Goal: Information Seeking & Learning: Learn about a topic

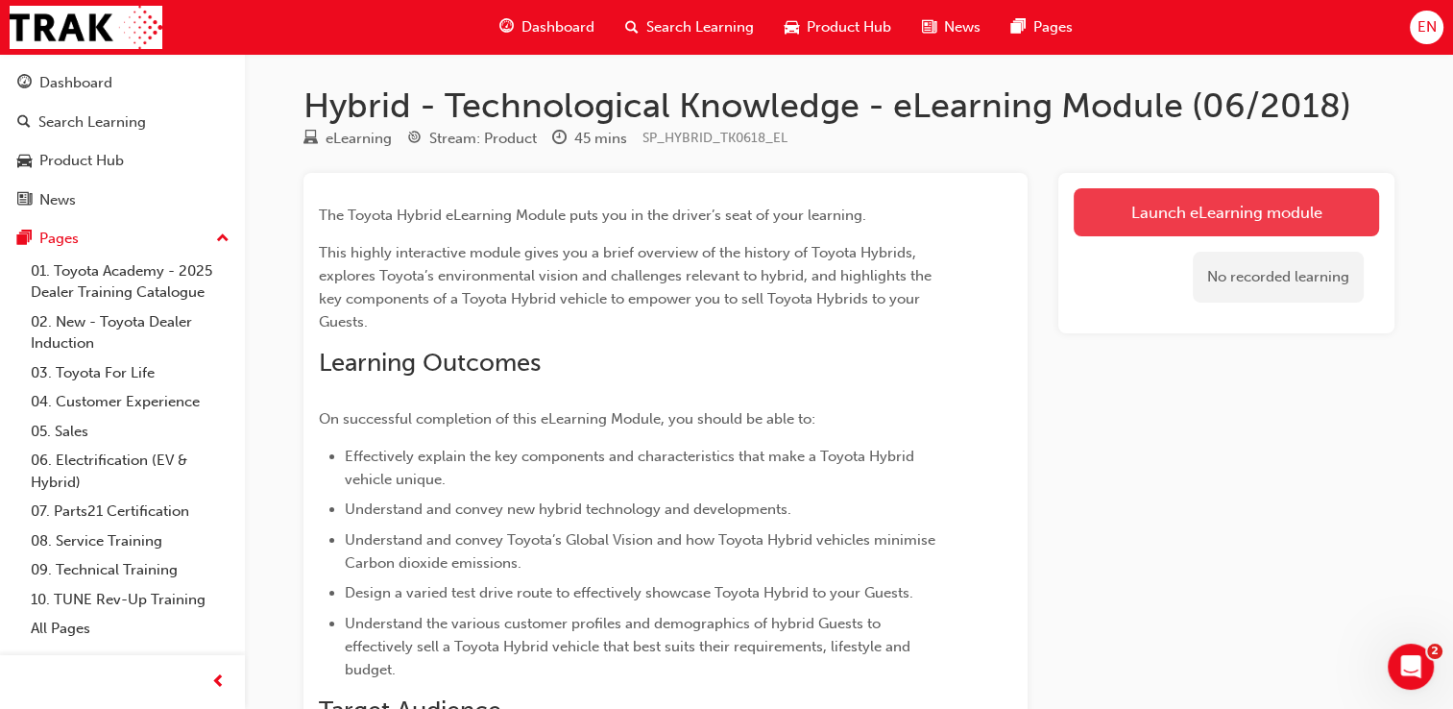
click at [1251, 213] on link "Launch eLearning module" at bounding box center [1226, 212] width 305 height 48
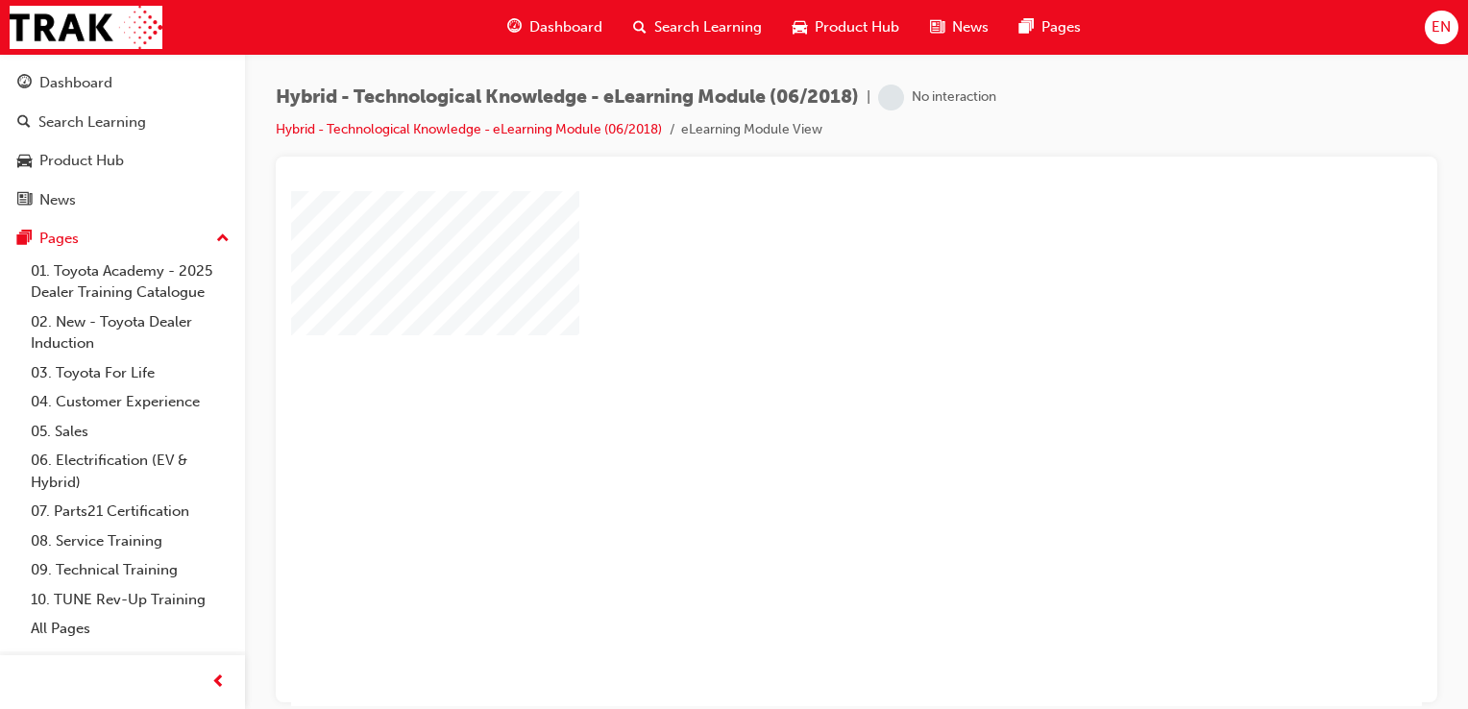
click at [801, 393] on div "play" at bounding box center [801, 393] width 0 height 0
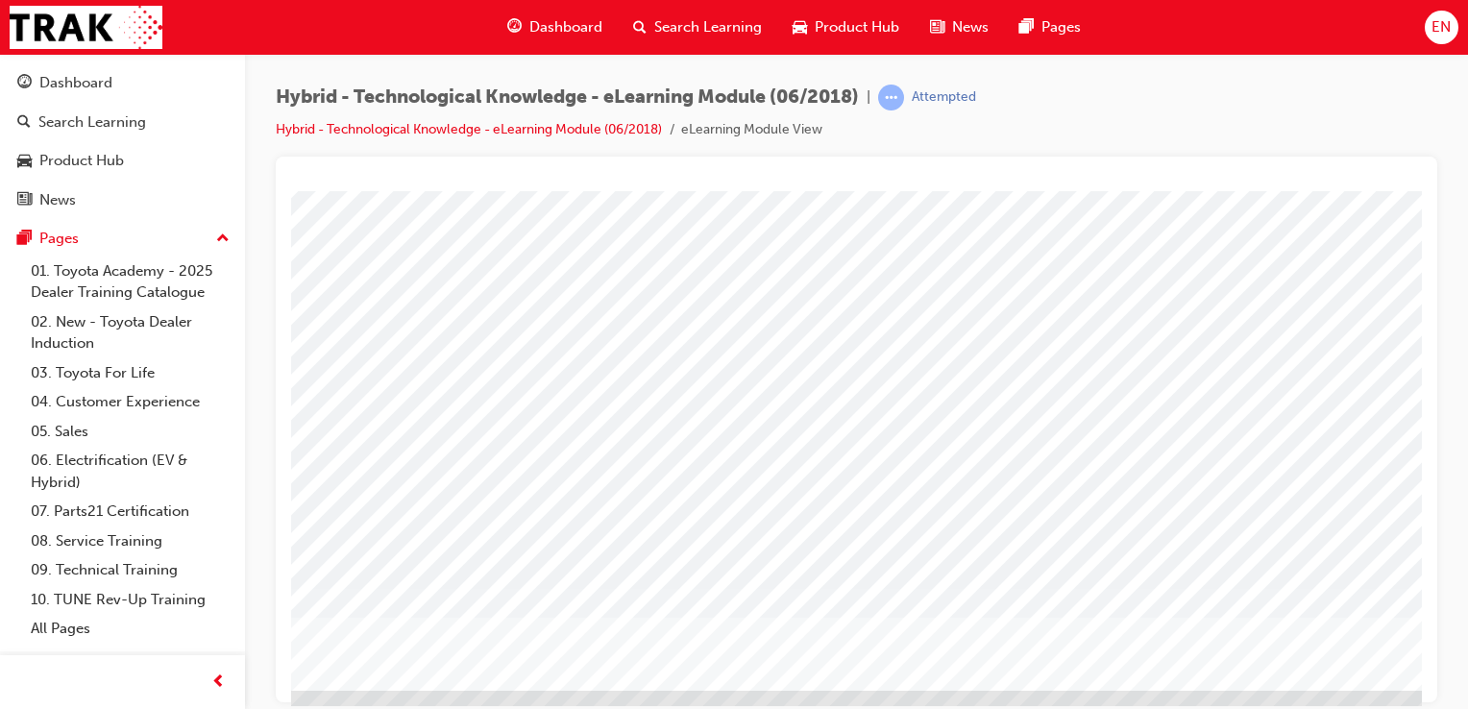
scroll to position [192, 119]
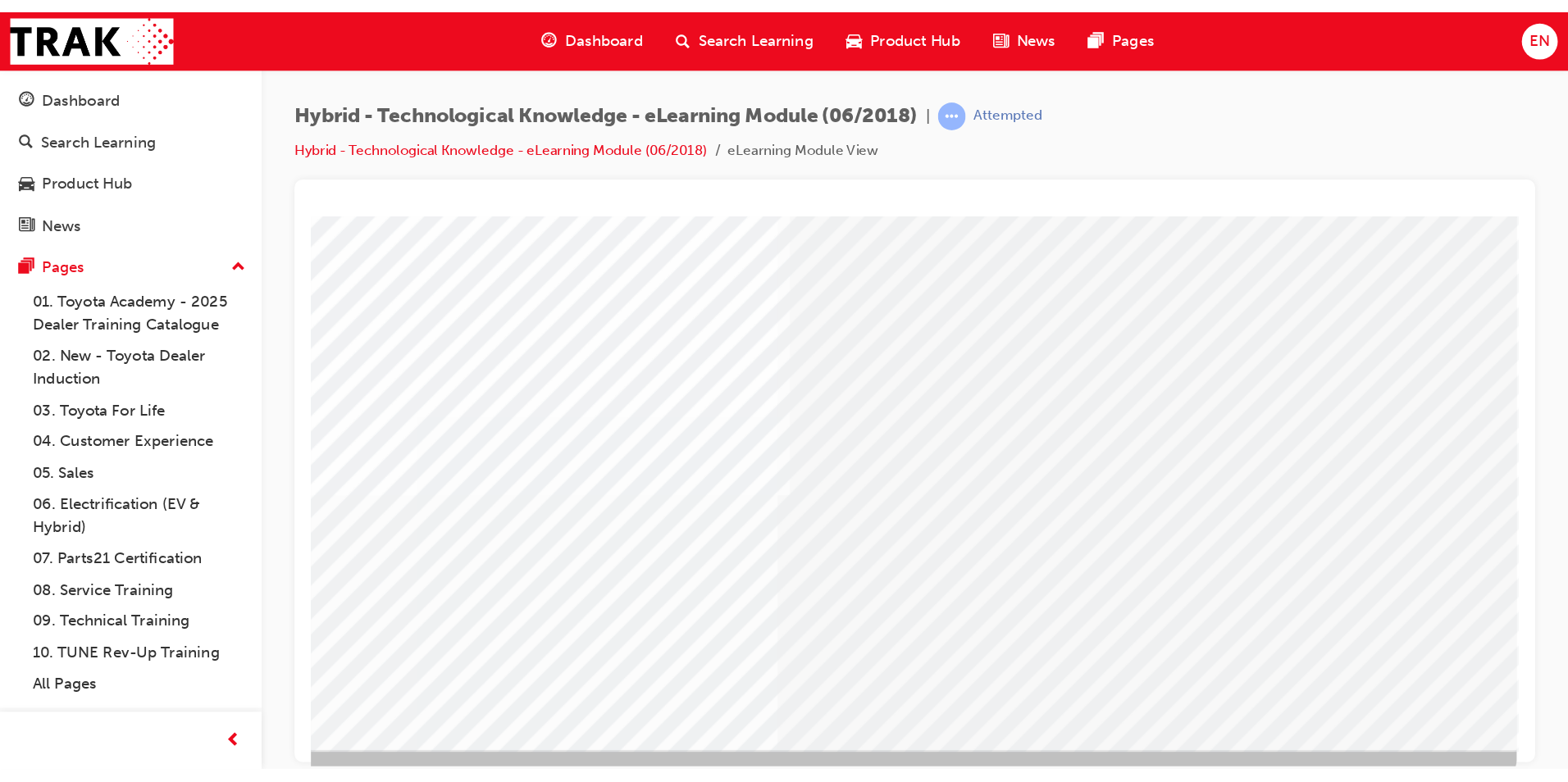
scroll to position [0, 0]
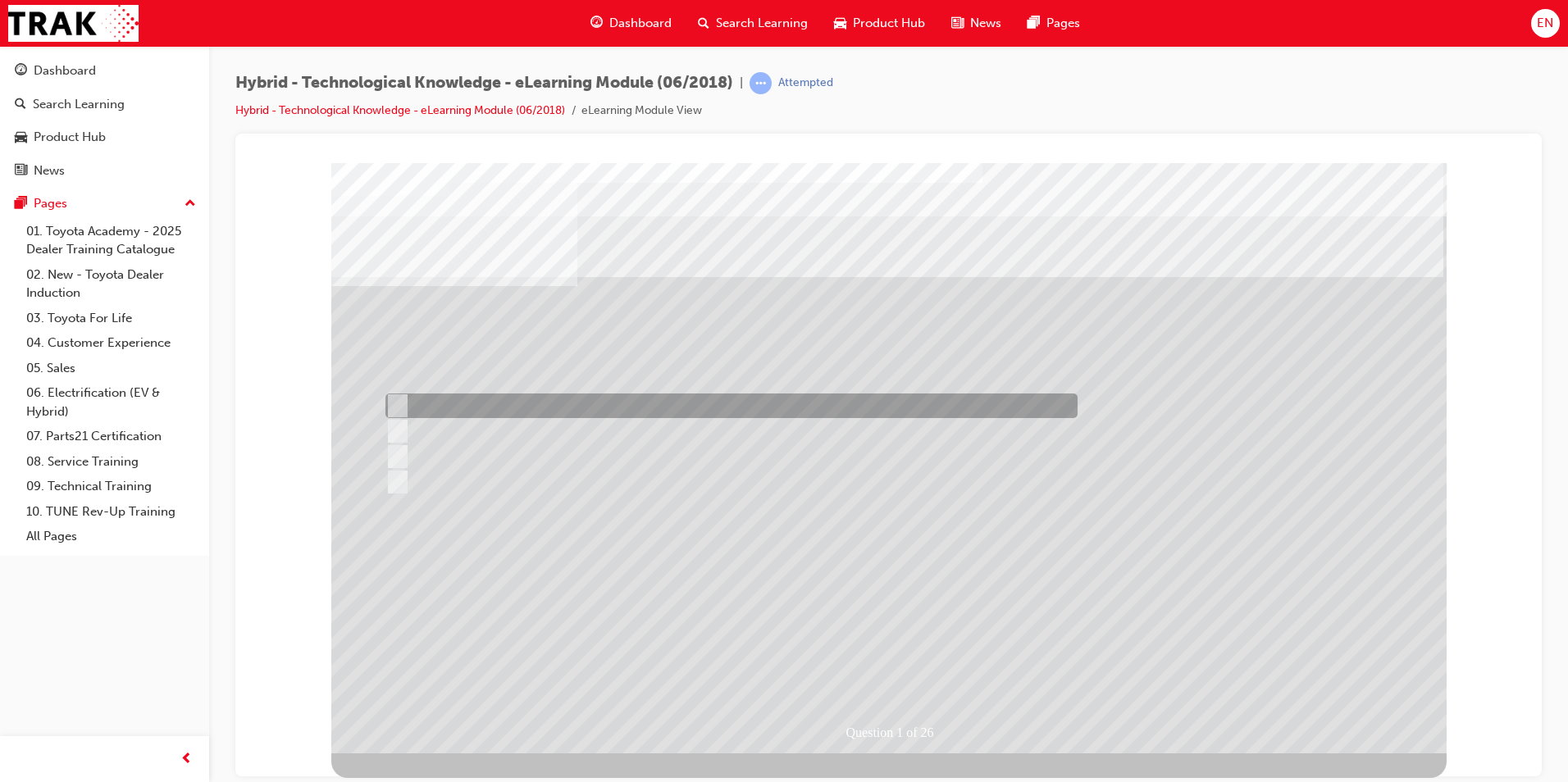
click at [461, 395] on div at bounding box center [727, 406] width 692 height 25
radio input "true"
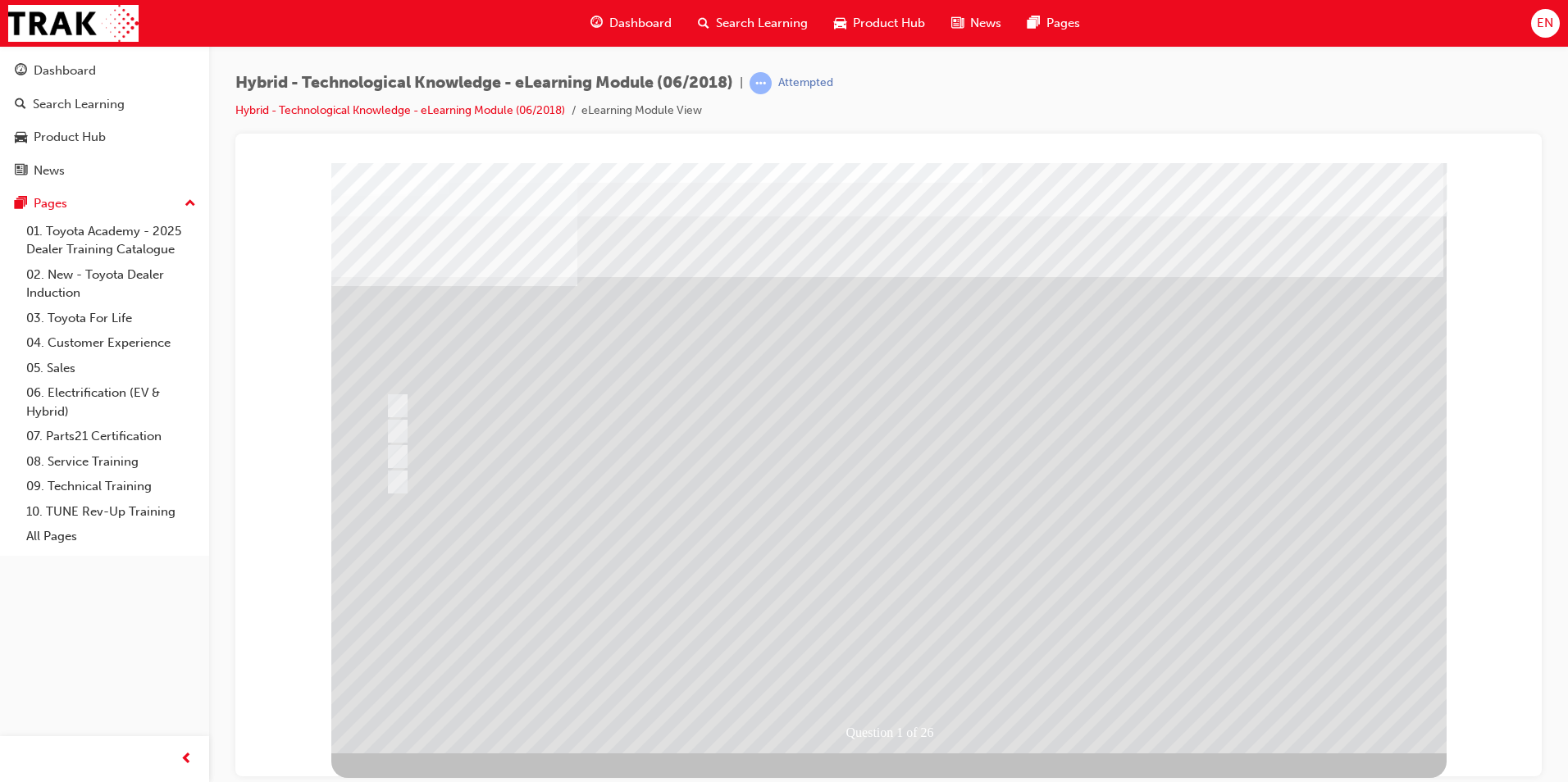
click at [909, 604] on div at bounding box center [889, 458] width 1115 height 591
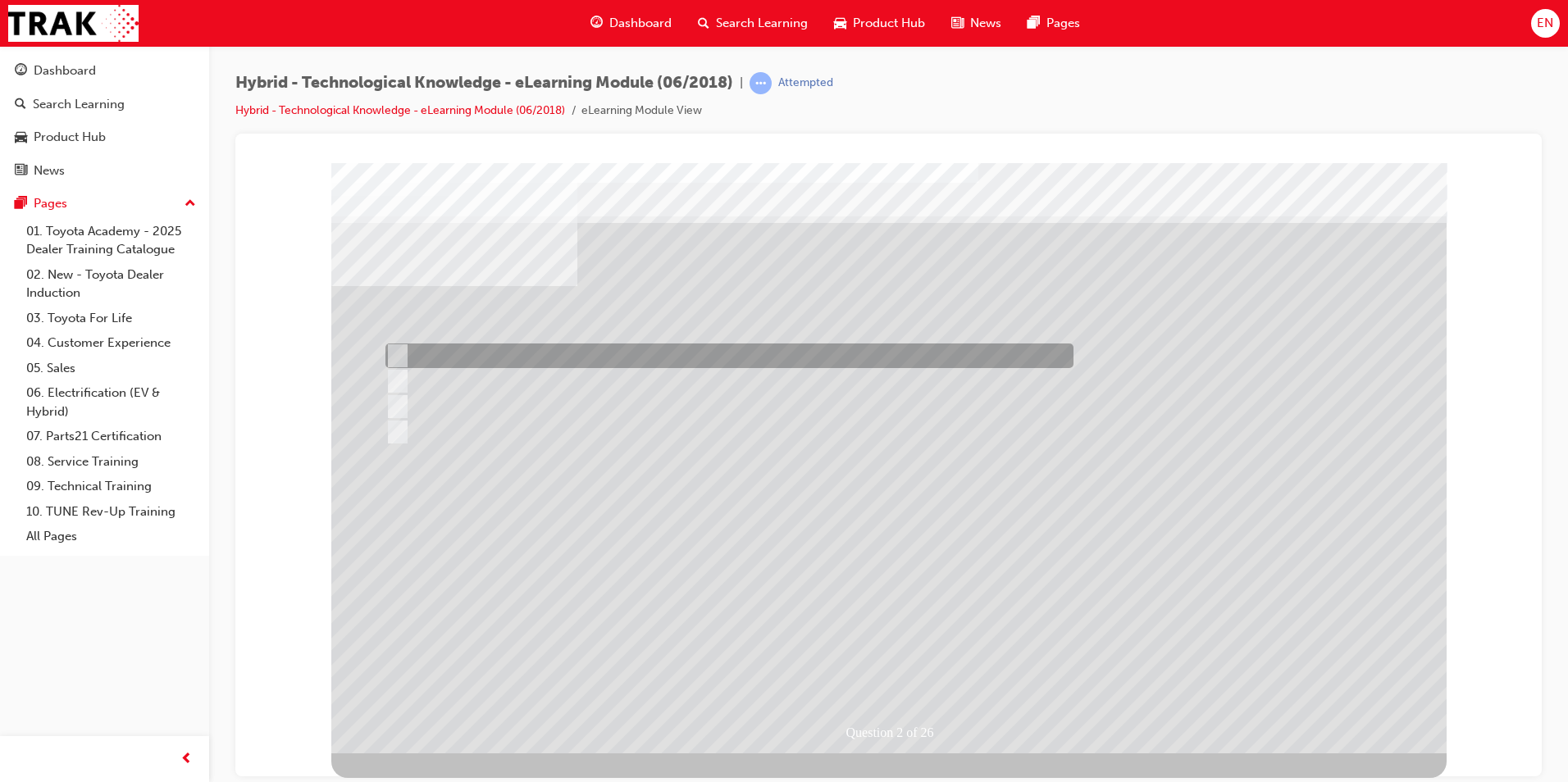
click at [498, 359] on div at bounding box center [726, 355] width 688 height 25
radio input "true"
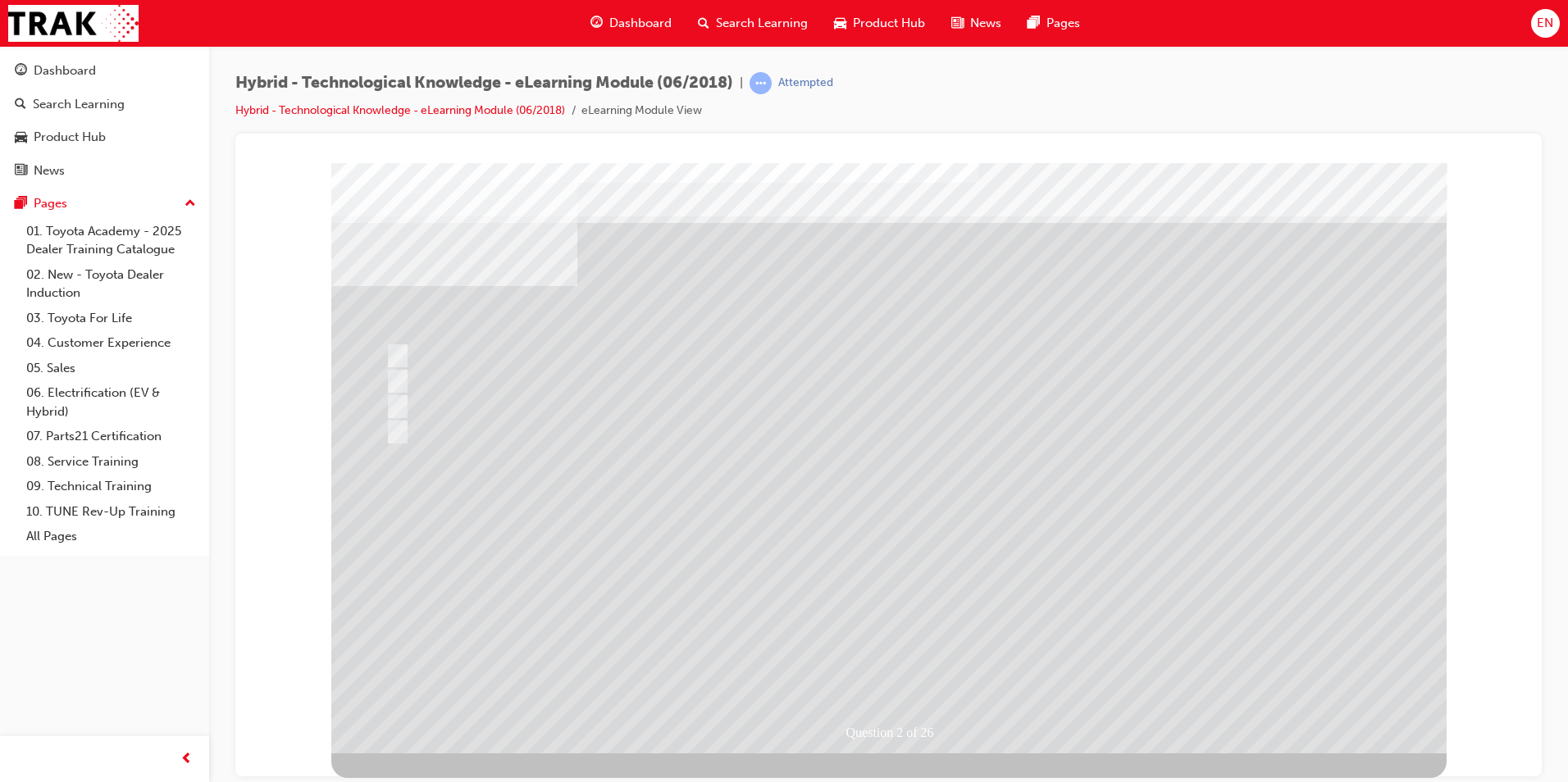
click at [1059, 587] on div at bounding box center [889, 458] width 1115 height 591
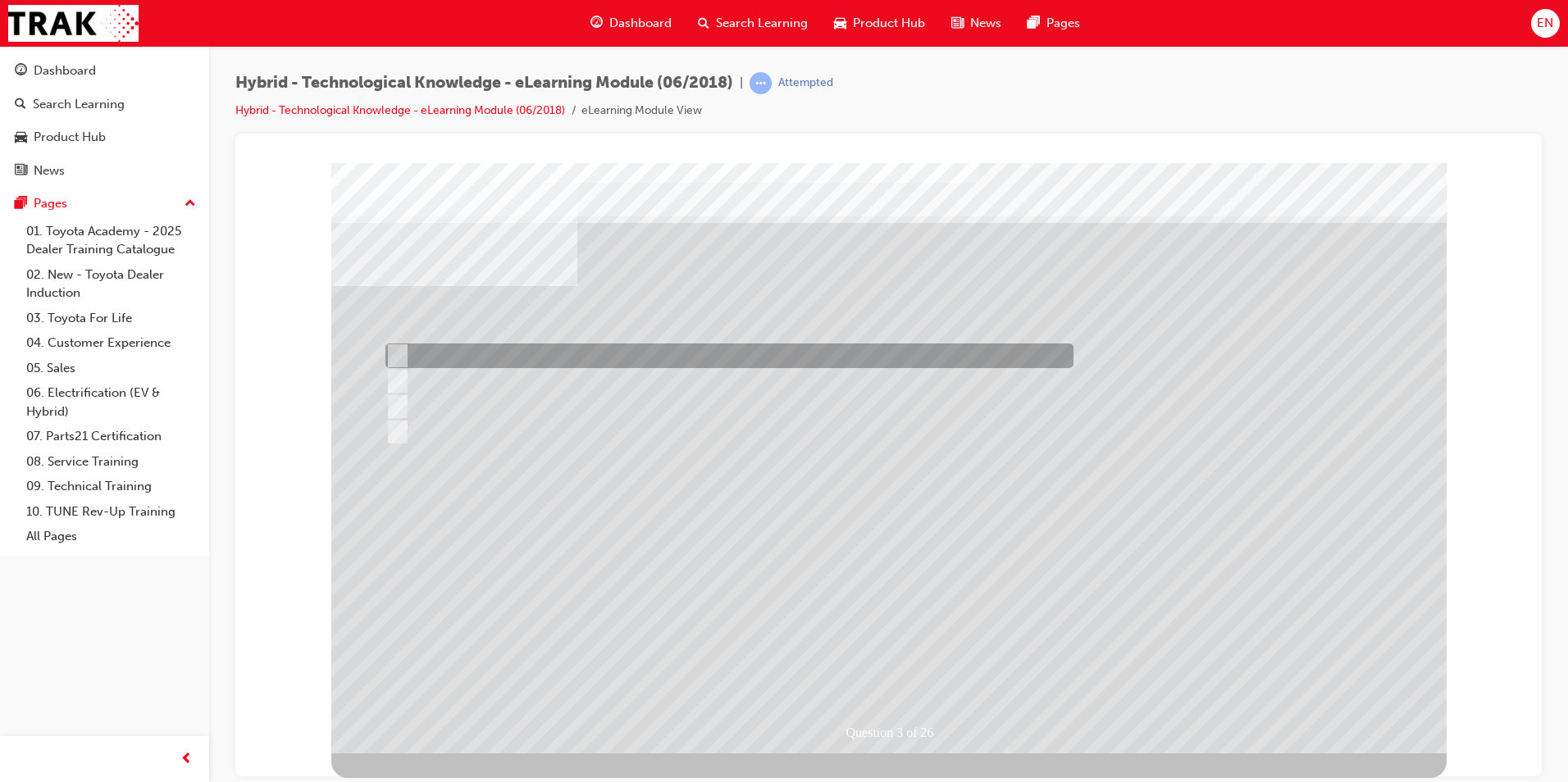
click at [488, 343] on div at bounding box center [726, 355] width 688 height 25
radio input "true"
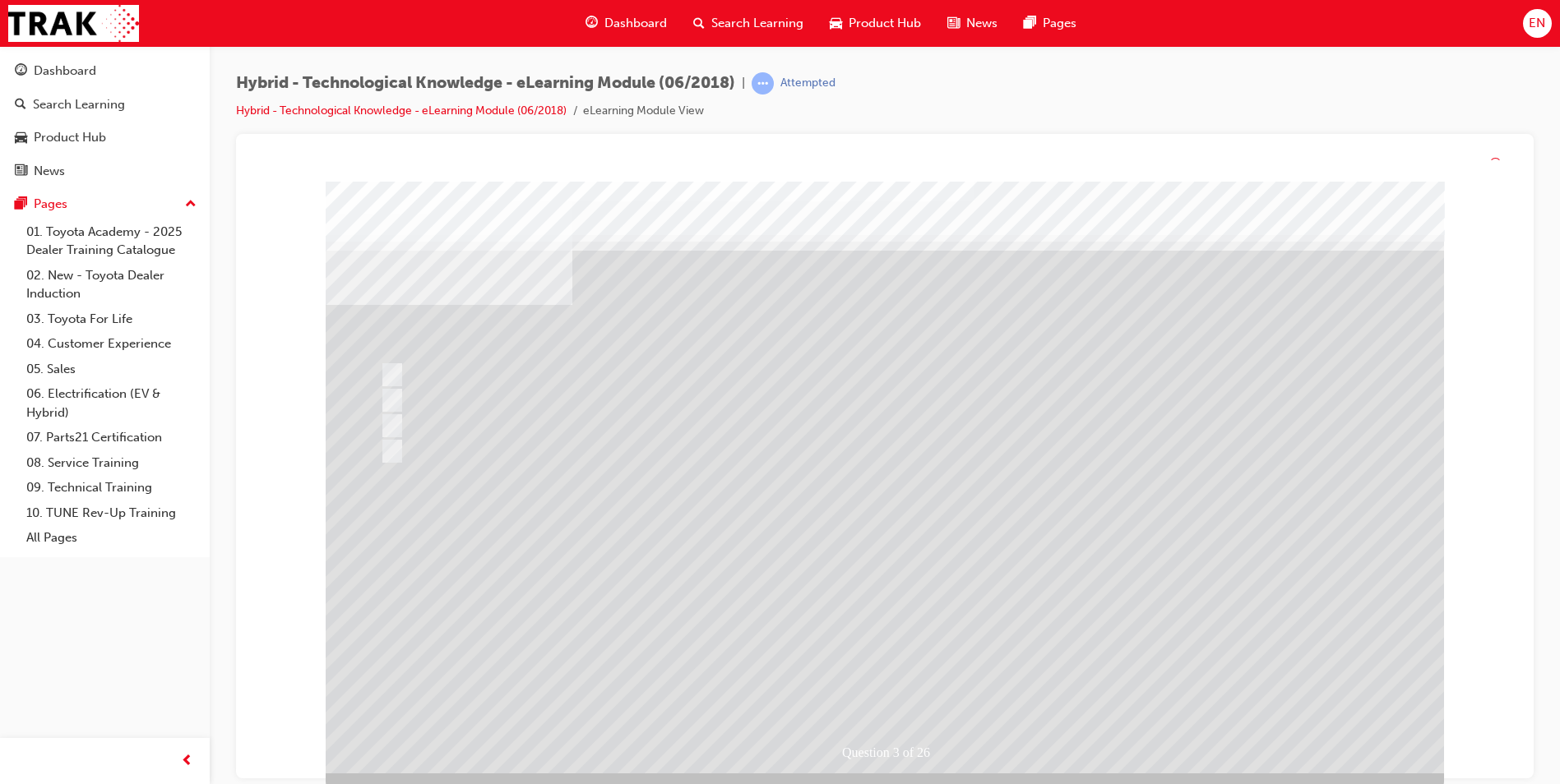
drag, startPoint x: 1005, startPoint y: 584, endPoint x: 1006, endPoint y: 608, distance: 24.0
click at [1006, 605] on div at bounding box center [884, 478] width 1118 height 592
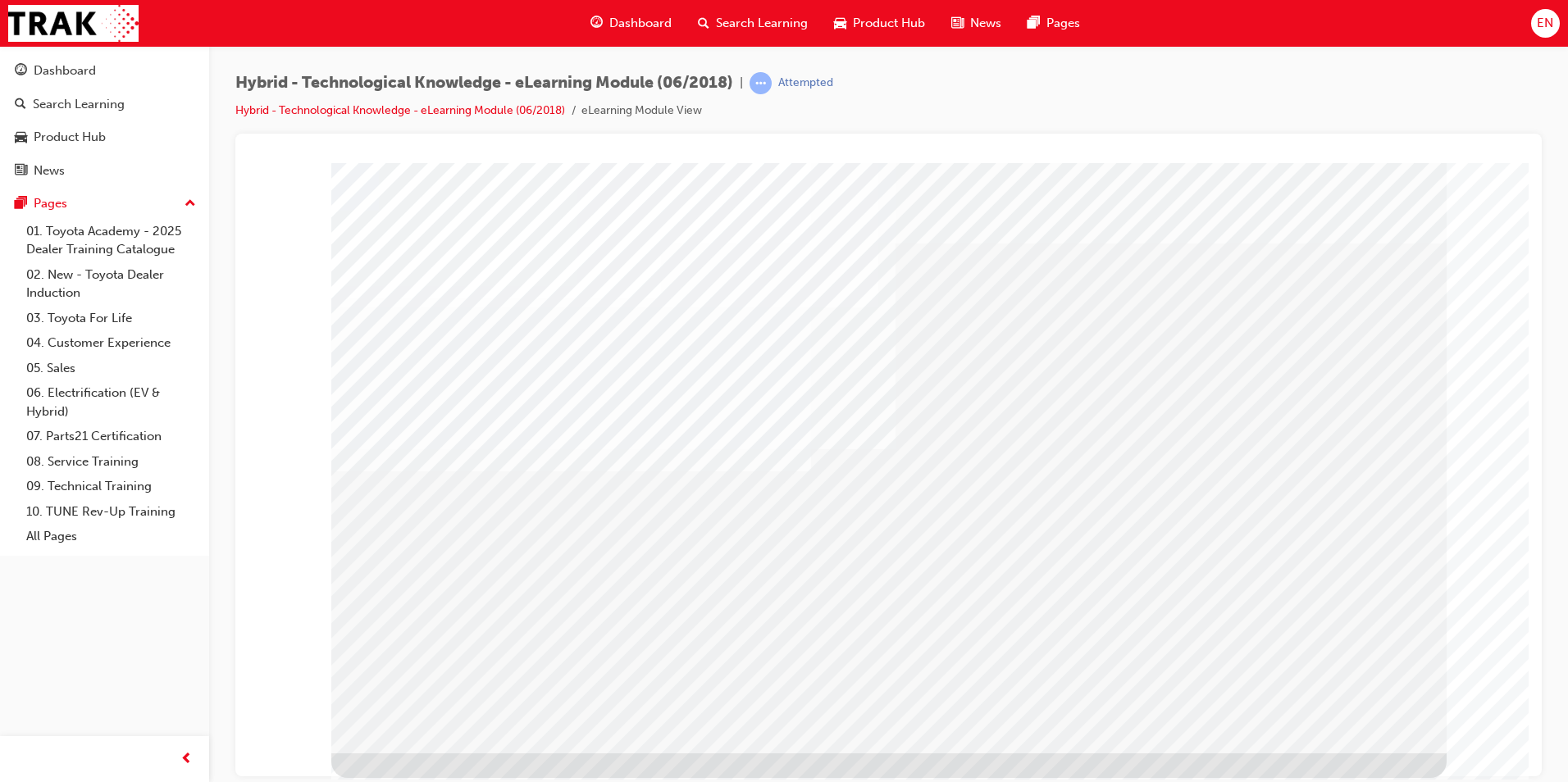
drag, startPoint x: 1297, startPoint y: 666, endPoint x: 1421, endPoint y: 578, distance: 152.1
click at [1252, 598] on div "multistate" at bounding box center [889, 458] width 1115 height 591
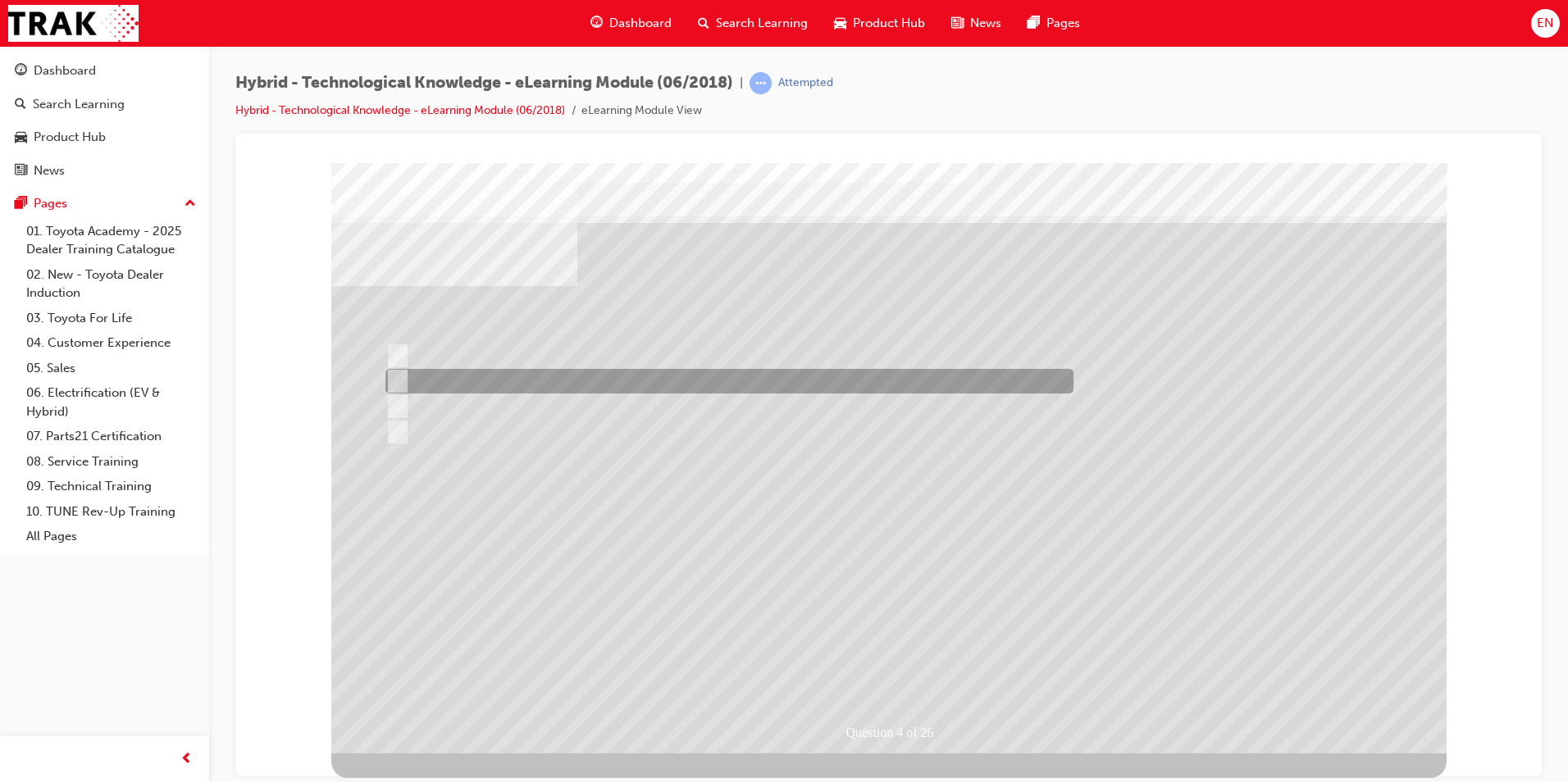
click at [697, 372] on div at bounding box center [726, 381] width 688 height 25
radio input "true"
click at [836, 380] on div at bounding box center [726, 381] width 688 height 25
click at [639, 377] on div at bounding box center [726, 381] width 688 height 25
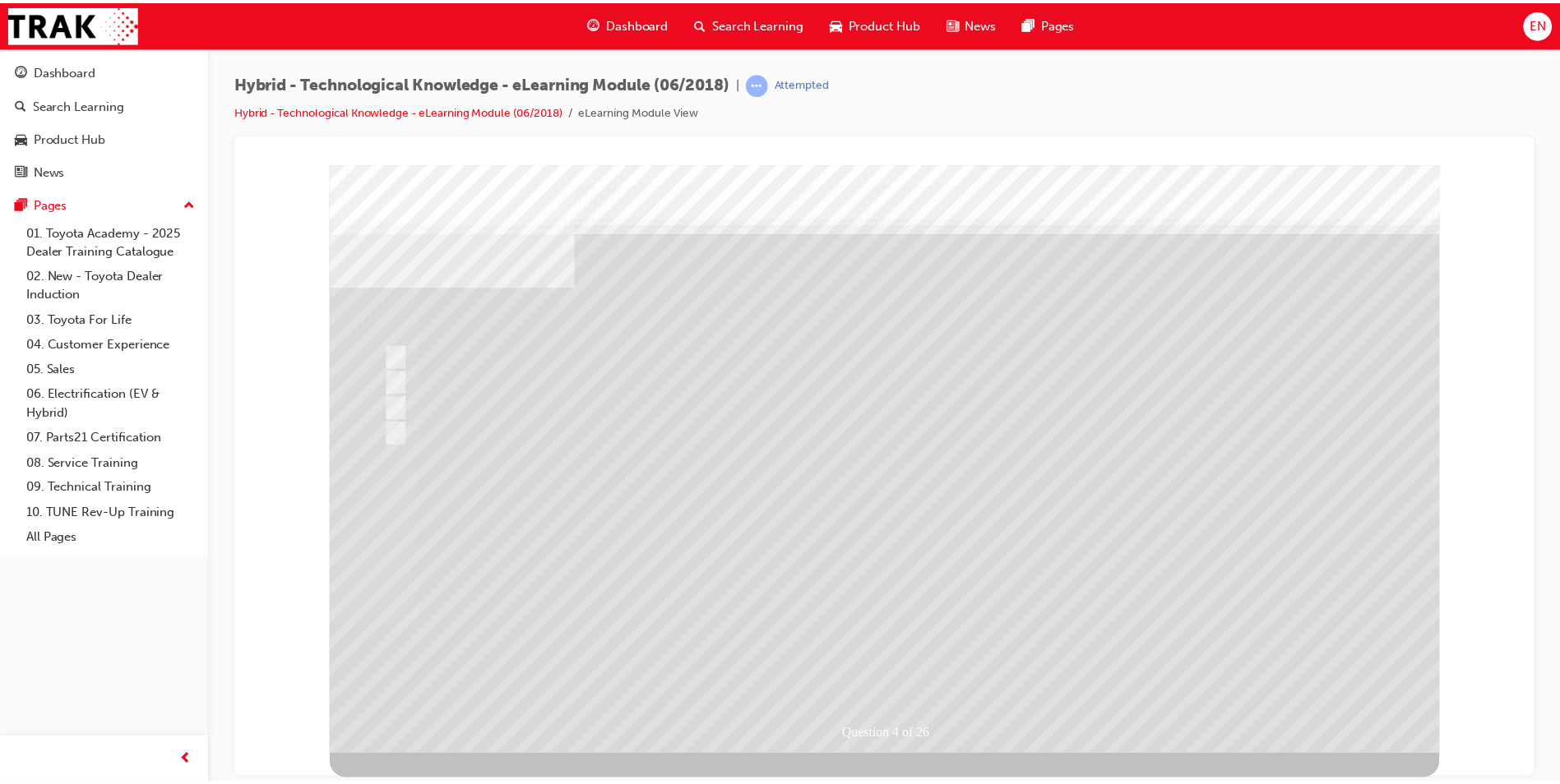
click at [932, 533] on div at bounding box center [889, 460] width 1118 height 592
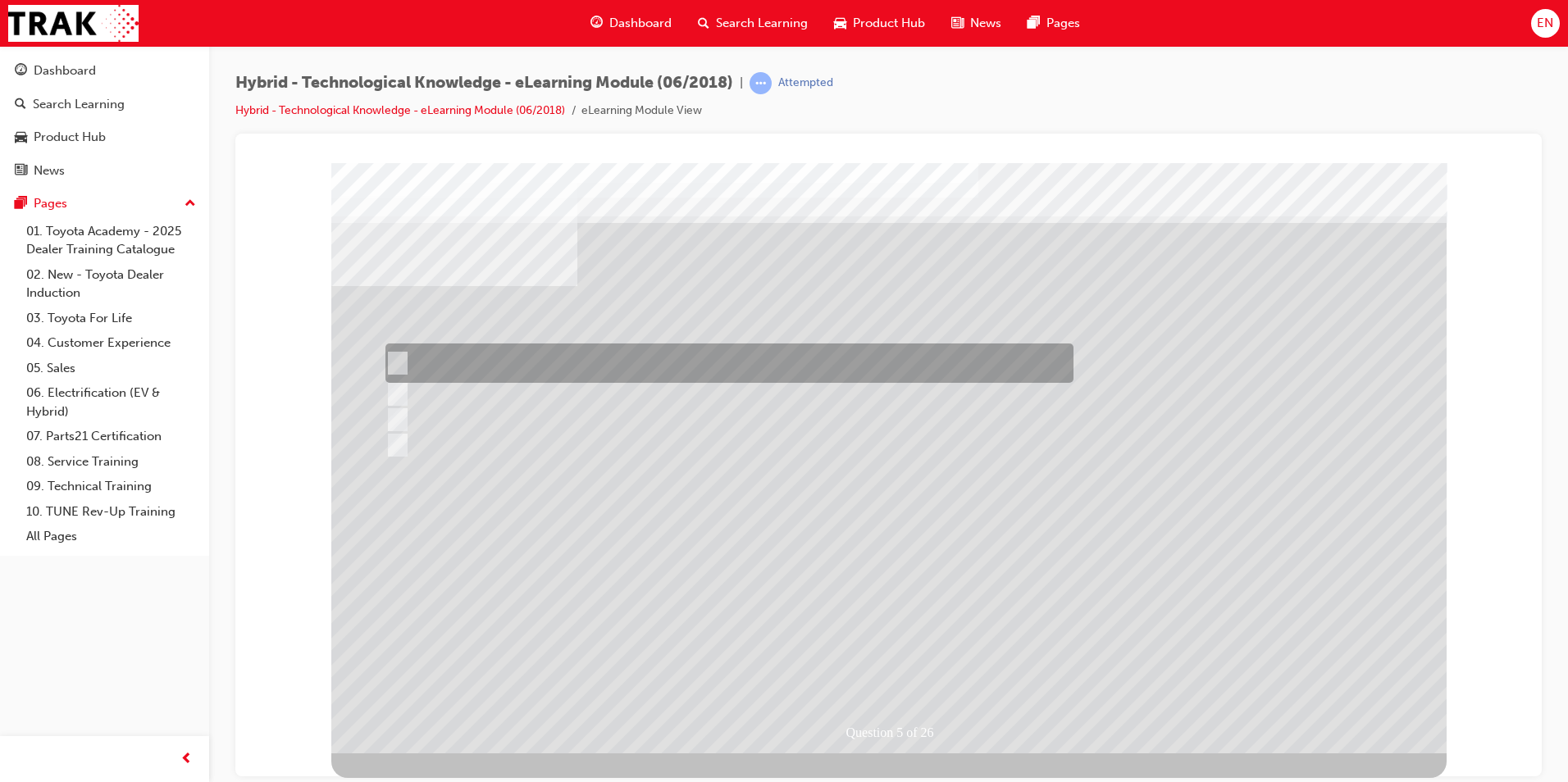
click at [569, 358] on div at bounding box center [726, 363] width 688 height 39
radio input "true"
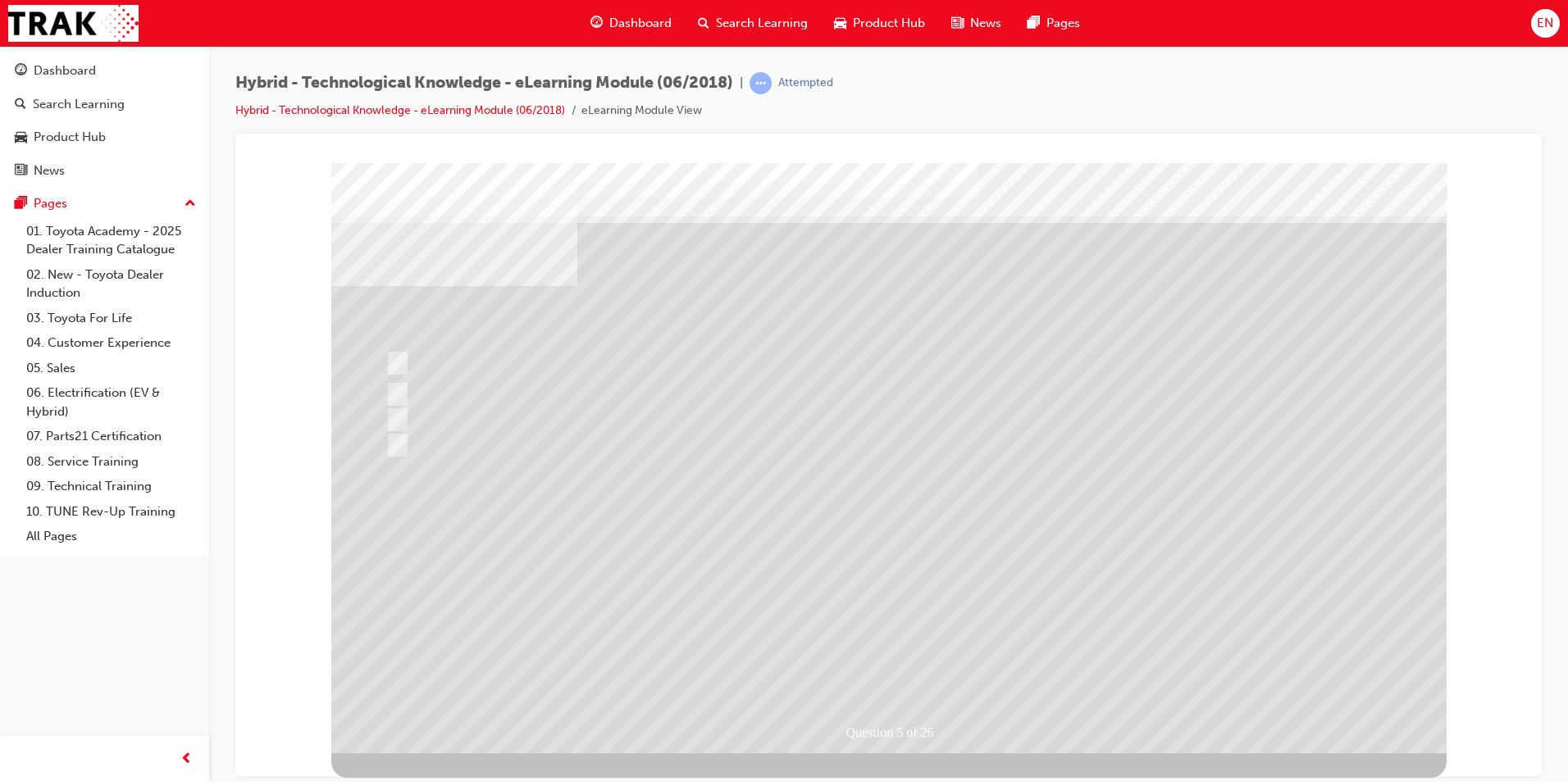
click at [919, 501] on div at bounding box center [889, 458] width 1115 height 591
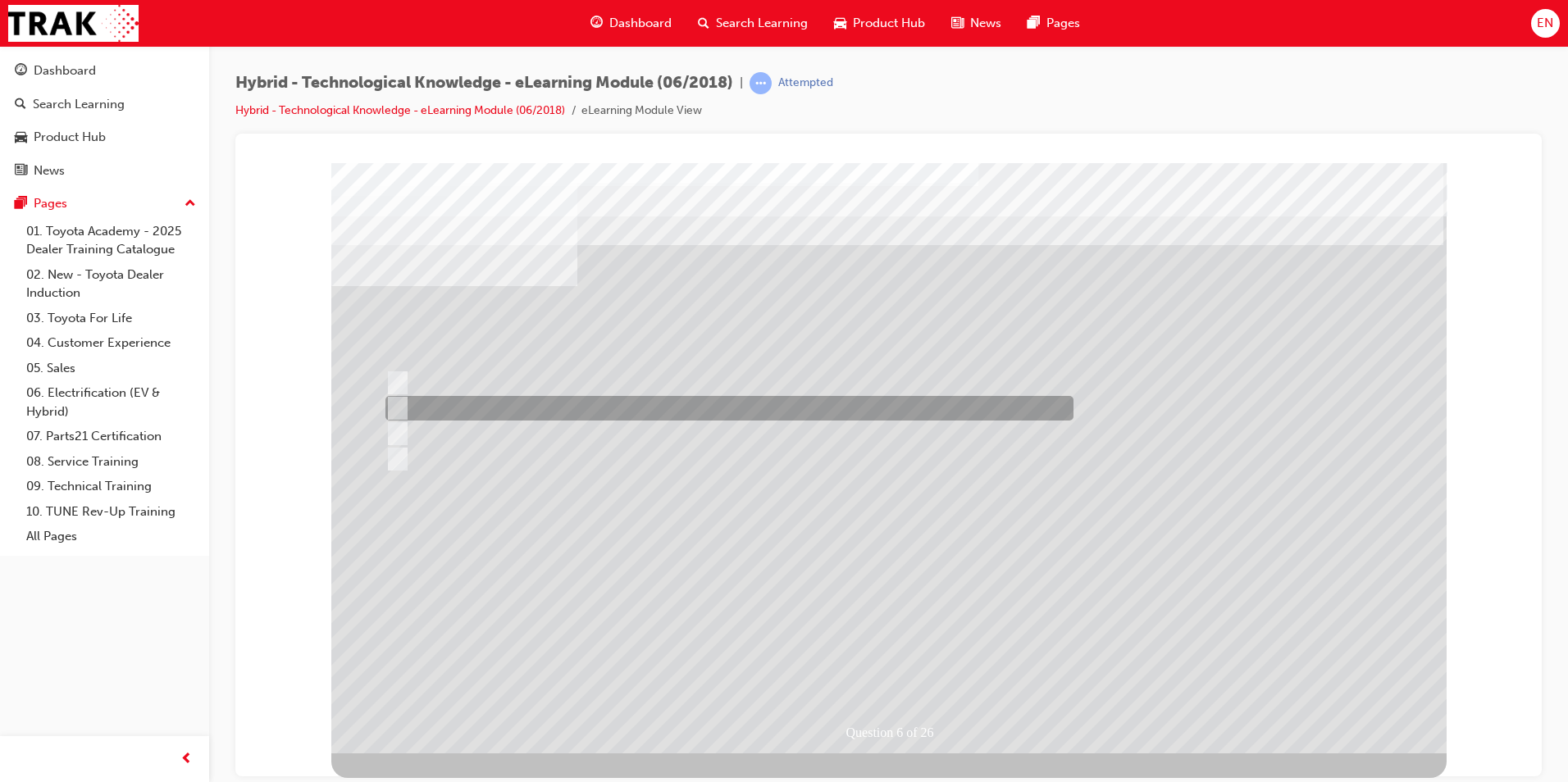
click at [497, 401] on div at bounding box center [726, 408] width 688 height 25
radio input "true"
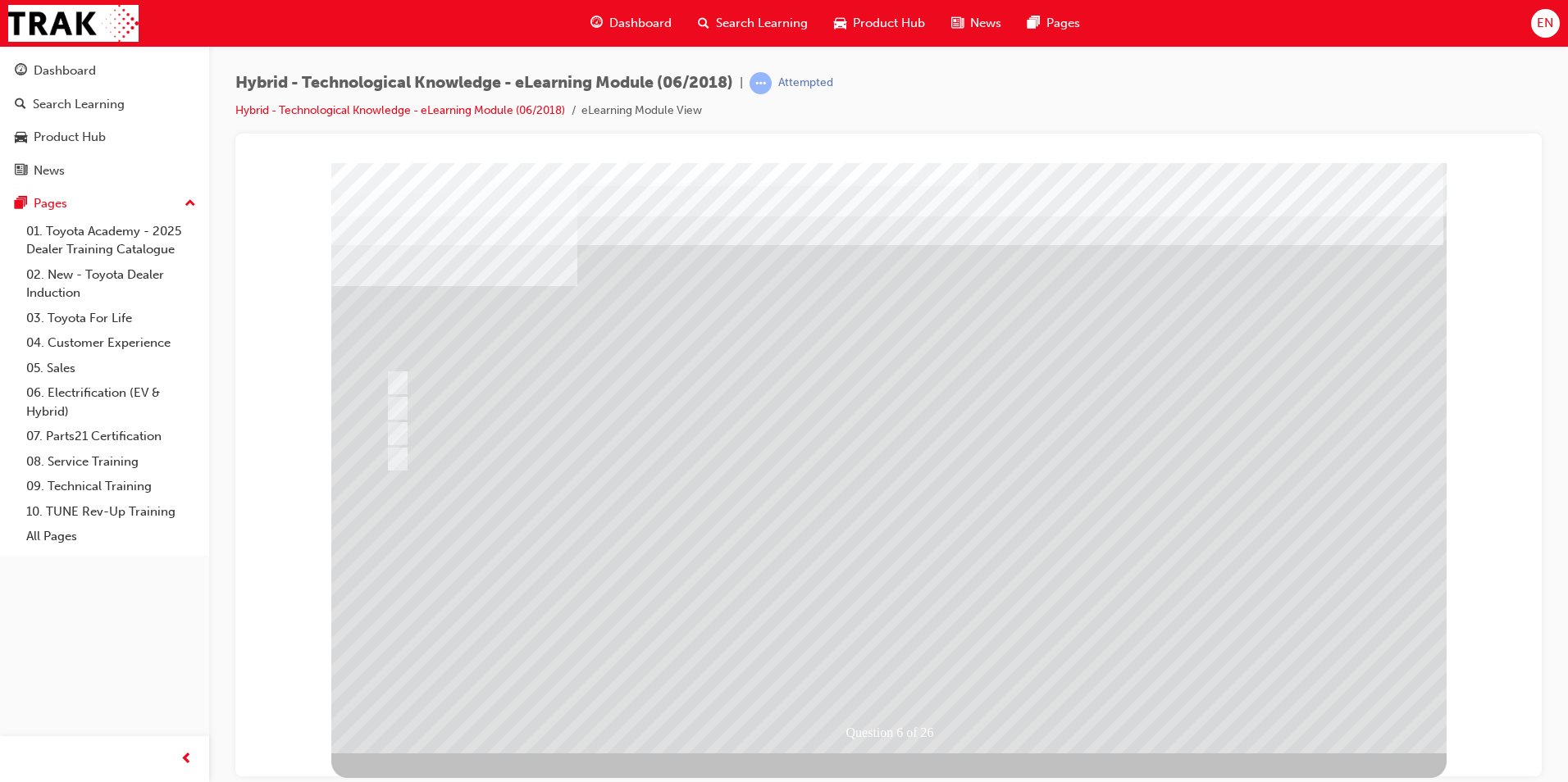
click at [965, 486] on div at bounding box center [889, 458] width 1115 height 591
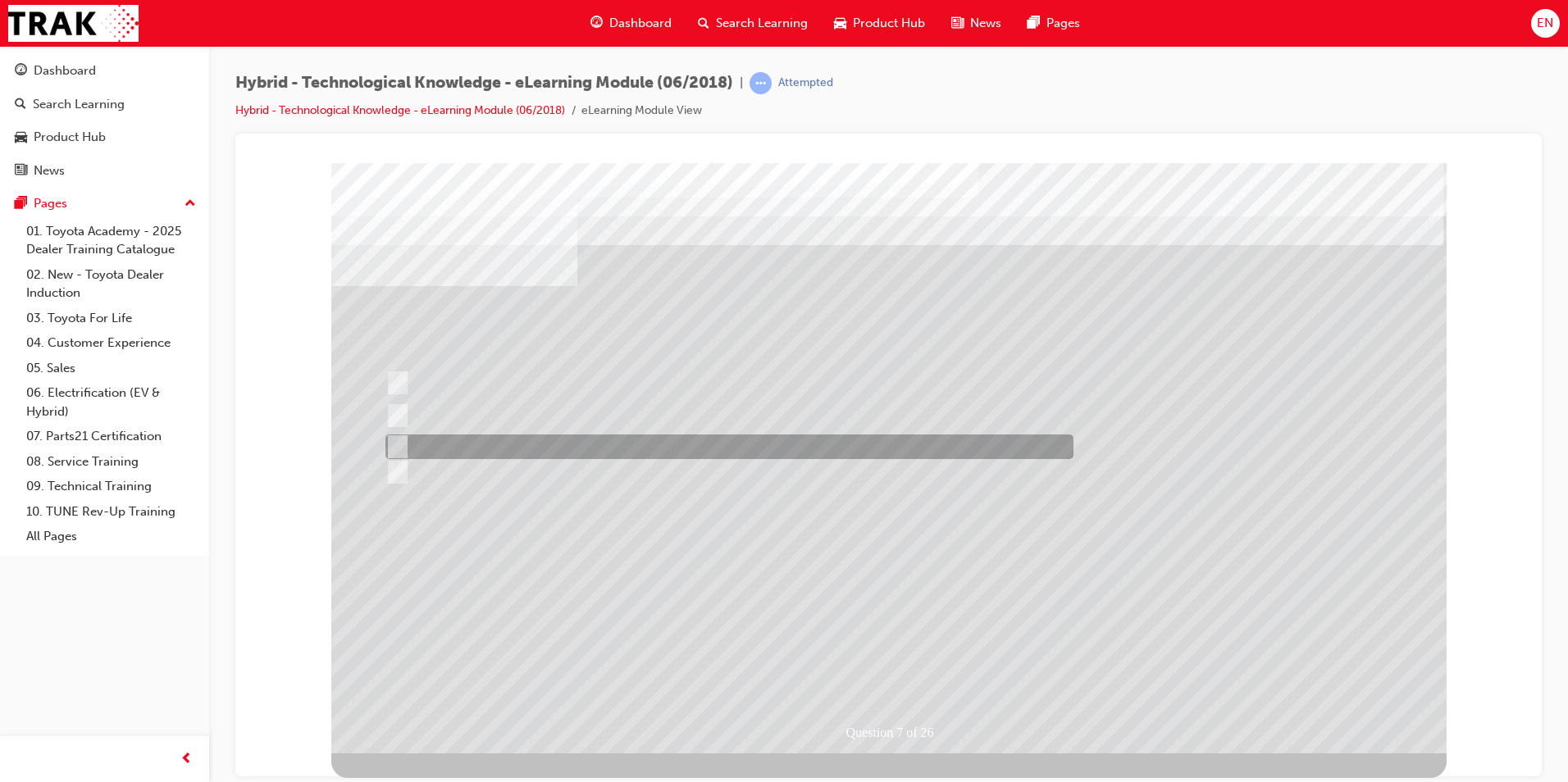
click at [639, 458] on div at bounding box center [726, 446] width 688 height 25
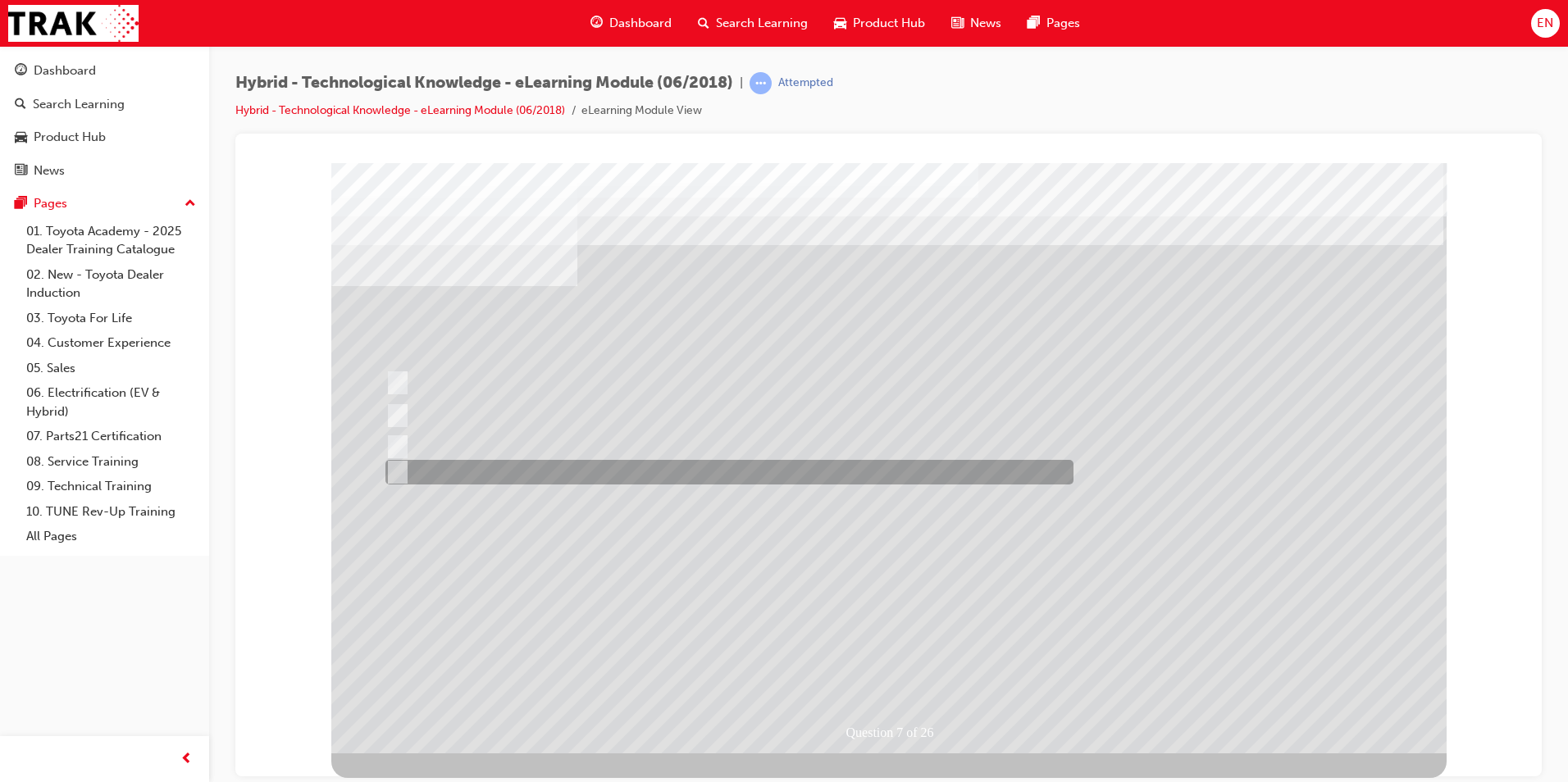
click at [638, 472] on div at bounding box center [726, 472] width 688 height 25
radio input "false"
radio input "true"
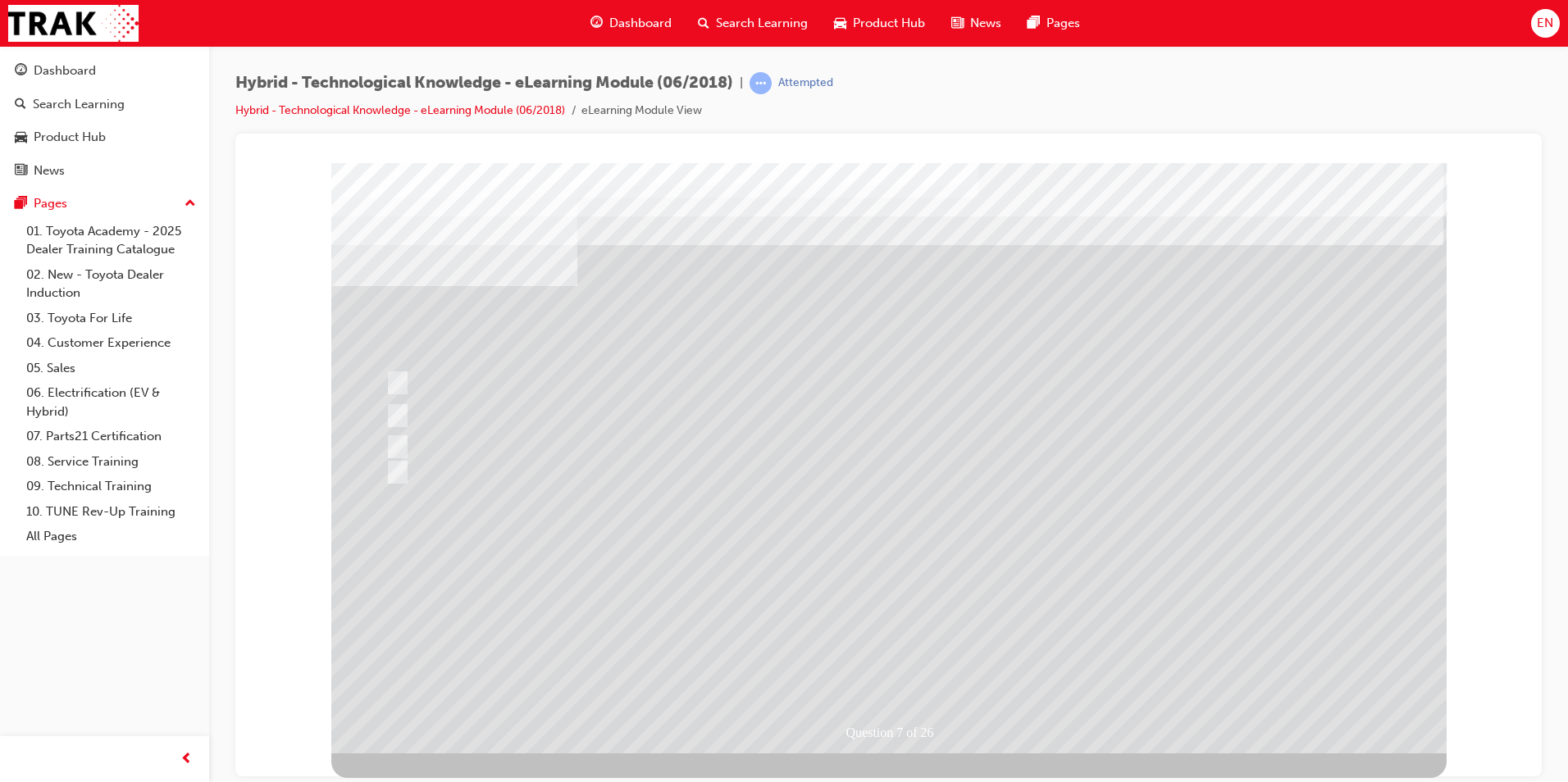
drag, startPoint x: 941, startPoint y: 577, endPoint x: 926, endPoint y: 580, distance: 15.3
click at [941, 578] on div at bounding box center [889, 458] width 1115 height 591
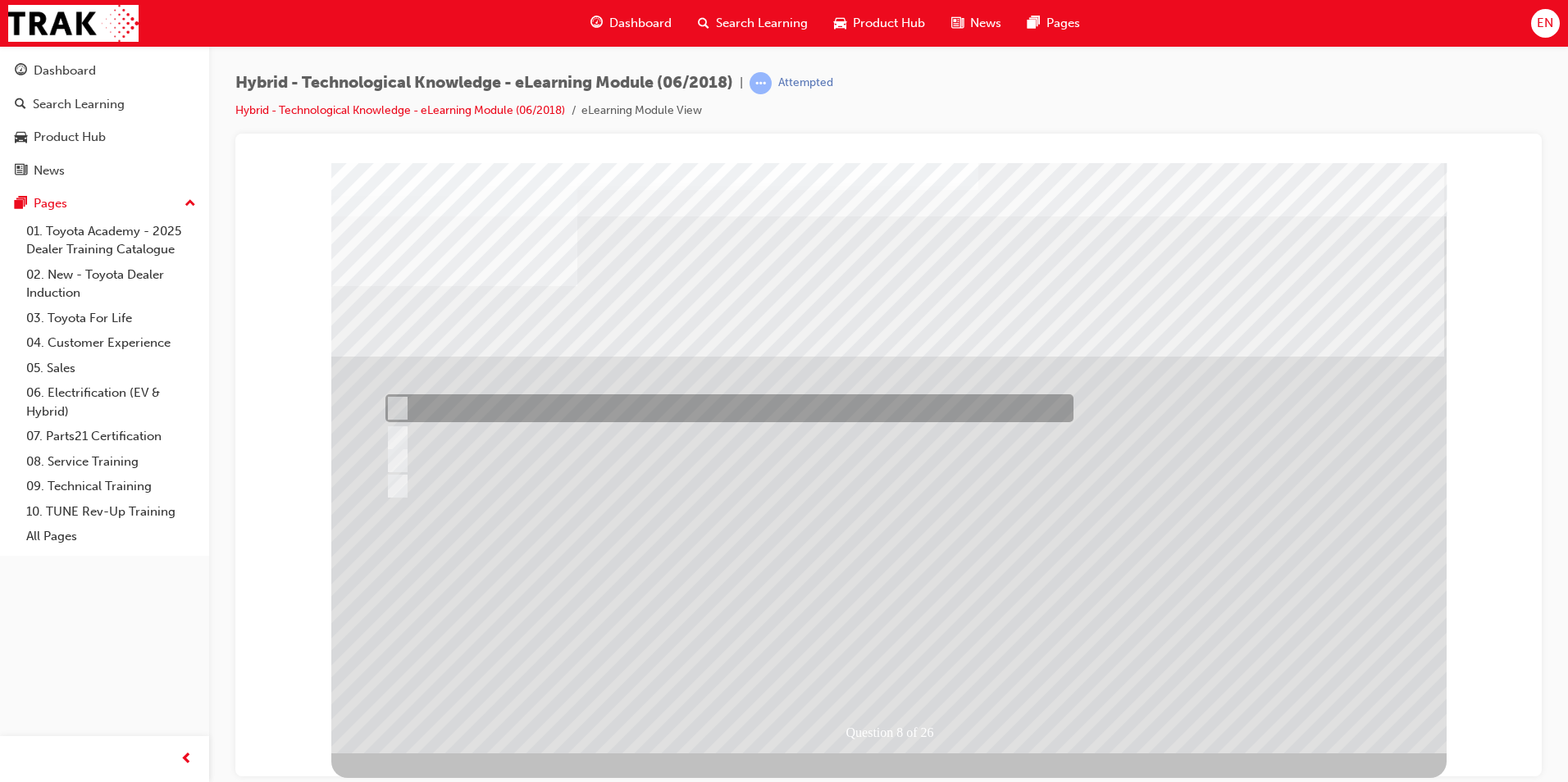
click at [545, 406] on div at bounding box center [726, 408] width 688 height 28
radio input "true"
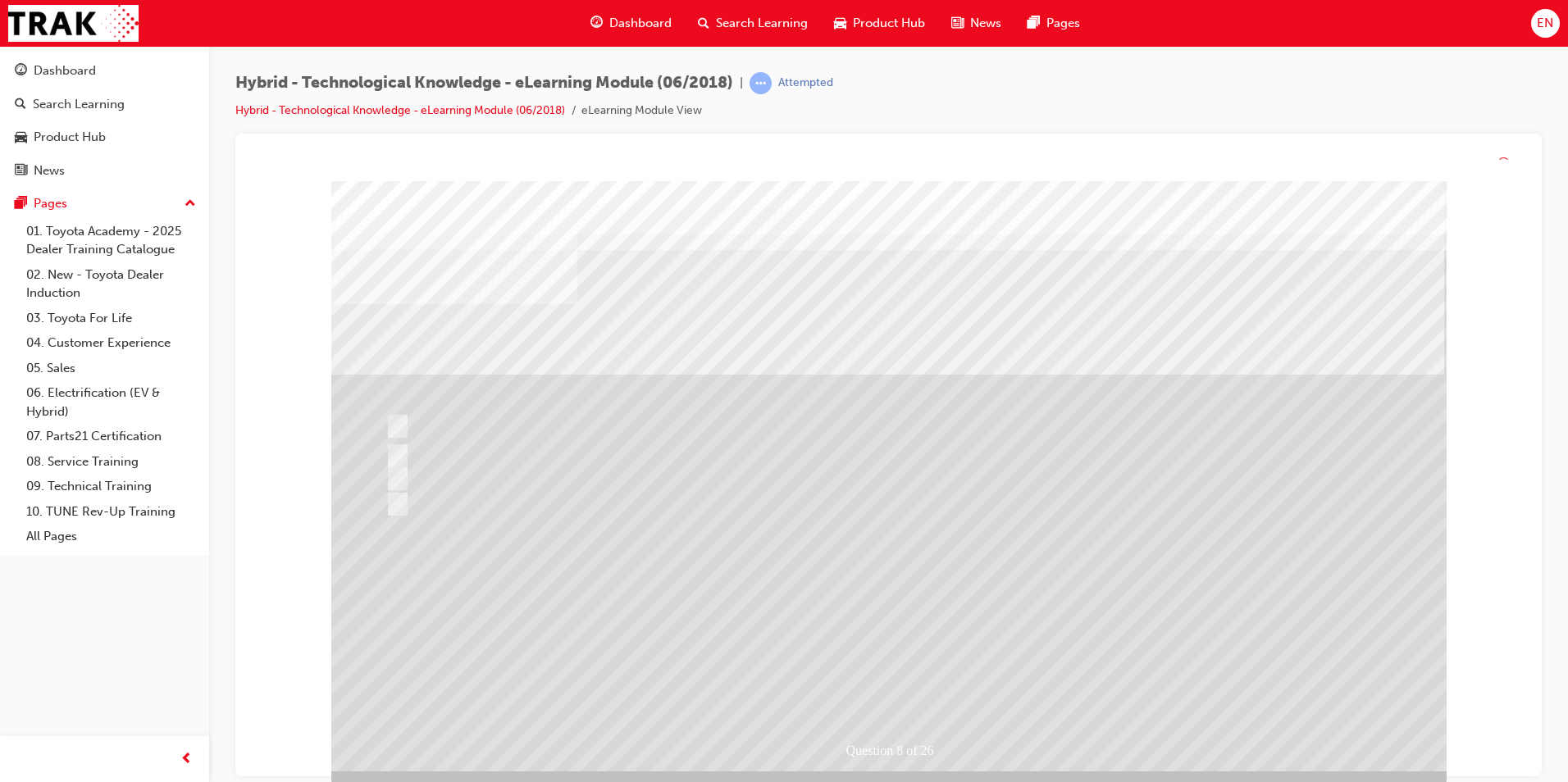
click at [1031, 597] on div at bounding box center [889, 476] width 1115 height 591
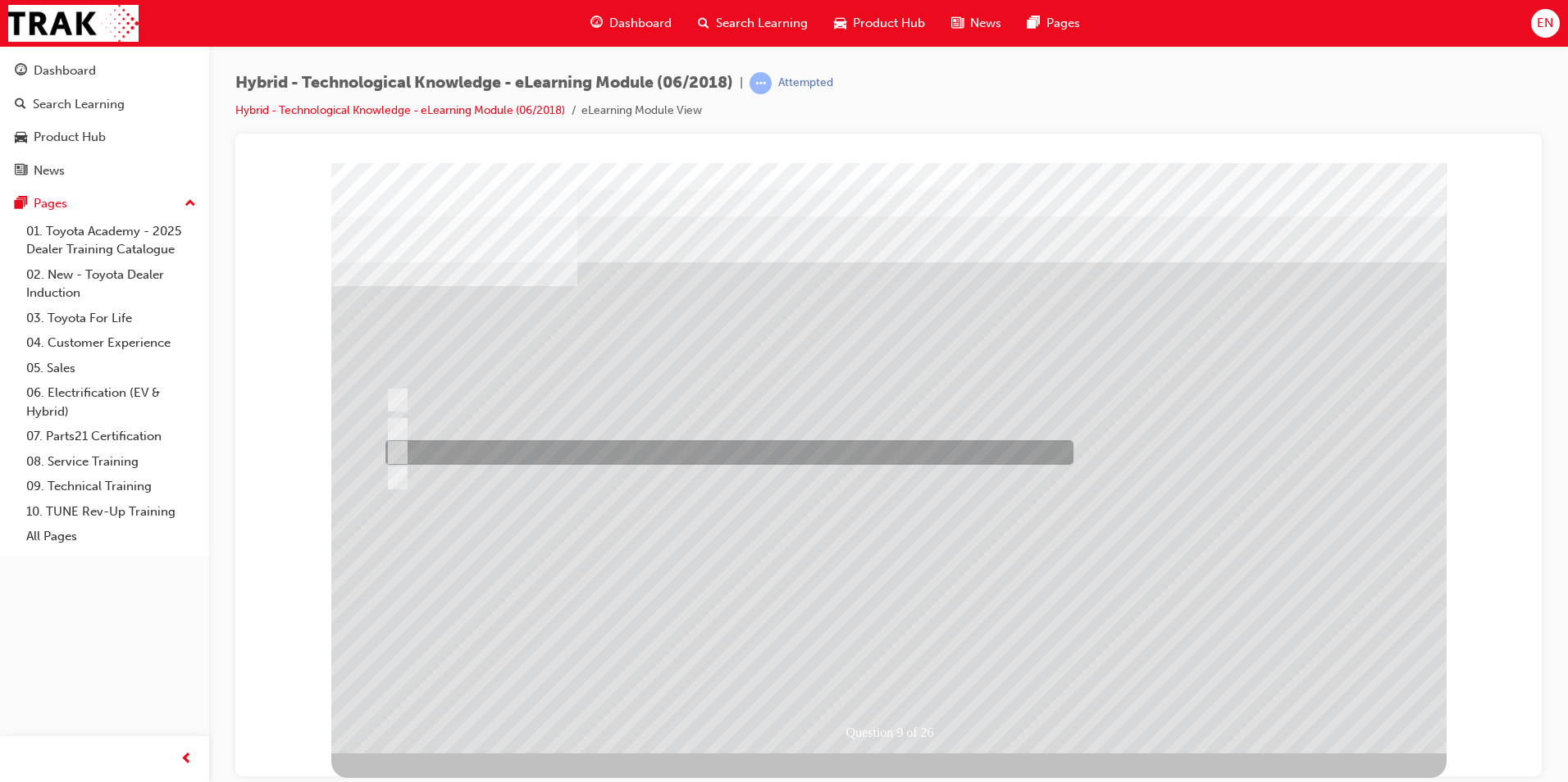
click at [385, 445] on input "35%" at bounding box center [393, 452] width 18 height 18
radio input "true"
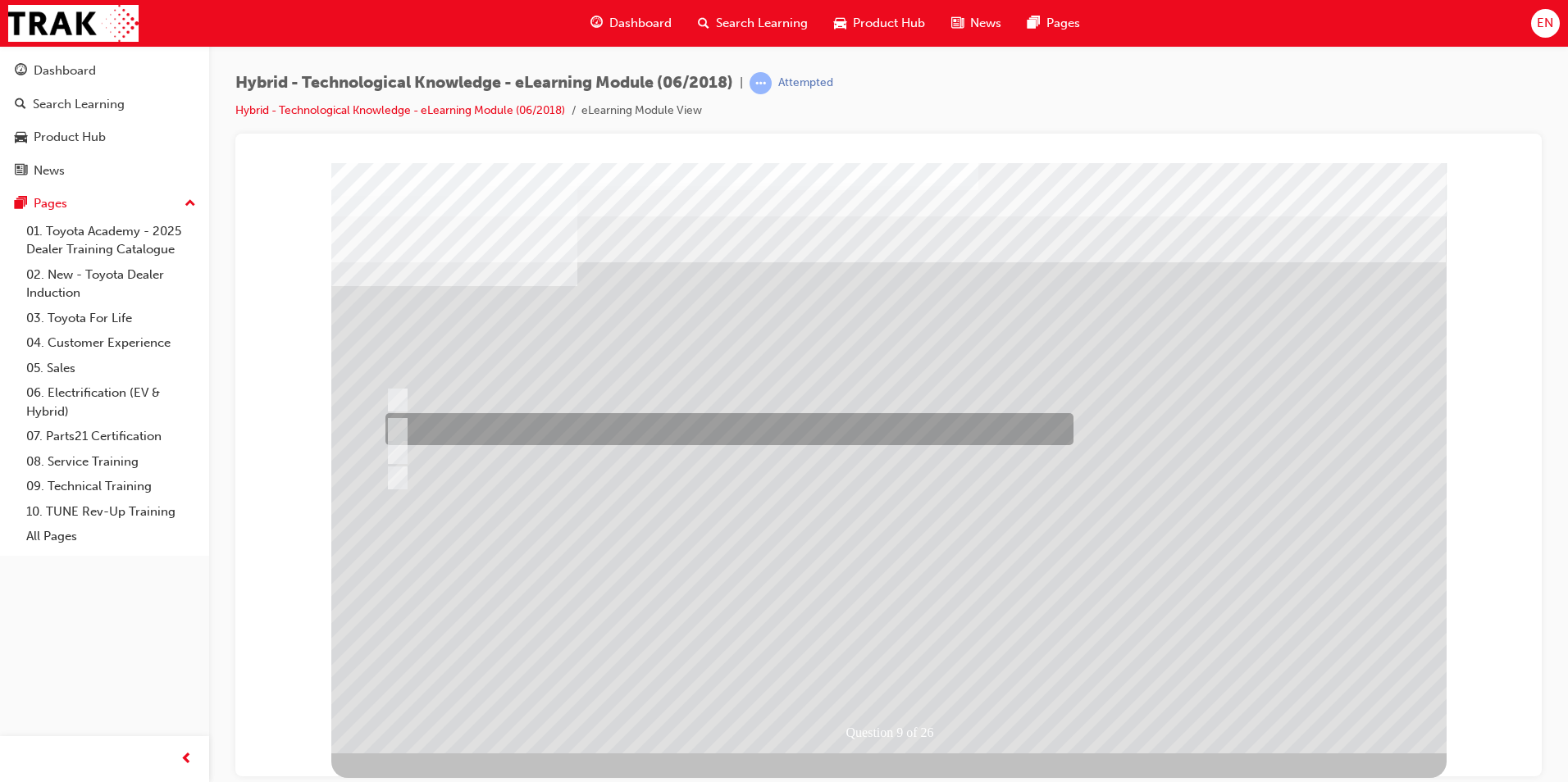
click at [396, 428] on input "29%" at bounding box center [393, 429] width 18 height 18
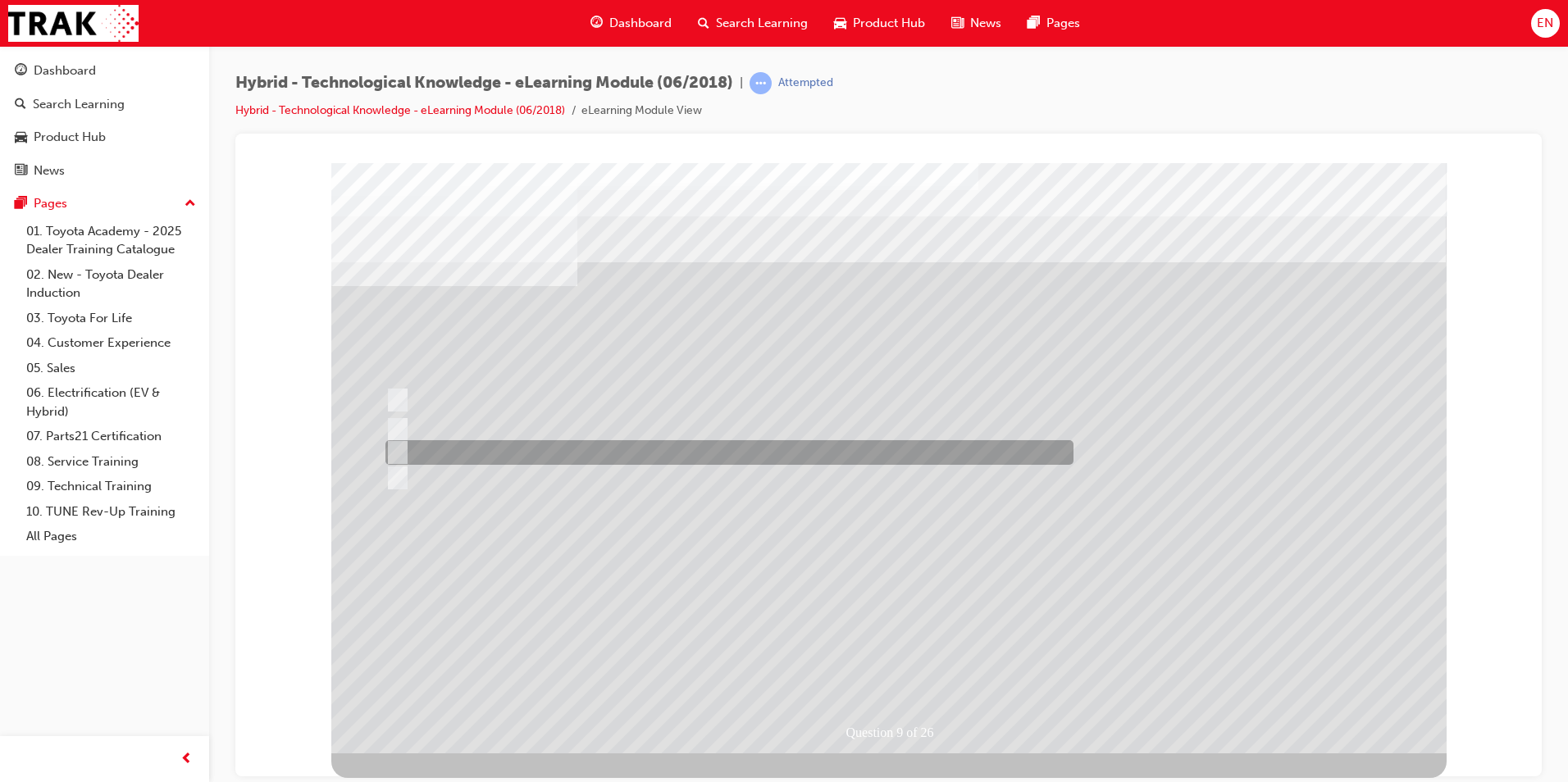
click at [407, 445] on div at bounding box center [726, 452] width 688 height 25
radio input "false"
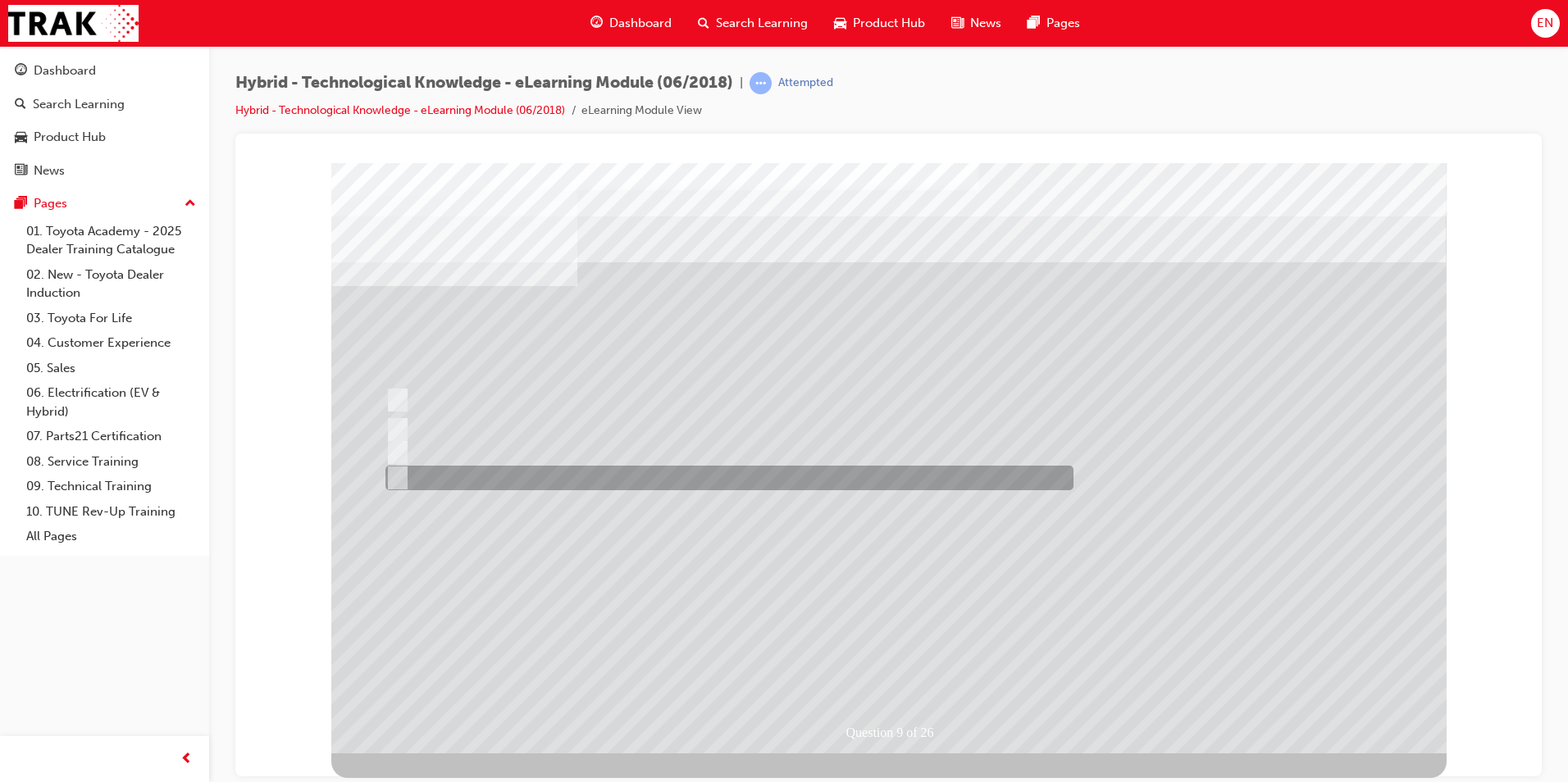
click at [436, 466] on div at bounding box center [726, 478] width 688 height 25
radio input "false"
radio input "true"
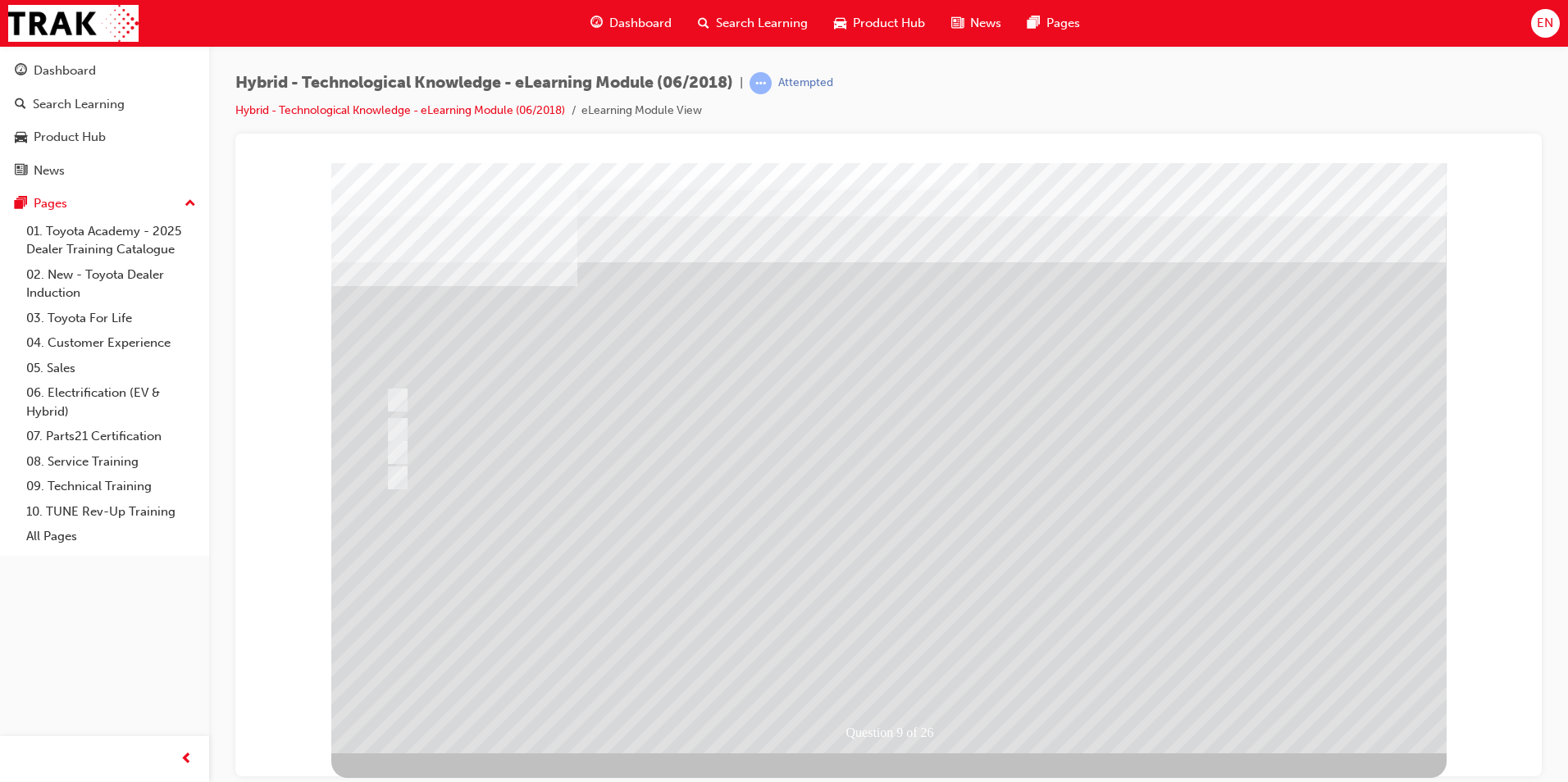
click at [1136, 512] on div at bounding box center [889, 458] width 1115 height 591
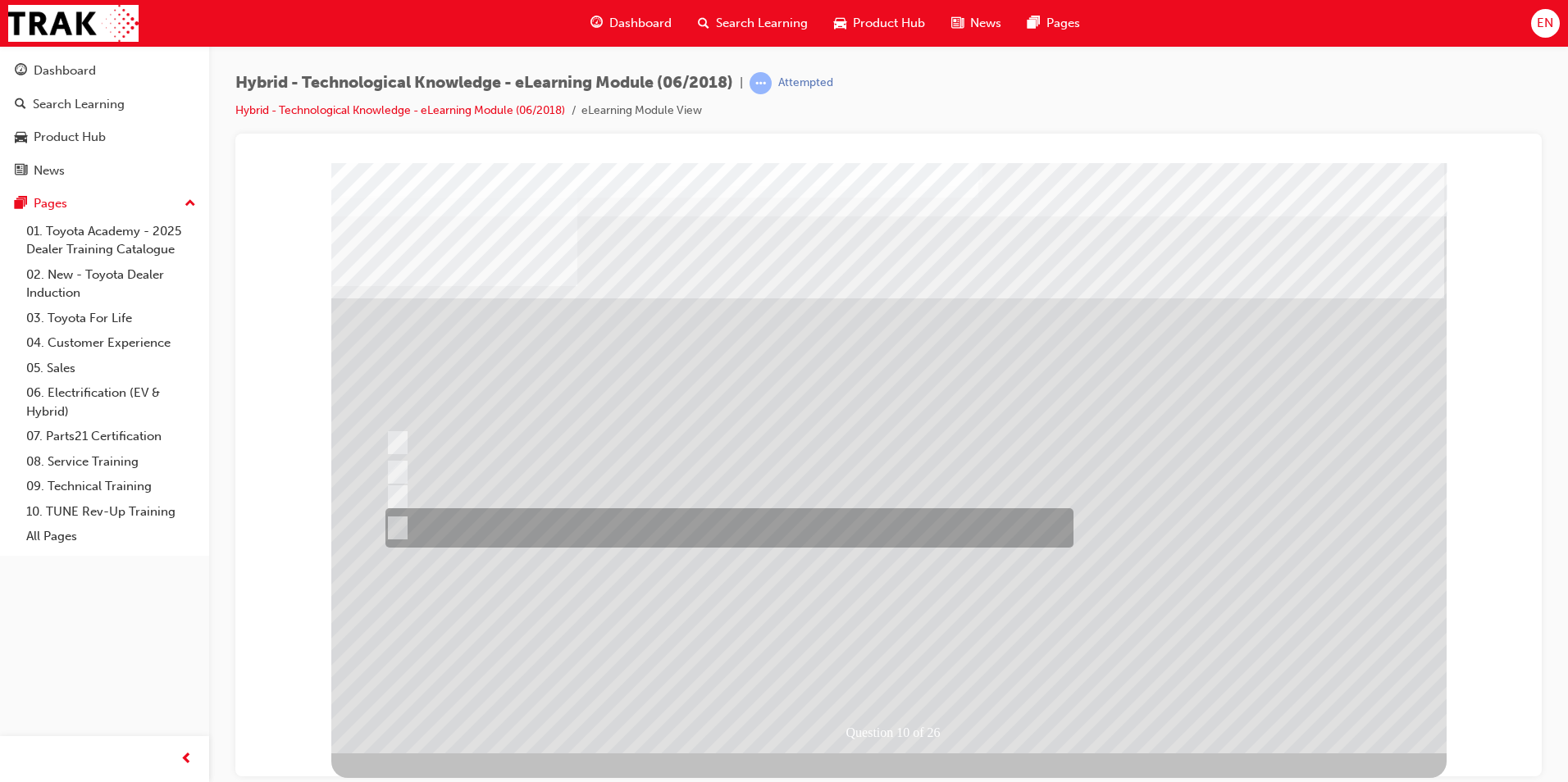
click at [603, 532] on div at bounding box center [726, 528] width 688 height 39
radio input "true"
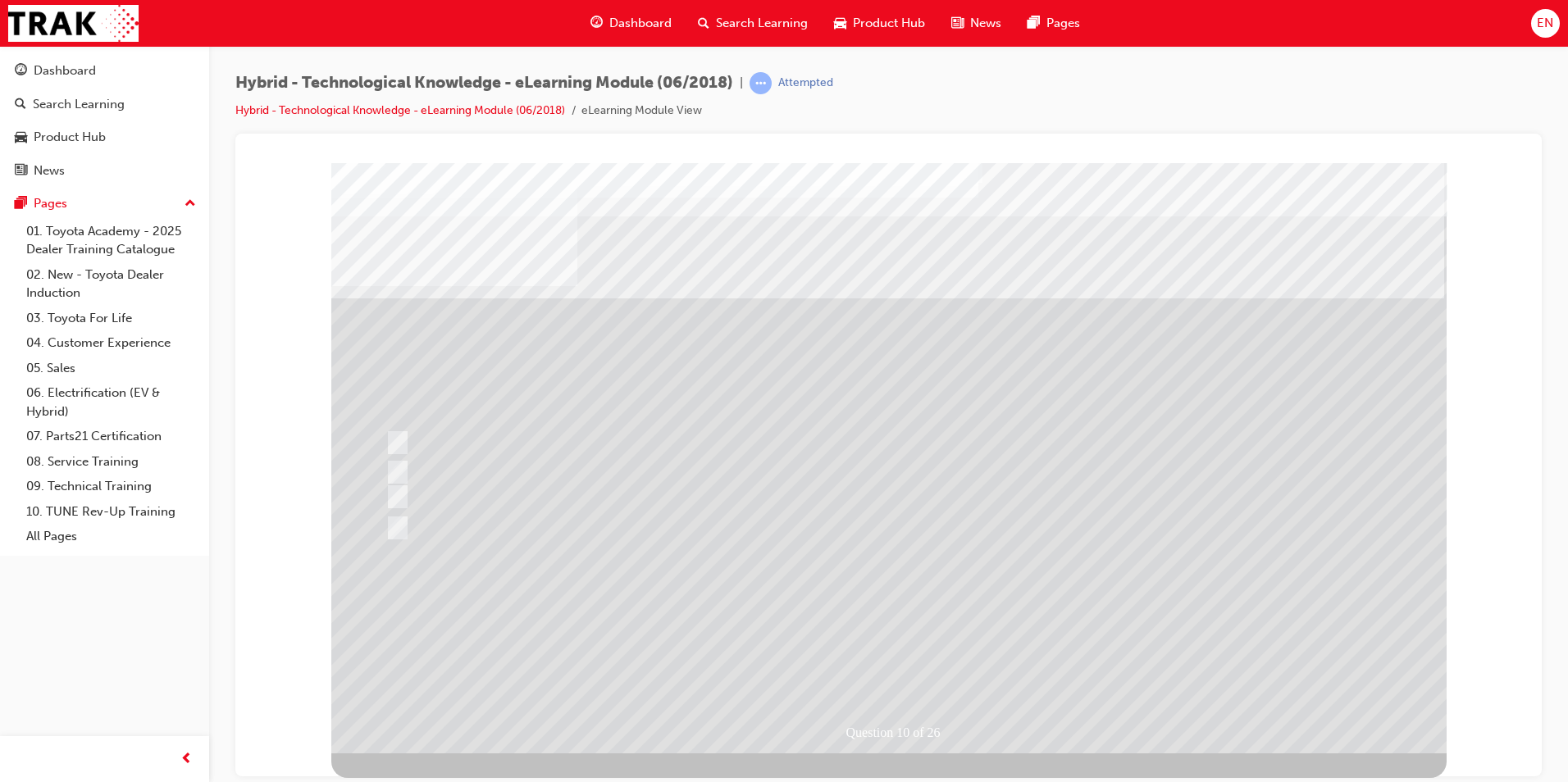
drag, startPoint x: 1308, startPoint y: 616, endPoint x: 1316, endPoint y: 618, distance: 8.2
click at [1252, 602] on div at bounding box center [889, 458] width 1115 height 591
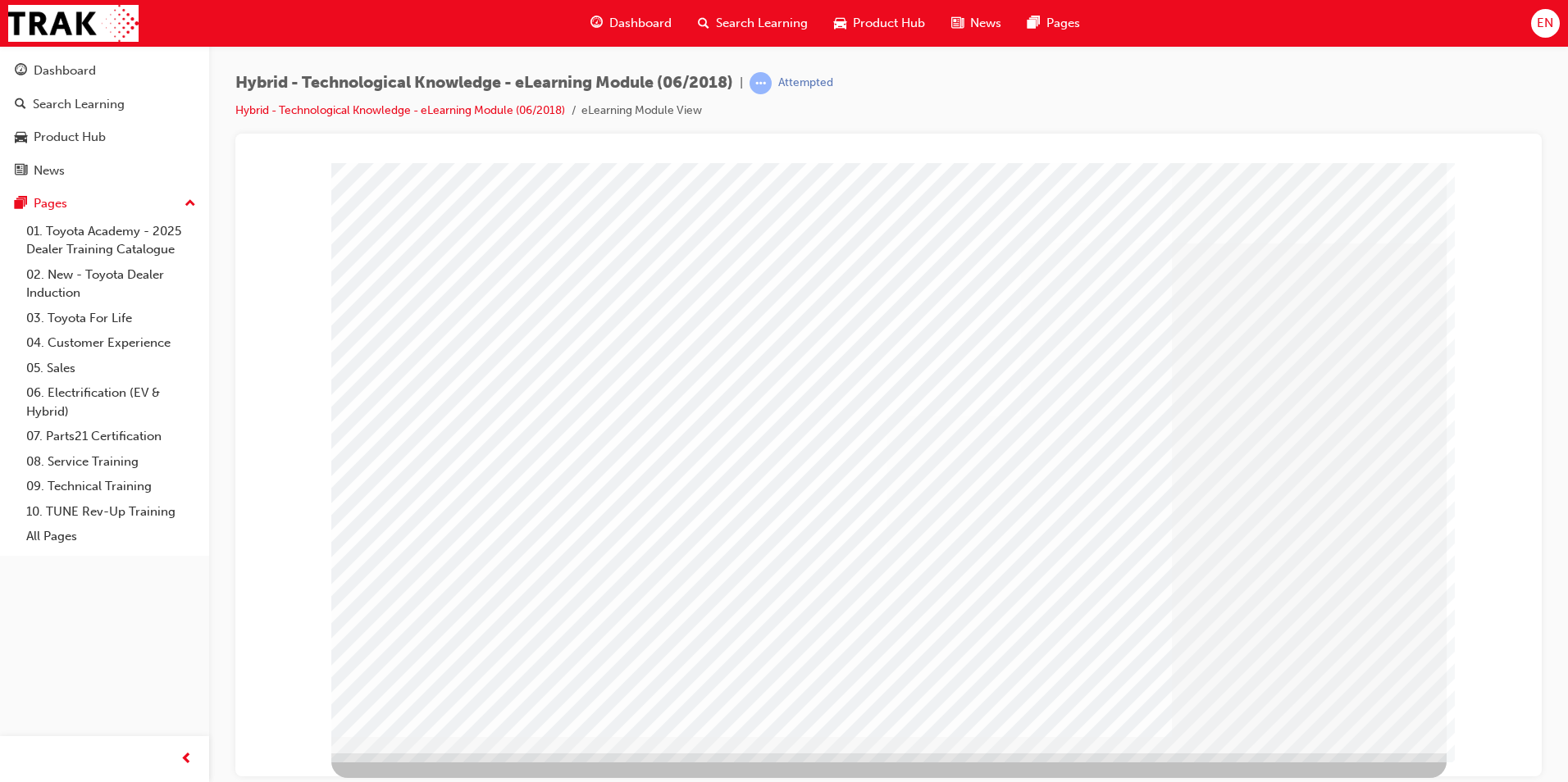
drag, startPoint x: 460, startPoint y: 516, endPoint x: 502, endPoint y: 509, distance: 42.6
drag, startPoint x: 1426, startPoint y: 450, endPoint x: 715, endPoint y: 423, distance: 711.5
click at [716, 423] on div at bounding box center [889, 458] width 1115 height 591
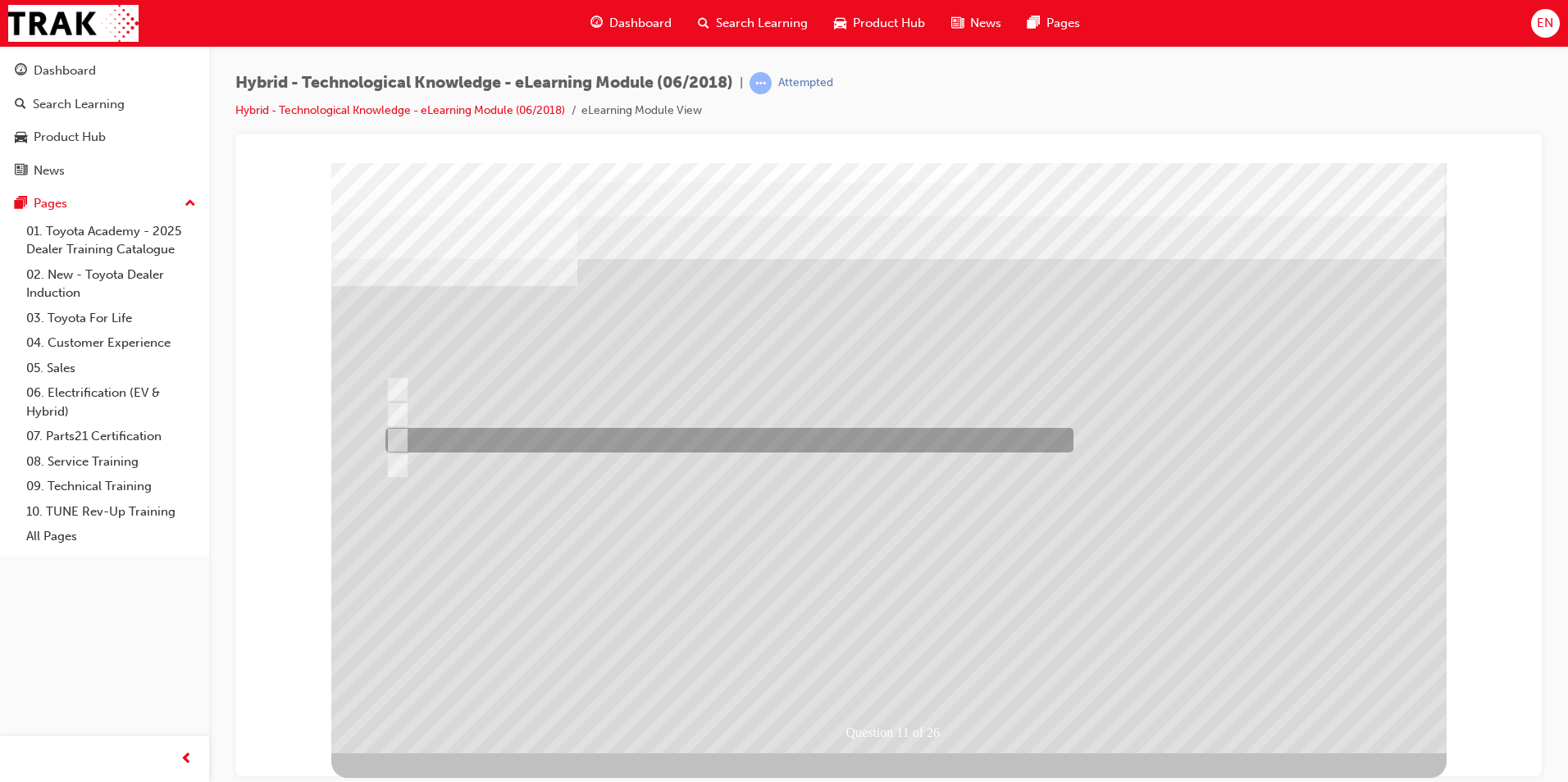
click at [506, 444] on div at bounding box center [726, 440] width 688 height 25
radio input "true"
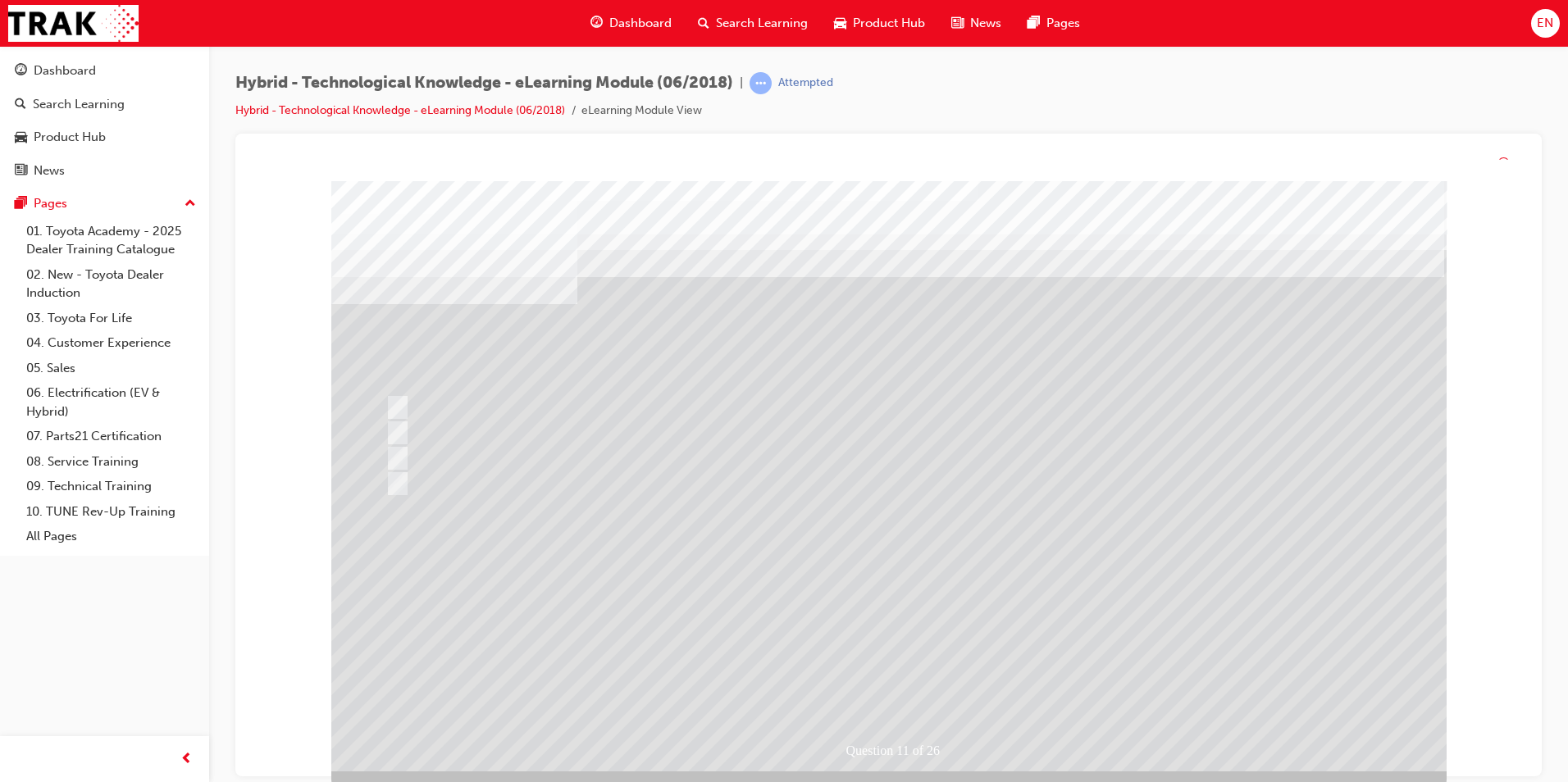
click at [1100, 604] on div at bounding box center [889, 476] width 1115 height 591
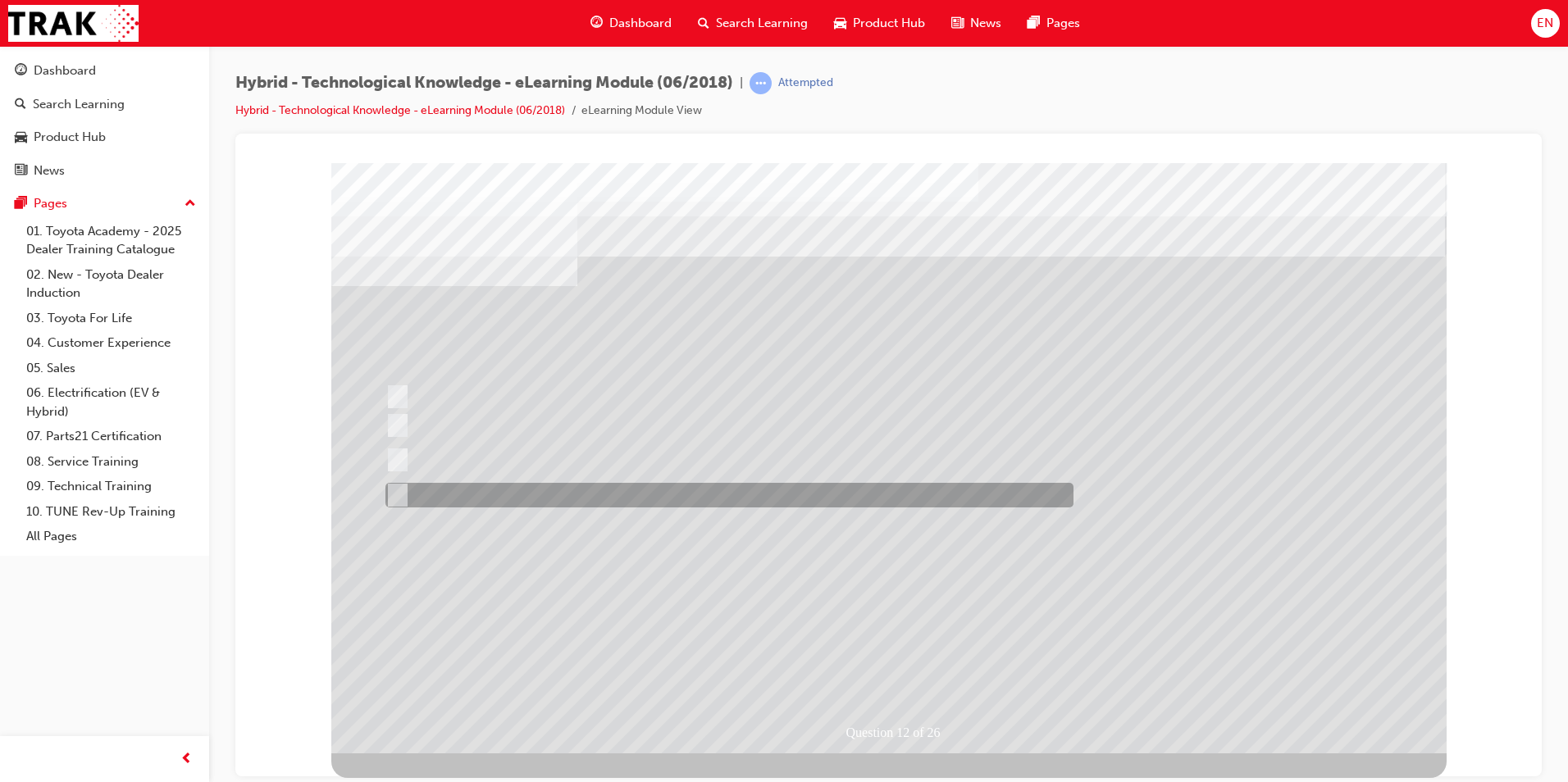
click at [534, 504] on div at bounding box center [726, 495] width 688 height 25
radio input "true"
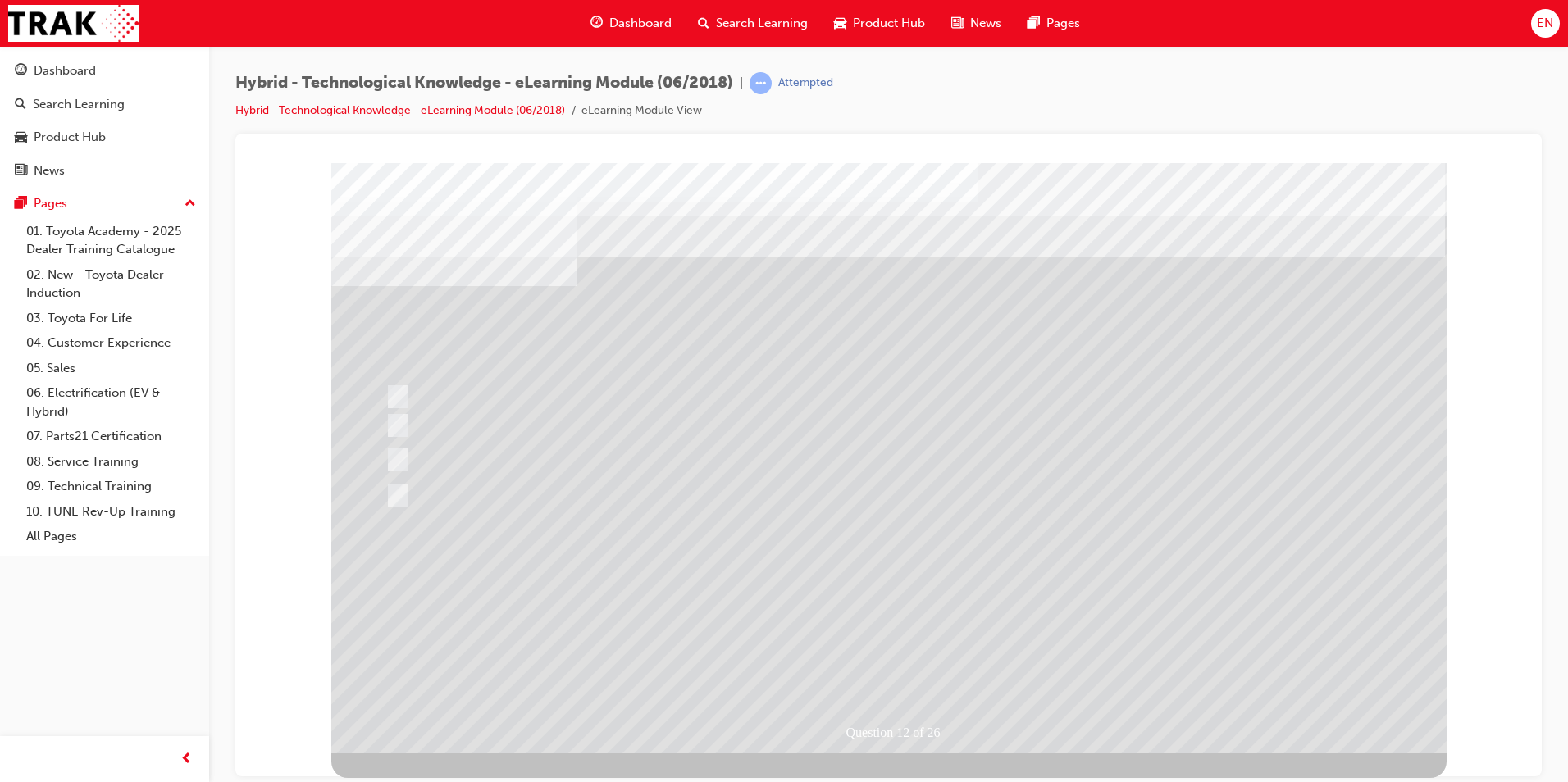
click at [1166, 599] on div at bounding box center [889, 458] width 1115 height 591
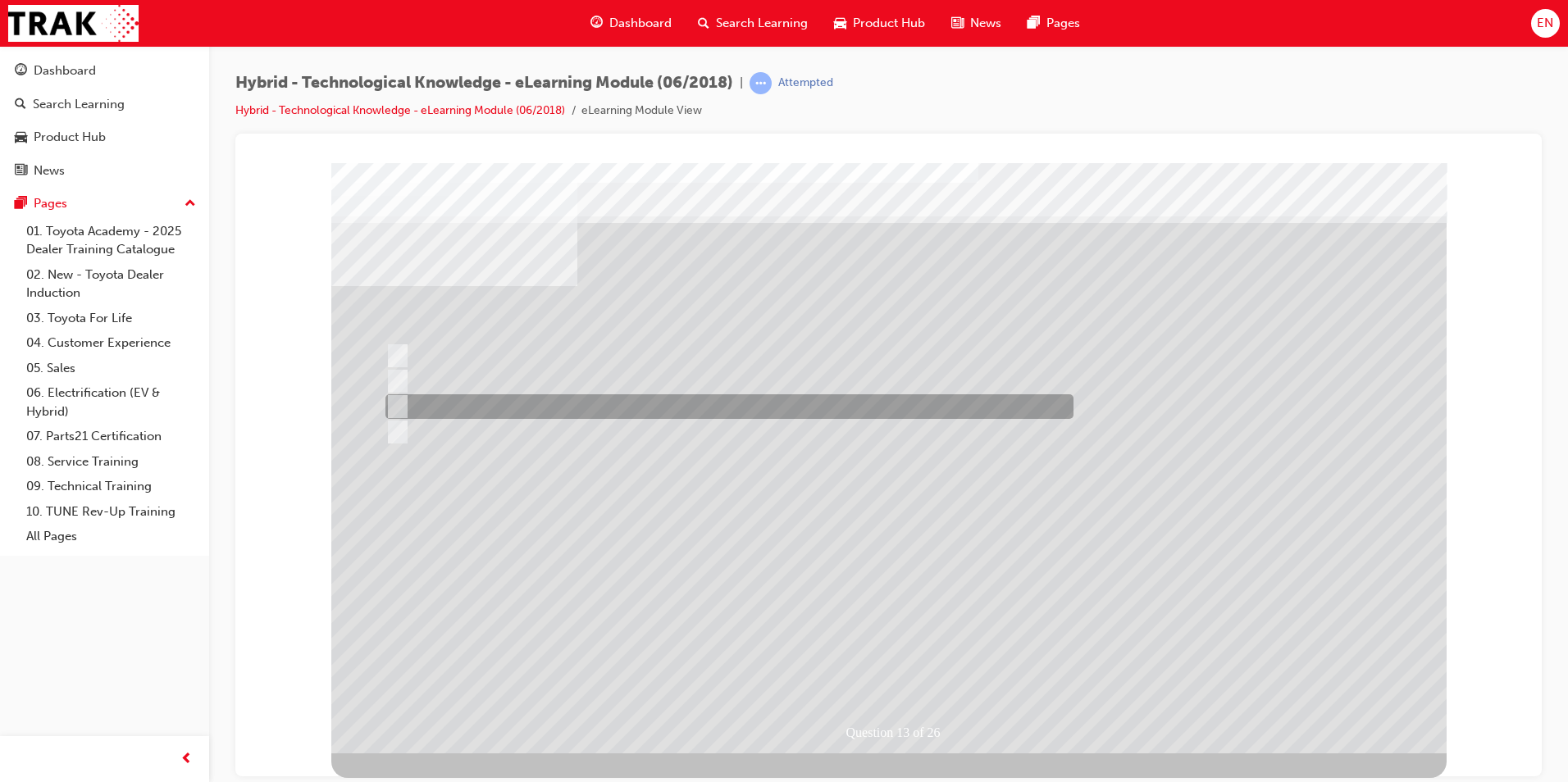
click at [481, 418] on div at bounding box center [726, 406] width 688 height 25
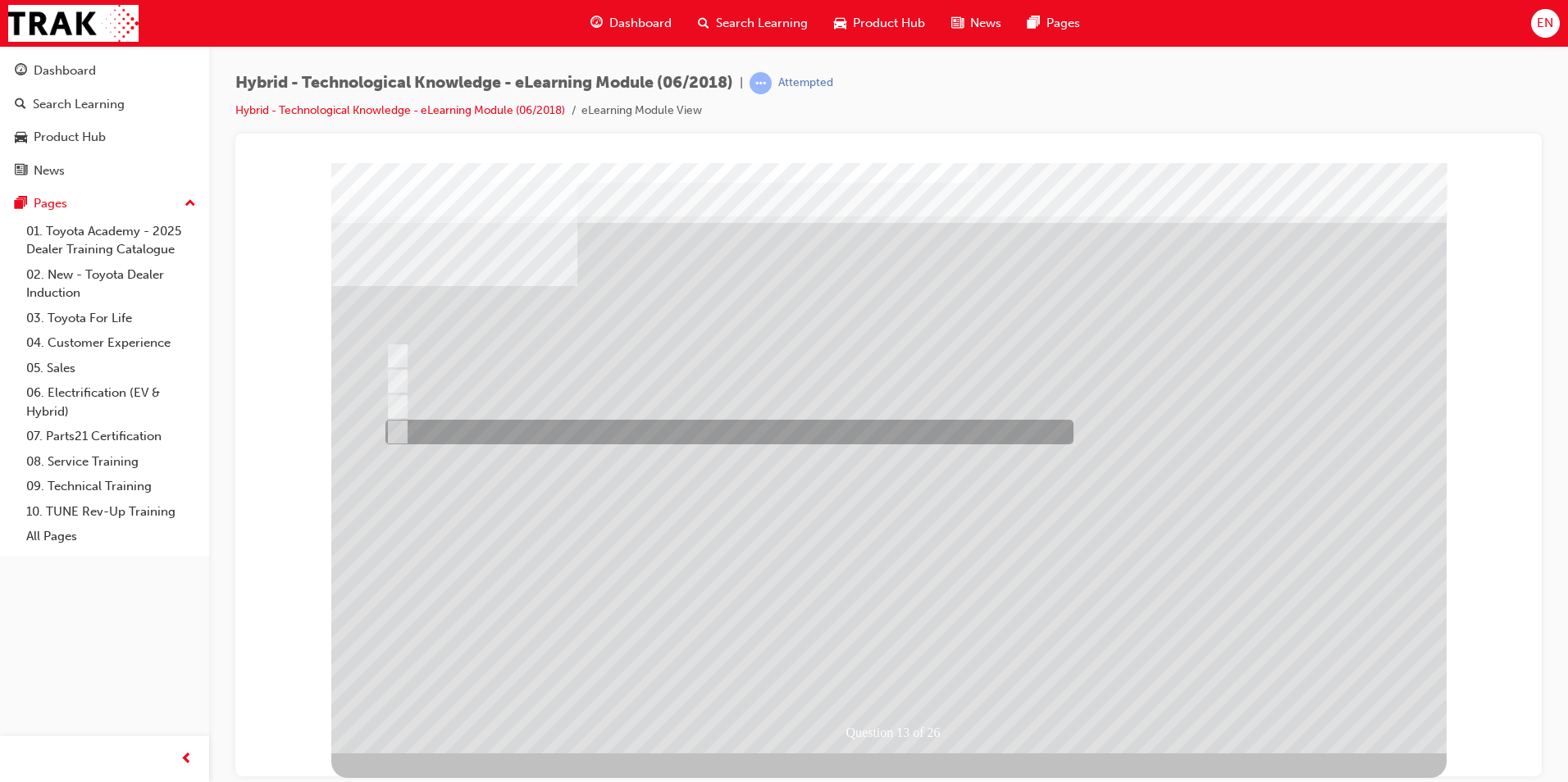
click at [485, 429] on div at bounding box center [726, 432] width 688 height 25
radio input "false"
radio input "true"
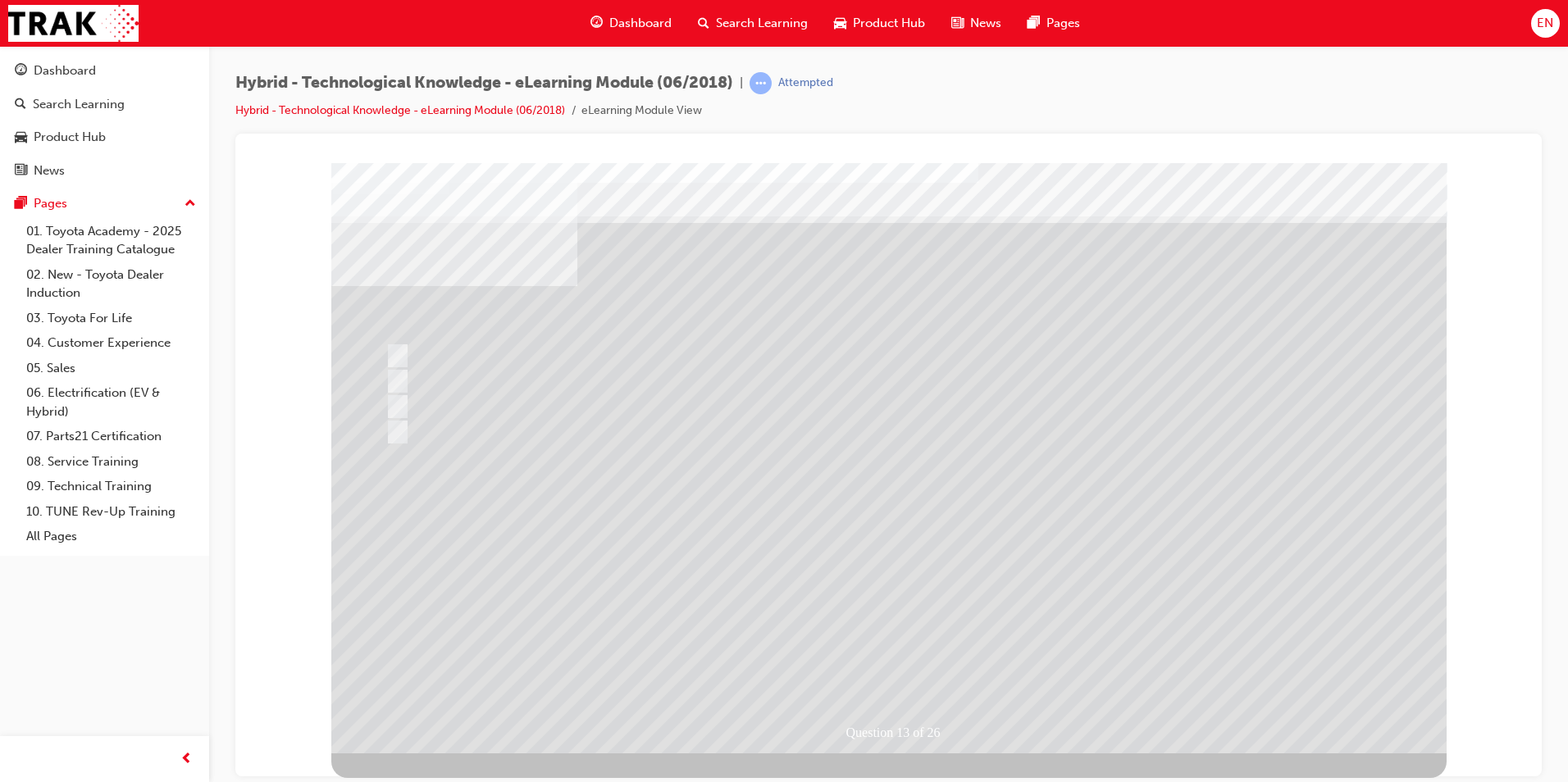
click at [799, 544] on div at bounding box center [889, 458] width 1115 height 591
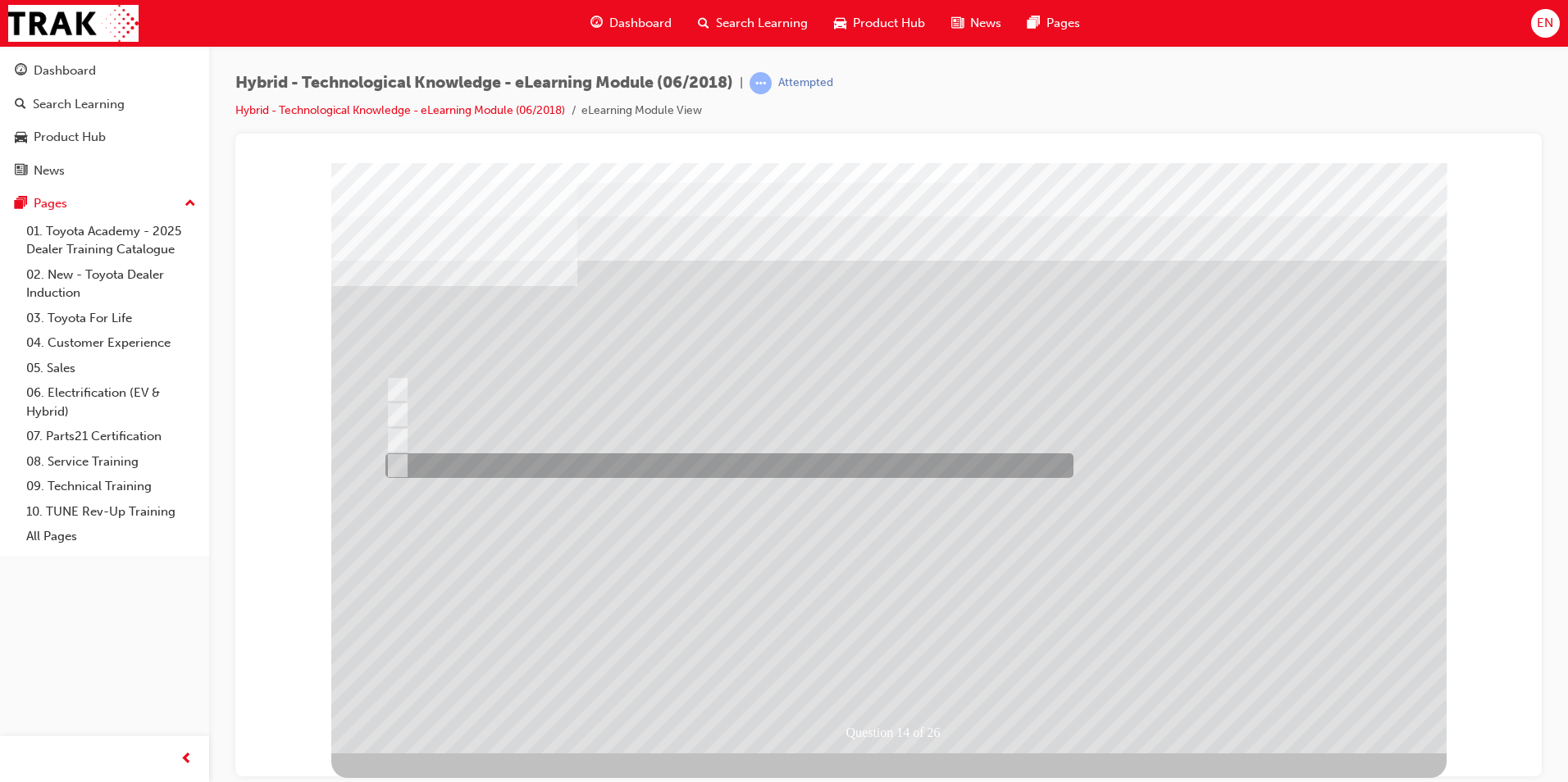
click at [663, 465] on div at bounding box center [726, 465] width 688 height 25
radio input "true"
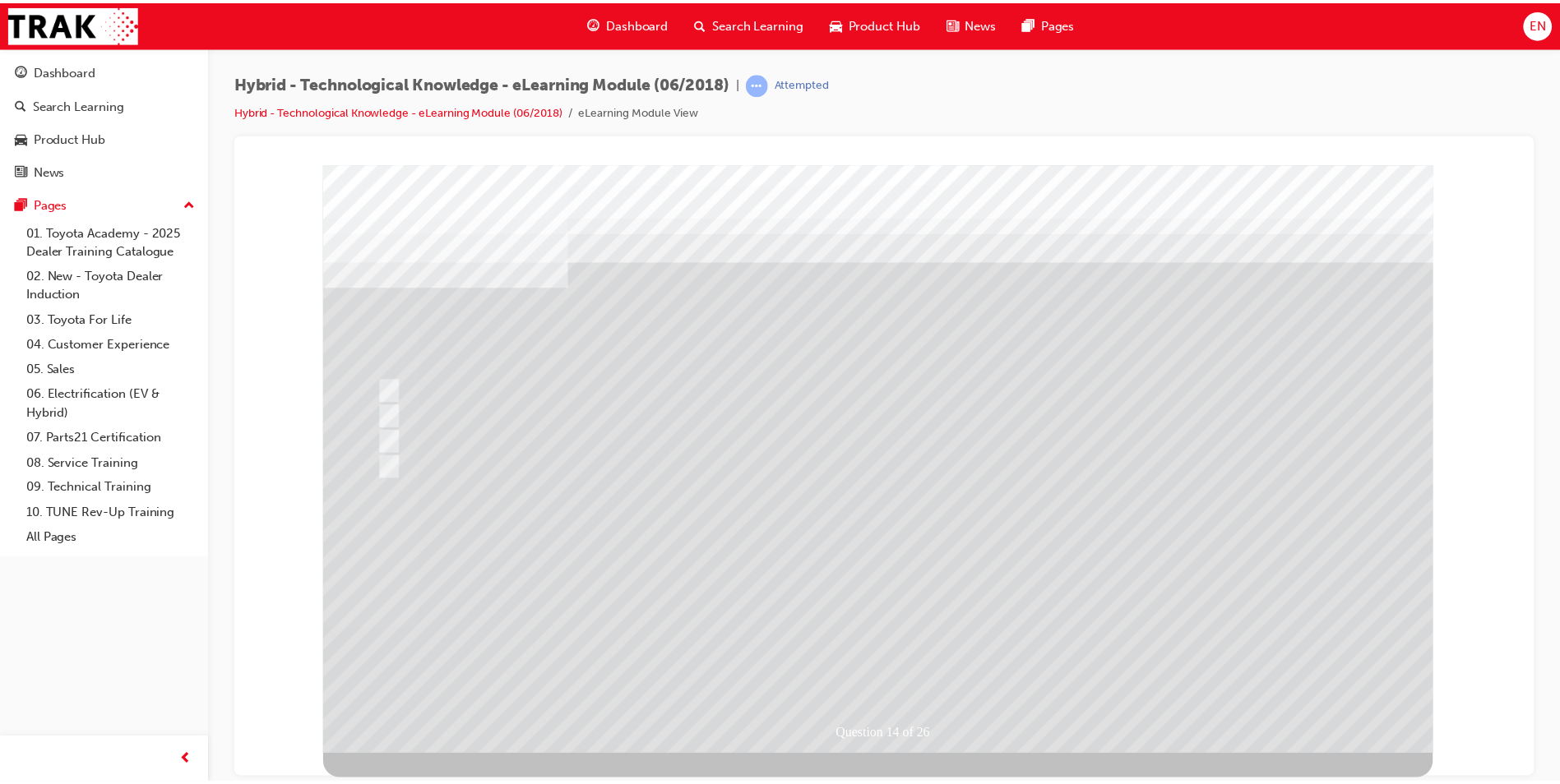
click at [1143, 534] on div at bounding box center [882, 460] width 1118 height 592
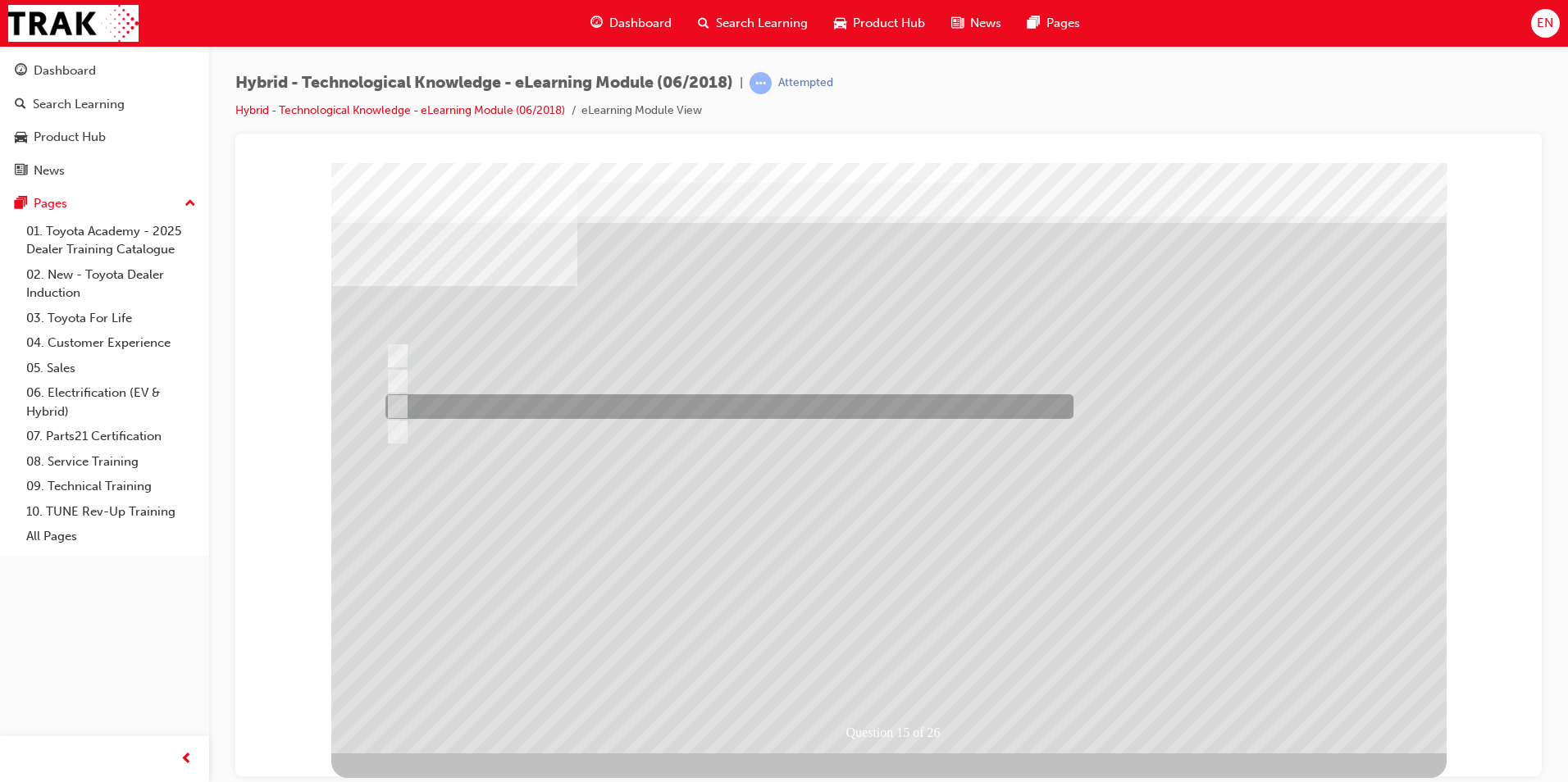
click at [577, 418] on div at bounding box center [726, 406] width 688 height 25
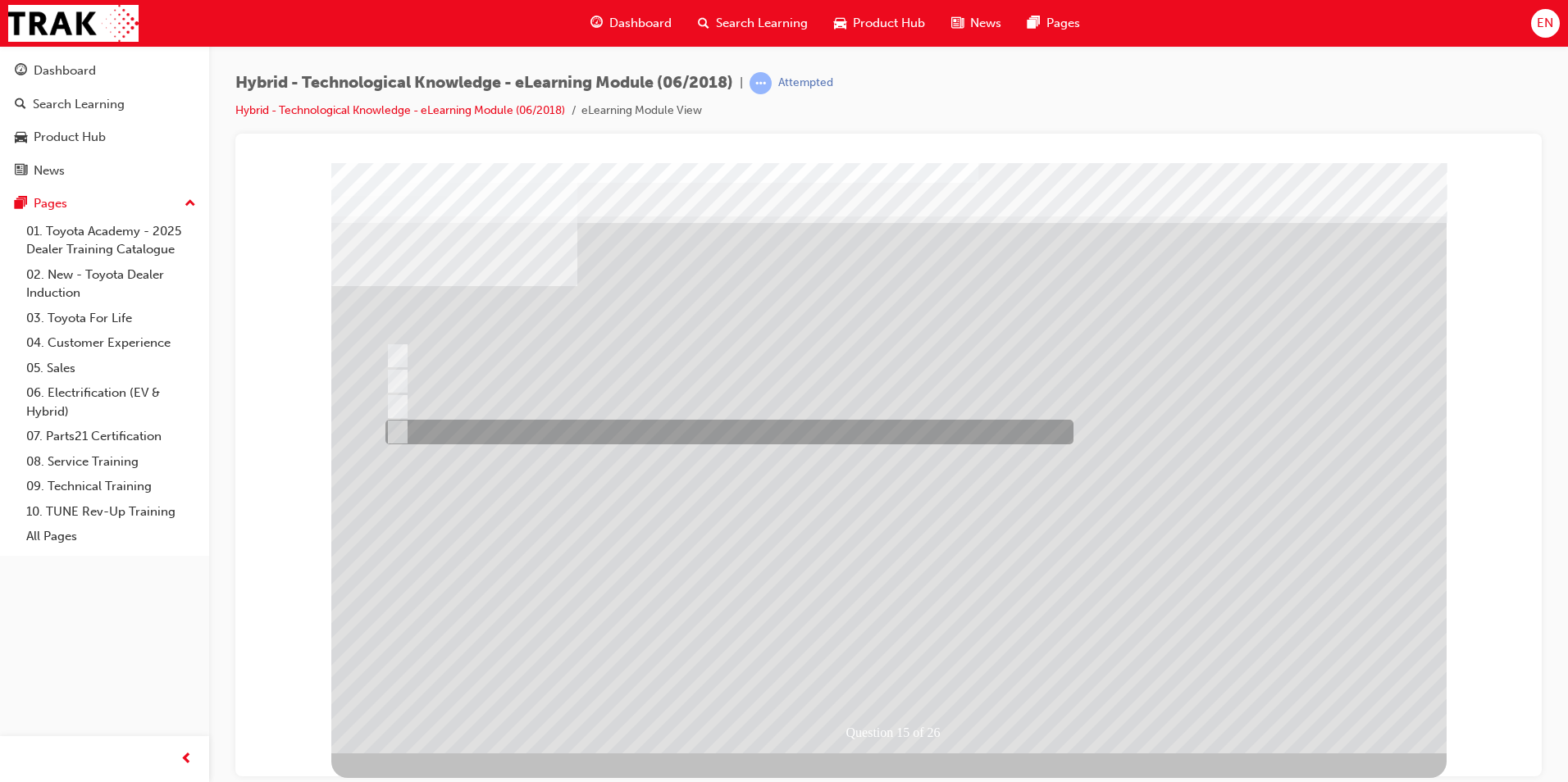
click at [580, 429] on div at bounding box center [726, 432] width 688 height 25
radio input "false"
radio input "true"
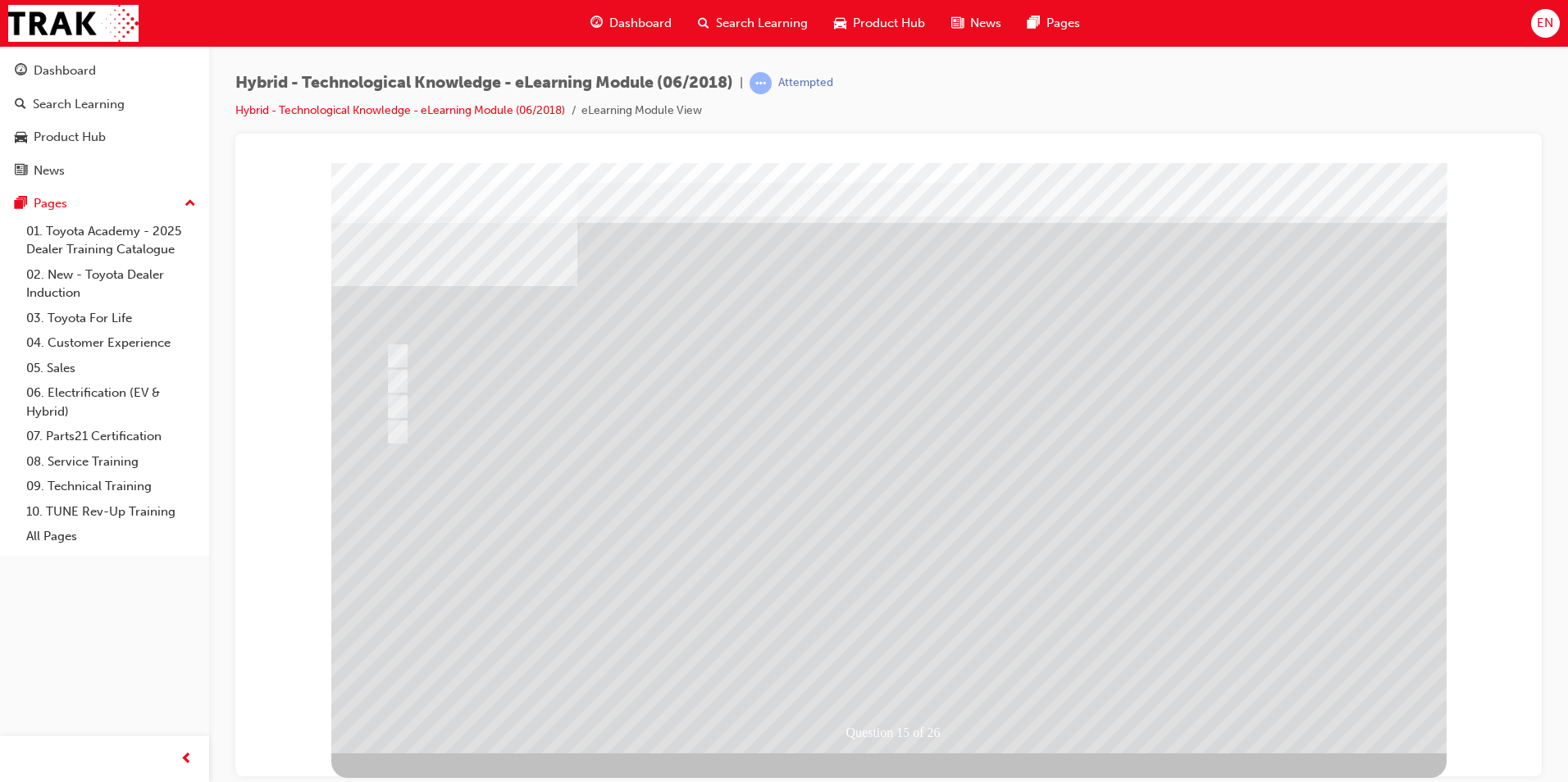
click at [1009, 487] on div at bounding box center [889, 458] width 1115 height 591
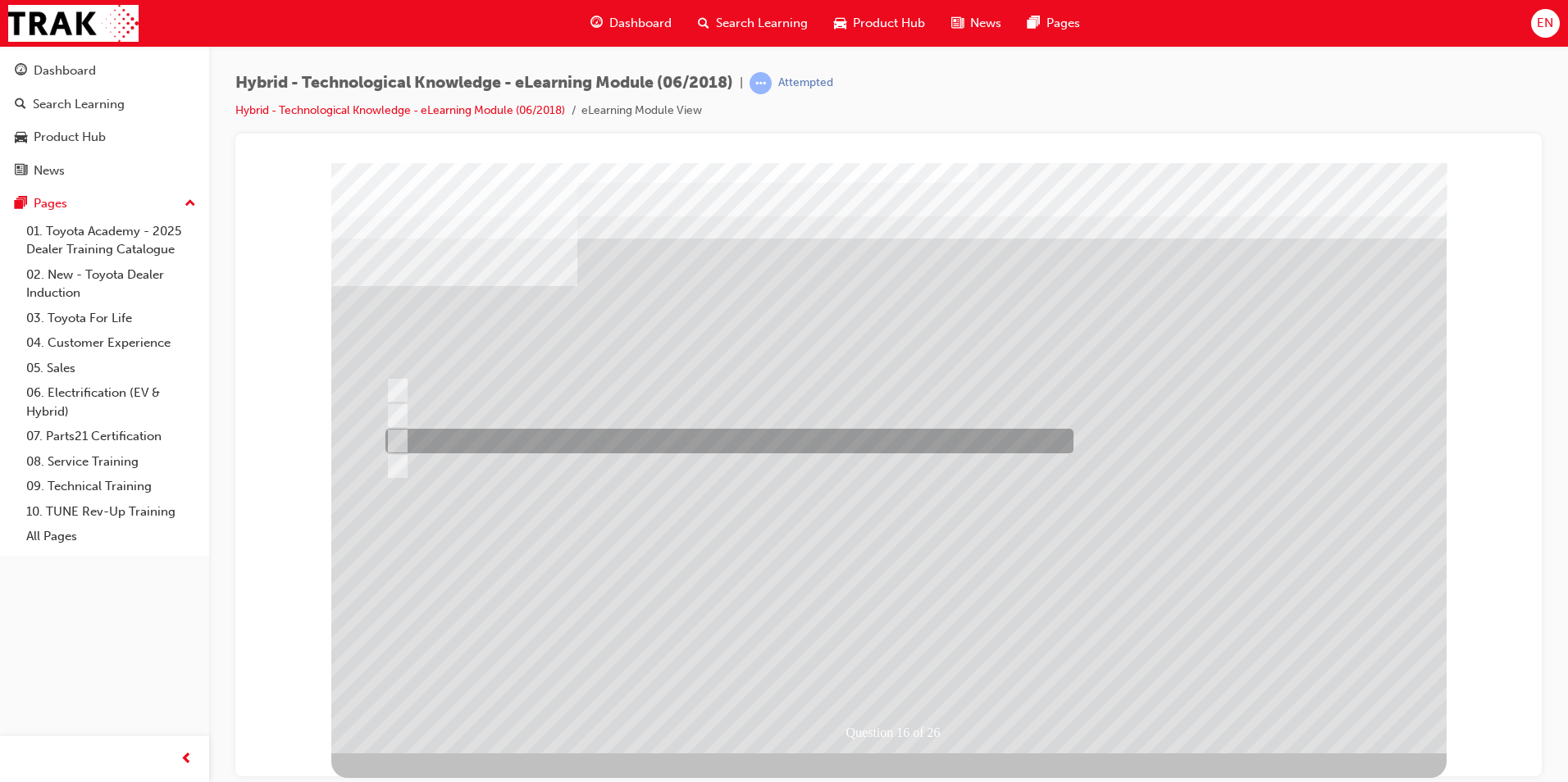
click at [524, 438] on div at bounding box center [726, 441] width 688 height 25
radio input "true"
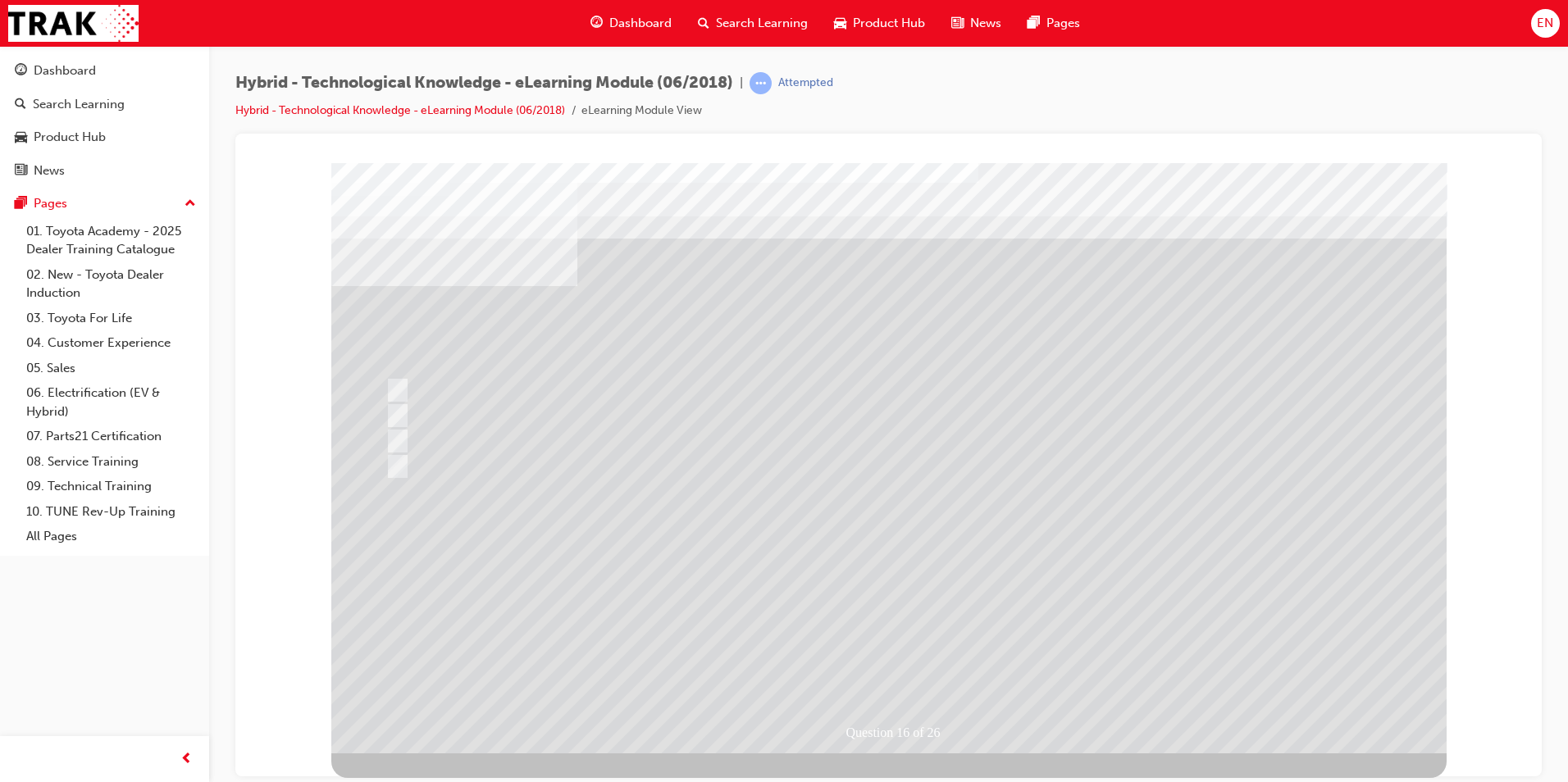
click at [617, 471] on div at bounding box center [889, 458] width 1115 height 591
click at [675, 459] on div at bounding box center [726, 466] width 688 height 25
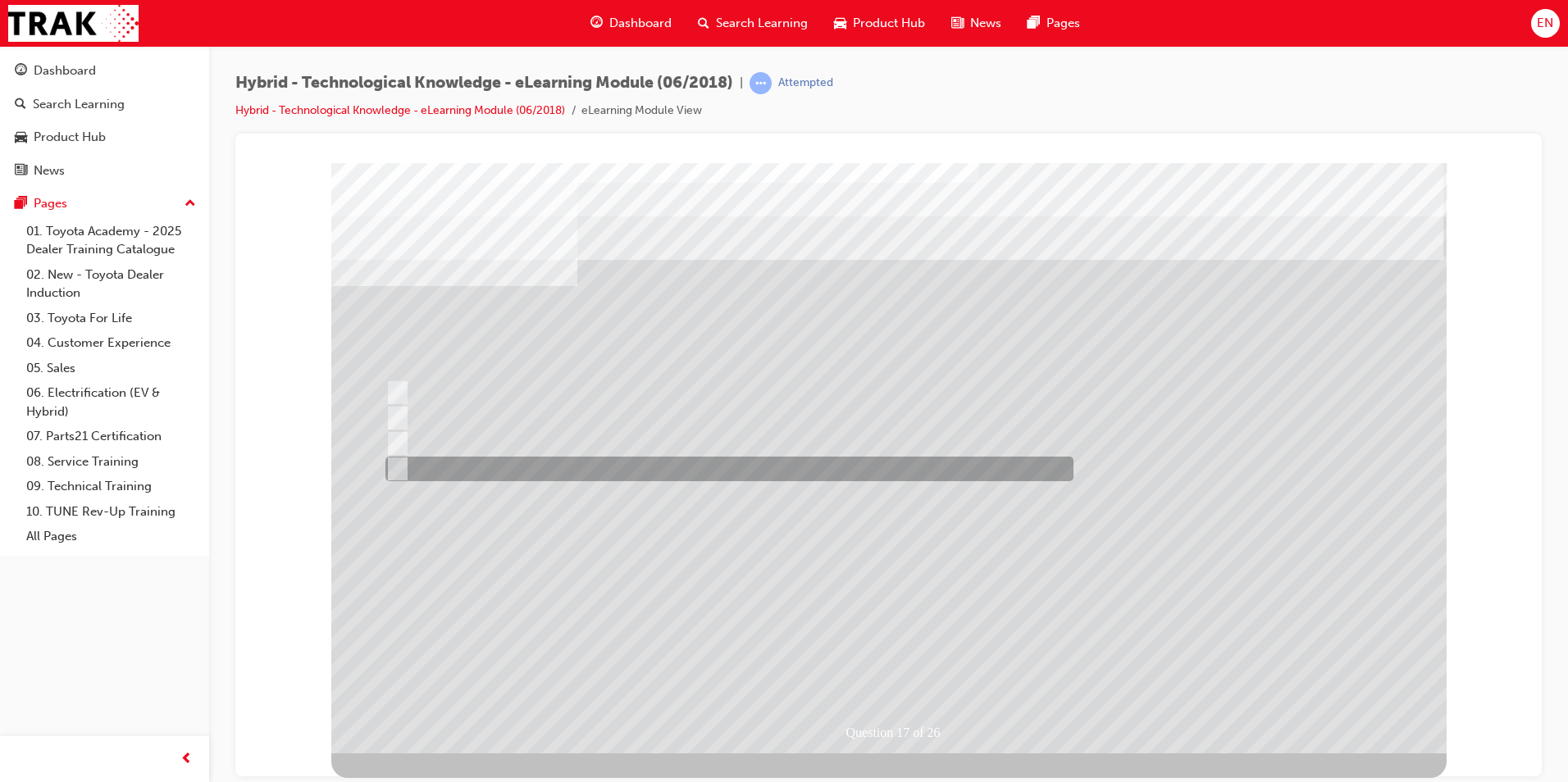
click at [555, 473] on div at bounding box center [726, 469] width 688 height 25
radio input "true"
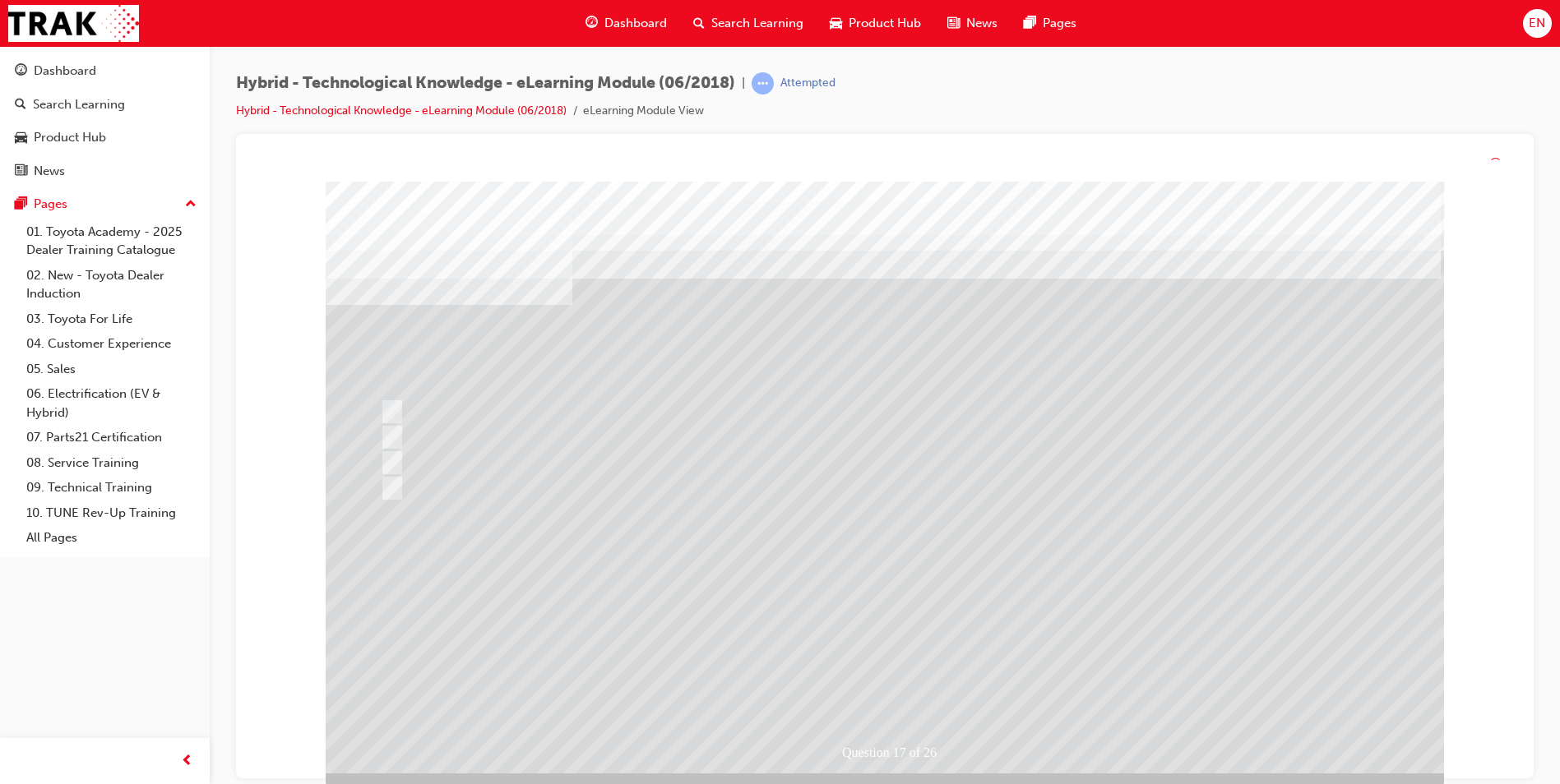
click at [1056, 591] on div at bounding box center [884, 478] width 1118 height 592
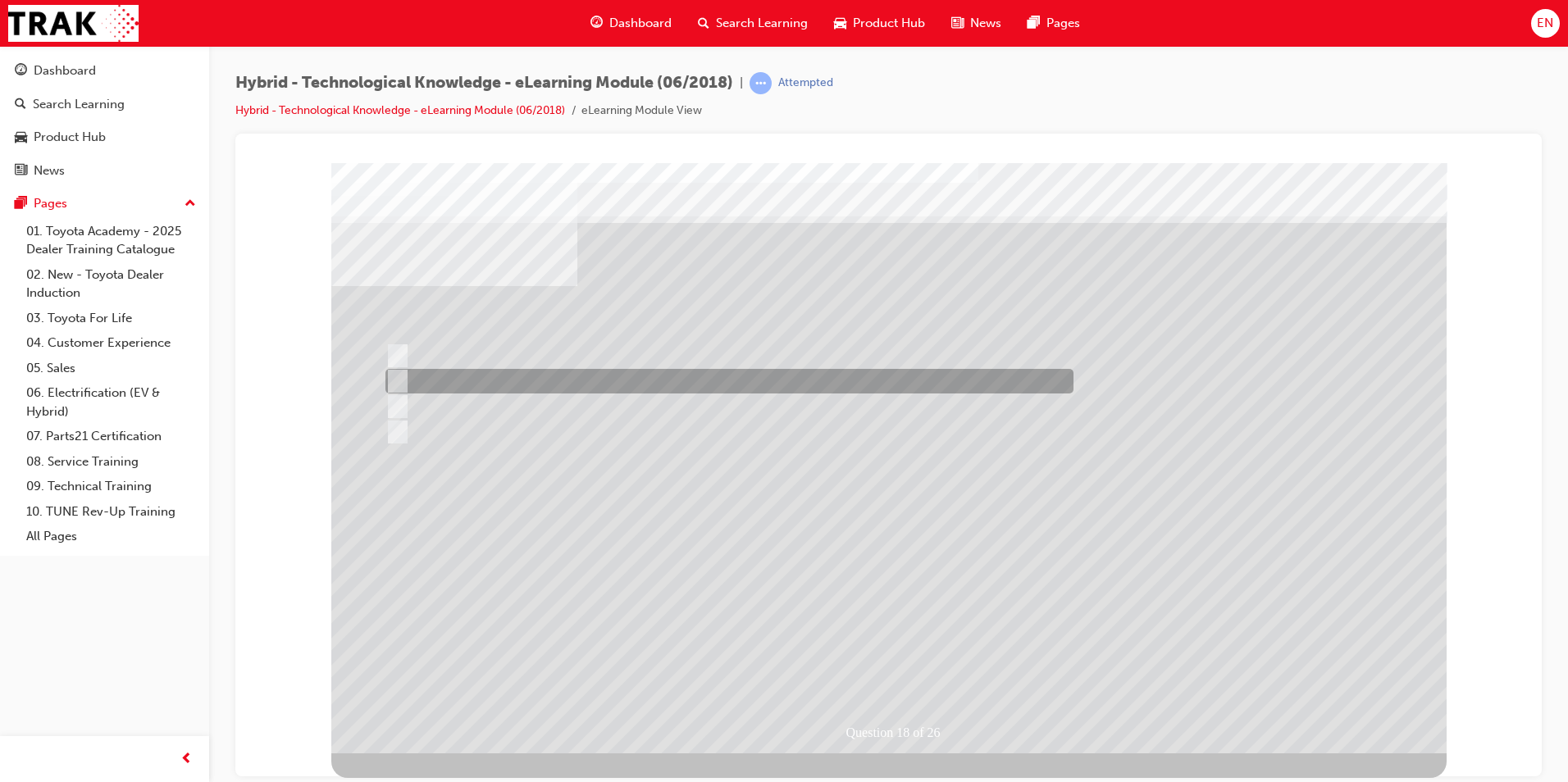
click at [485, 373] on div at bounding box center [726, 381] width 688 height 25
radio input "true"
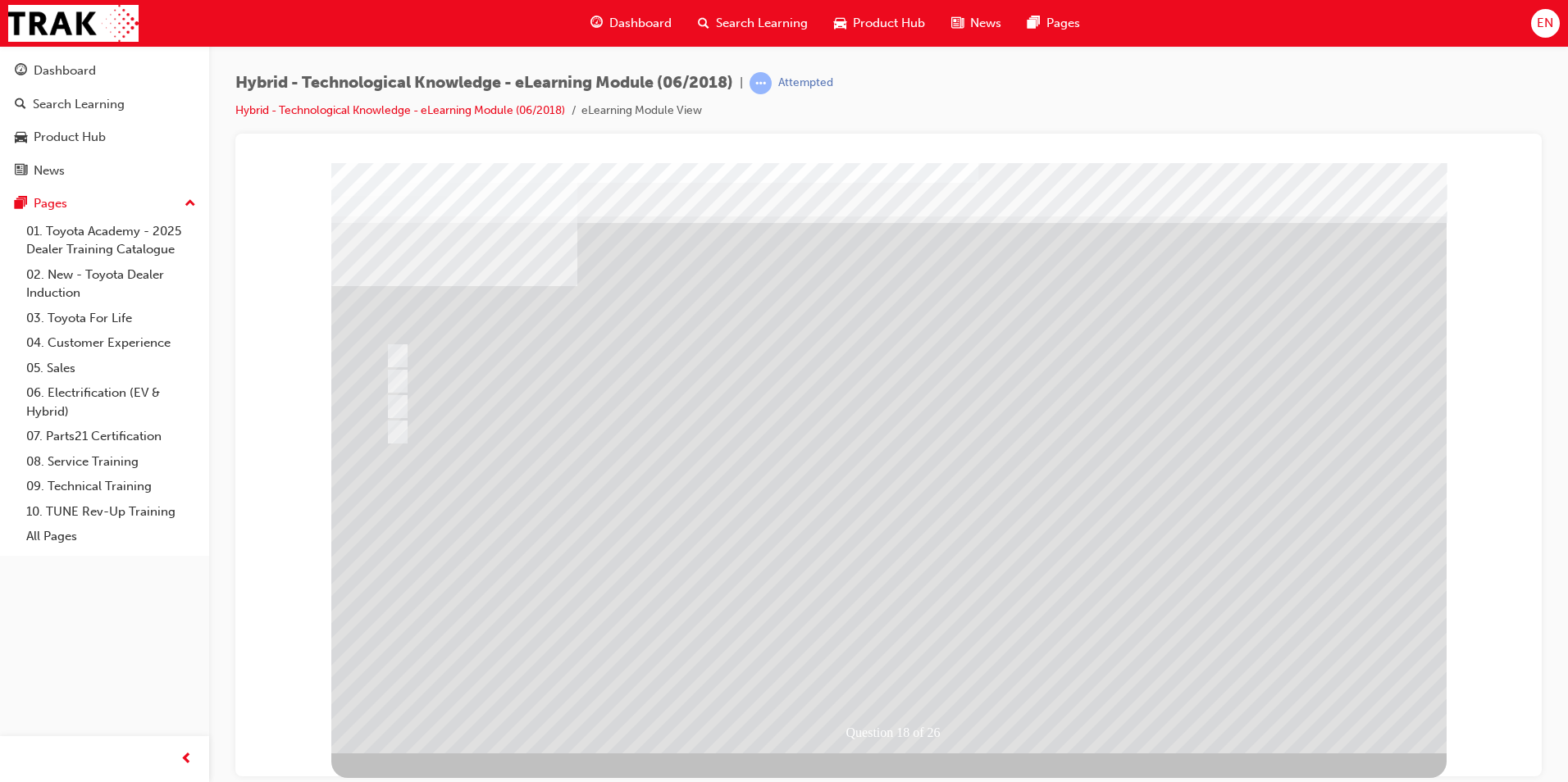
click at [923, 604] on div at bounding box center [889, 458] width 1115 height 591
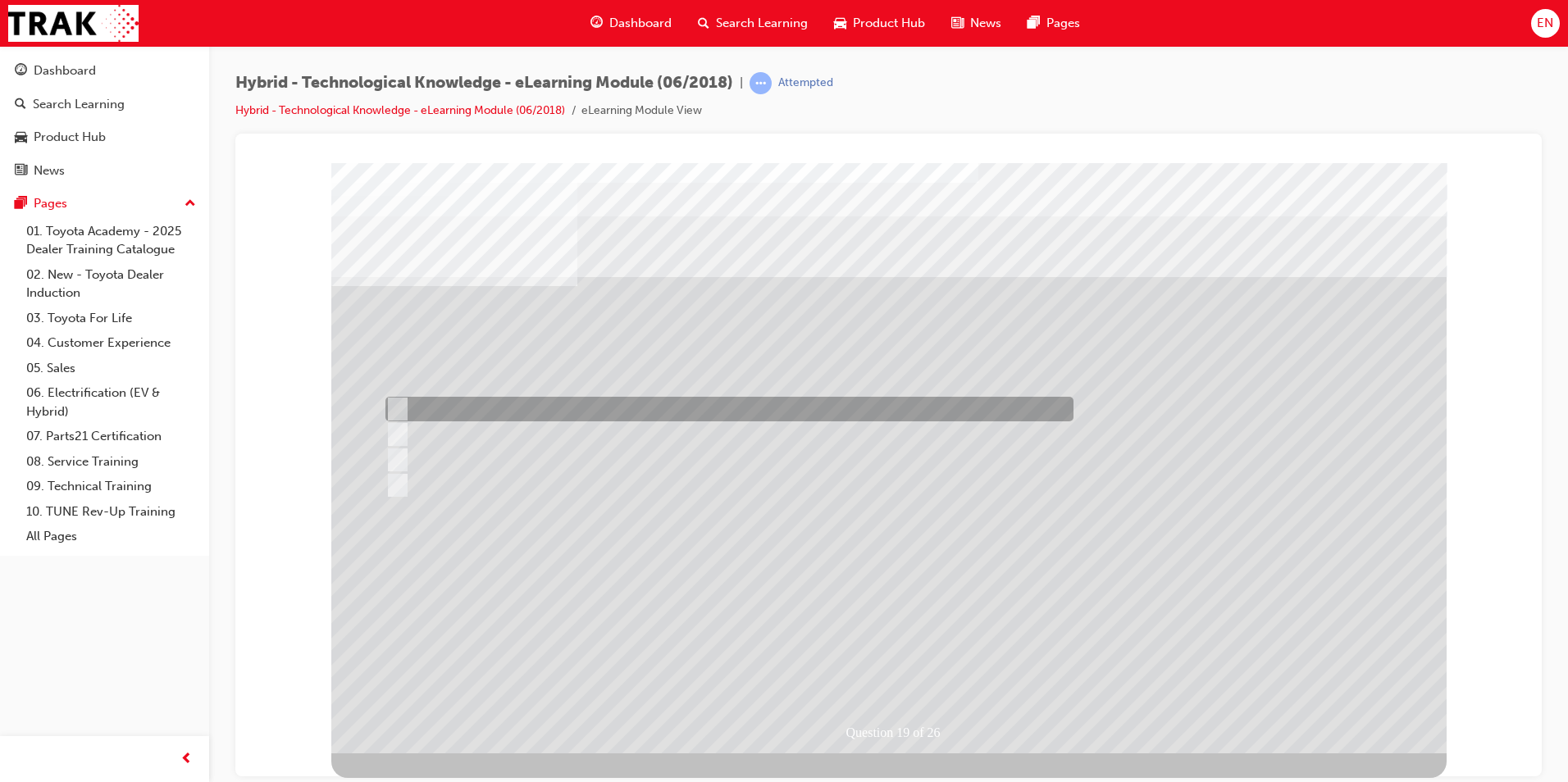
click at [460, 415] on div at bounding box center [726, 409] width 688 height 25
radio input "true"
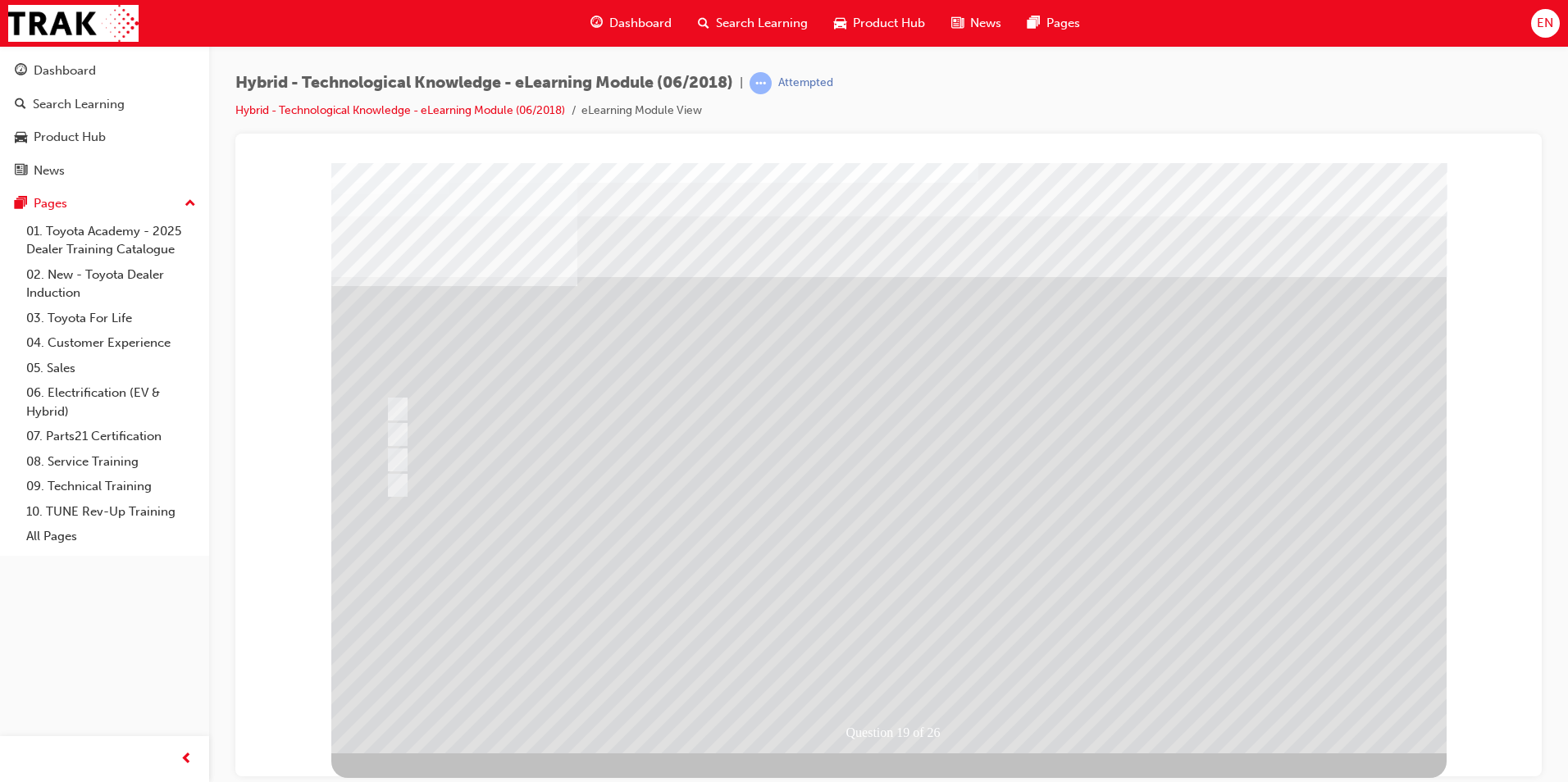
click at [1007, 560] on div at bounding box center [889, 458] width 1115 height 591
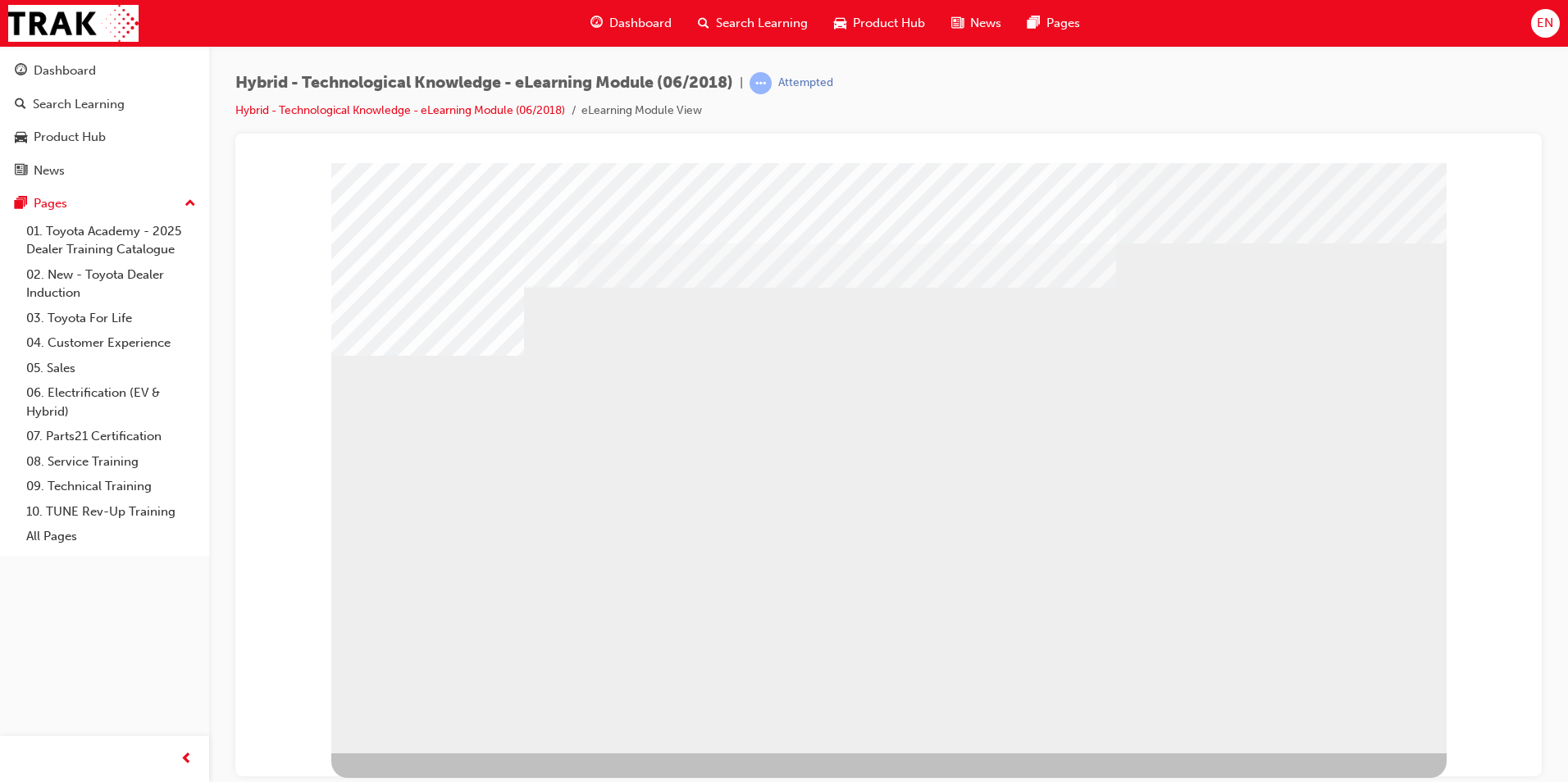
drag, startPoint x: 627, startPoint y: 502, endPoint x: 627, endPoint y: 514, distance: 12.0
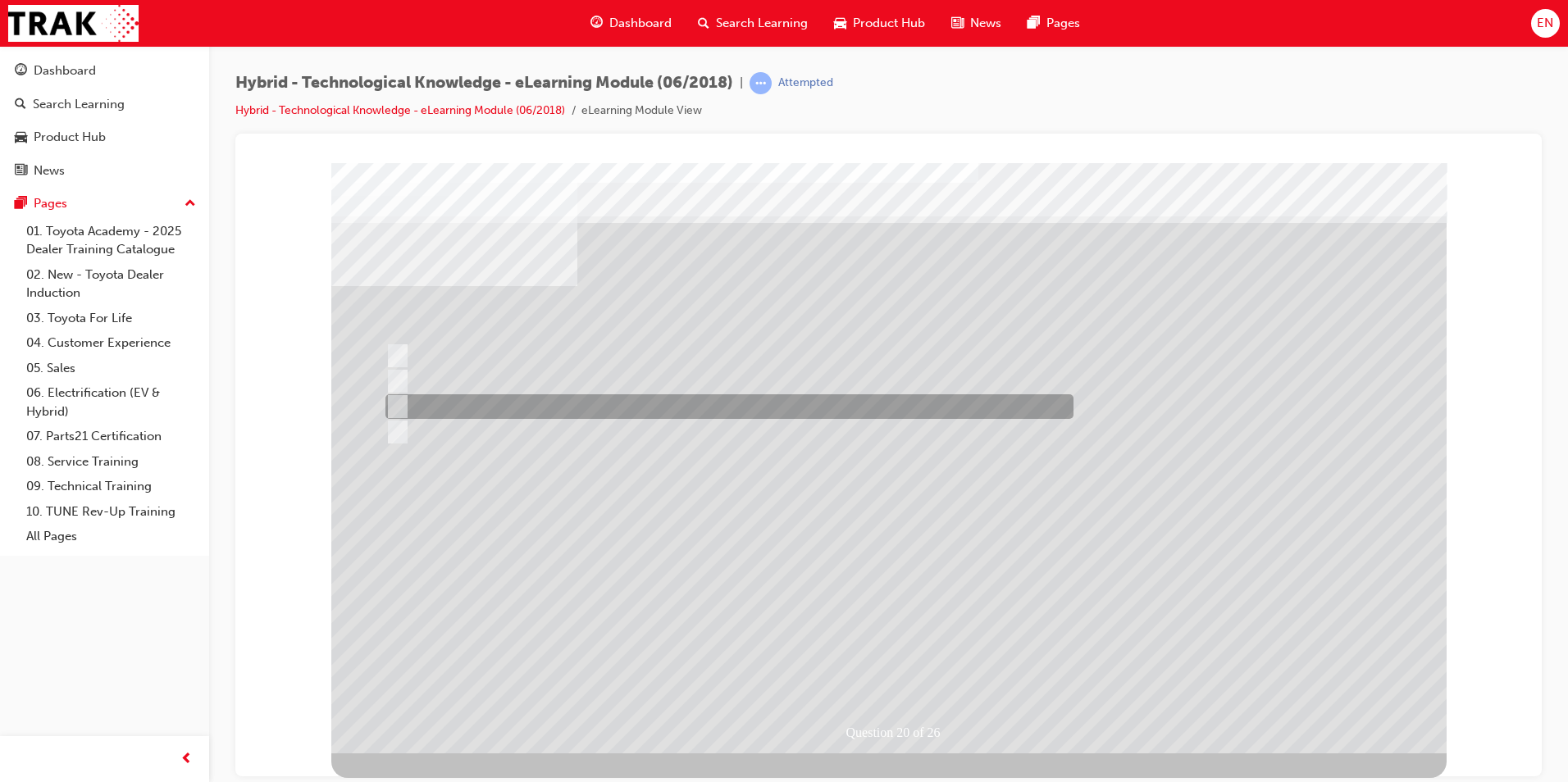
click at [427, 409] on div at bounding box center [726, 406] width 688 height 25
radio input "true"
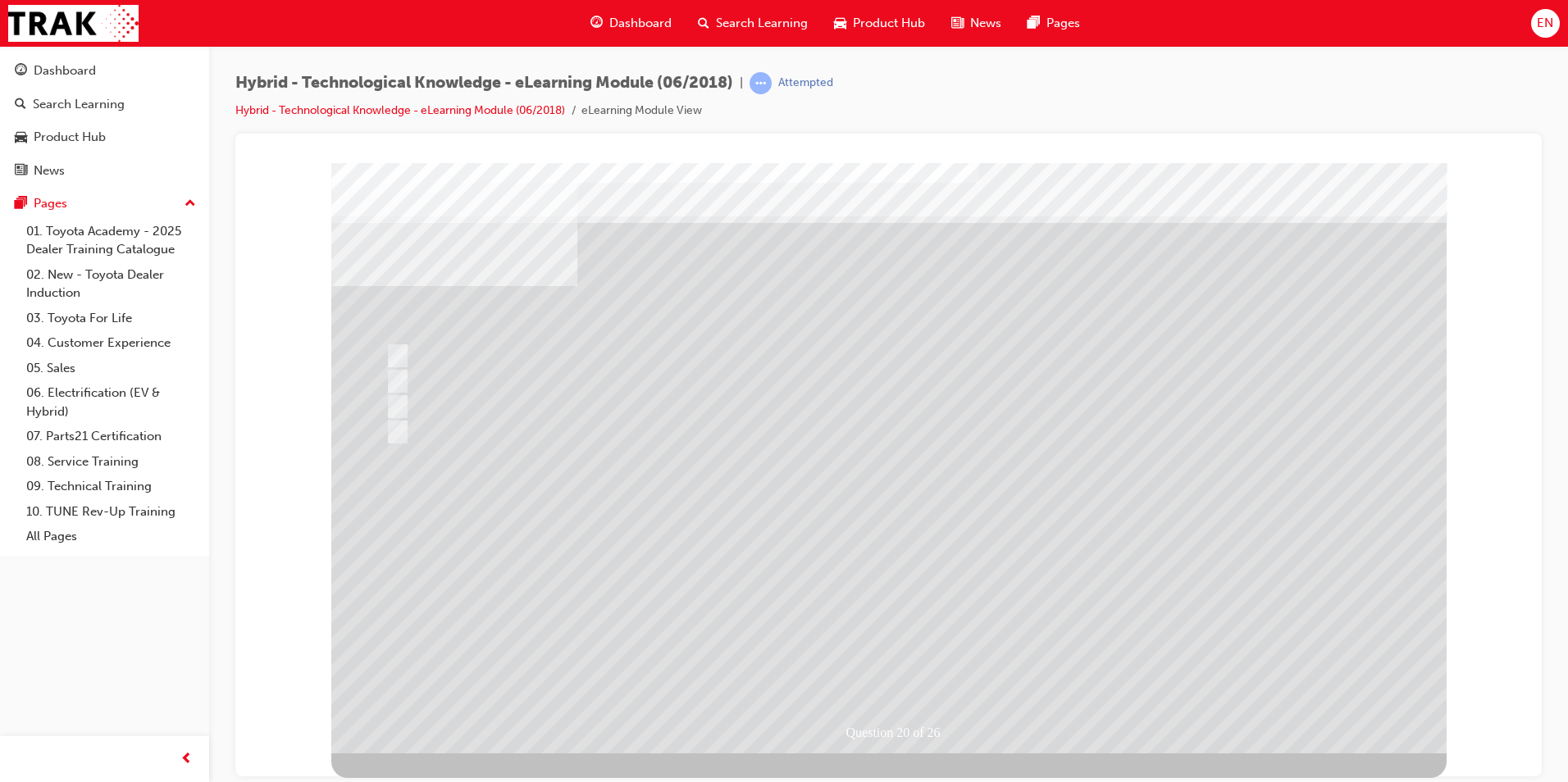
click at [1064, 578] on div at bounding box center [889, 458] width 1115 height 591
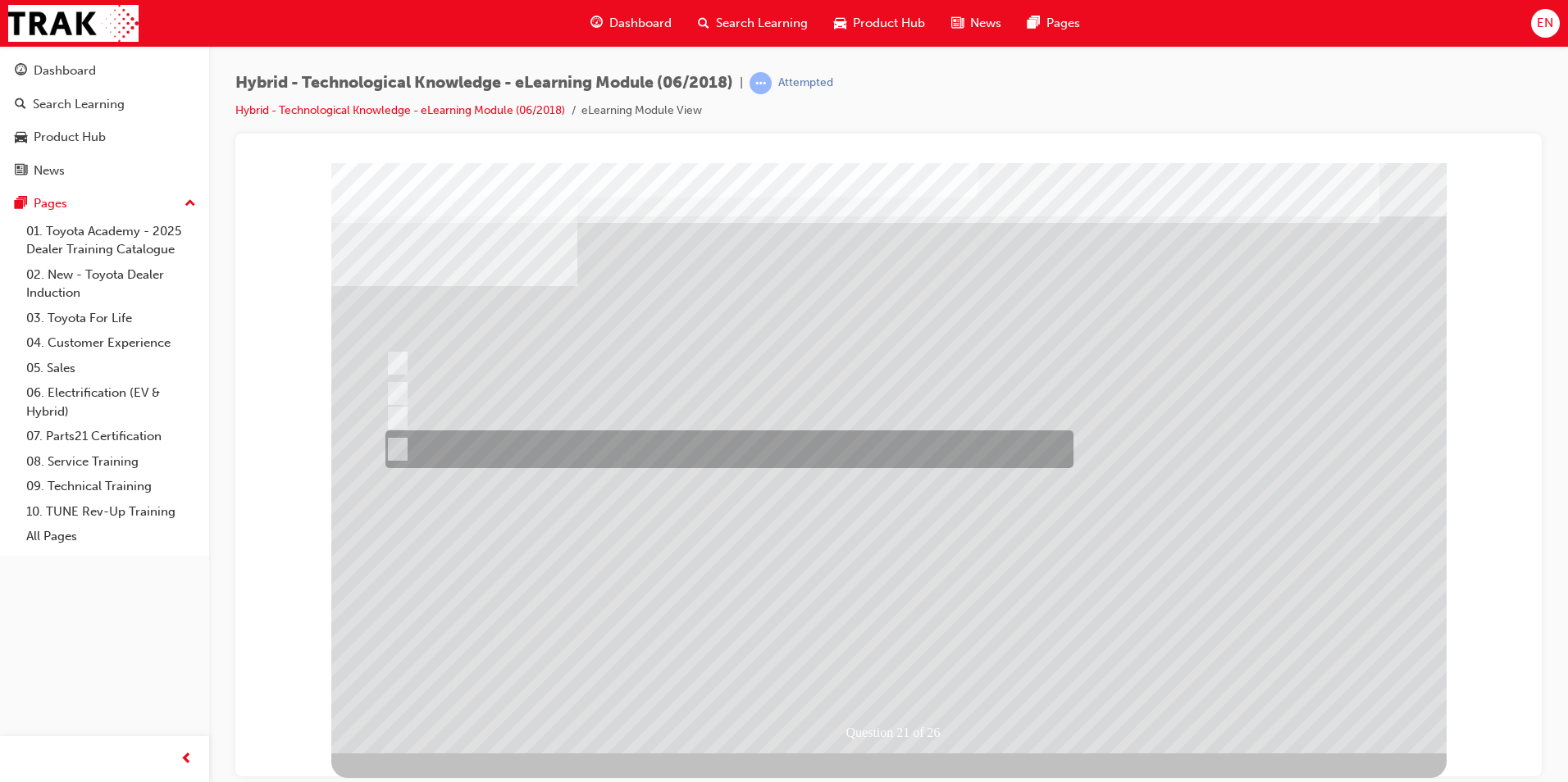
click at [650, 448] on div at bounding box center [726, 449] width 688 height 38
radio input "true"
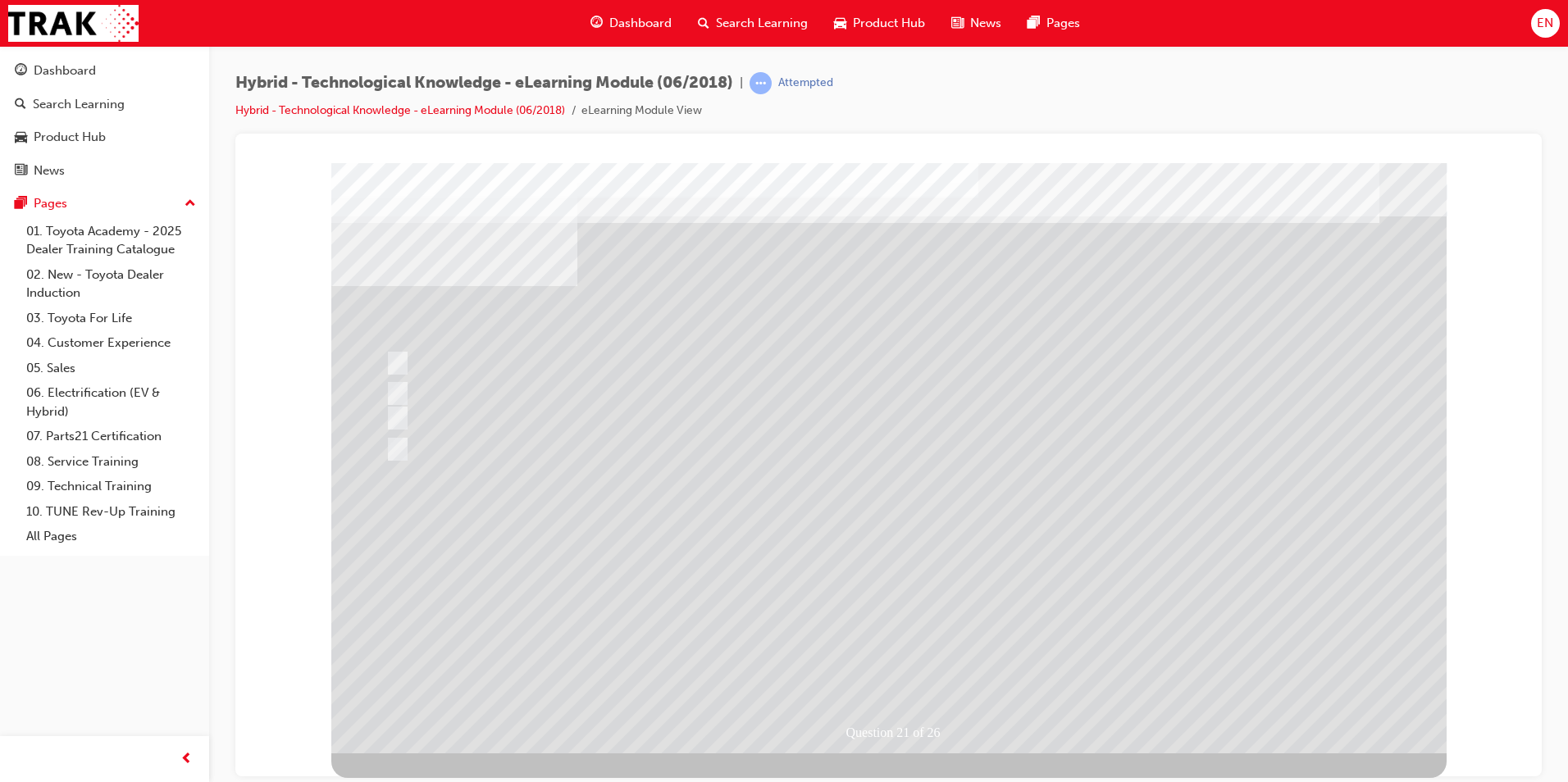
click at [1084, 458] on div at bounding box center [889, 458] width 1115 height 591
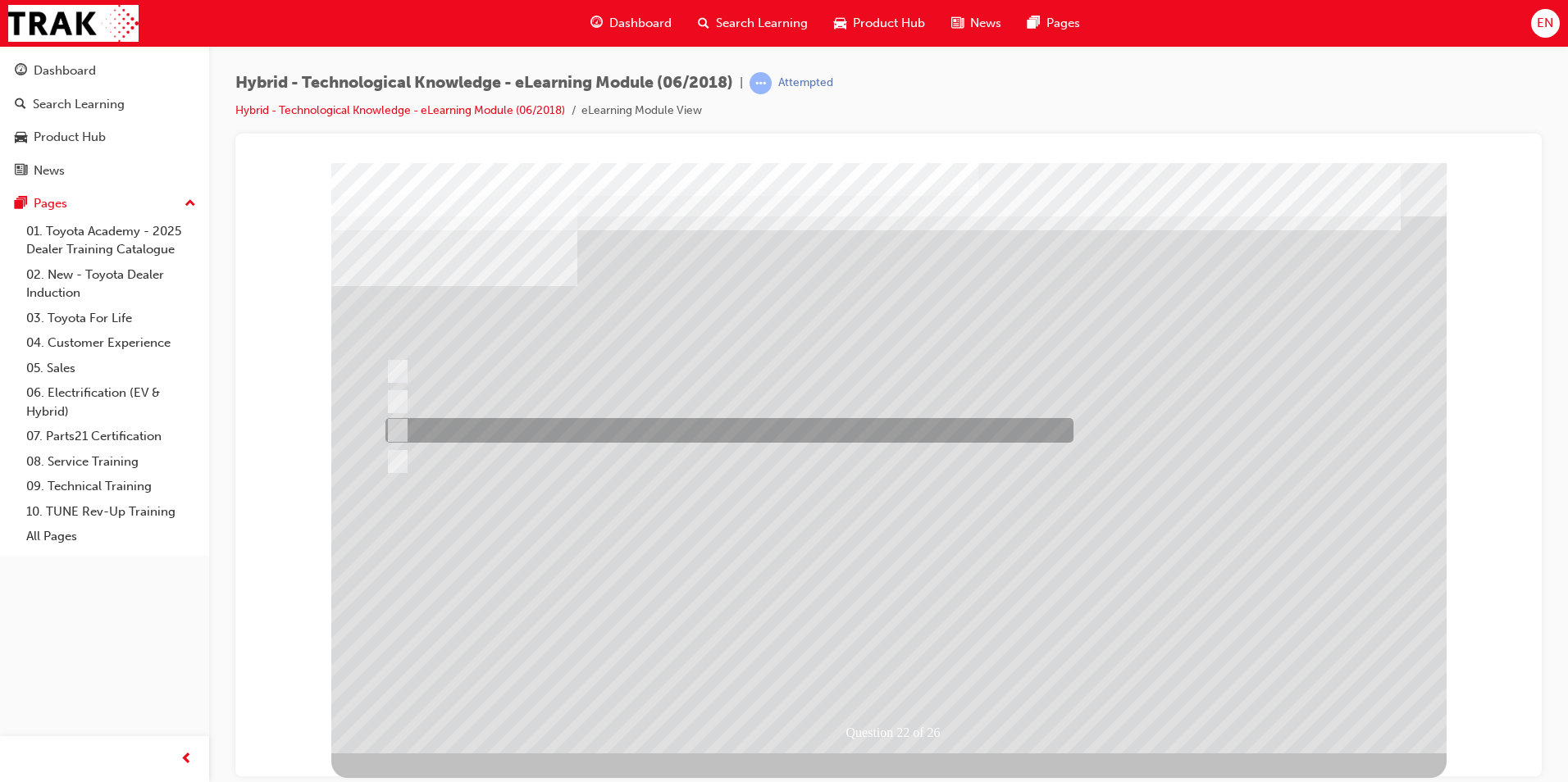
click at [561, 441] on div at bounding box center [726, 430] width 688 height 25
radio input "true"
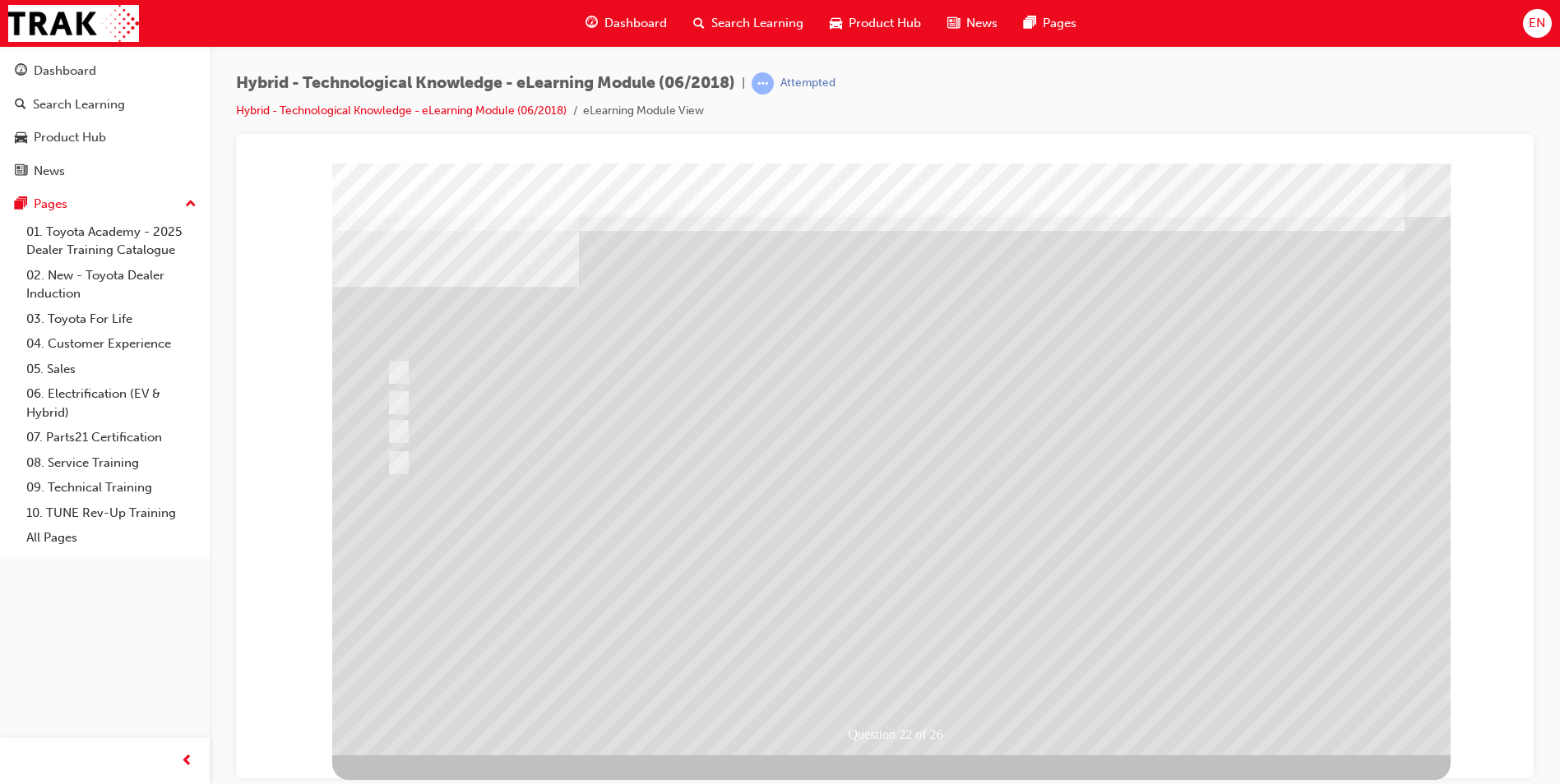
click at [1037, 556] on div at bounding box center [891, 459] width 1118 height 592
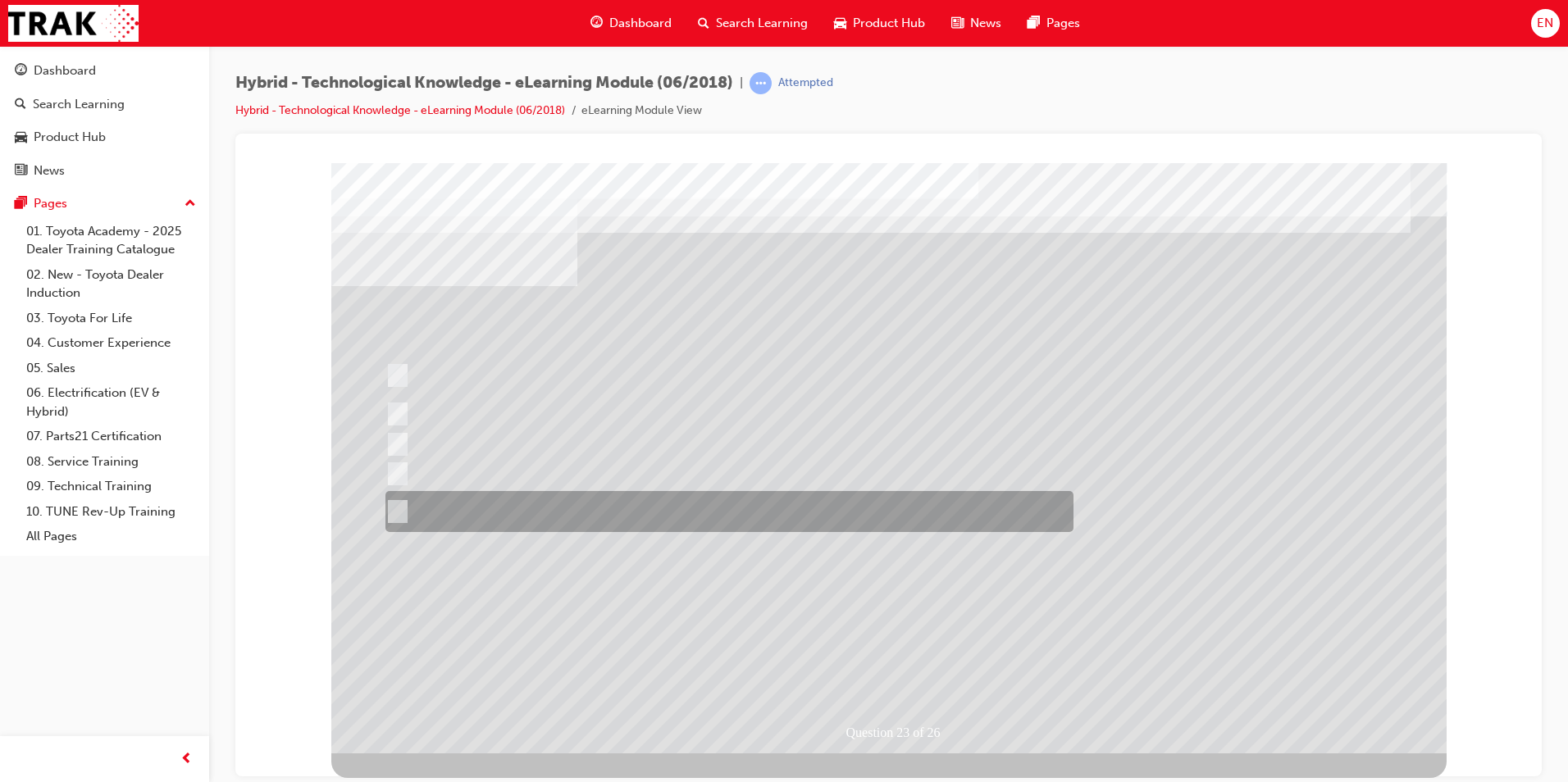
click at [617, 511] on div at bounding box center [726, 511] width 688 height 41
radio input "true"
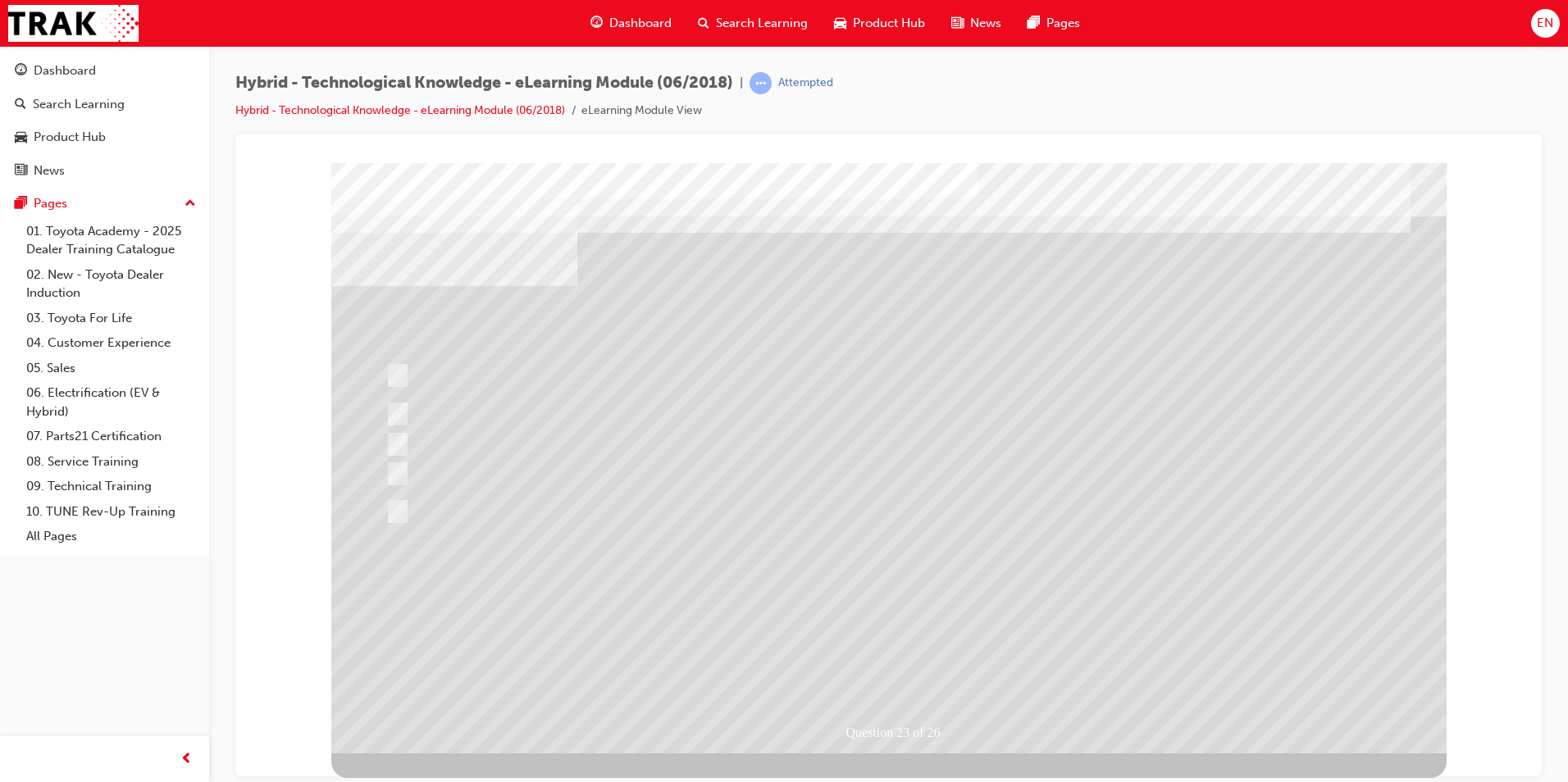
click at [1066, 607] on div at bounding box center [889, 458] width 1115 height 591
click at [1066, 732] on div "" at bounding box center [889, 767] width 1115 height 69
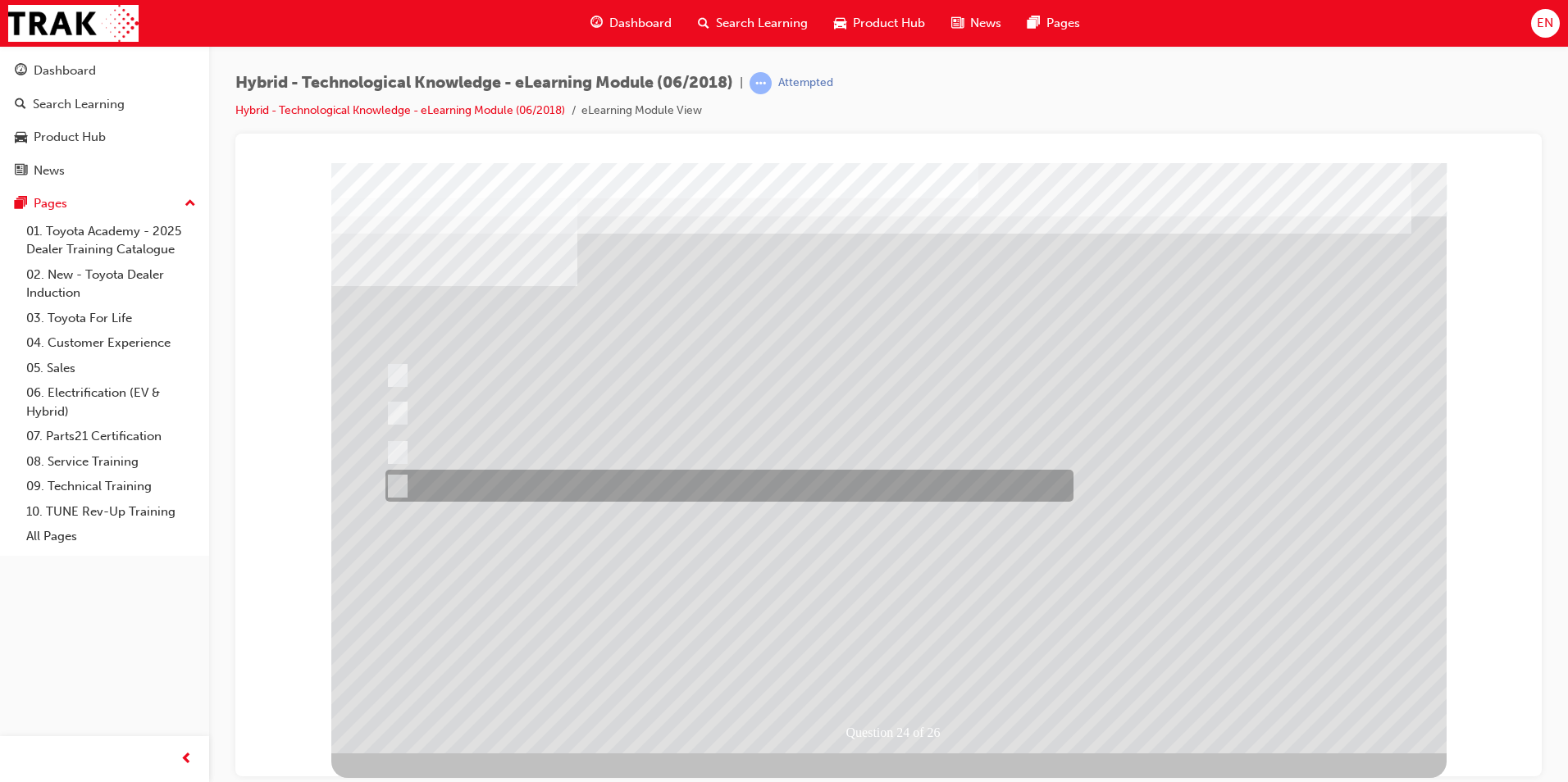
click at [594, 493] on div at bounding box center [726, 485] width 688 height 32
radio input "true"
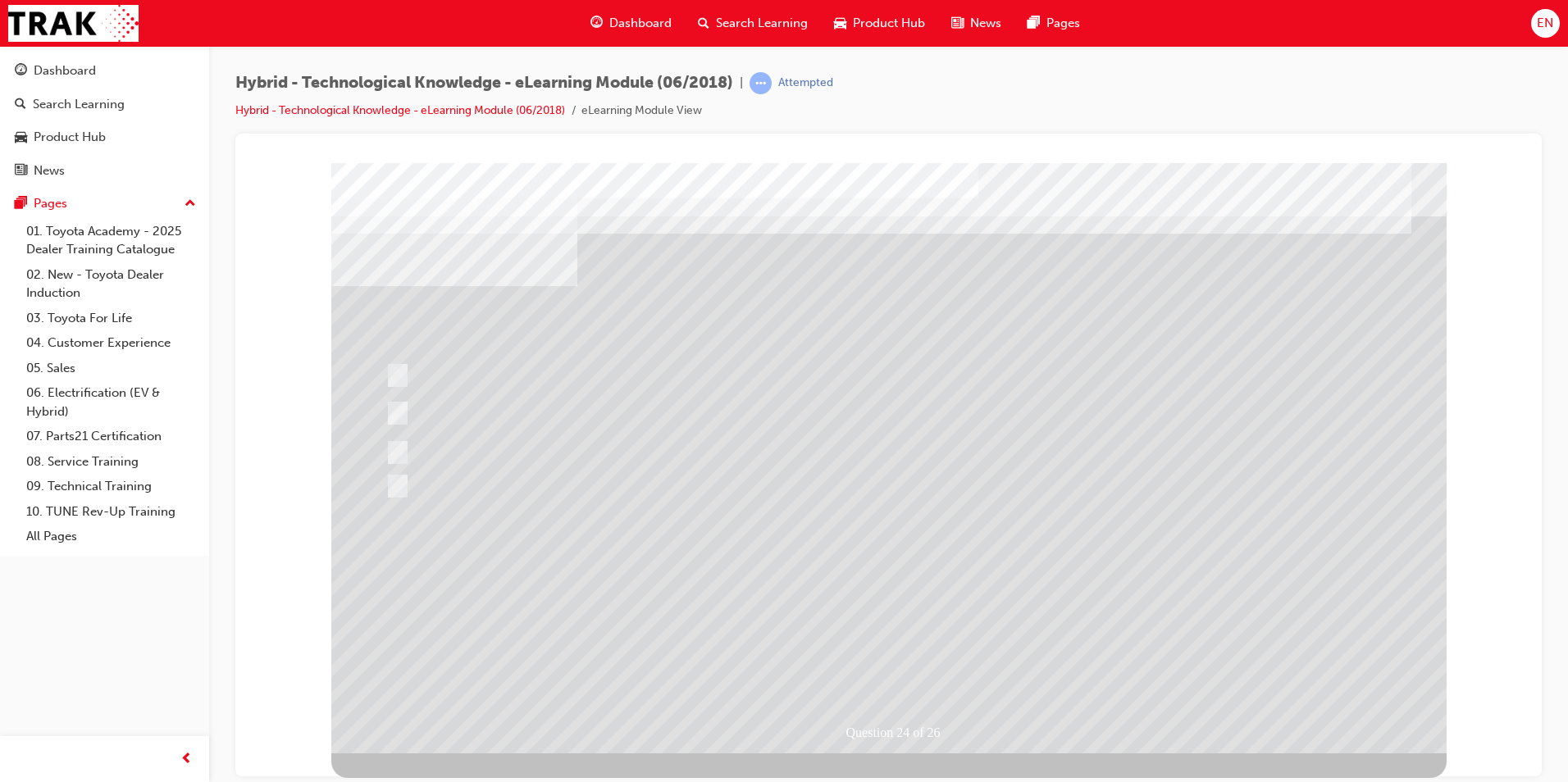
click at [1040, 562] on div at bounding box center [889, 458] width 1115 height 591
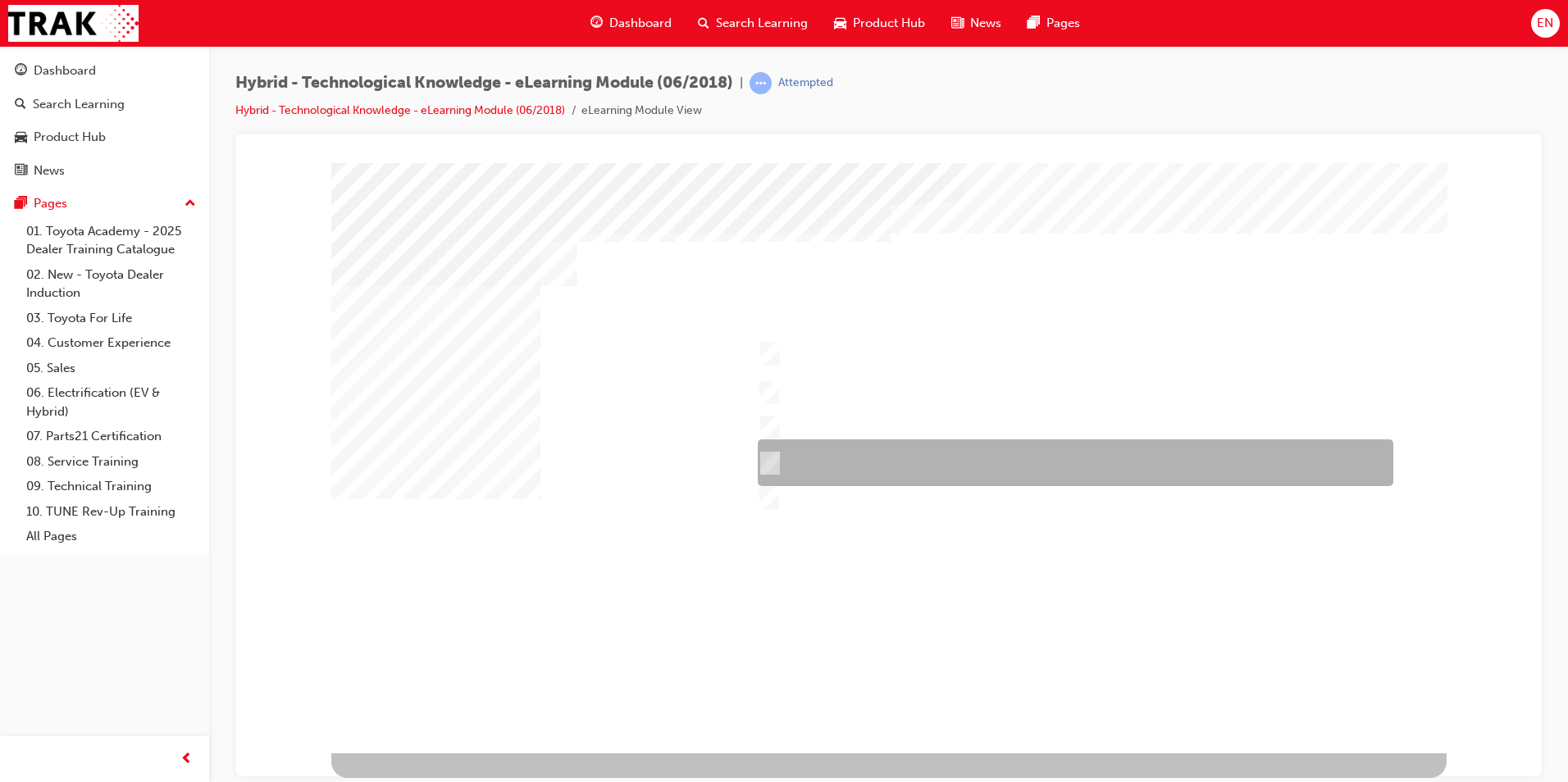
drag, startPoint x: 861, startPoint y: 426, endPoint x: 862, endPoint y: 452, distance: 26.0
click at [862, 452] on div at bounding box center [889, 458] width 1115 height 591
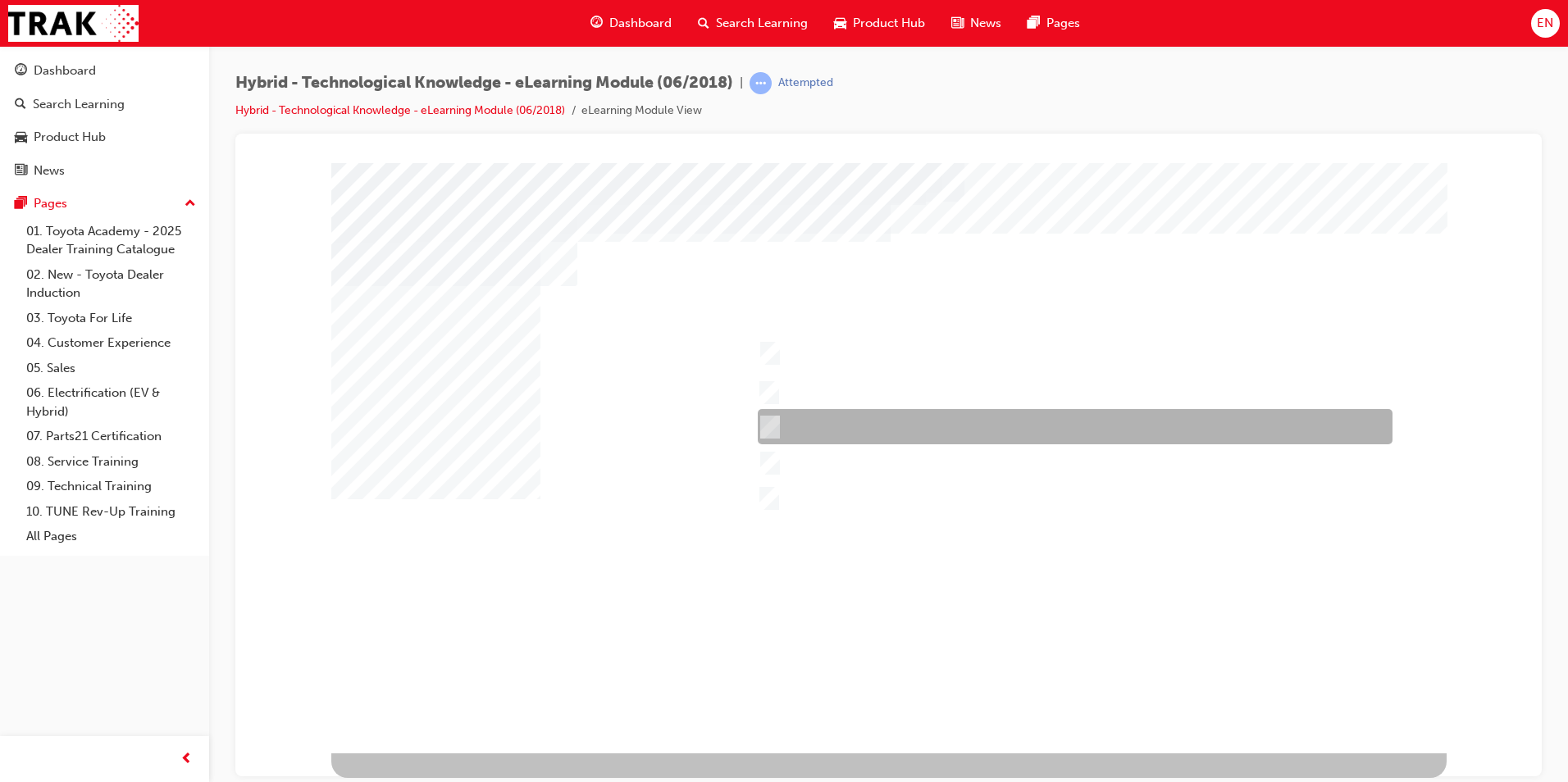
click at [846, 430] on div at bounding box center [1070, 426] width 634 height 35
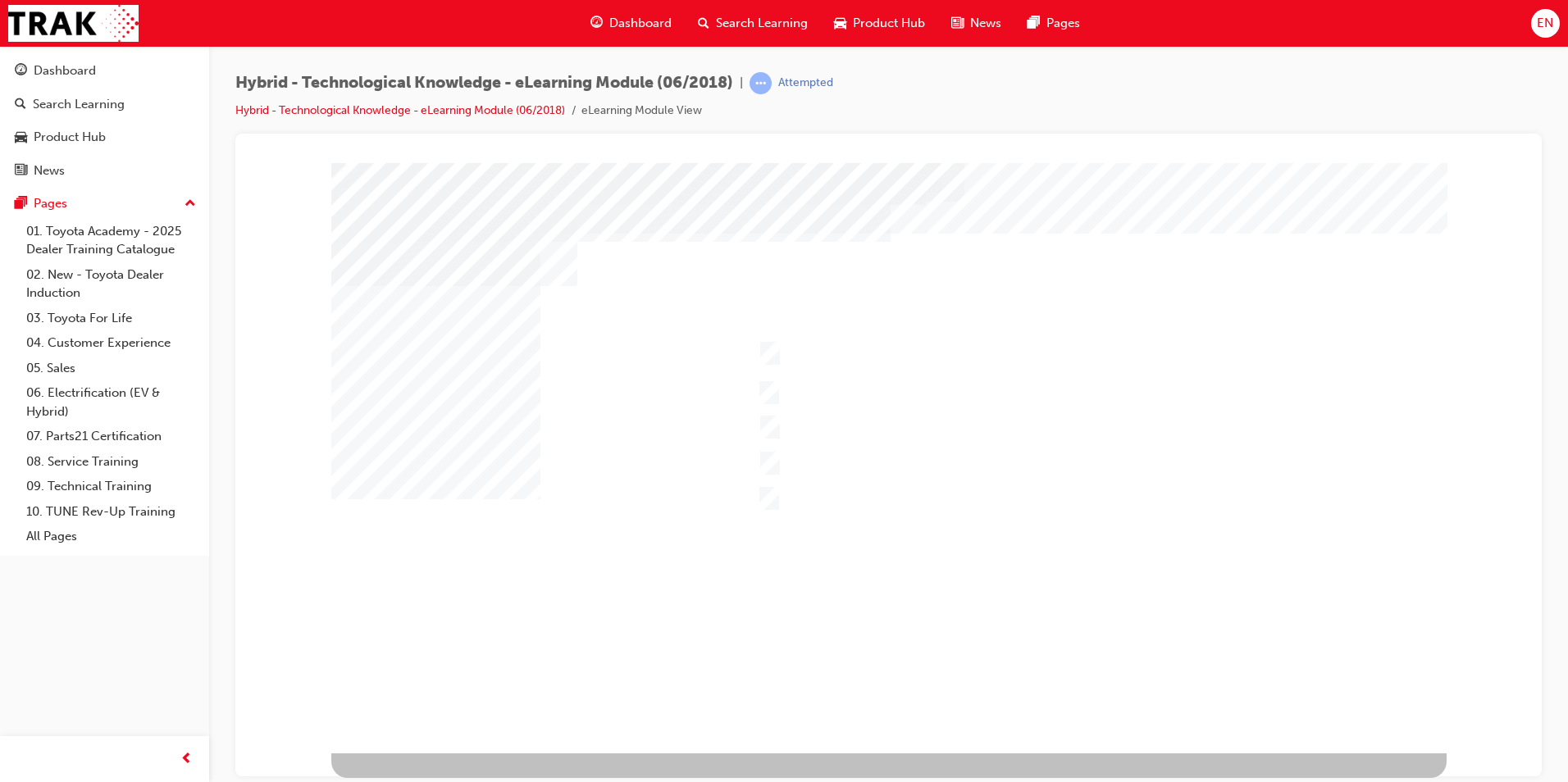
click at [810, 414] on div at bounding box center [889, 458] width 1115 height 591
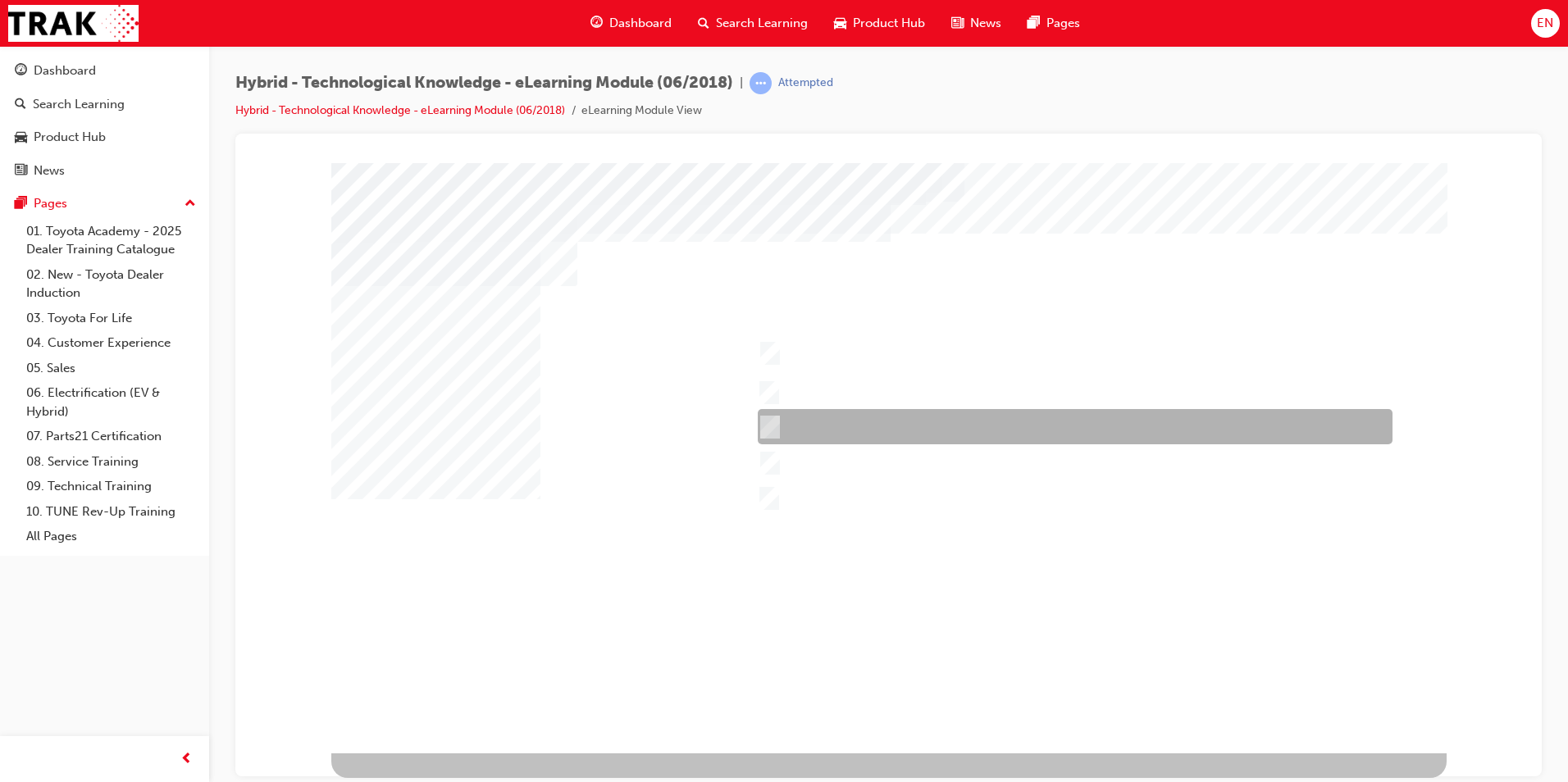
click at [760, 420] on input "Corolla Hybrid" at bounding box center [766, 427] width 18 height 18
checkbox input "false"
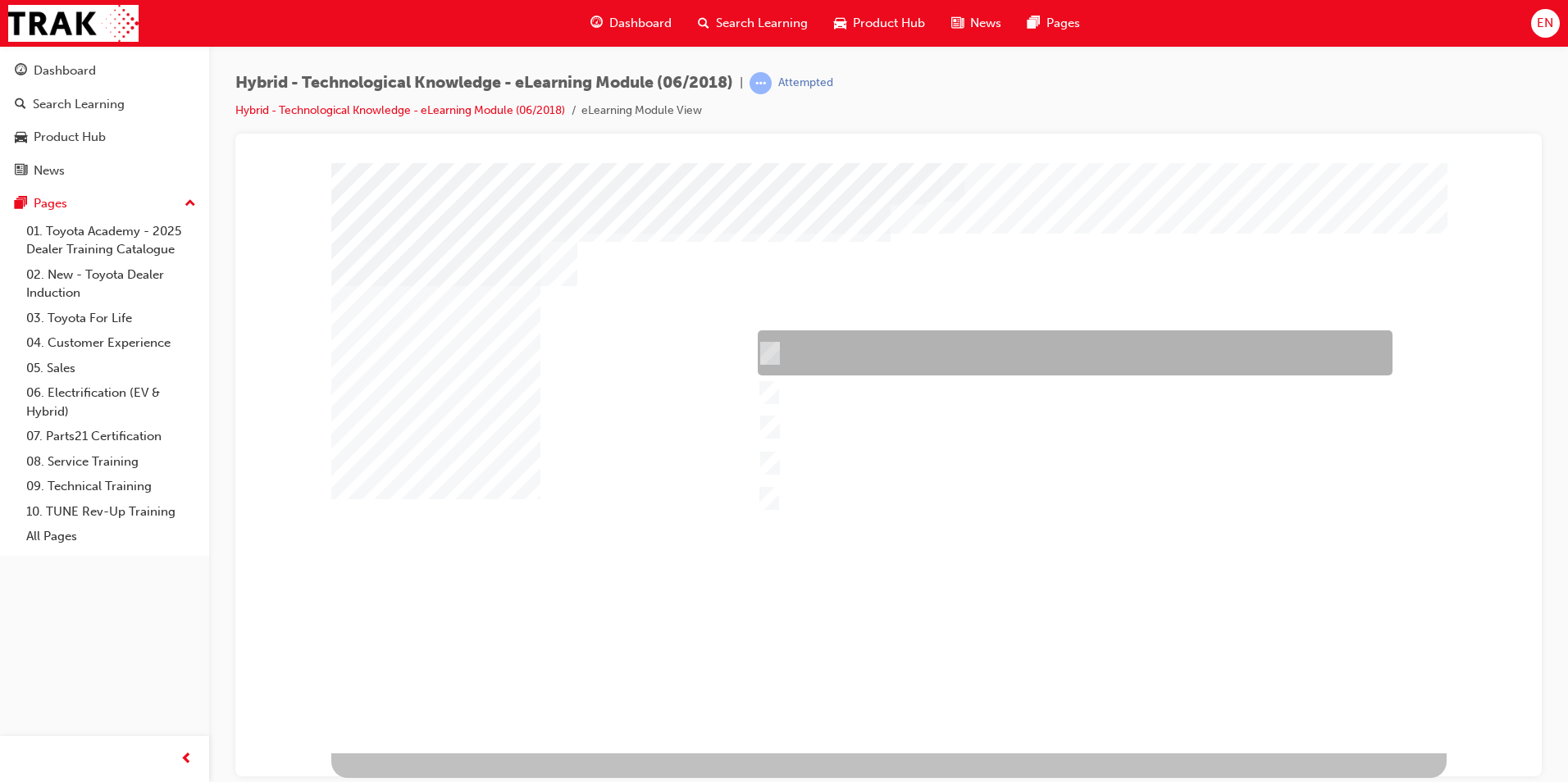
click at [783, 356] on div at bounding box center [1070, 353] width 634 height 45
checkbox input "true"
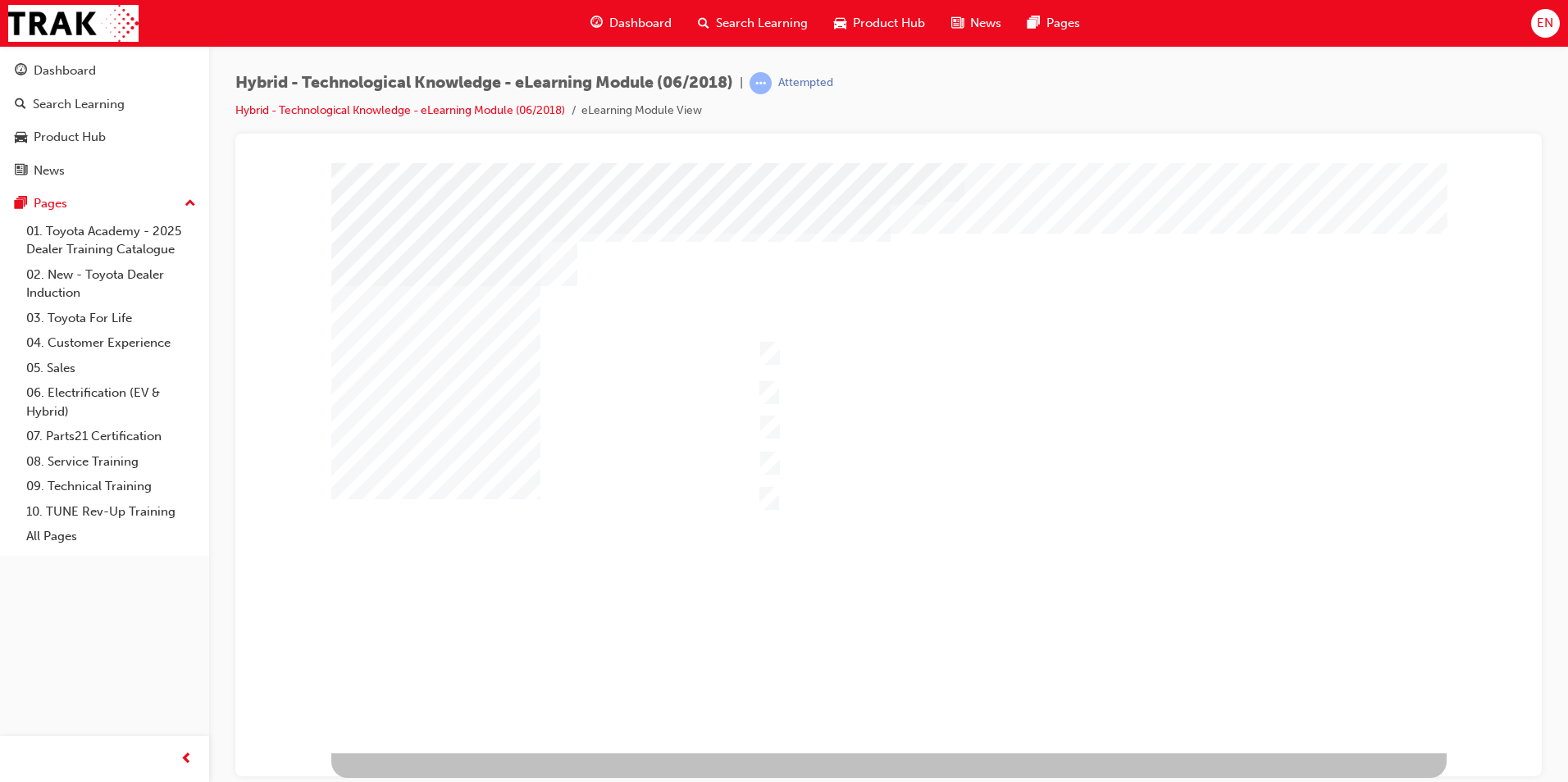
drag, startPoint x: 813, startPoint y: 318, endPoint x: 810, endPoint y: 342, distance: 24.2
click at [813, 318] on div "" at bounding box center [889, 458] width 1115 height 591
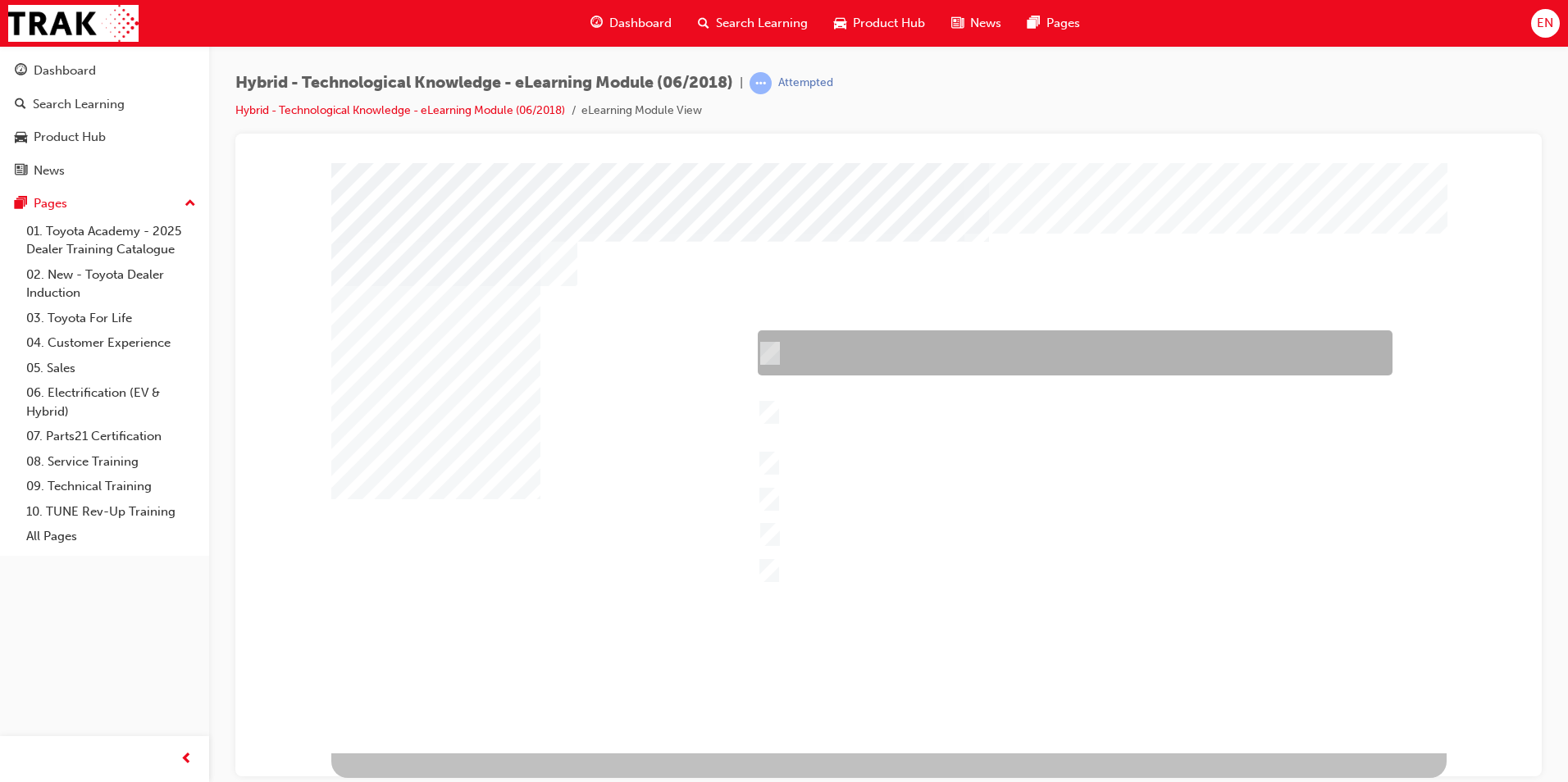
click at [810, 344] on div at bounding box center [1070, 353] width 634 height 45
checkbox input "true"
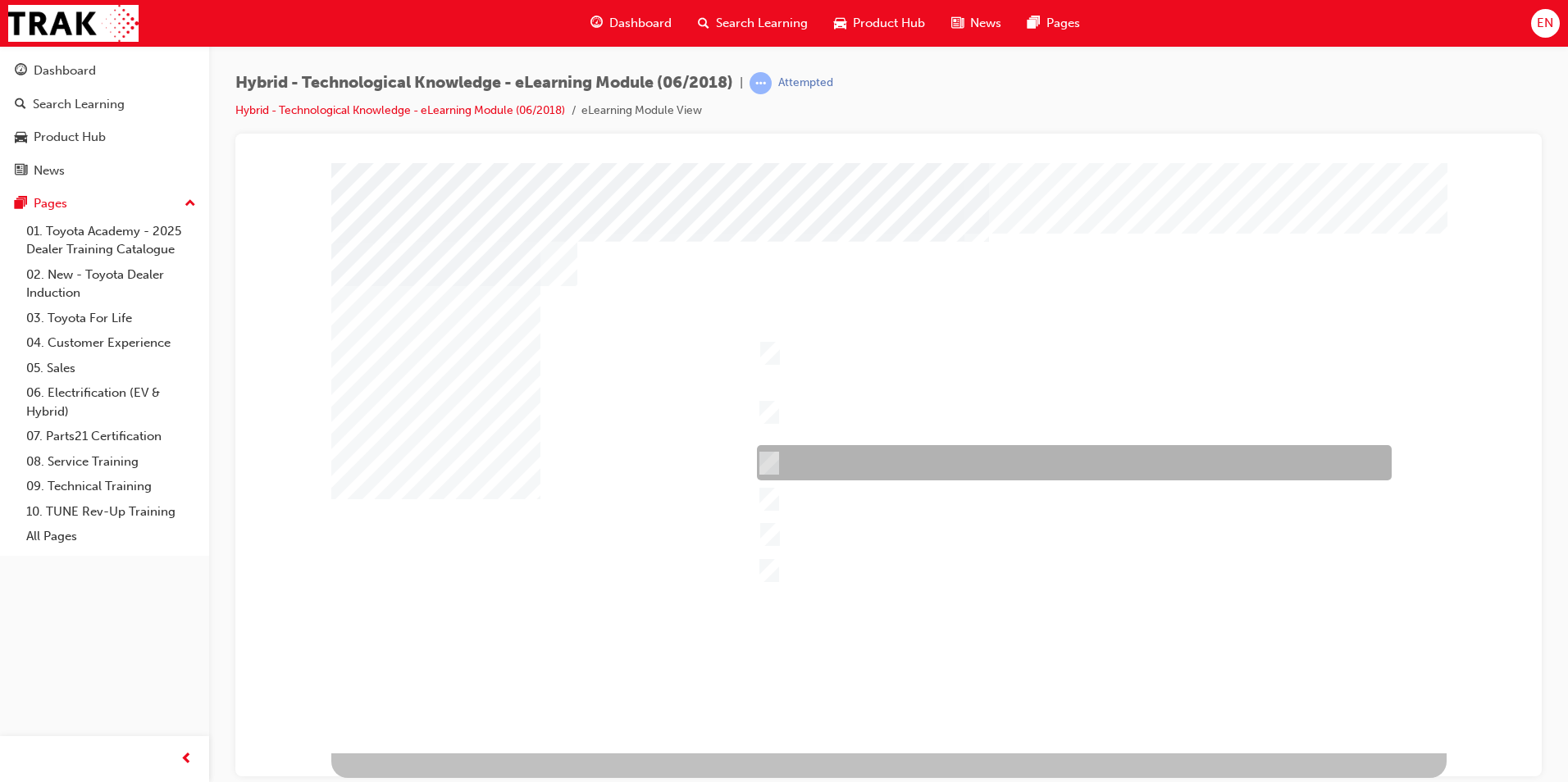
click at [876, 463] on div at bounding box center [1070, 463] width 634 height 35
checkbox input "true"
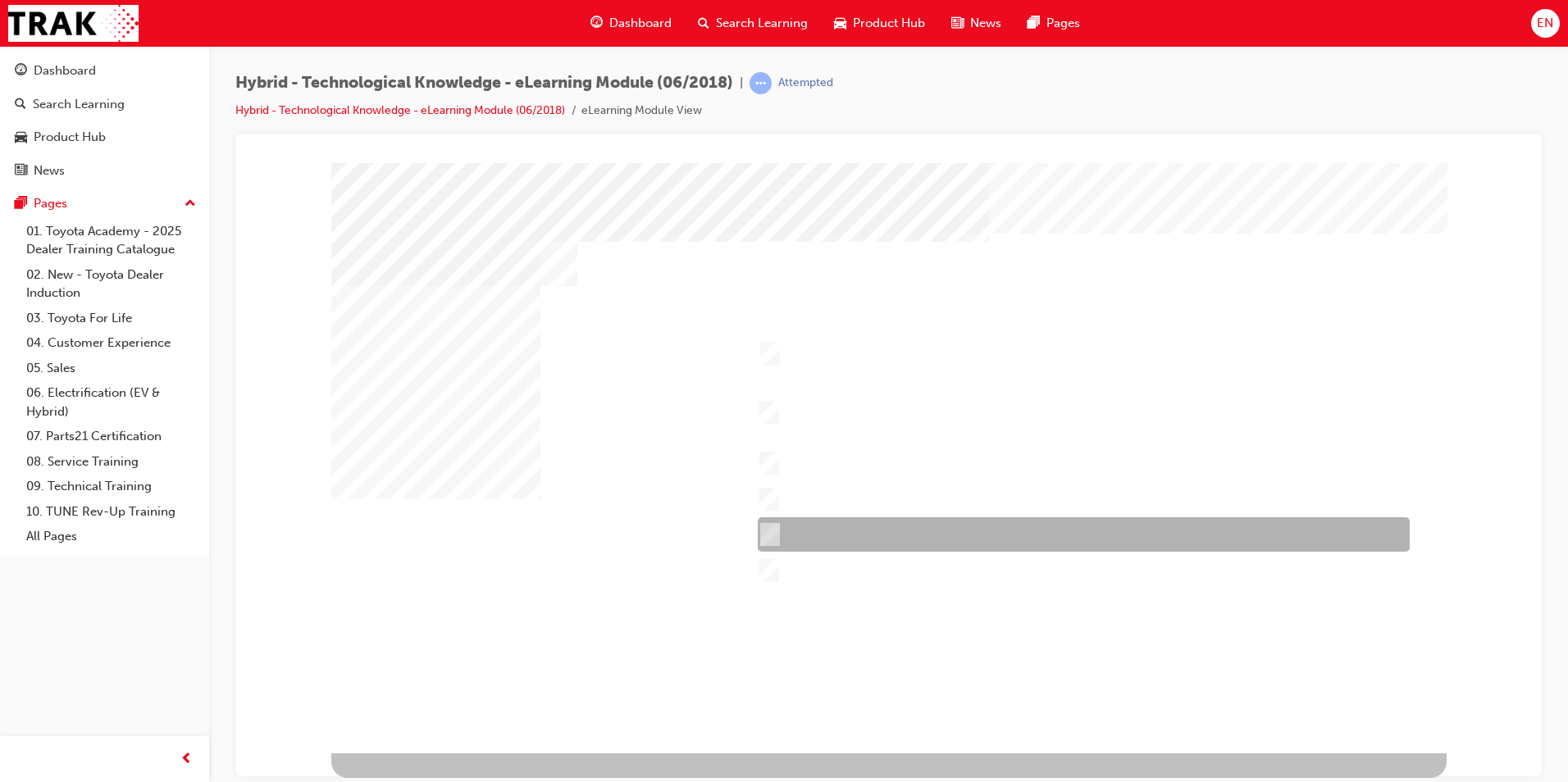
click at [805, 529] on div at bounding box center [1080, 534] width 652 height 34
checkbox input "true"
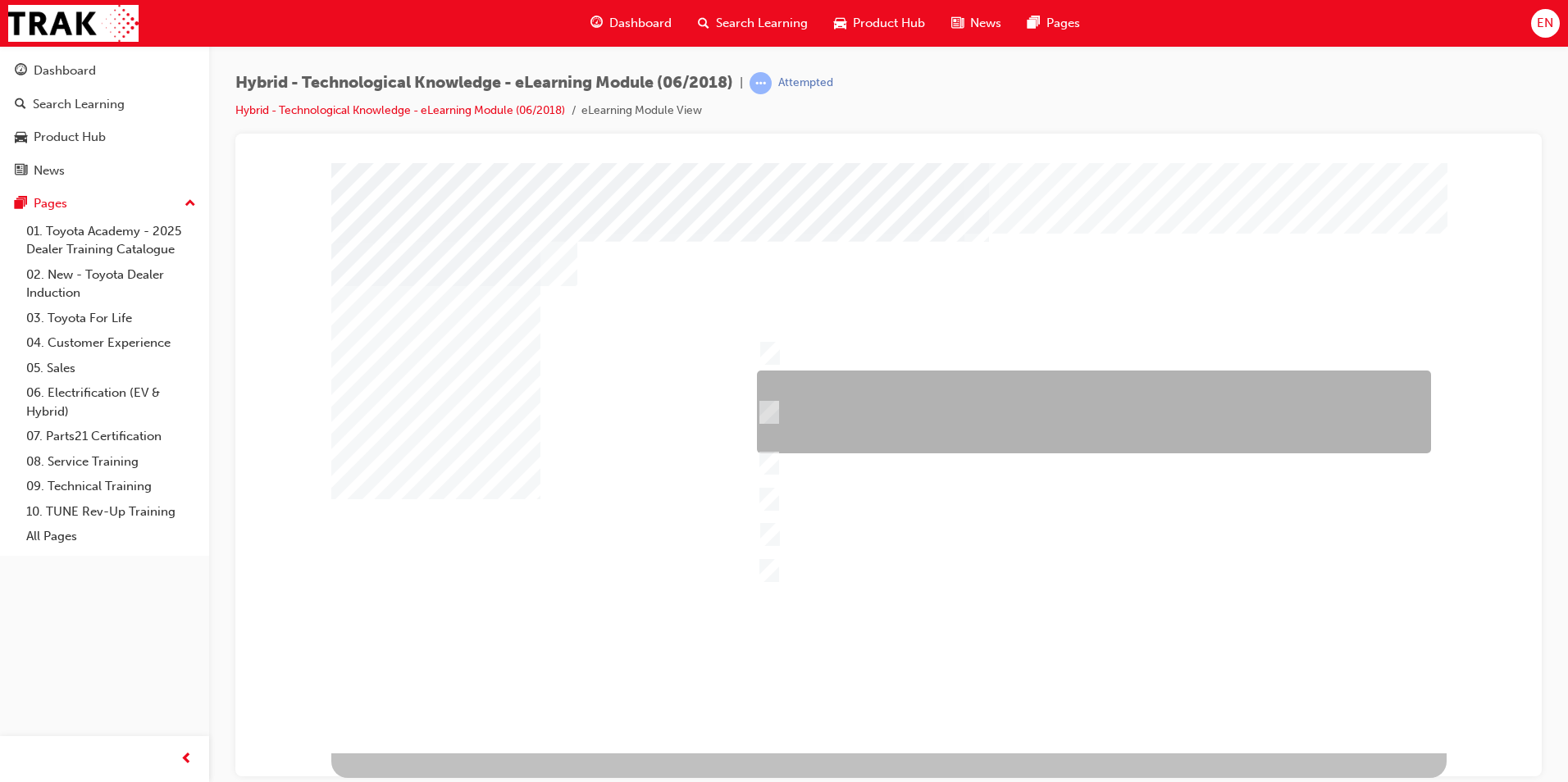
click at [983, 421] on div at bounding box center [1090, 411] width 674 height 83
checkbox input "true"
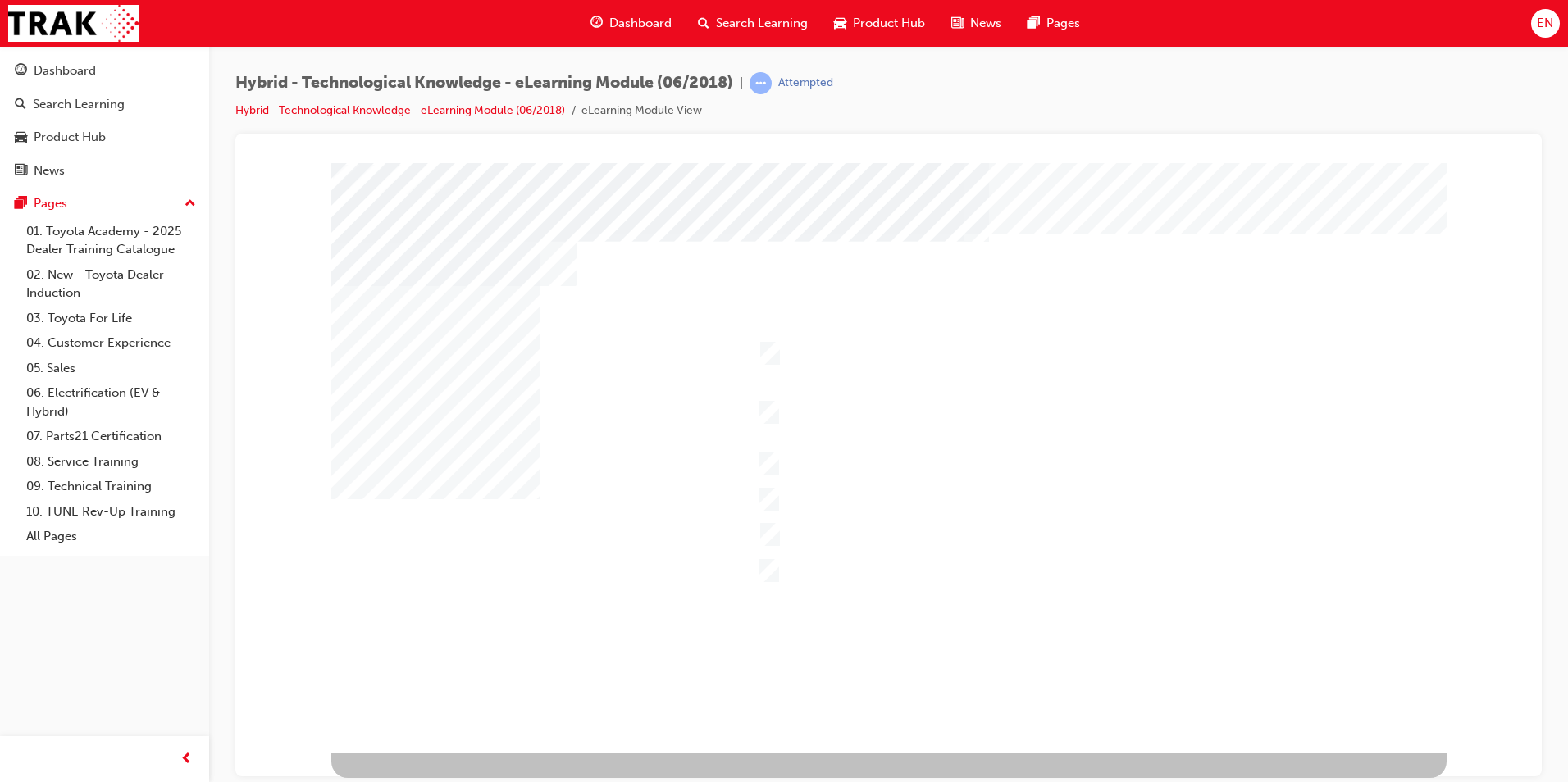
click at [865, 349] on div at bounding box center [889, 458] width 1115 height 591
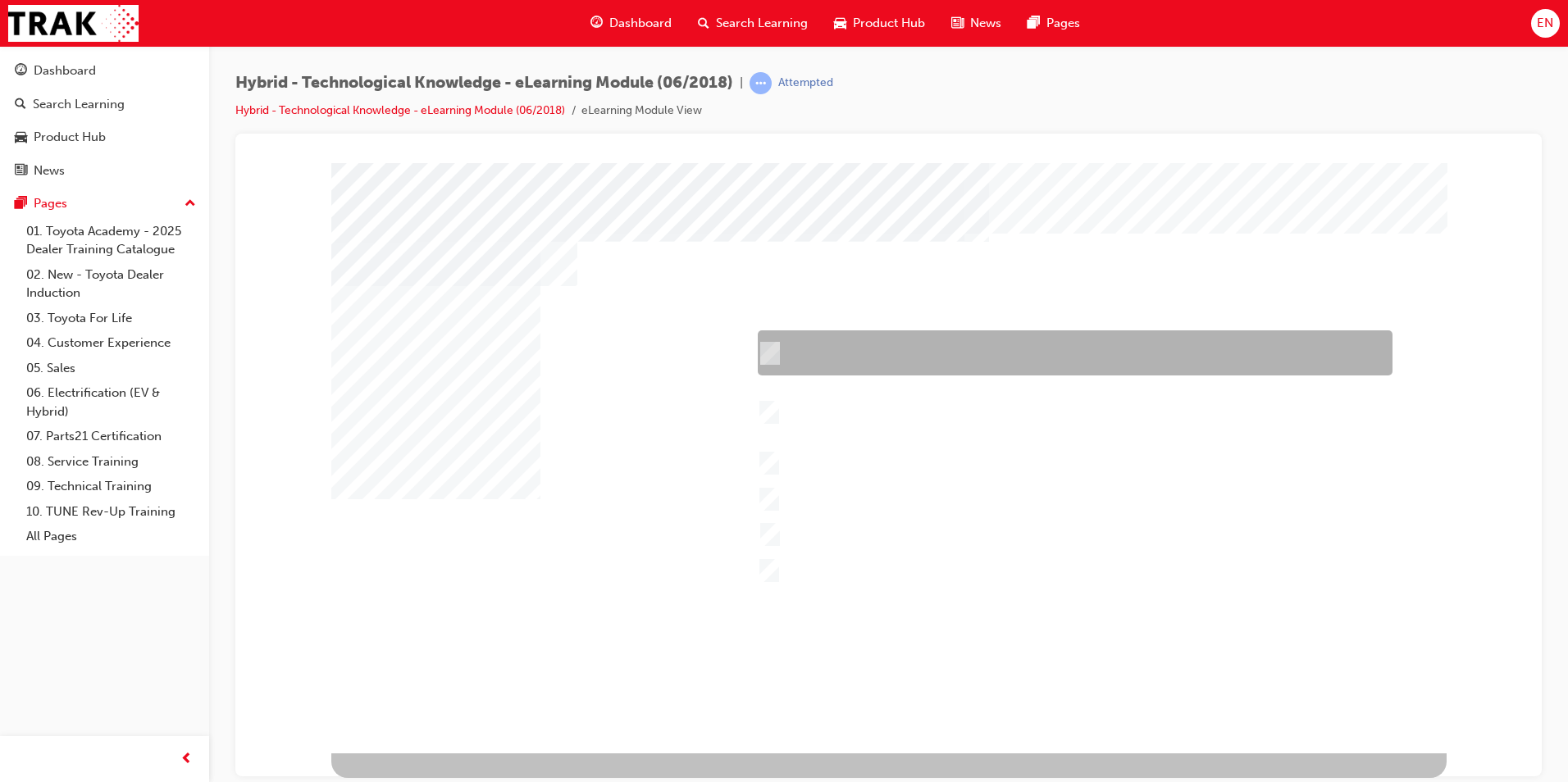
click at [778, 351] on div at bounding box center [1070, 353] width 634 height 45
checkbox input "false"
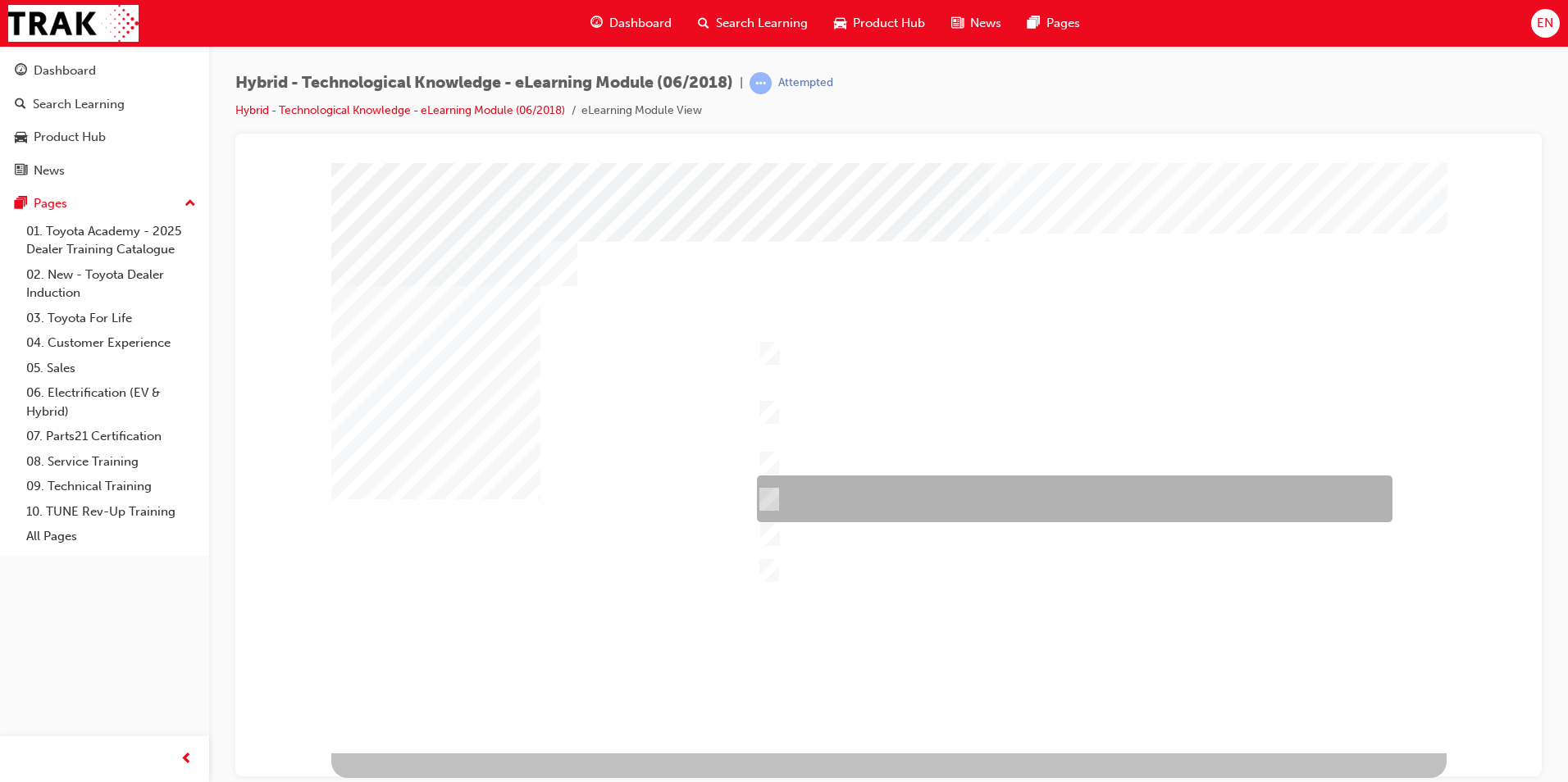
click at [886, 485] on div at bounding box center [1070, 499] width 635 height 47
checkbox input "true"
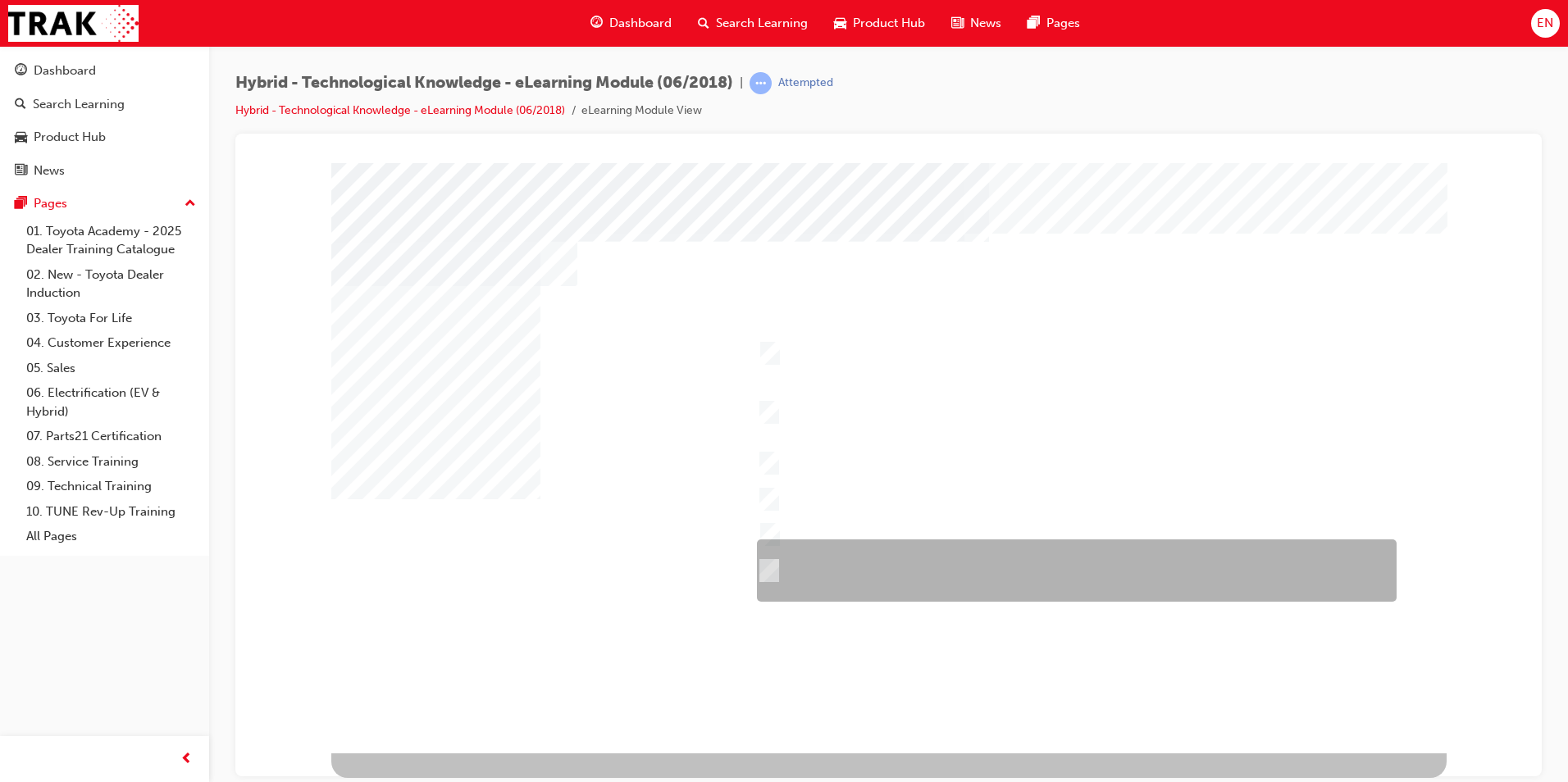
drag, startPoint x: 815, startPoint y: 592, endPoint x: 809, endPoint y: 612, distance: 20.9
click at [815, 594] on div at bounding box center [1072, 570] width 639 height 62
click at [807, 588] on div at bounding box center [1072, 570] width 639 height 62
checkbox input "false"
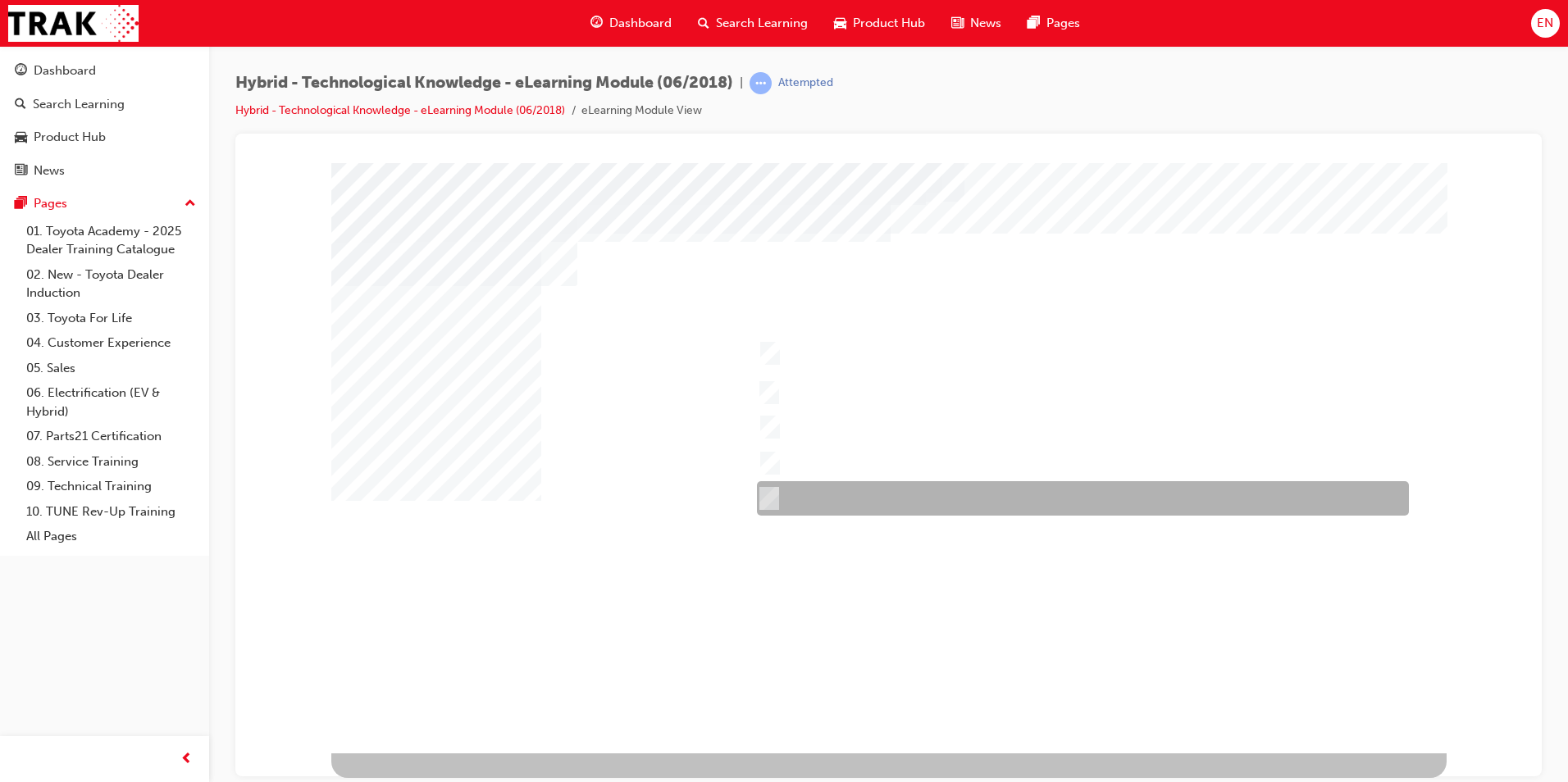
click at [878, 488] on div at bounding box center [1079, 499] width 652 height 34
checkbox input "true"
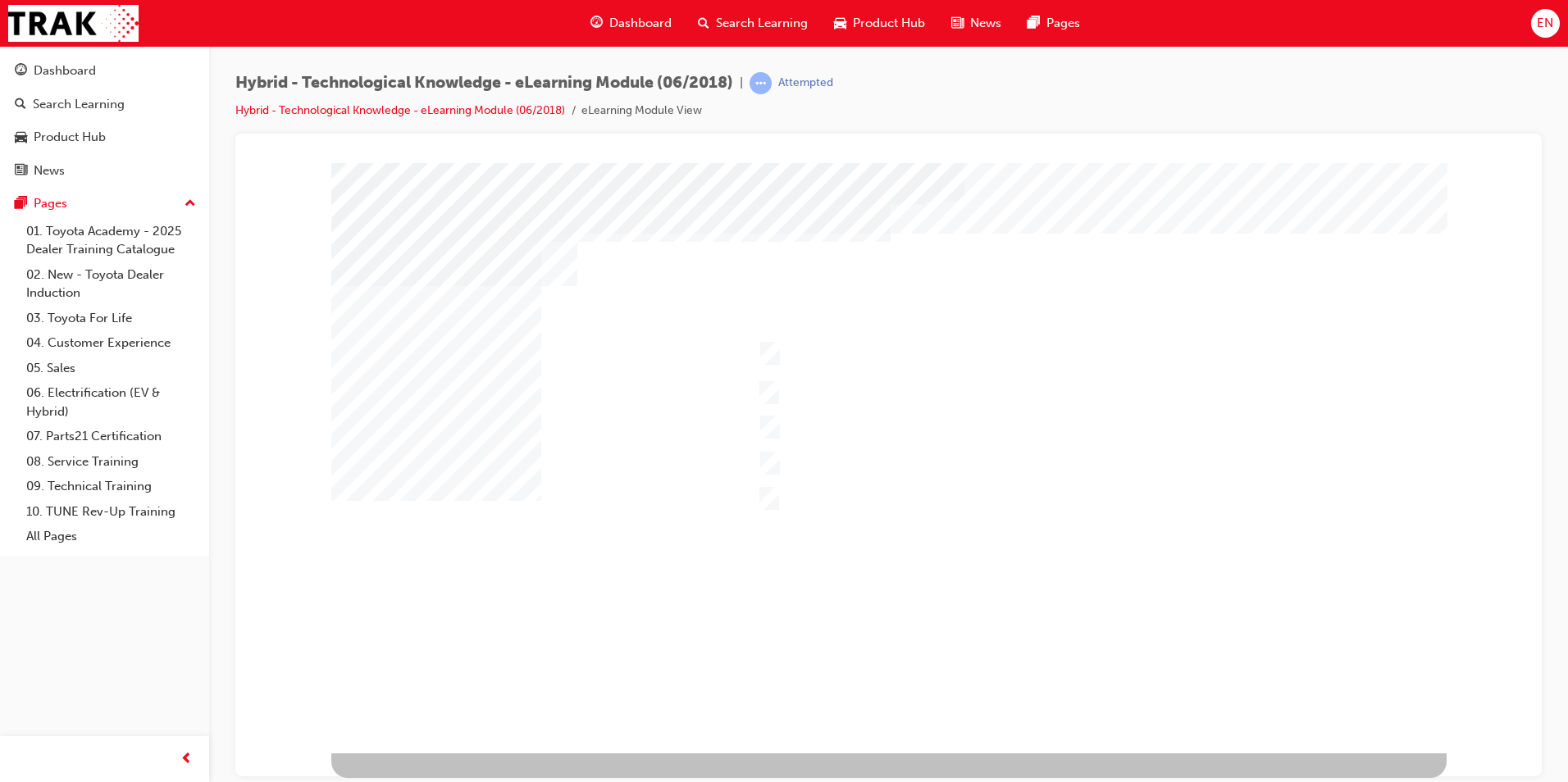
click at [825, 489] on div at bounding box center [889, 458] width 1115 height 591
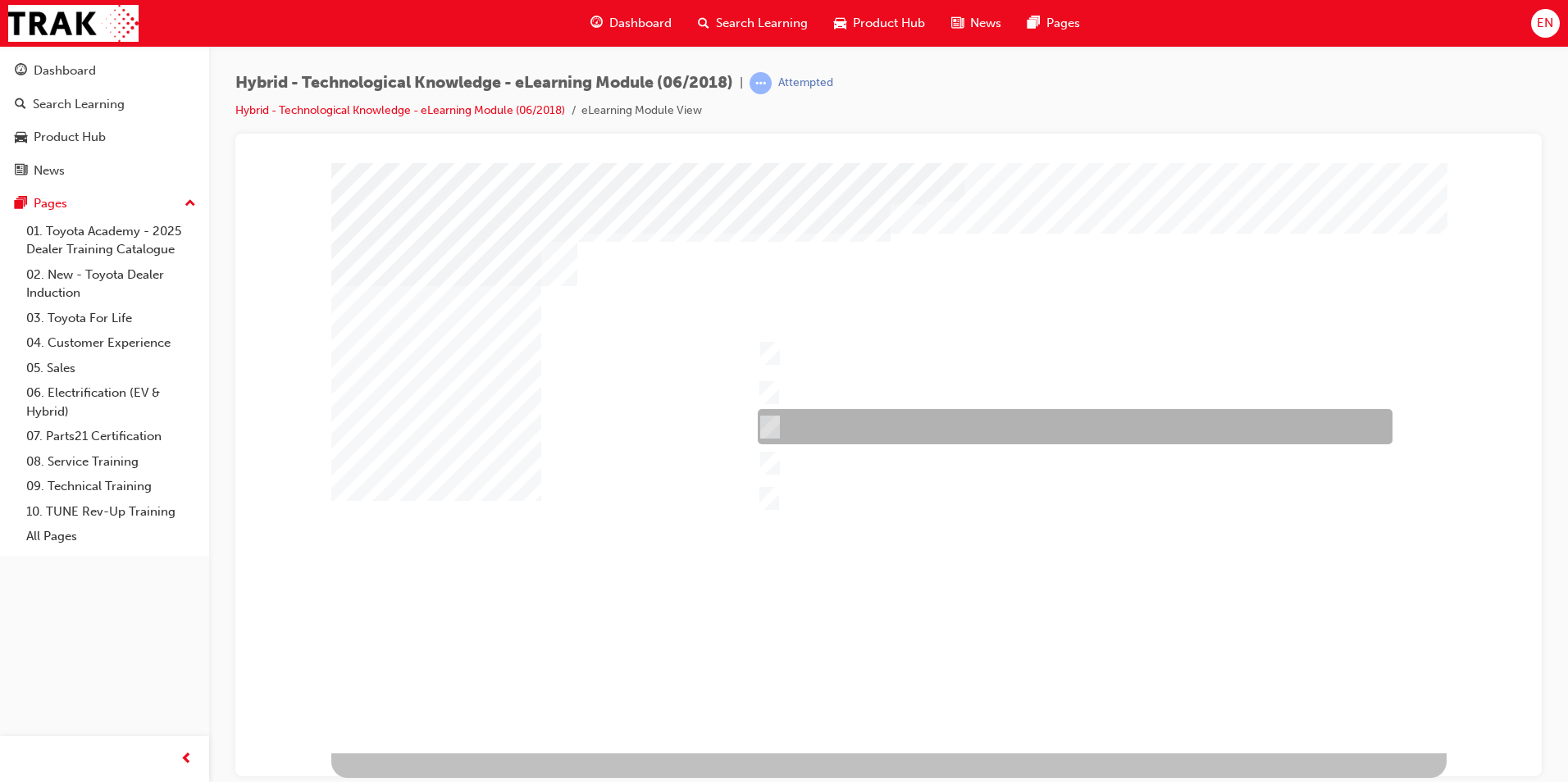
click at [803, 409] on div at bounding box center [1070, 426] width 634 height 35
click at [826, 409] on div at bounding box center [1070, 426] width 634 height 35
checkbox input "false"
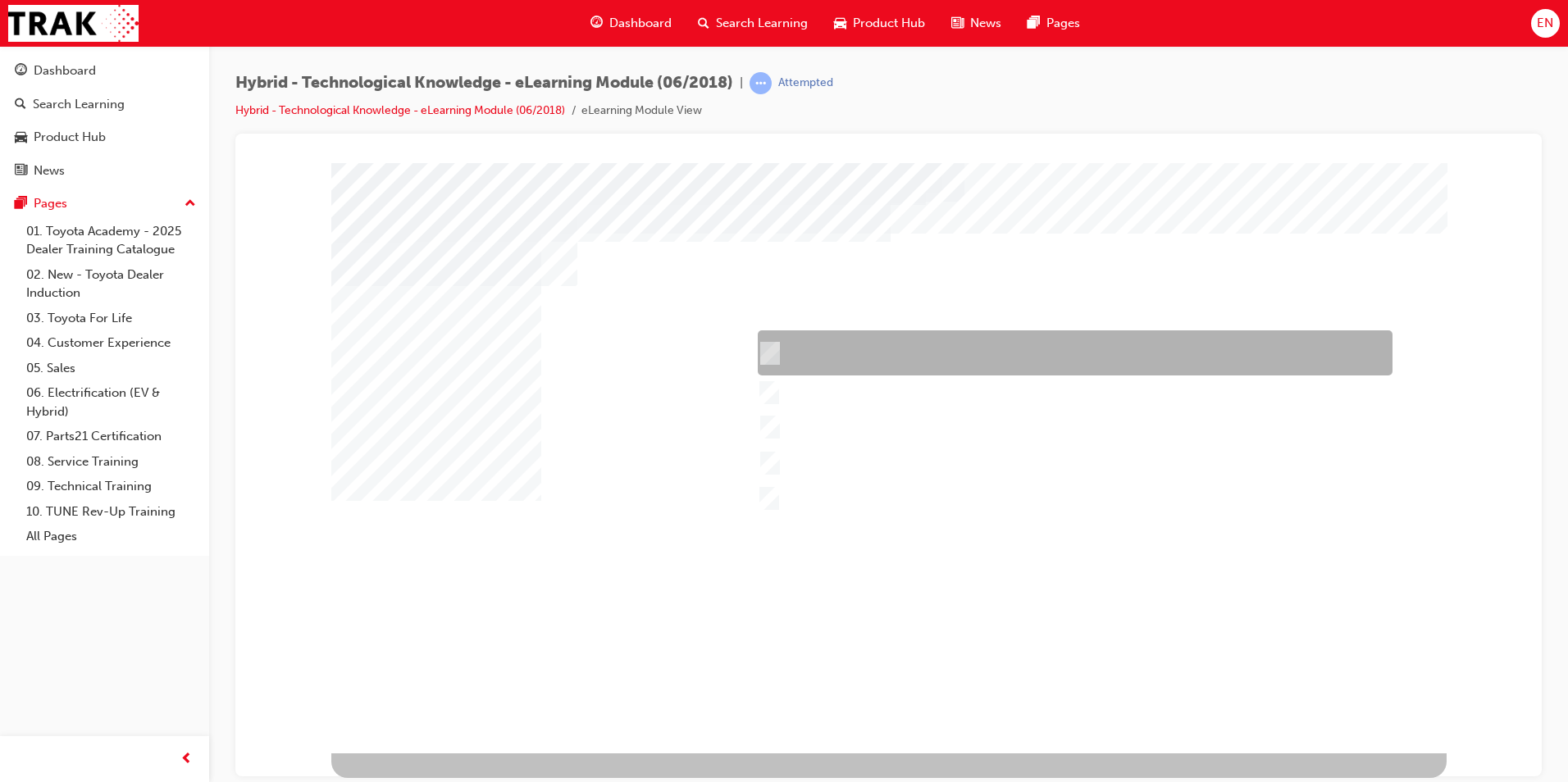
click at [827, 353] on div at bounding box center [1070, 353] width 634 height 45
checkbox input "true"
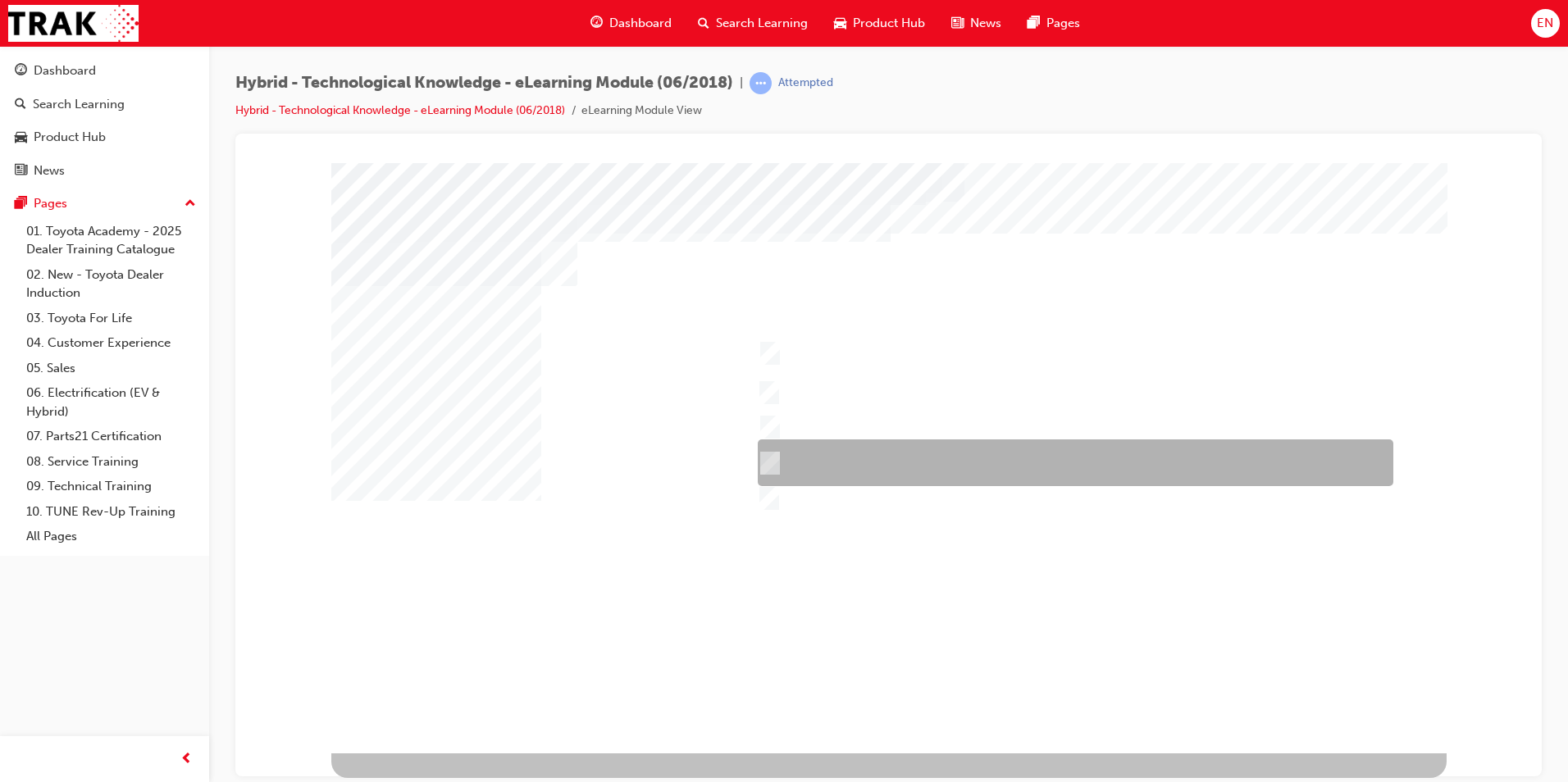
click at [825, 445] on div at bounding box center [1071, 463] width 635 height 47
checkbox input "true"
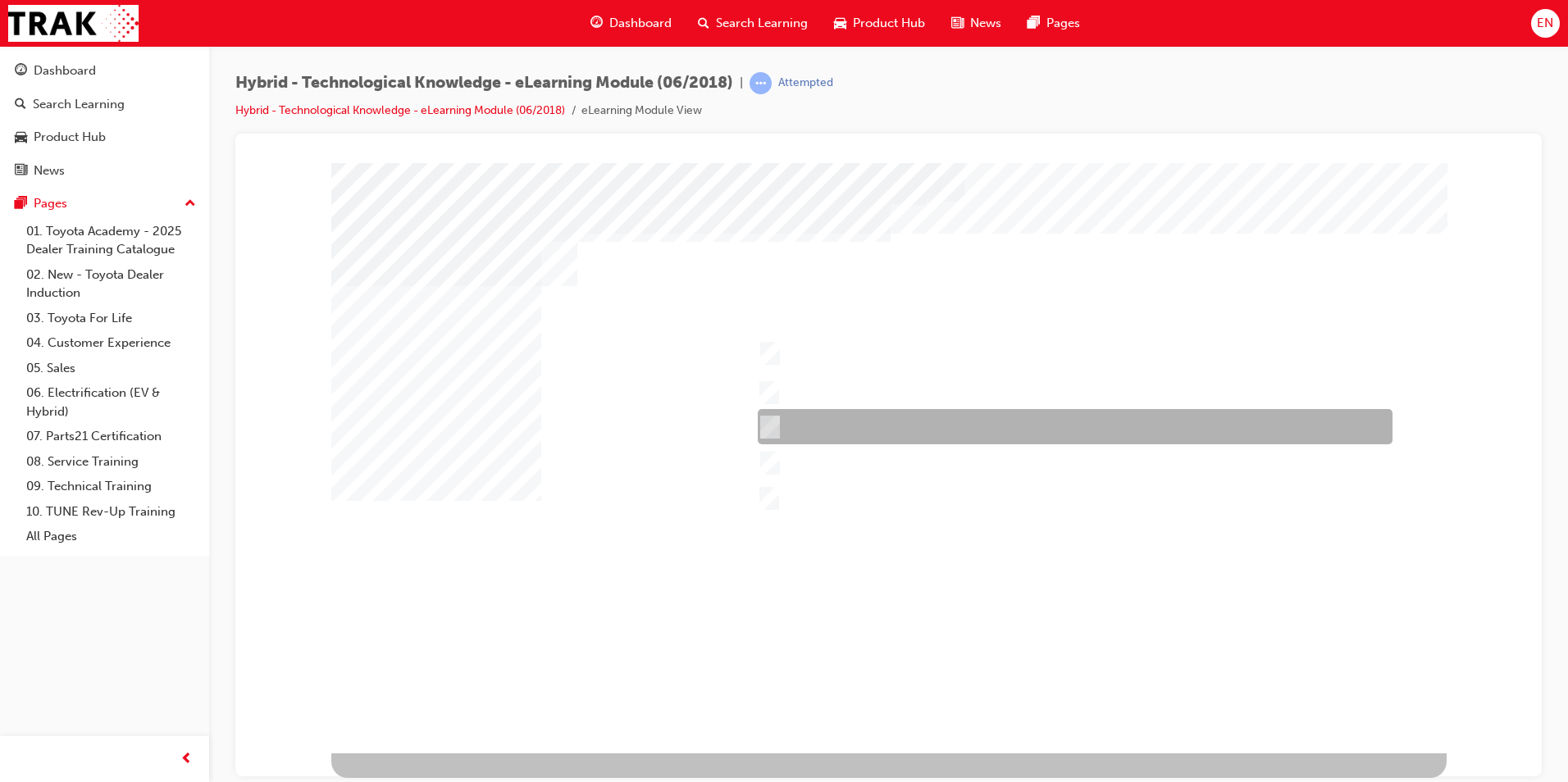
click at [828, 428] on div at bounding box center [1070, 426] width 634 height 35
checkbox input "true"
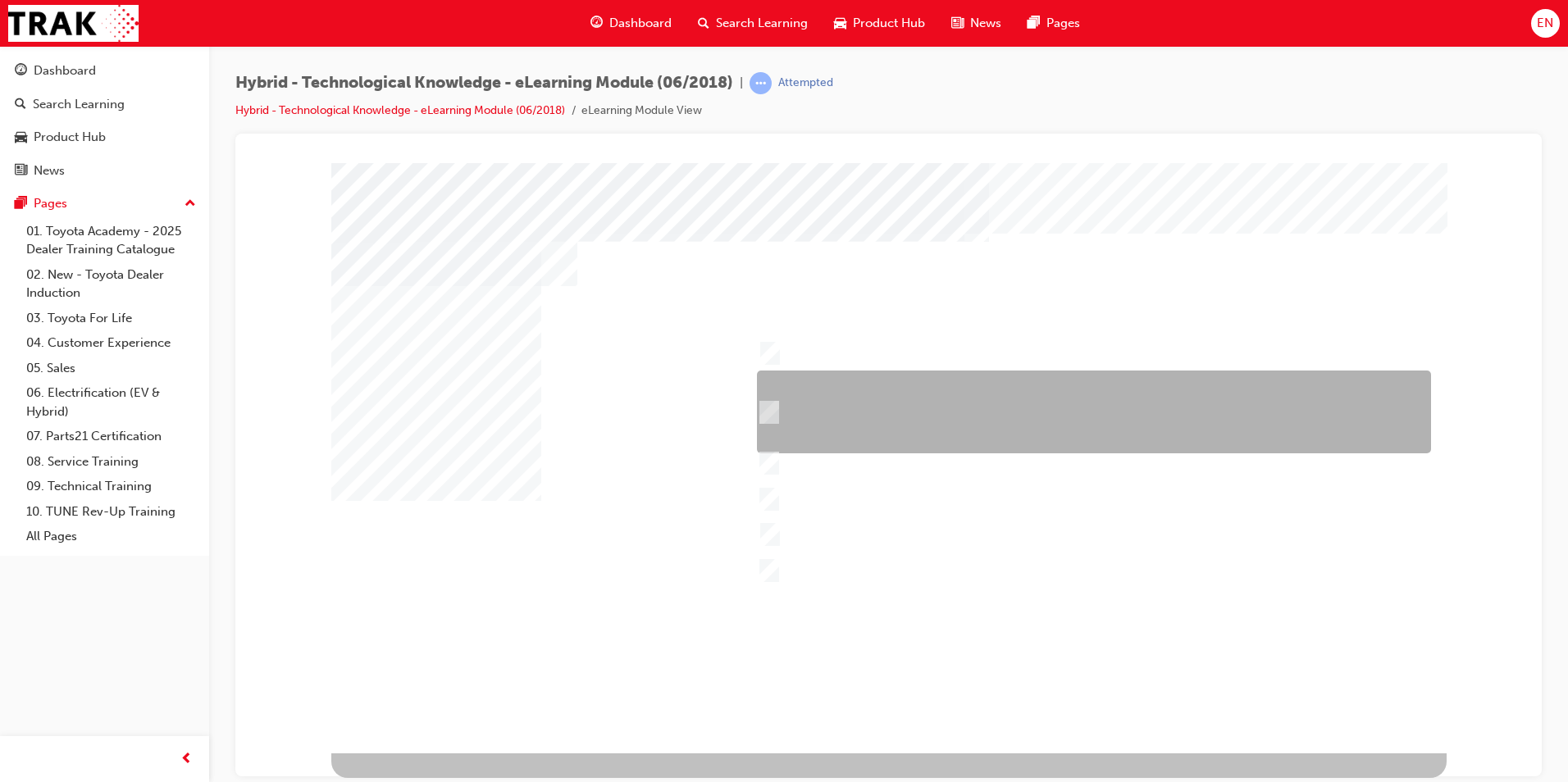
click at [813, 411] on div at bounding box center [1090, 411] width 674 height 83
checkbox input "true"
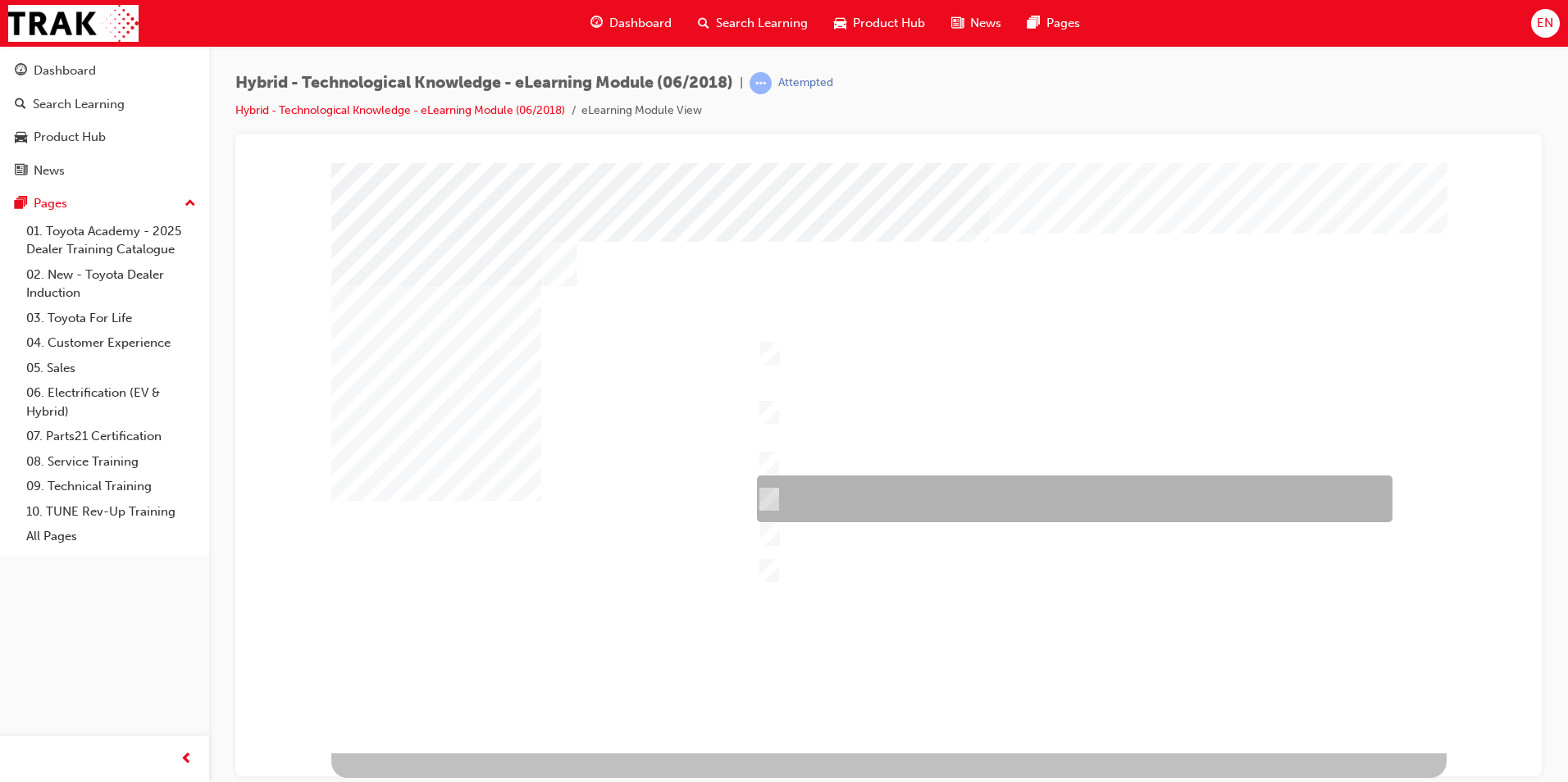
click at [804, 508] on div at bounding box center [1070, 499] width 635 height 47
checkbox input "true"
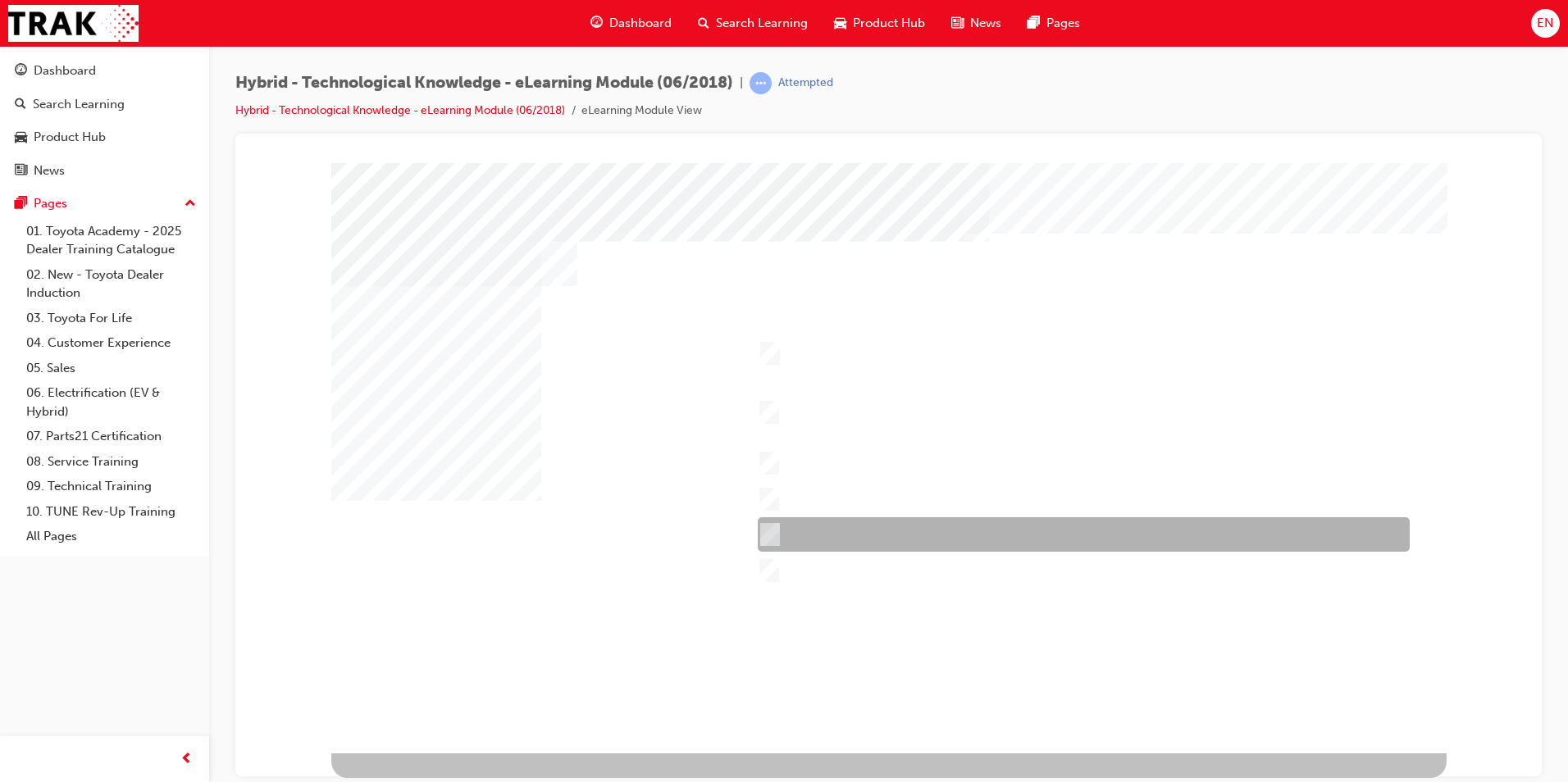
click at [809, 535] on div at bounding box center [1080, 534] width 652 height 34
checkbox input "true"
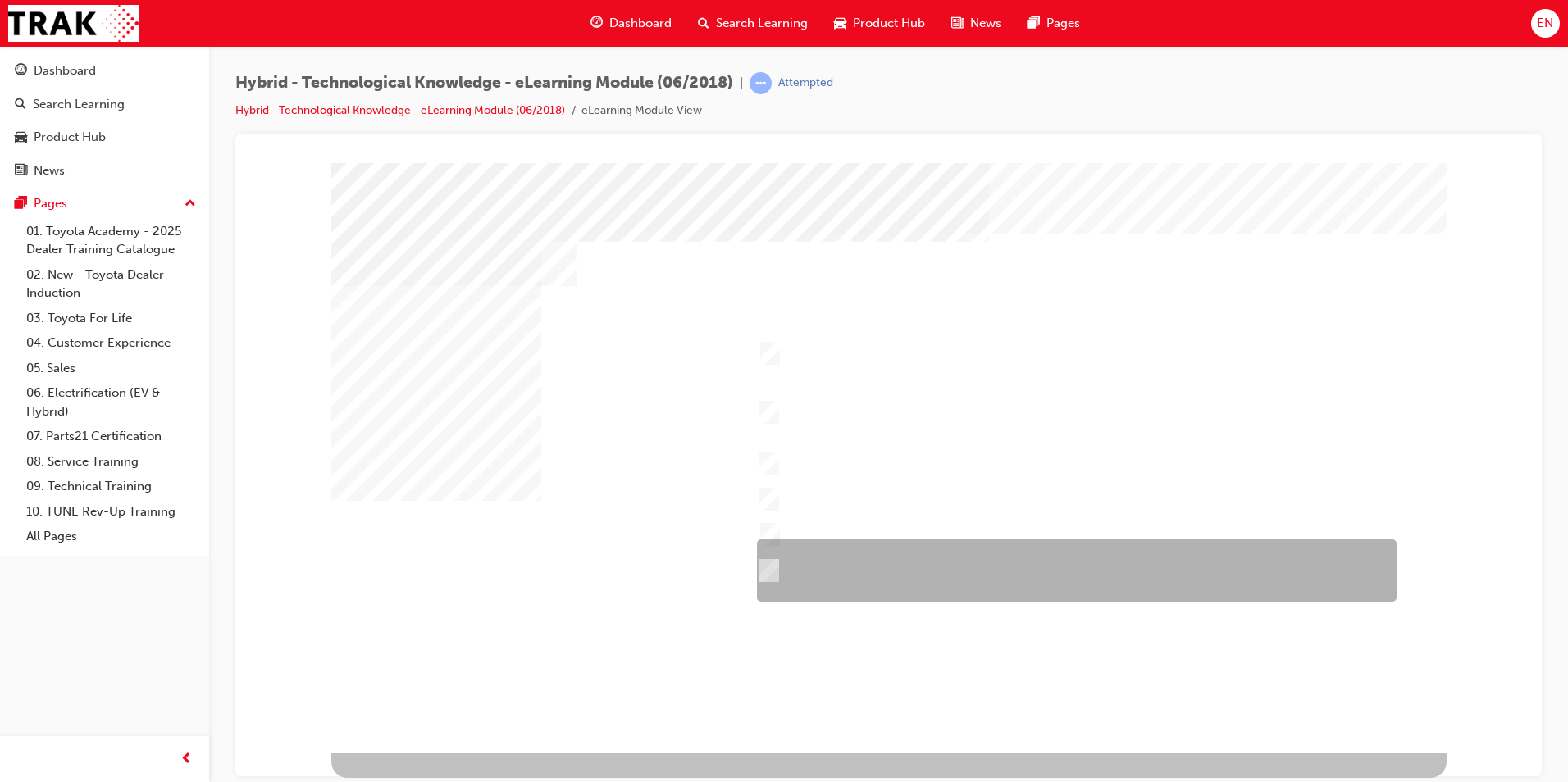
click at [803, 574] on div at bounding box center [1072, 570] width 639 height 62
checkbox input "true"
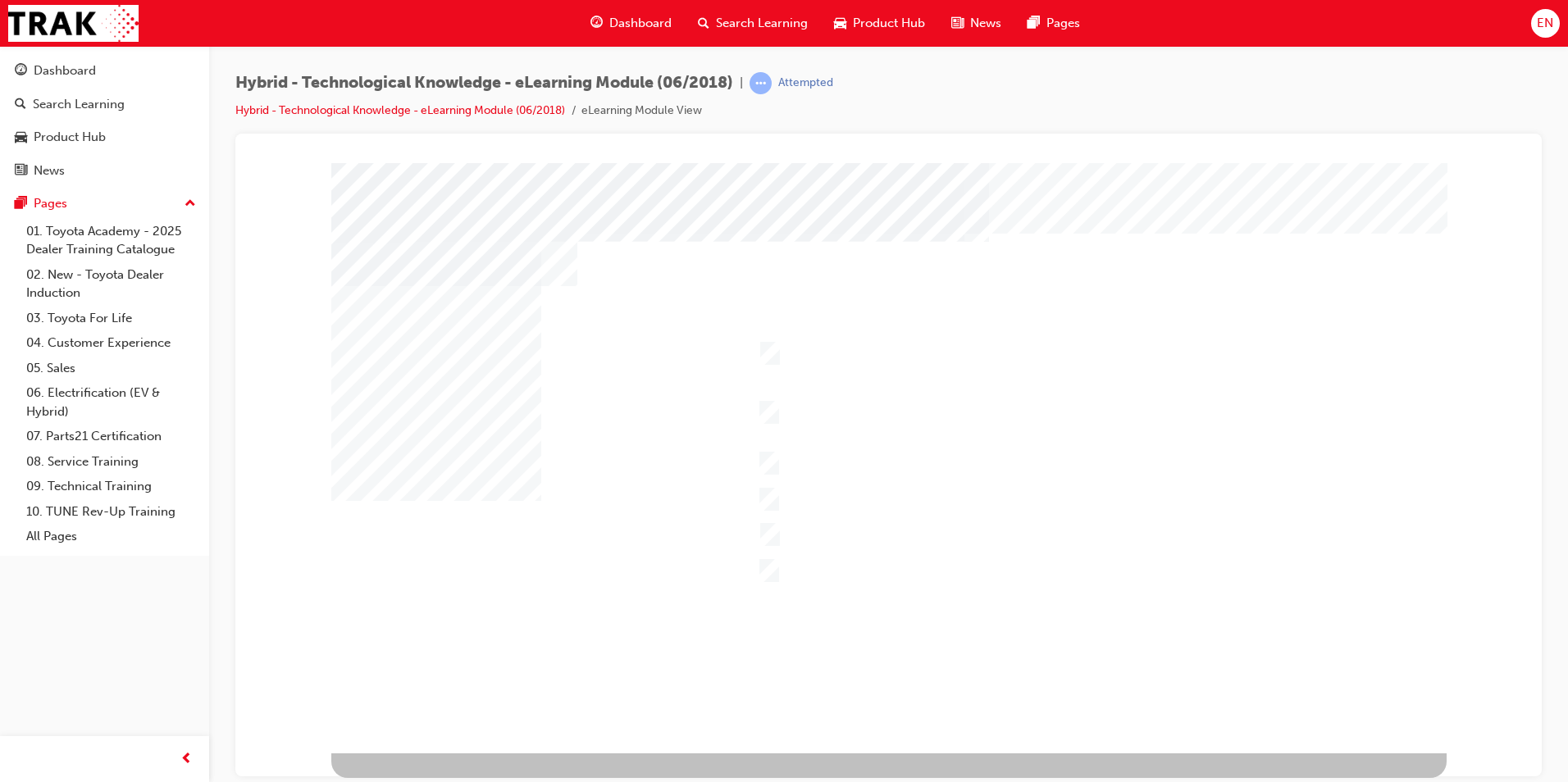
click at [800, 572] on div at bounding box center [889, 458] width 1115 height 591
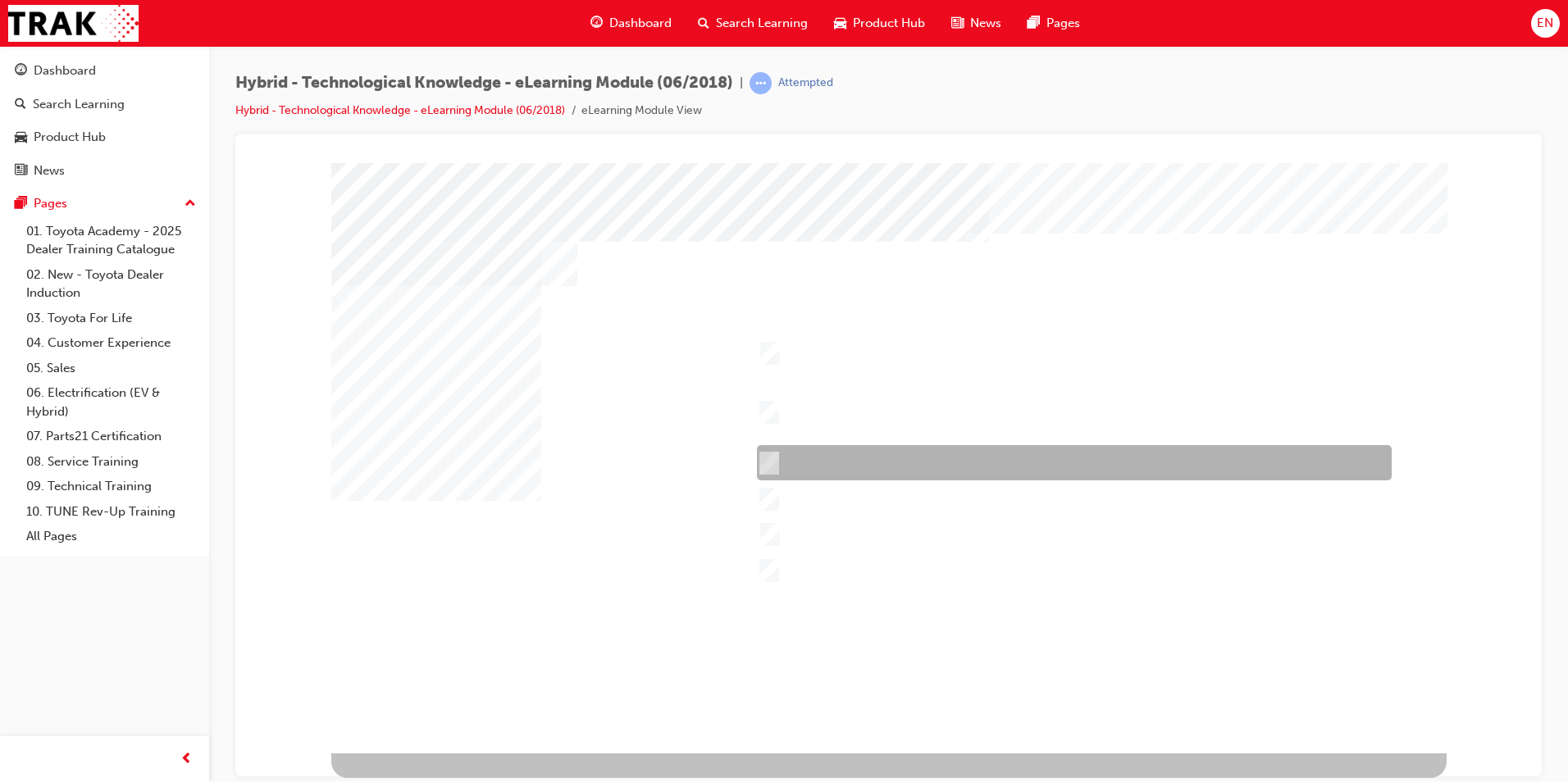
click at [804, 457] on div at bounding box center [1070, 463] width 634 height 35
click at [812, 452] on div at bounding box center [1070, 463] width 634 height 35
checkbox input "false"
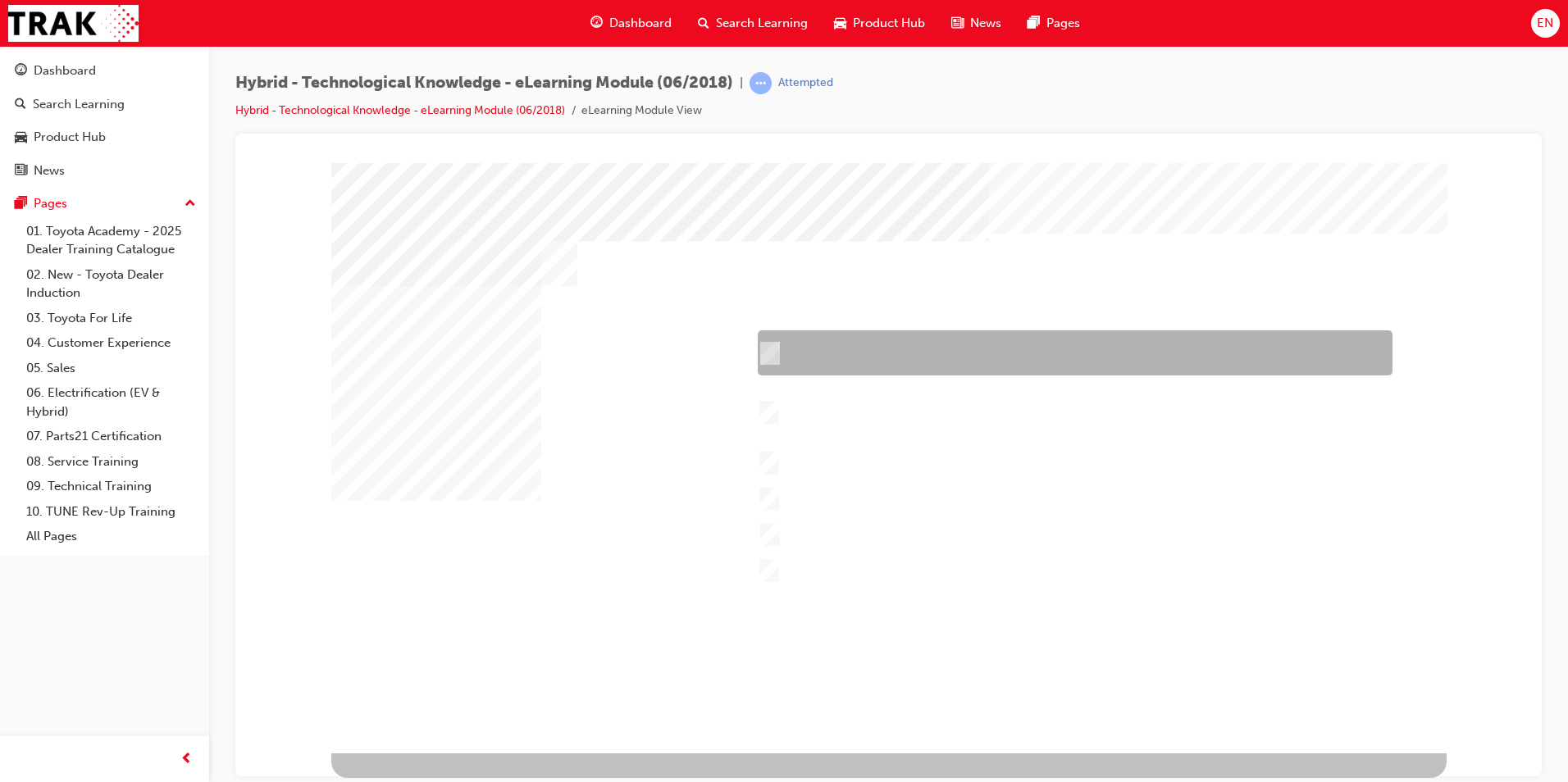
click at [797, 361] on div at bounding box center [1070, 353] width 634 height 45
checkbox input "true"
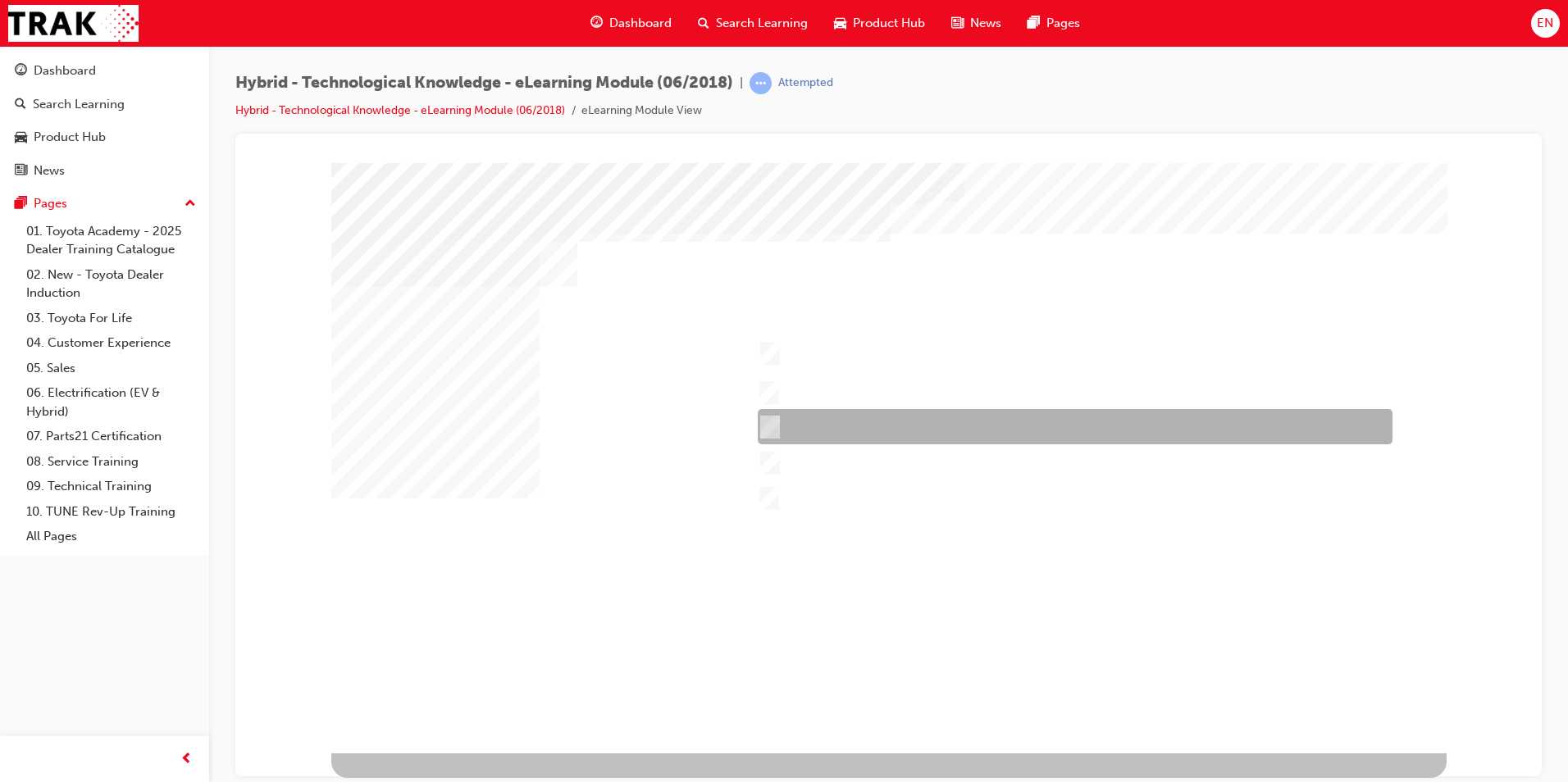
click at [848, 418] on div at bounding box center [1070, 426] width 634 height 35
checkbox input "true"
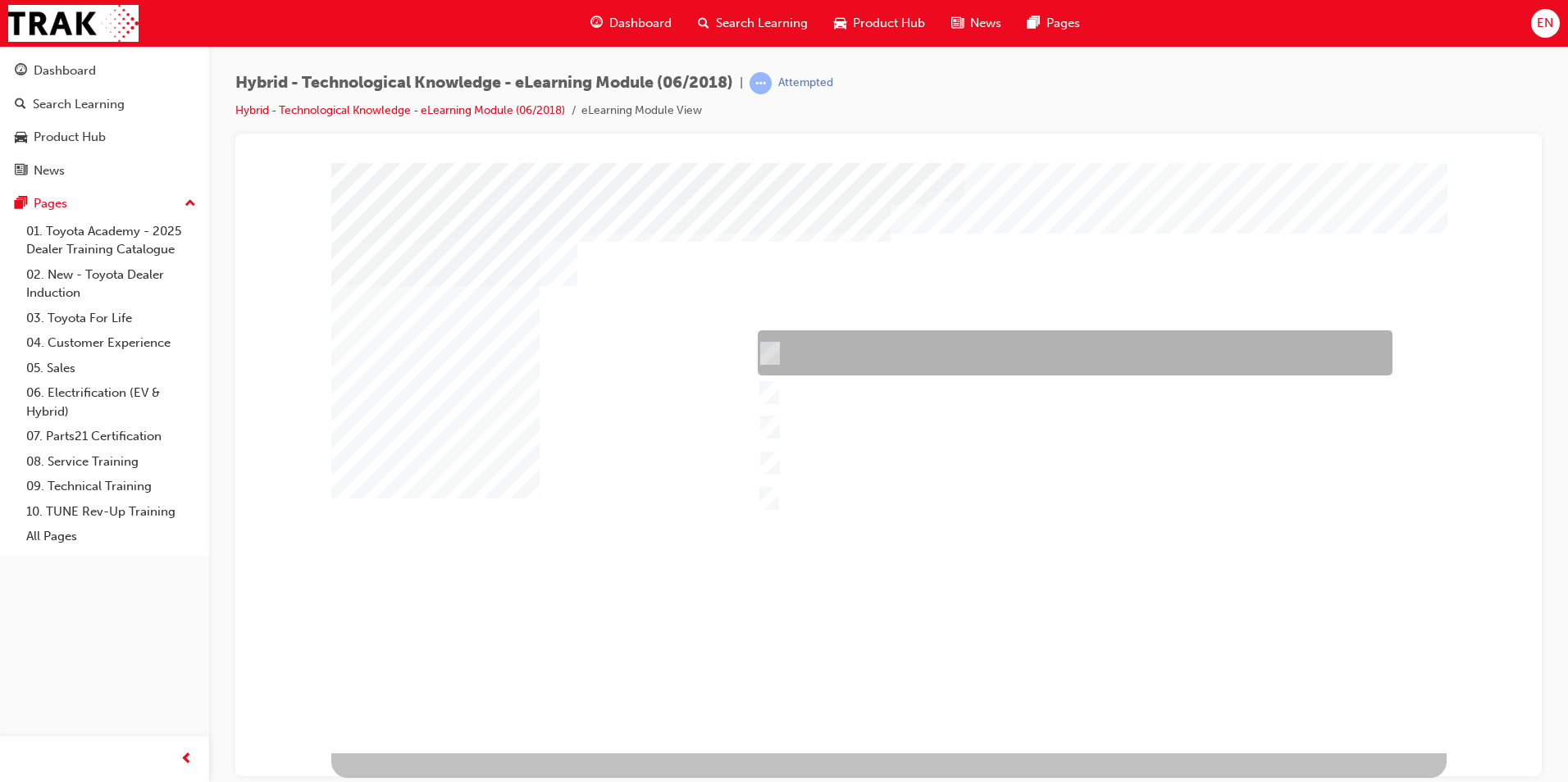
click at [895, 351] on div at bounding box center [1070, 353] width 634 height 45
checkbox input "true"
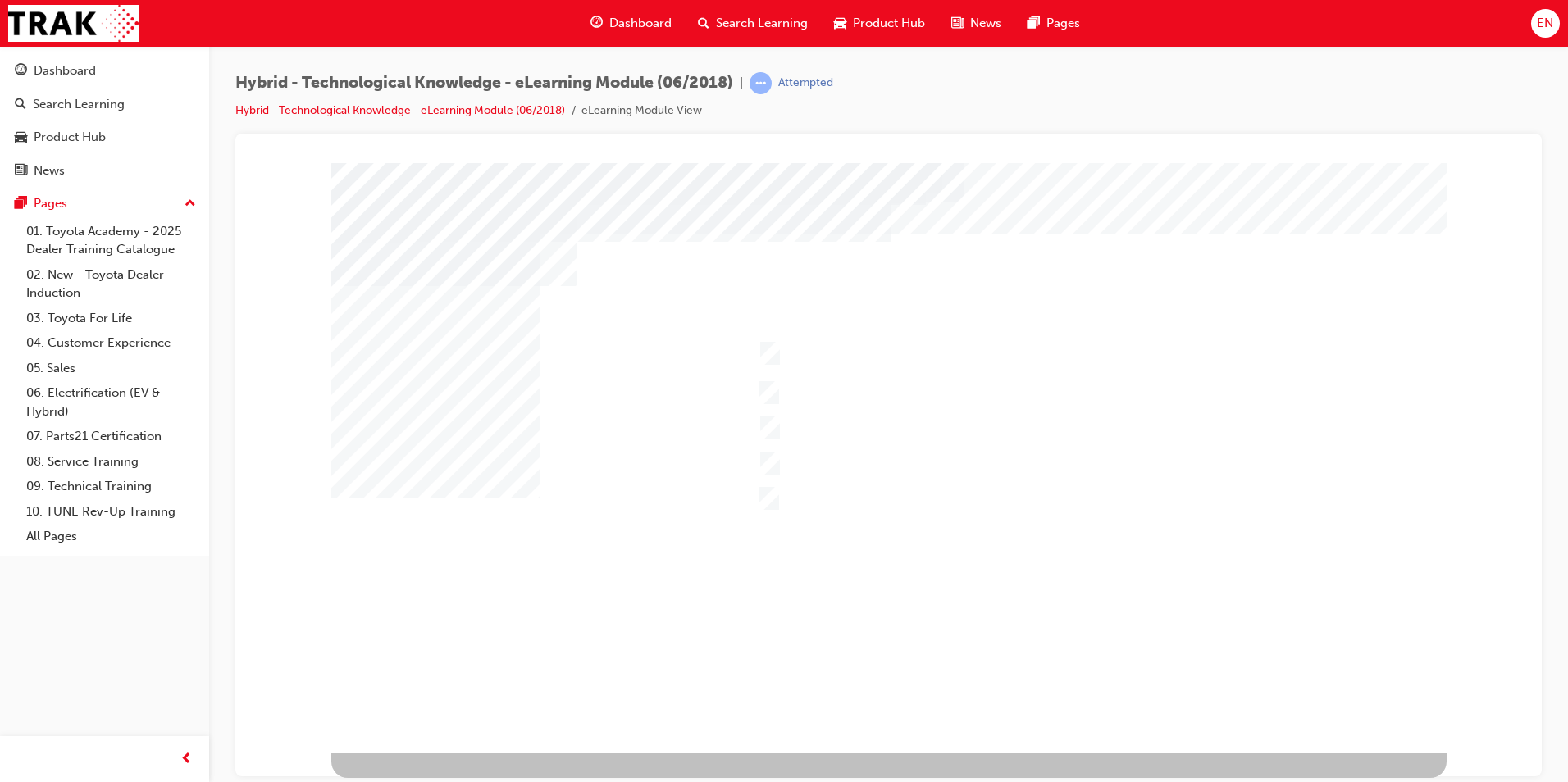
click at [825, 460] on div at bounding box center [889, 458] width 1115 height 591
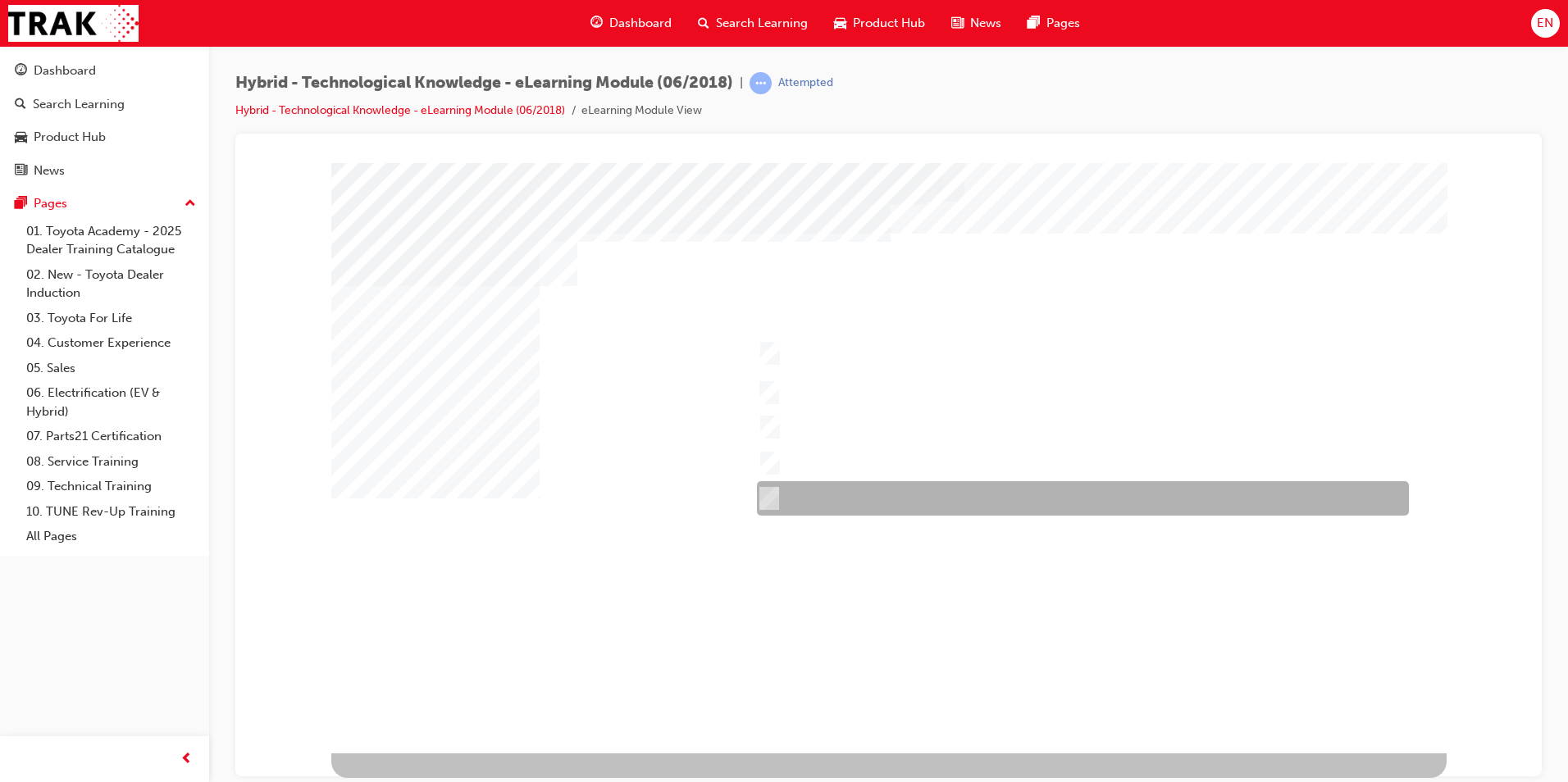
click at [833, 488] on div at bounding box center [1079, 499] width 652 height 34
checkbox input "true"
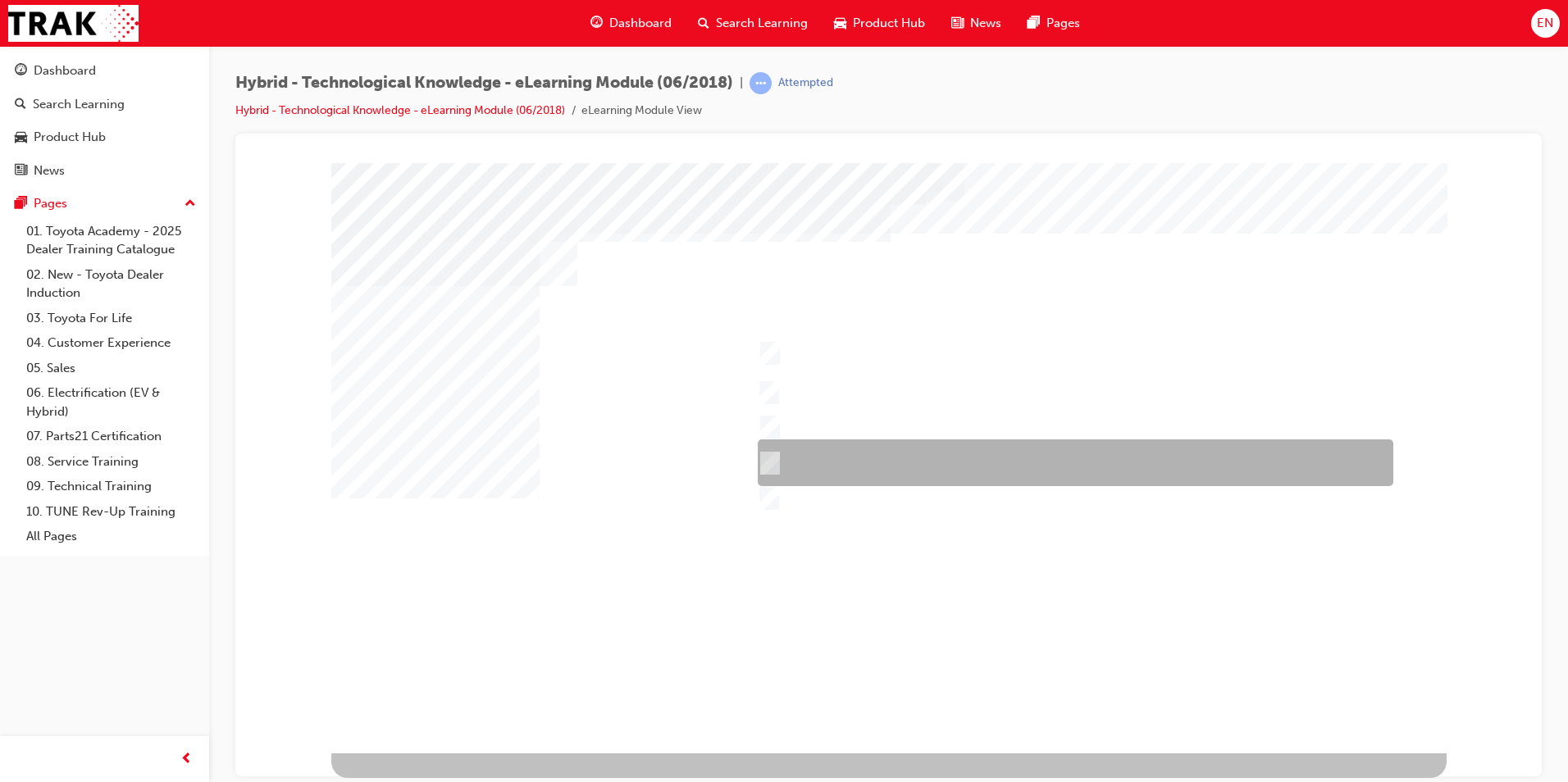
click at [825, 458] on div at bounding box center [1071, 463] width 635 height 47
checkbox input "true"
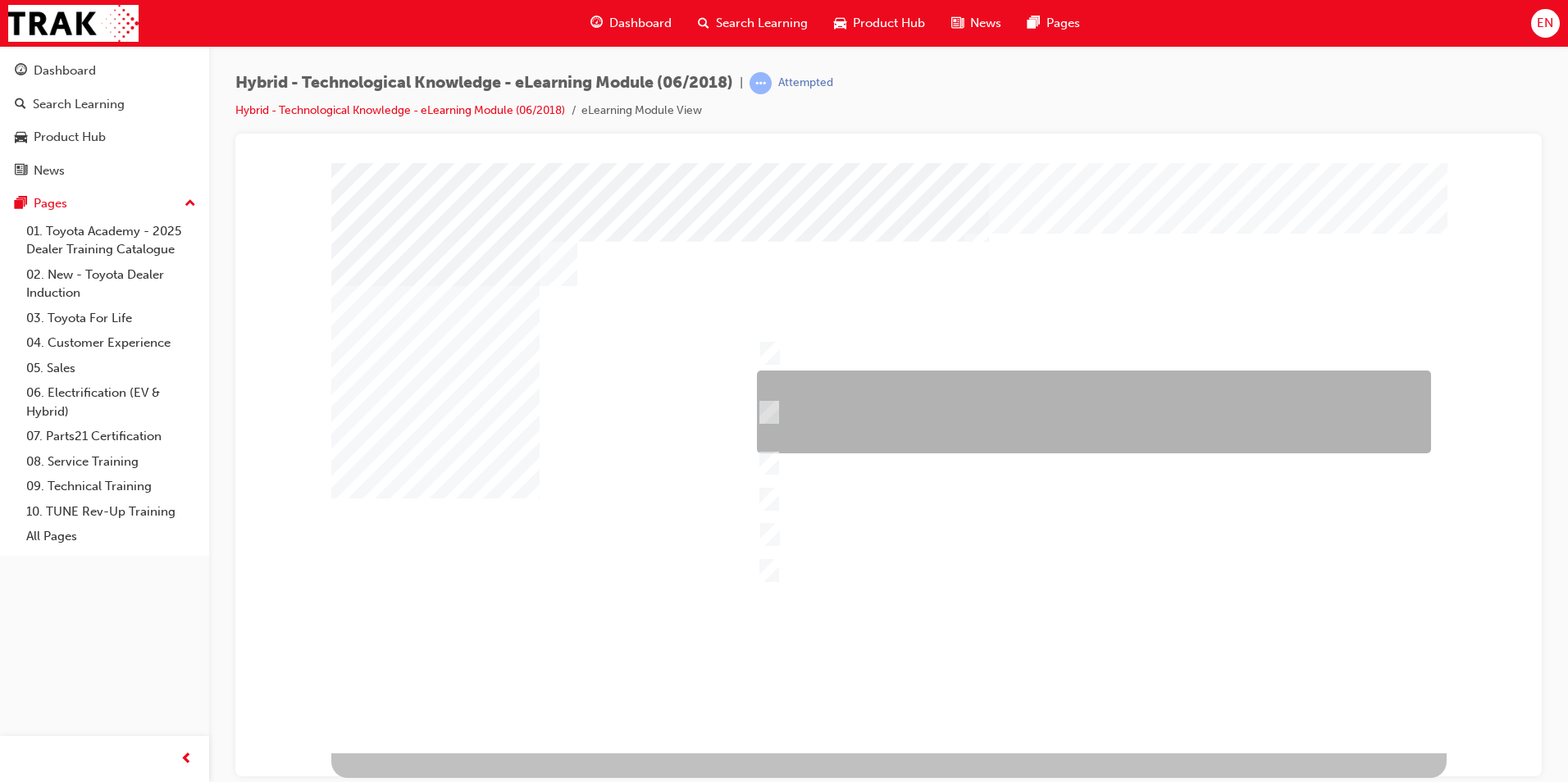
click at [814, 406] on div at bounding box center [1090, 411] width 674 height 83
checkbox input "true"
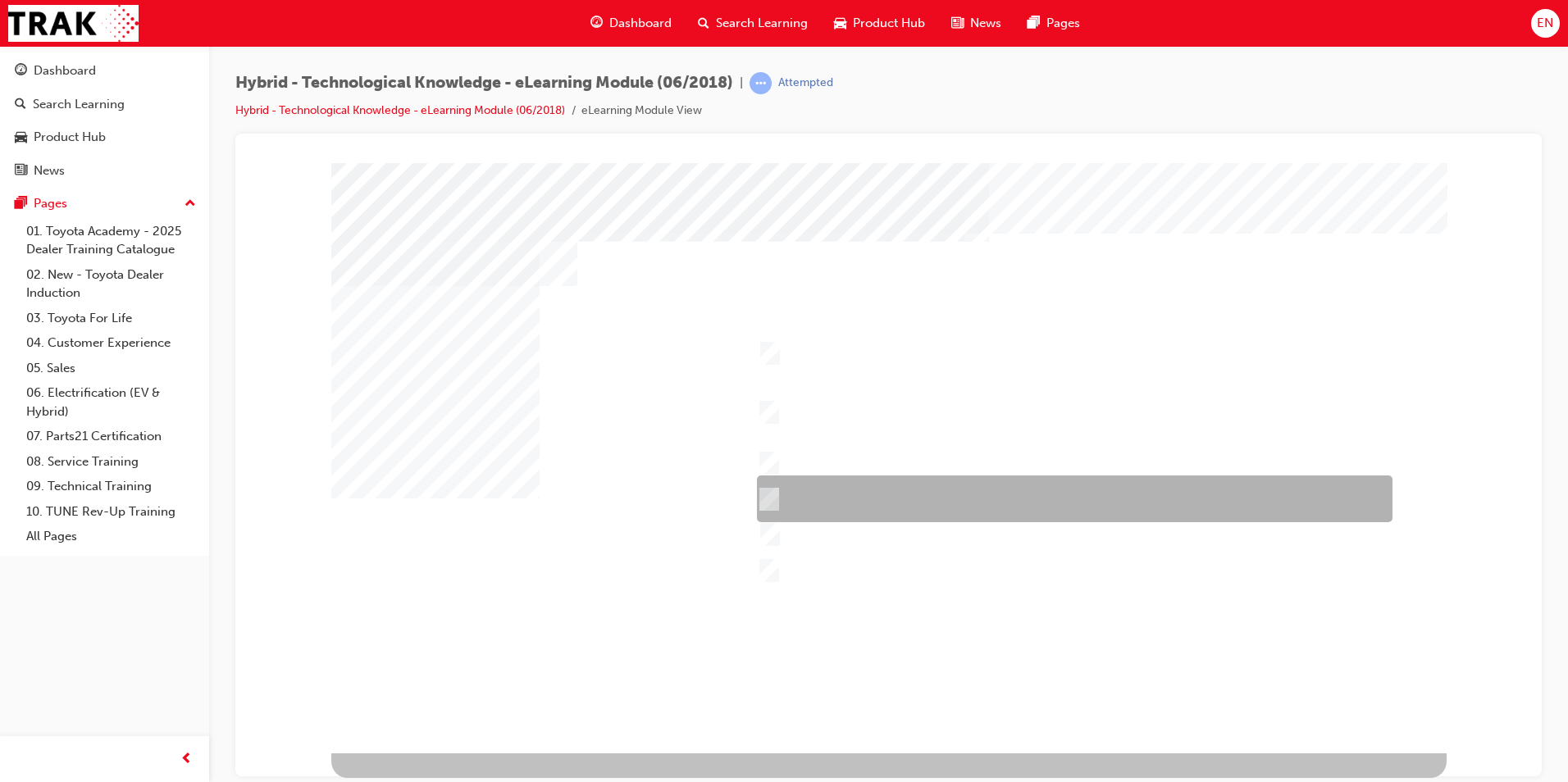
click at [912, 505] on div at bounding box center [1070, 499] width 635 height 47
checkbox input "true"
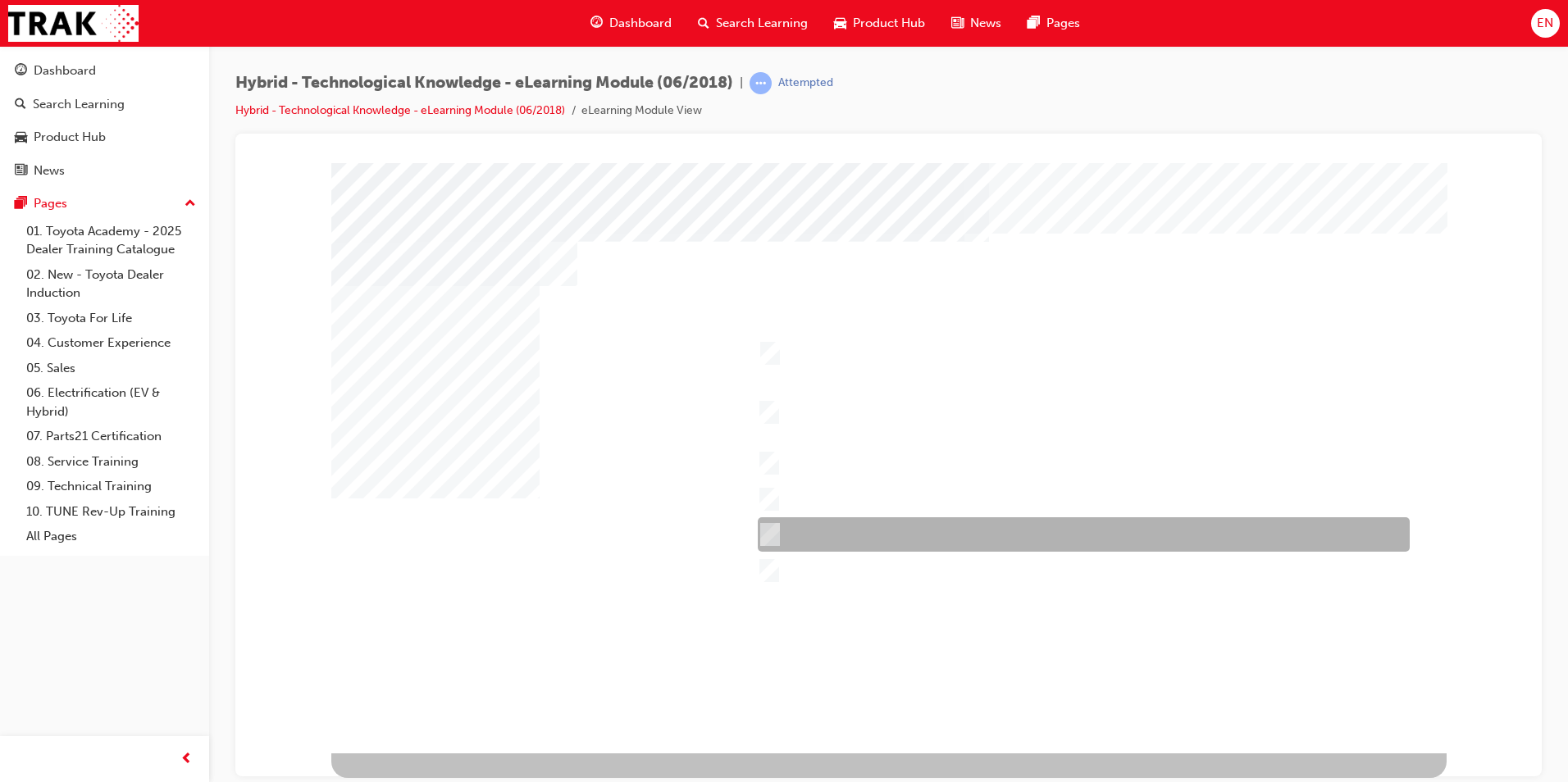
click at [790, 527] on div at bounding box center [1080, 534] width 652 height 34
checkbox input "true"
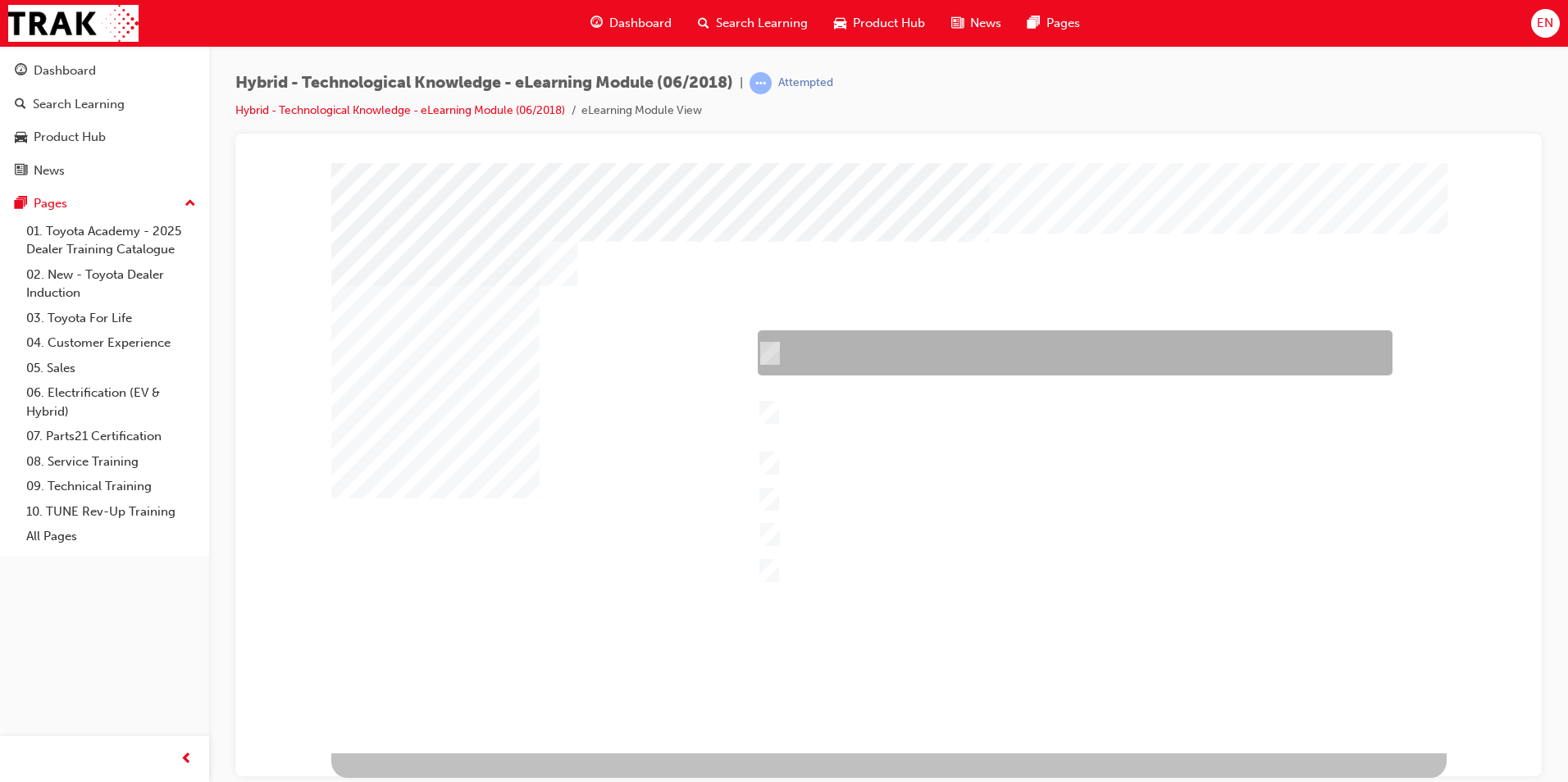
click at [956, 340] on div at bounding box center [1070, 353] width 634 height 45
checkbox input "true"
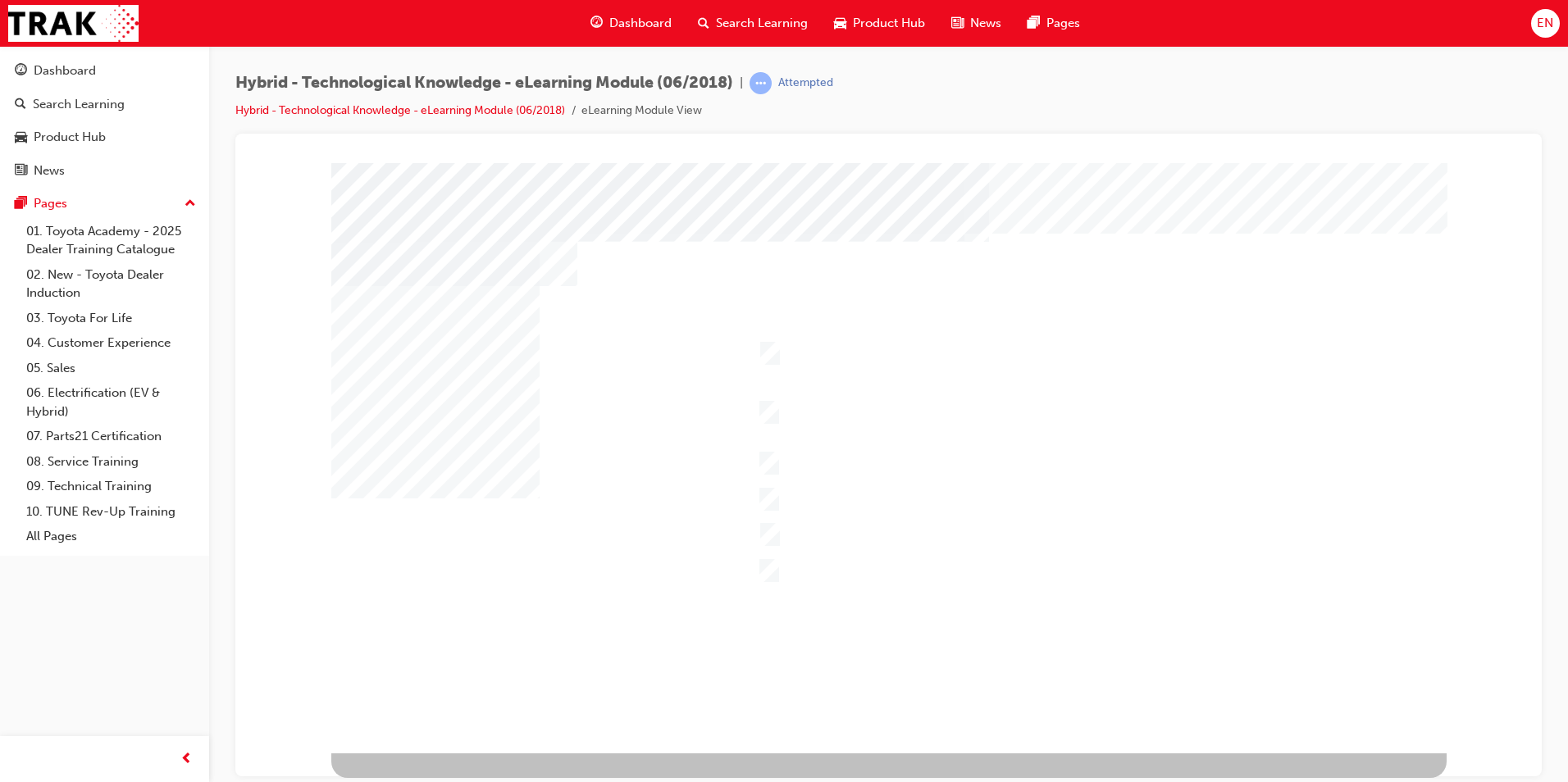
click at [1100, 706] on div at bounding box center [889, 458] width 1115 height 591
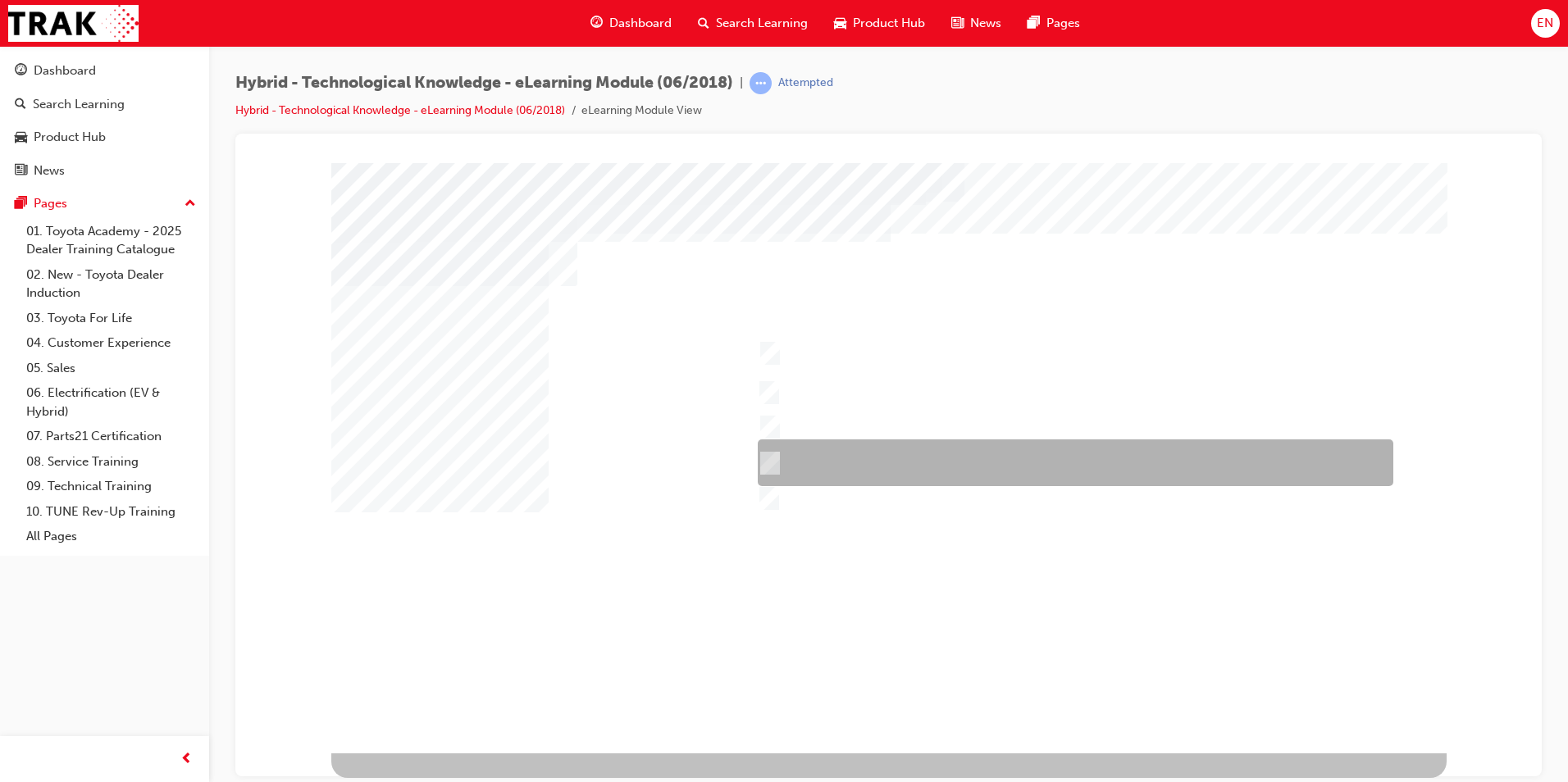
click at [877, 462] on div at bounding box center [1071, 463] width 635 height 47
checkbox input "true"
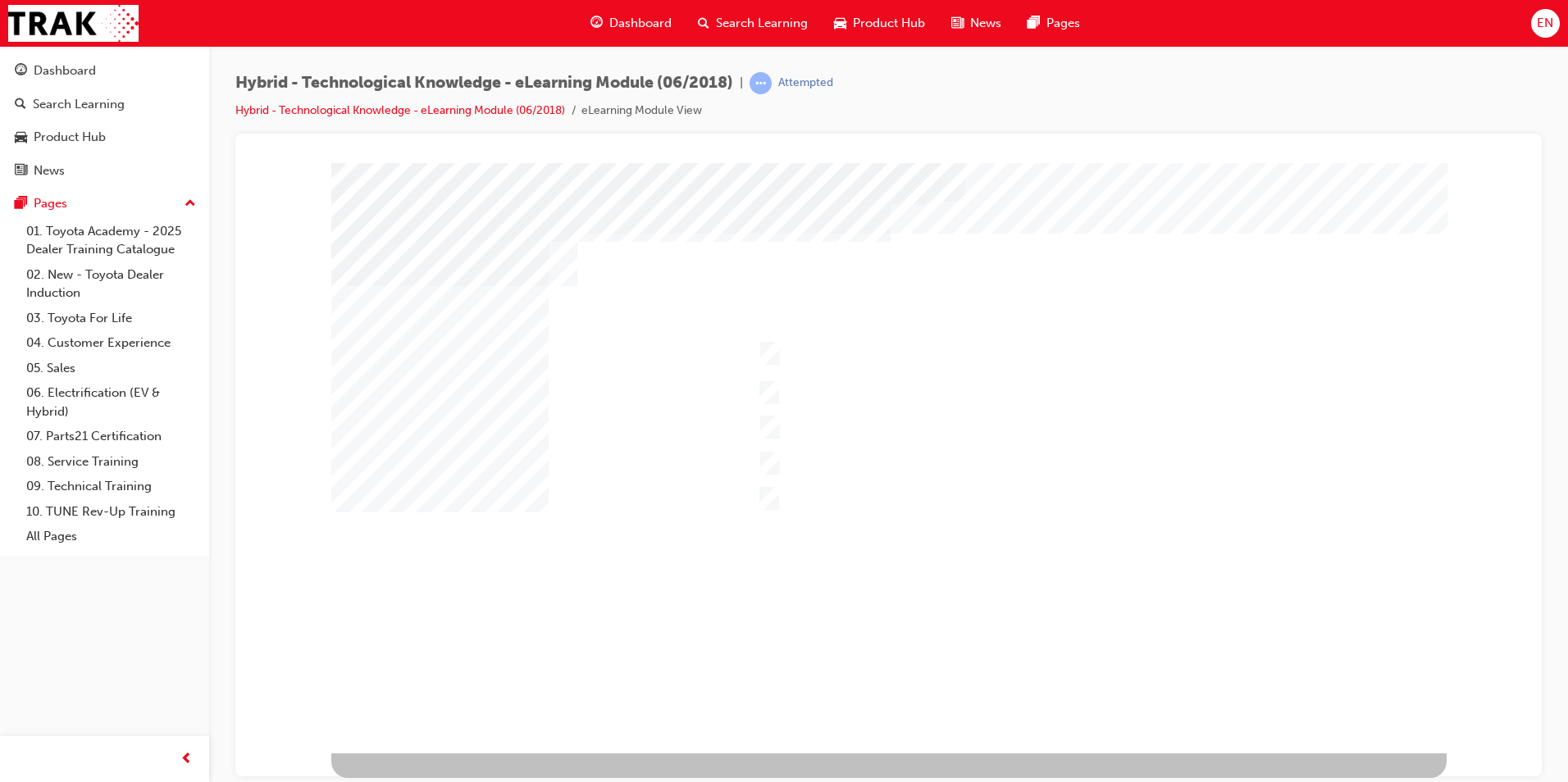
click at [830, 500] on div at bounding box center [889, 458] width 1115 height 591
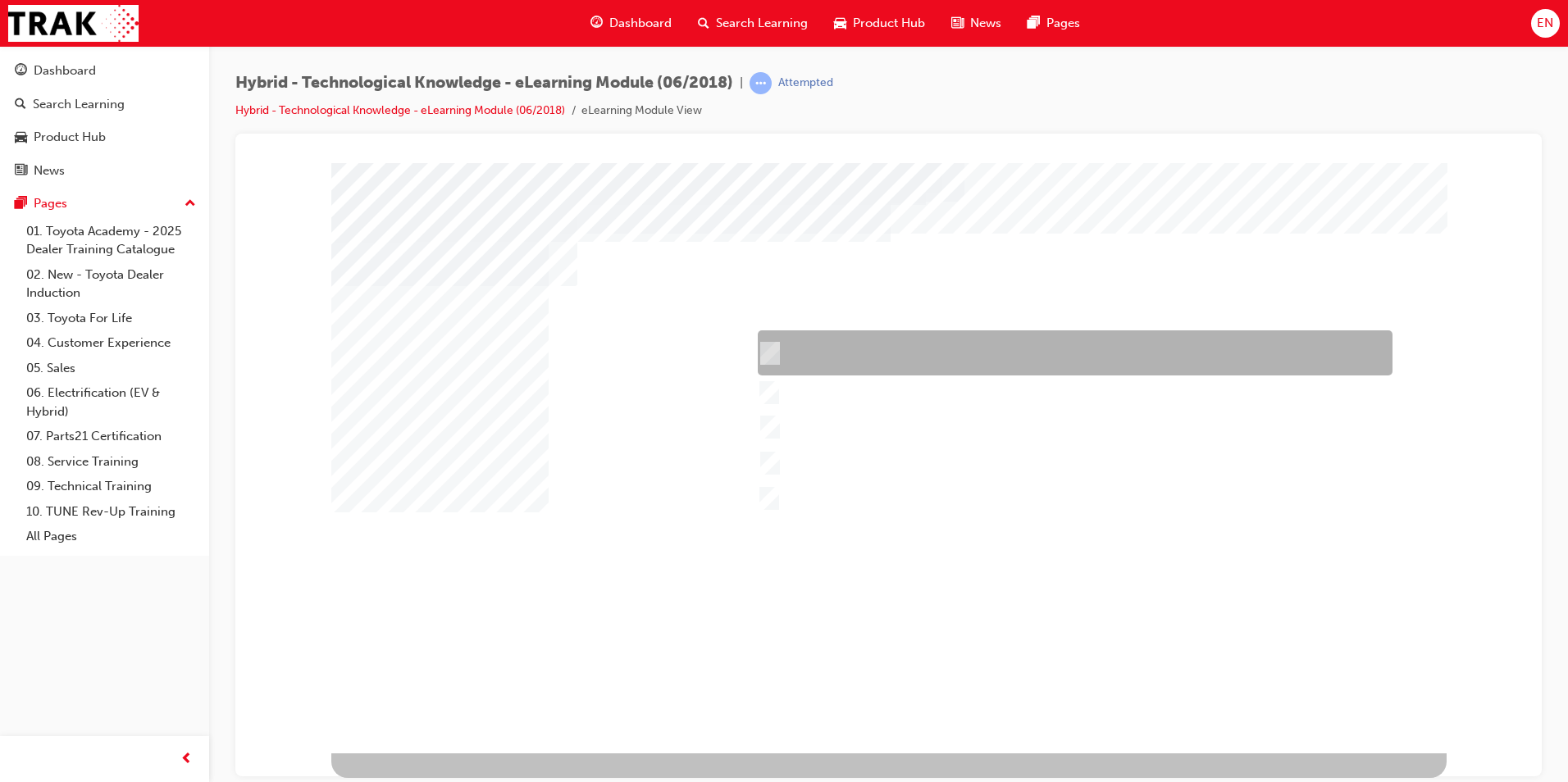
click at [836, 371] on div at bounding box center [1070, 353] width 634 height 45
checkbox input "true"
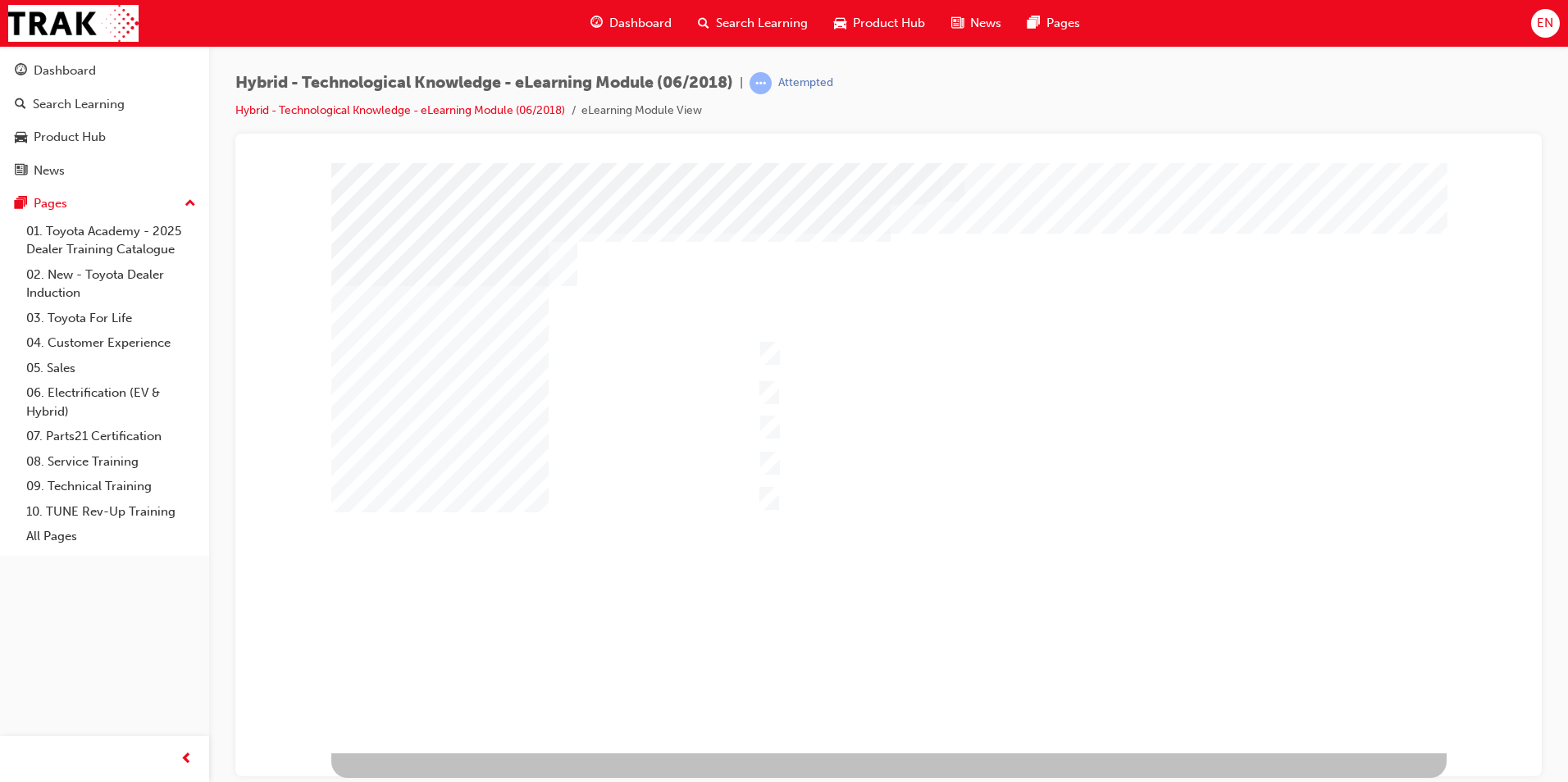
click at [838, 392] on div at bounding box center [1090, 392] width 674 height 44
checkbox input "true"
click at [832, 328] on div "" at bounding box center [889, 458] width 1115 height 591
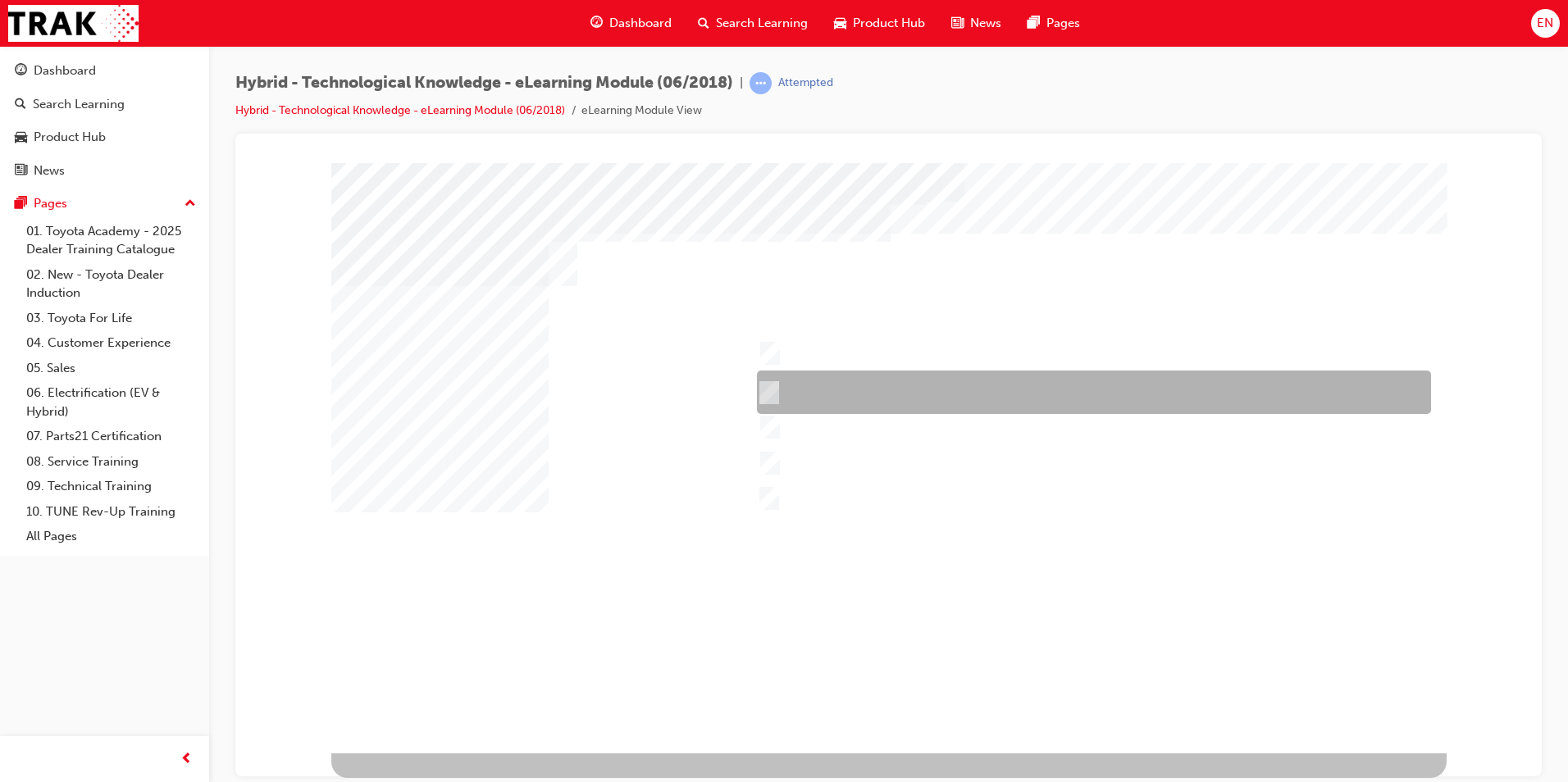
click at [849, 368] on div at bounding box center [1070, 353] width 634 height 45
checkbox input "false"
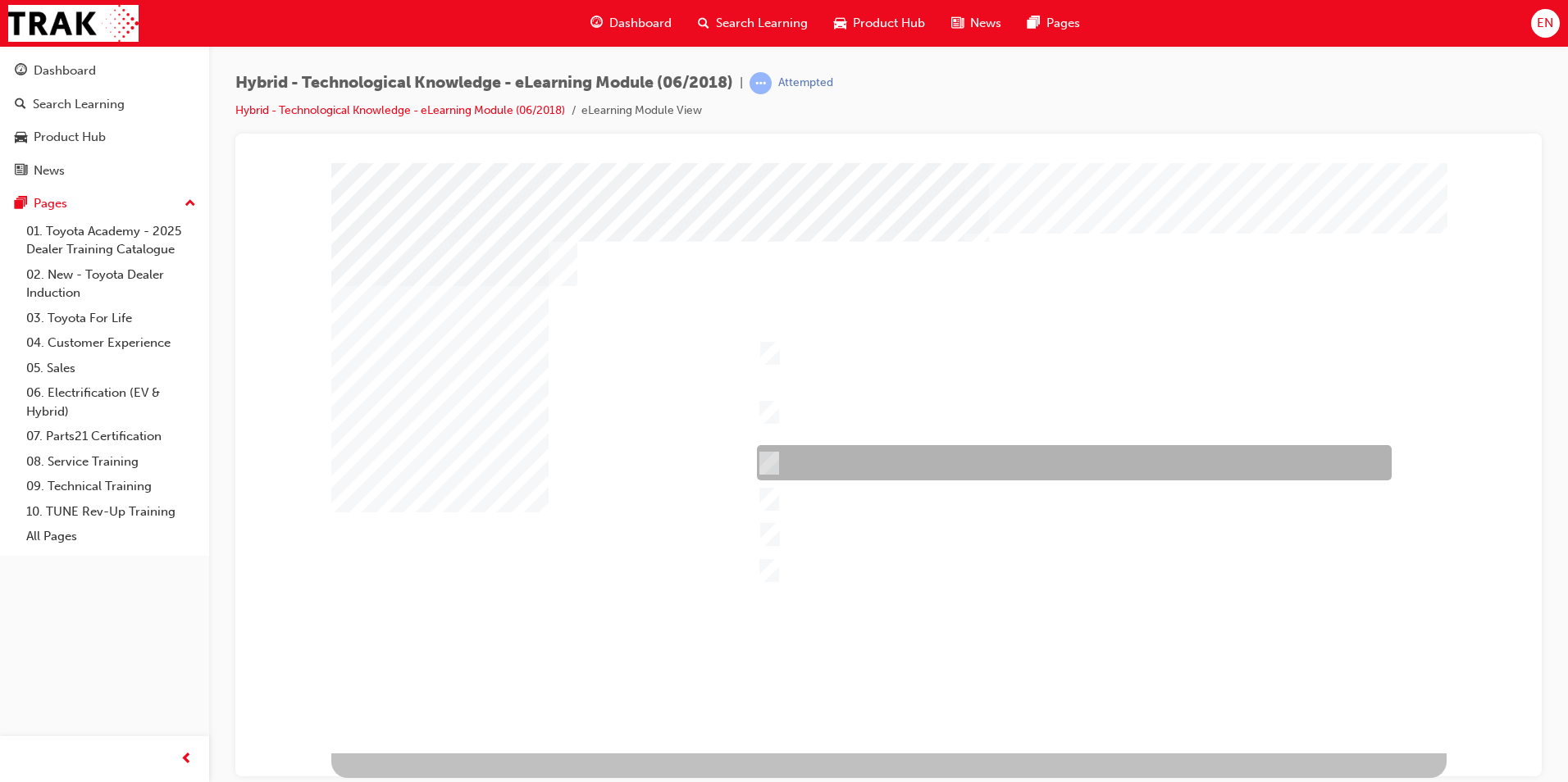
click at [924, 464] on div at bounding box center [1070, 463] width 634 height 35
checkbox input "true"
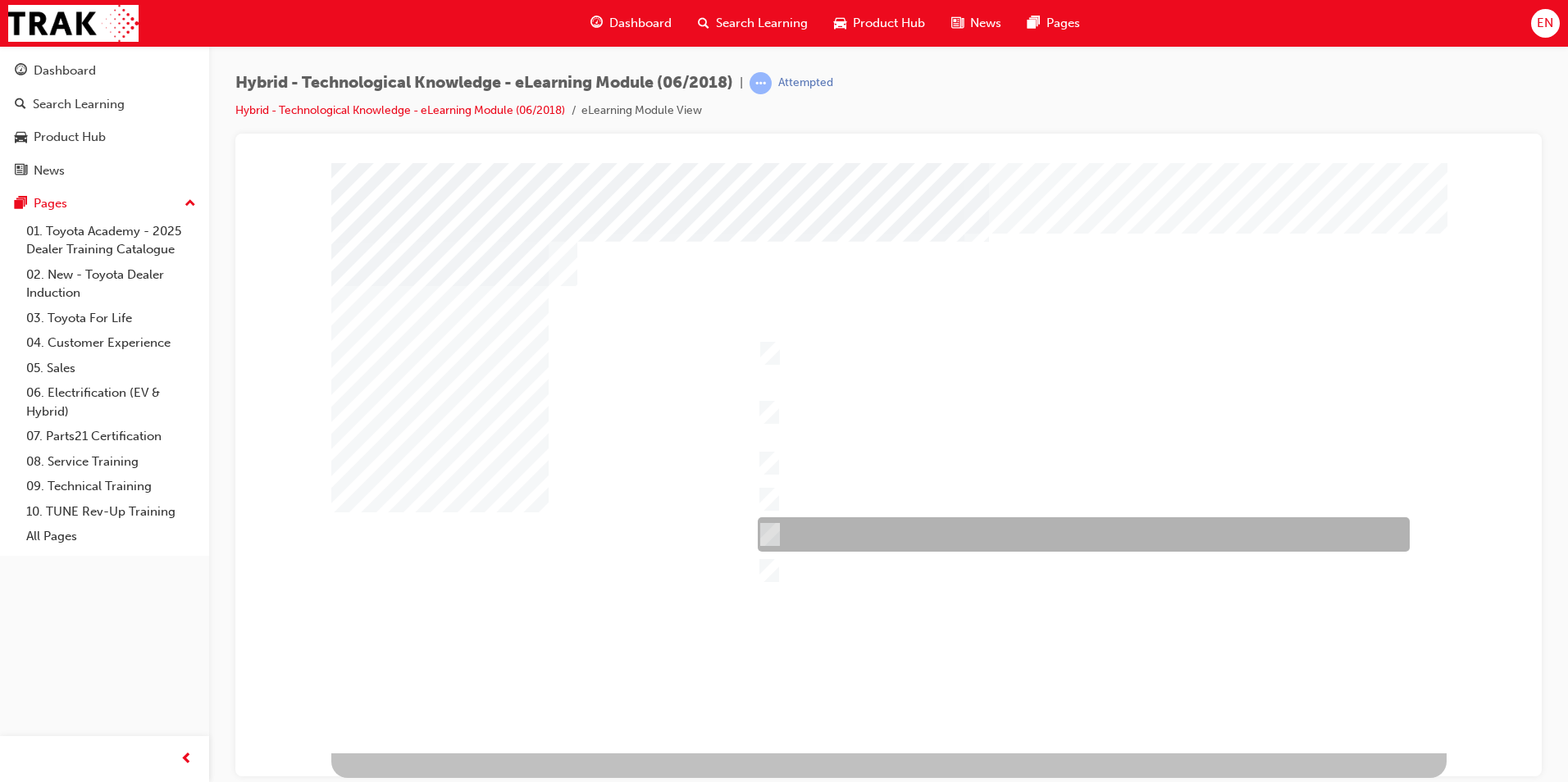
click at [927, 522] on div at bounding box center [1080, 534] width 652 height 34
checkbox input "true"
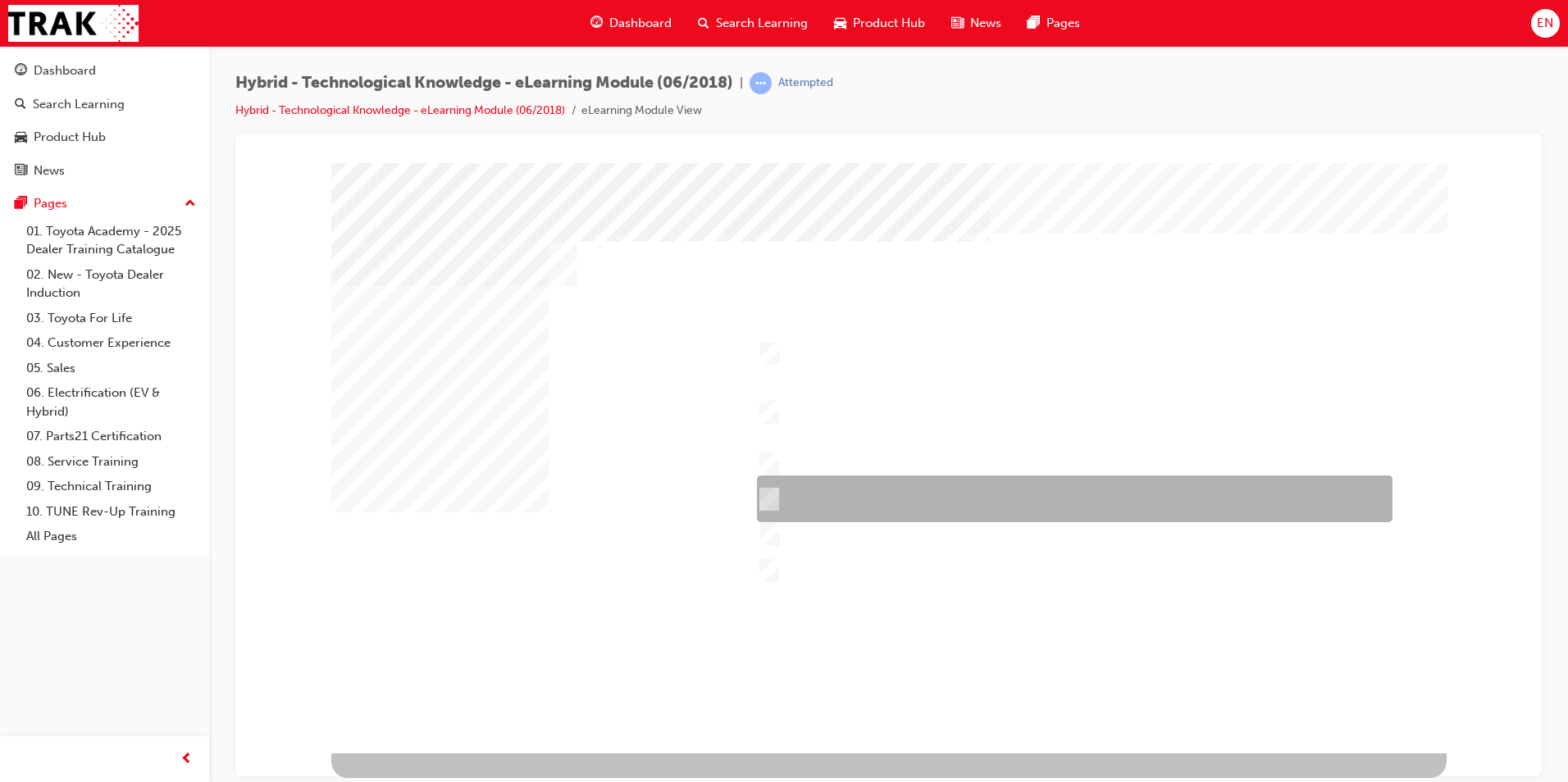
click at [1016, 492] on div at bounding box center [1070, 499] width 635 height 47
checkbox input "true"
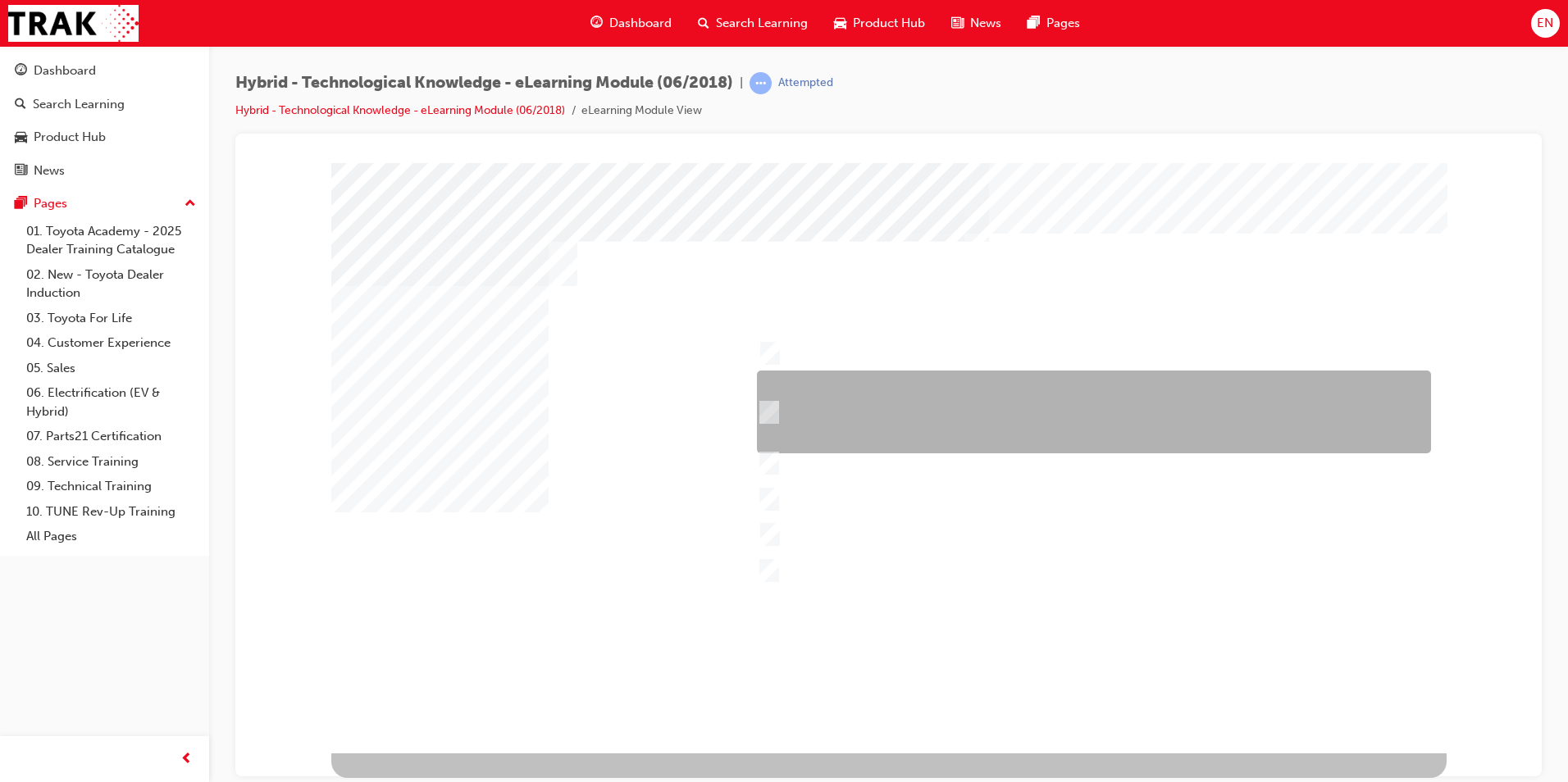
click at [984, 428] on div at bounding box center [1090, 411] width 674 height 83
checkbox input "true"
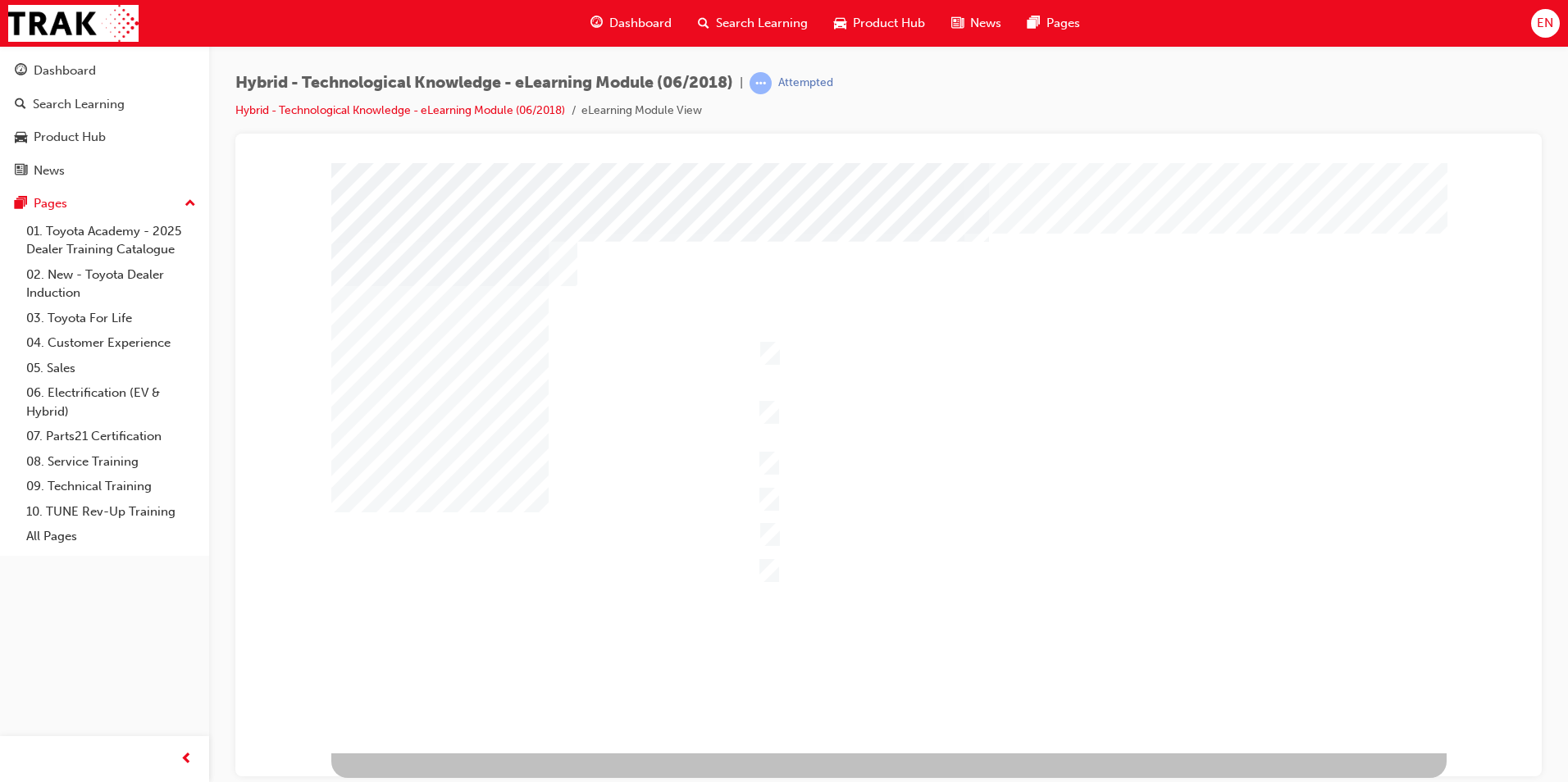
click at [1364, 416] on div at bounding box center [889, 458] width 1115 height 591
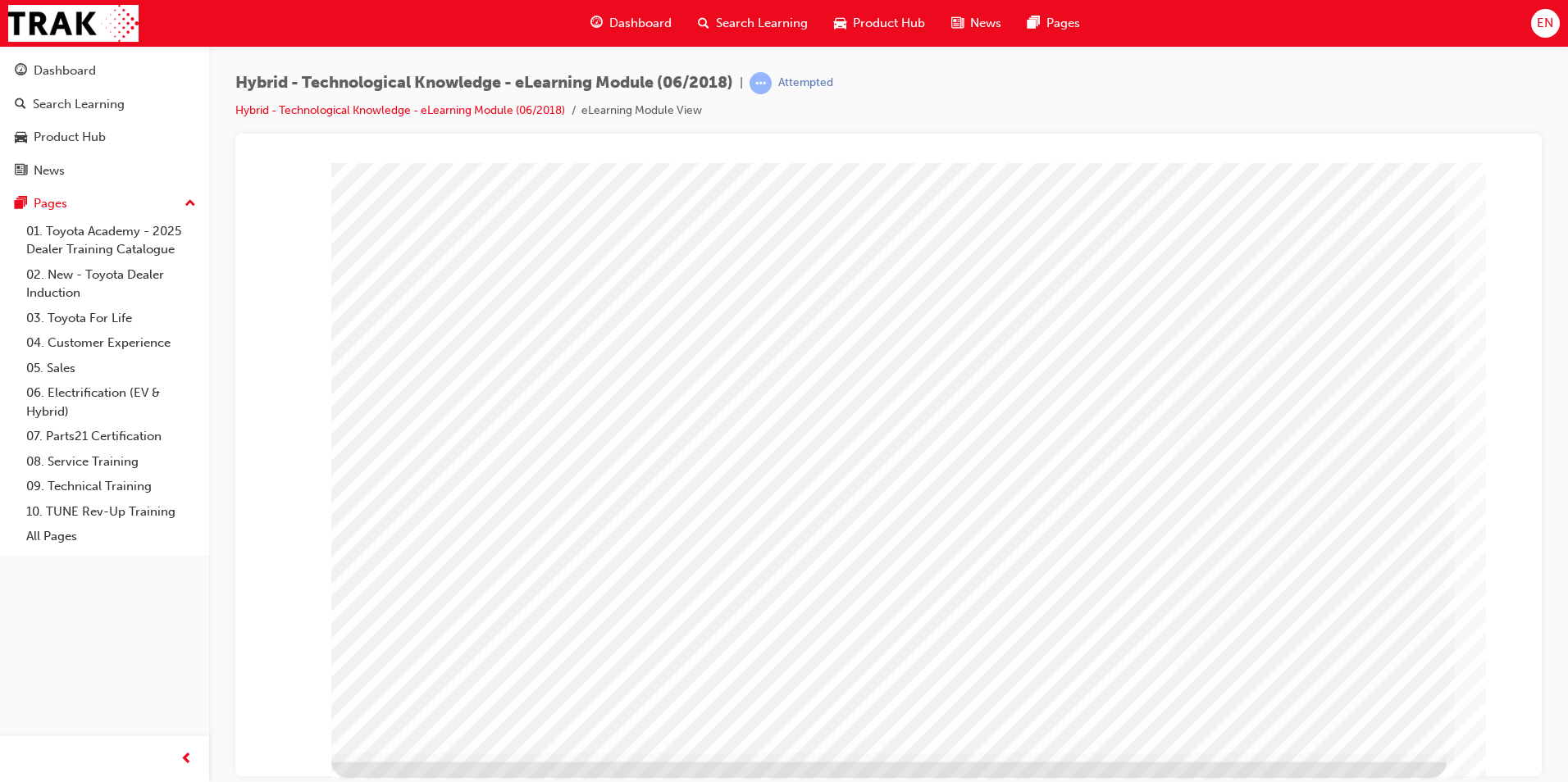
drag, startPoint x: 1425, startPoint y: 721, endPoint x: 1480, endPoint y: 755, distance: 64.7
click at [1477, 169] on div "Section Title Page" at bounding box center [889, 169] width 1267 height 0
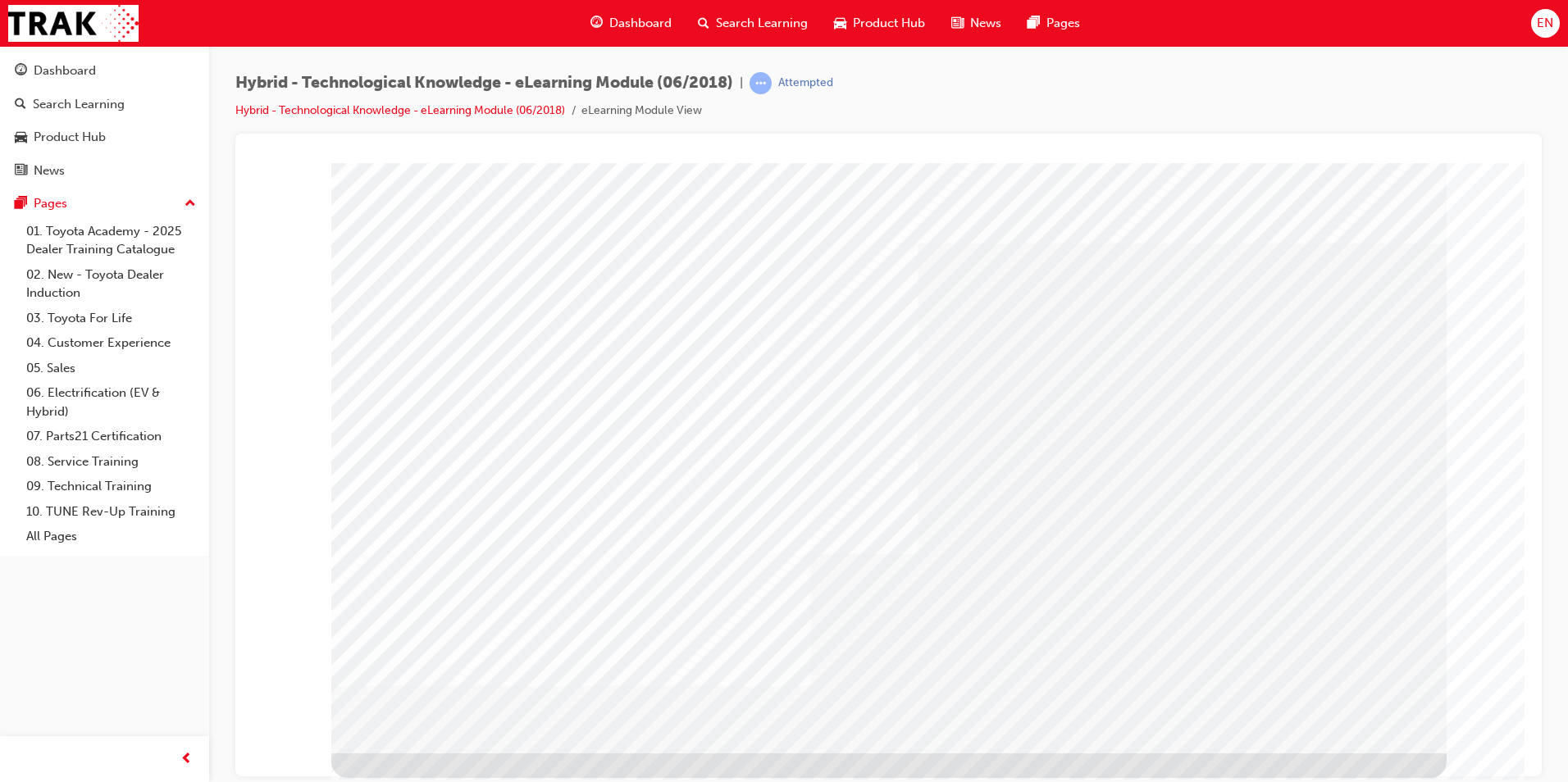
drag, startPoint x: 1149, startPoint y: 329, endPoint x: 1262, endPoint y: 395, distance: 130.9
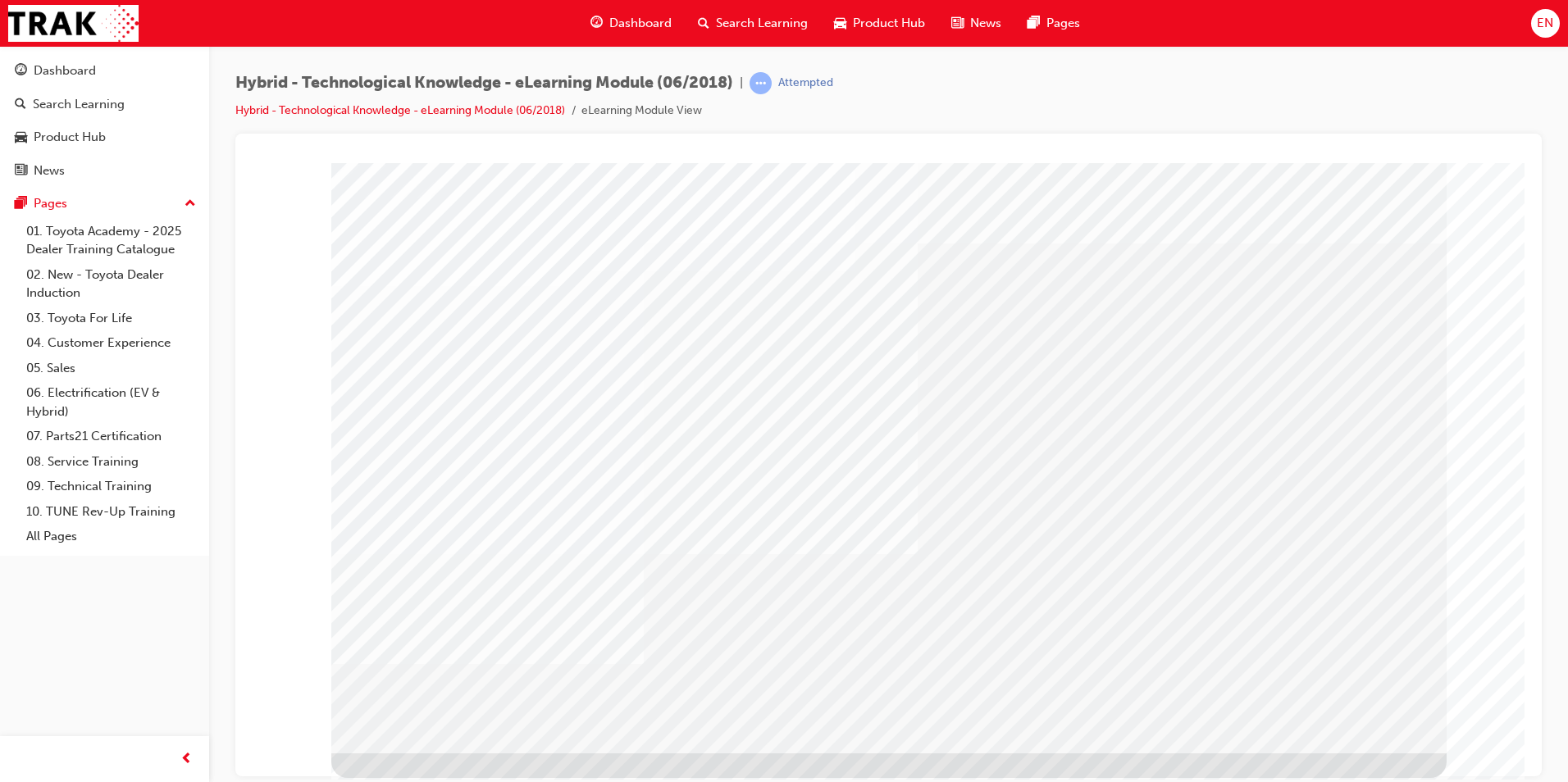
drag, startPoint x: 1171, startPoint y: 721, endPoint x: 1092, endPoint y: 500, distance: 234.7
click at [1092, 500] on div "multistate" at bounding box center [889, 458] width 1115 height 591
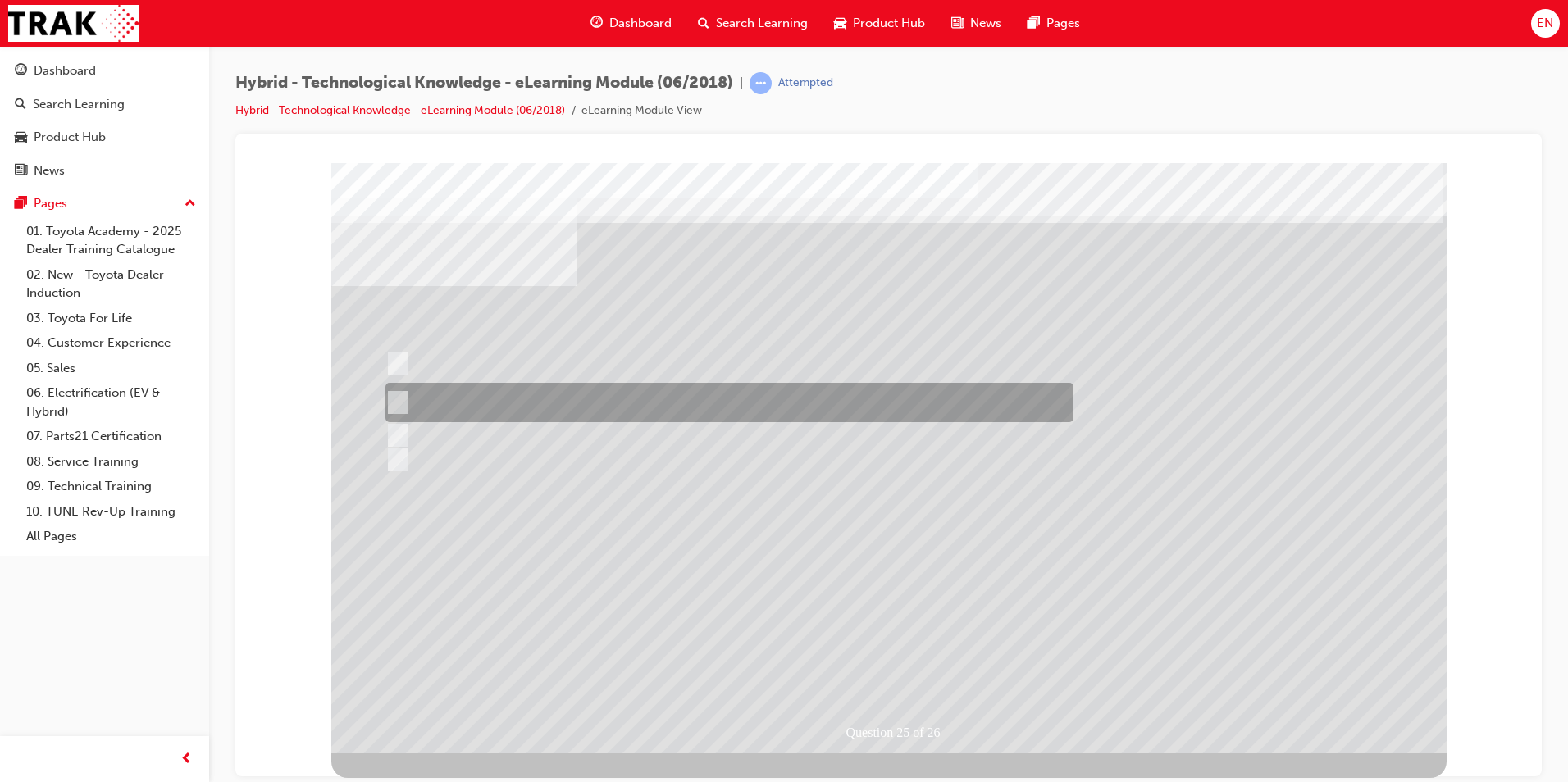
click at [568, 398] on div at bounding box center [726, 403] width 688 height 39
radio input "true"
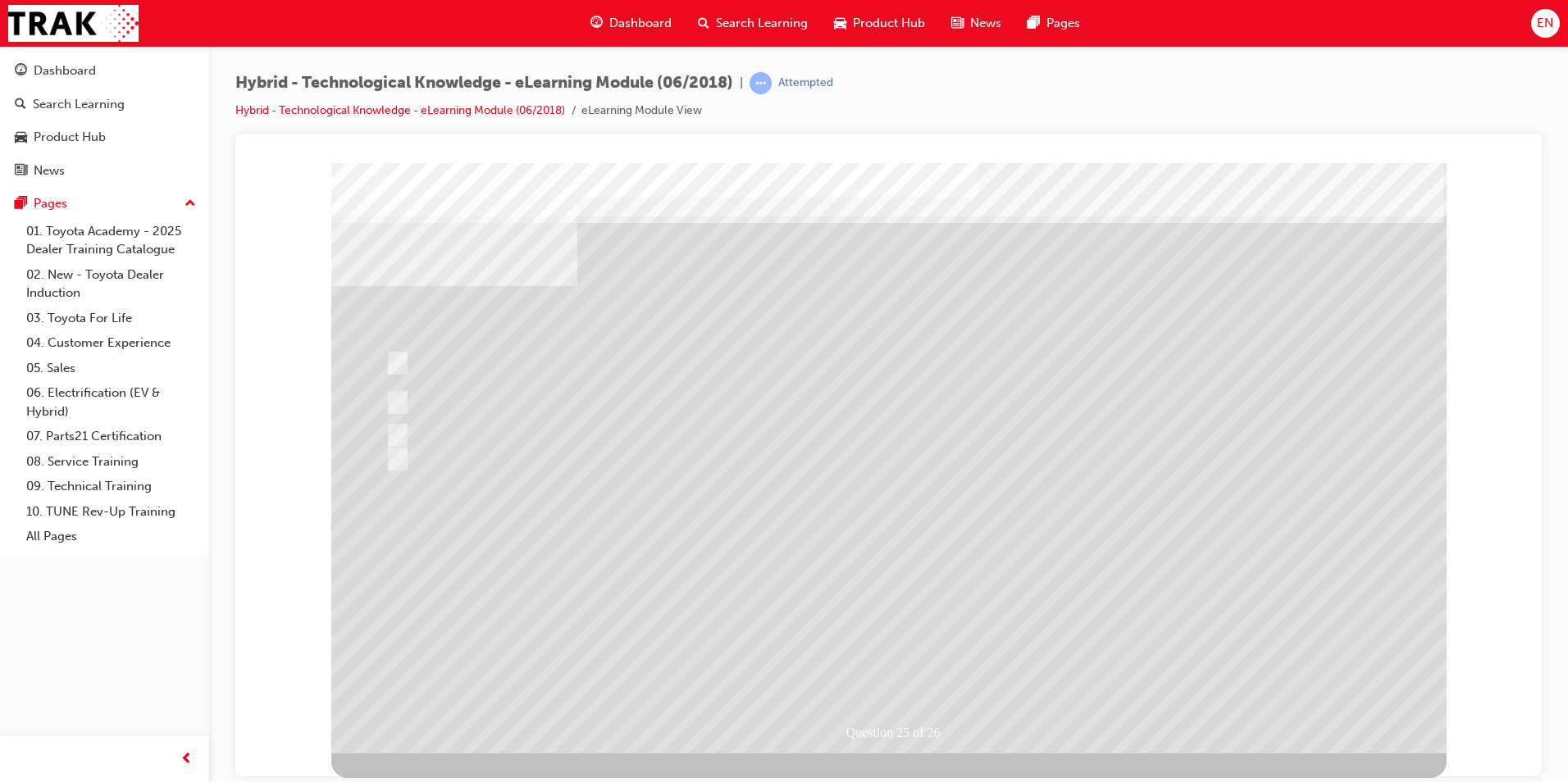
click at [1207, 599] on div at bounding box center [889, 458] width 1115 height 591
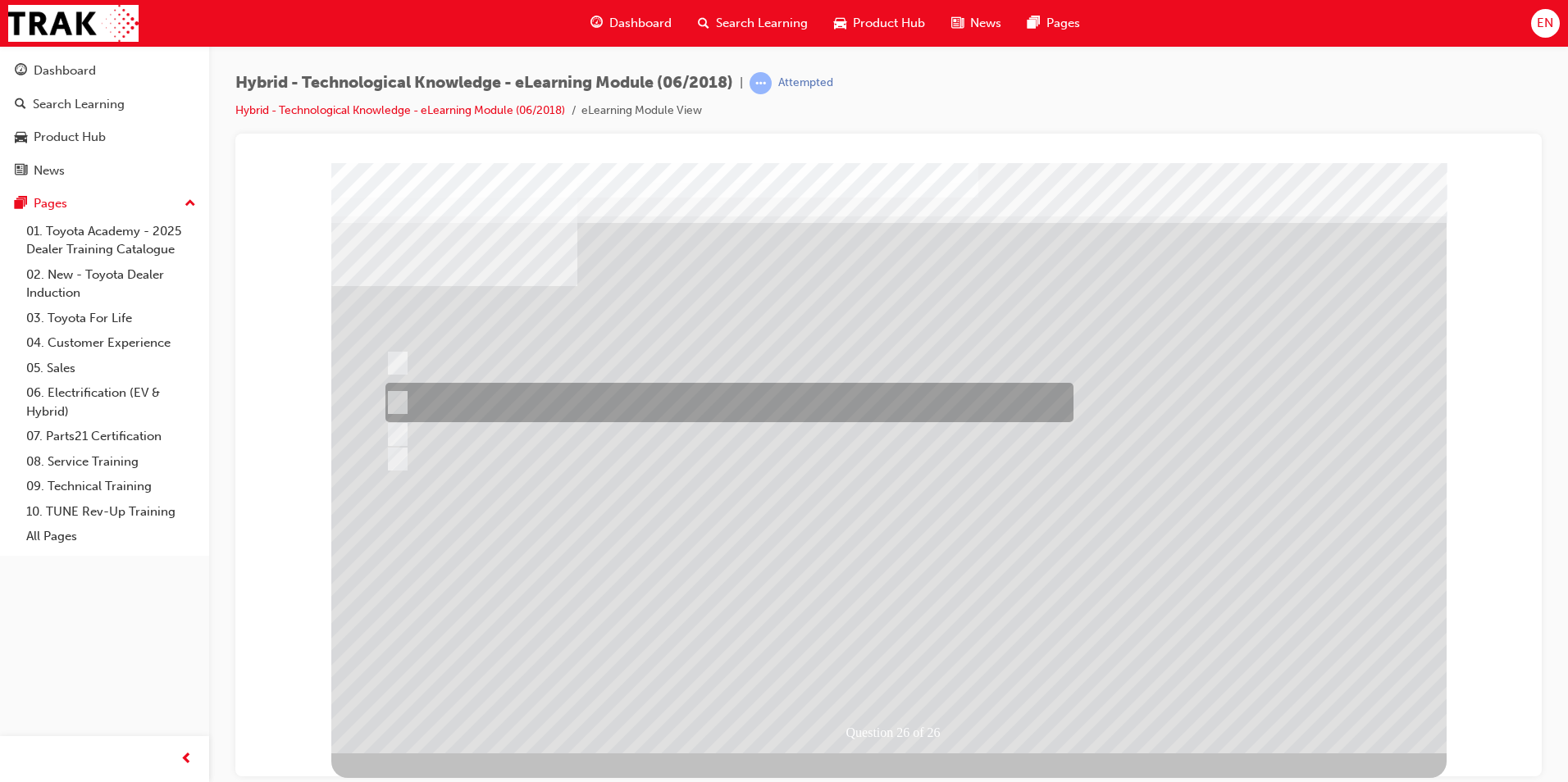
click at [598, 400] on div at bounding box center [726, 403] width 688 height 39
radio input "true"
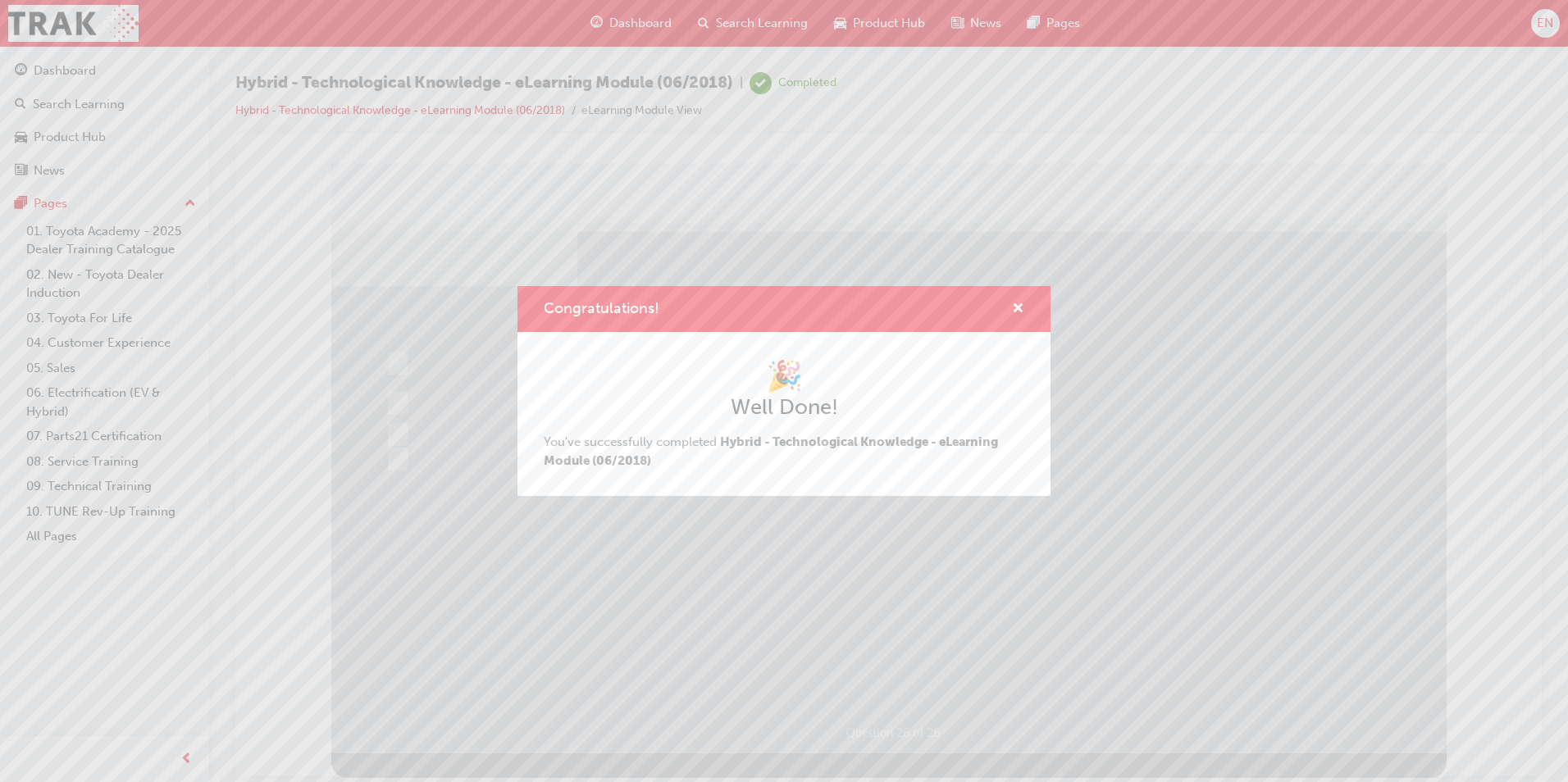
click at [742, 455] on div "🎉 Well Done! You've successfully completed Hybrid - Technological Knowledge - e…" at bounding box center [784, 414] width 481 height 112
drag, startPoint x: 893, startPoint y: 512, endPoint x: 647, endPoint y: 338, distance: 301.3
click at [893, 512] on div "Congratulations! 🎉 Well Done! You've successfully completed Hybrid - Technologi…" at bounding box center [784, 391] width 1568 height 782
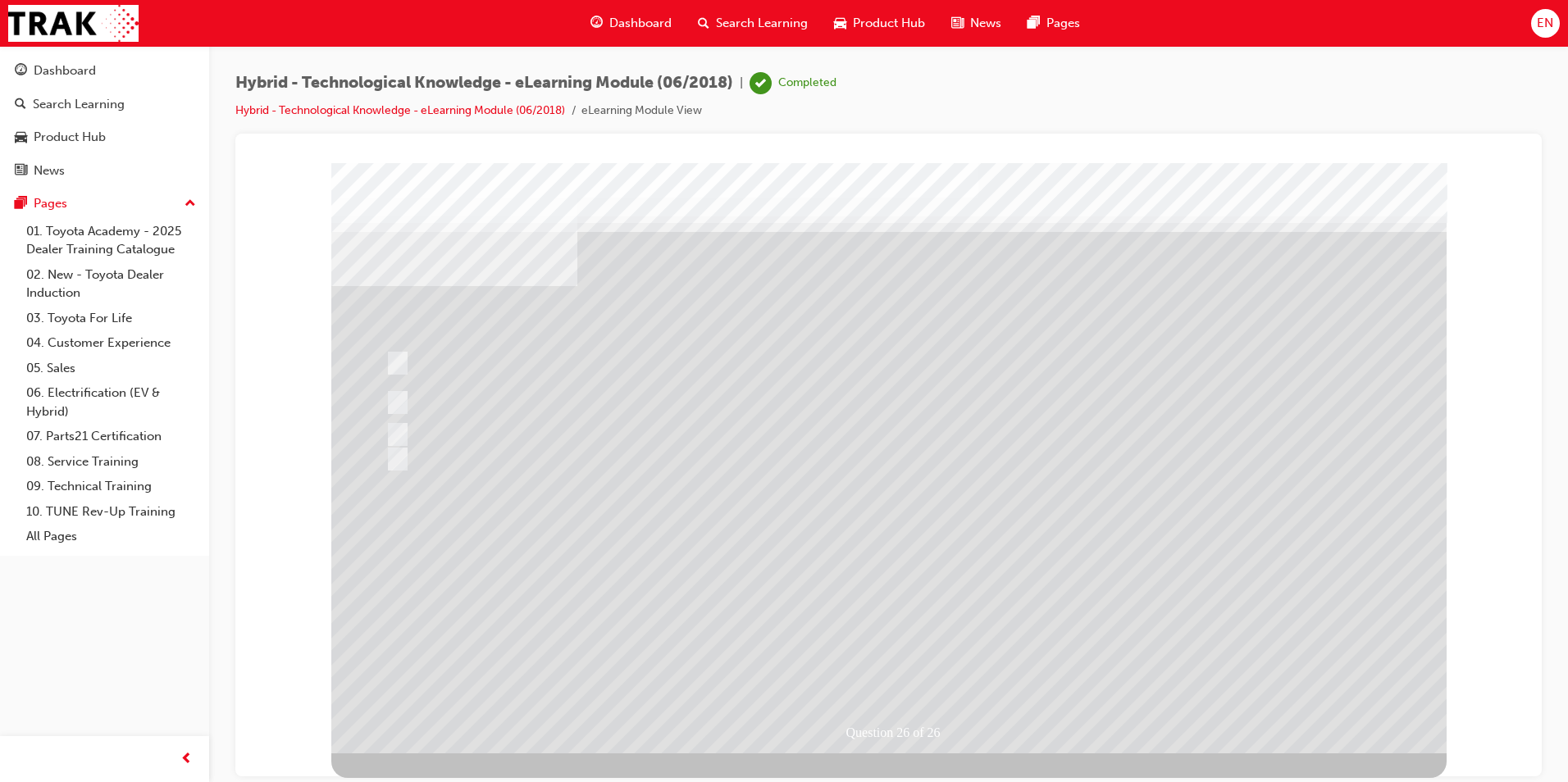
click at [1073, 569] on div at bounding box center [889, 458] width 1115 height 591
